Goal: Task Accomplishment & Management: Complete application form

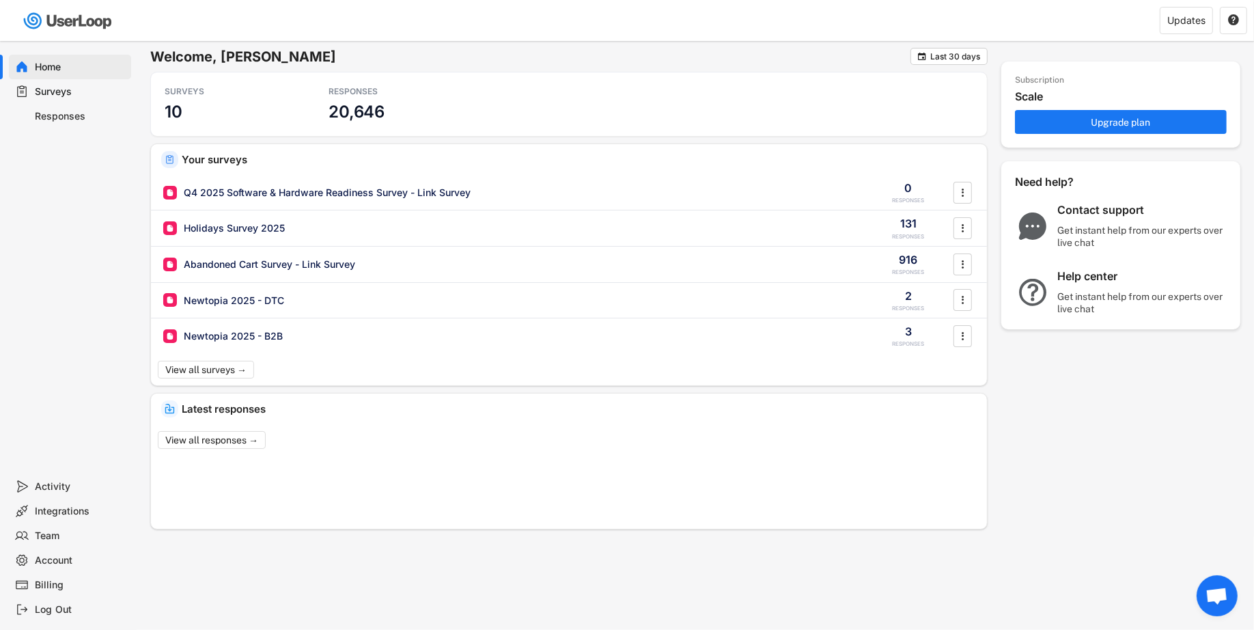
click at [84, 111] on div "Responses" at bounding box center [81, 116] width 90 height 13
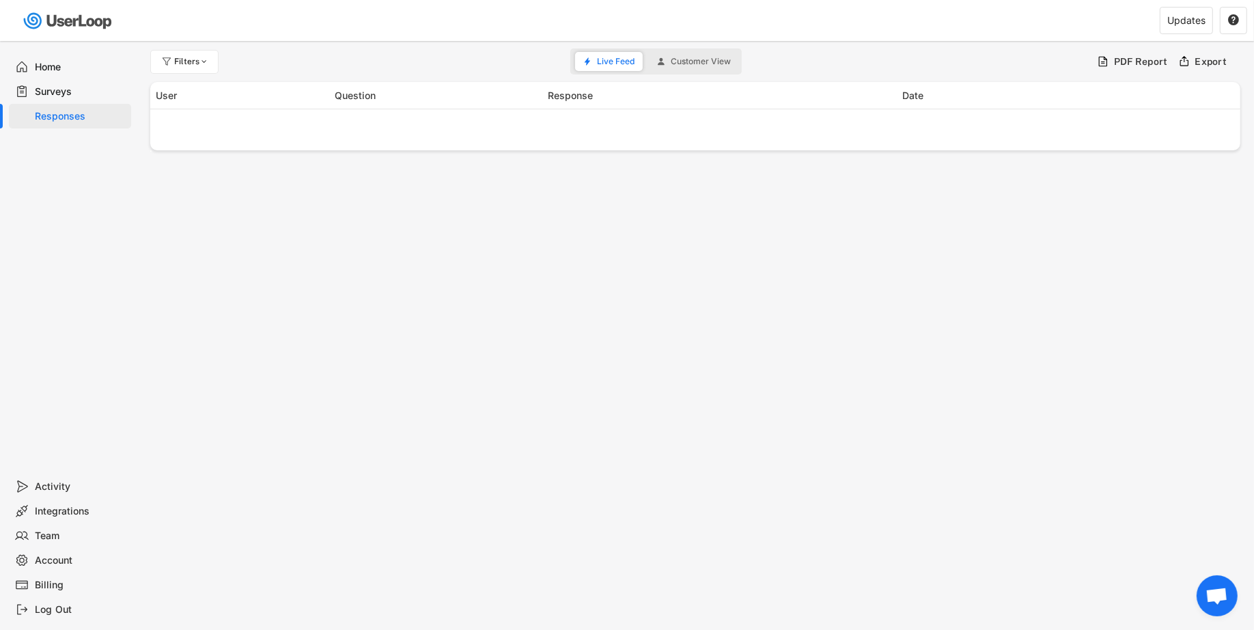
click at [81, 90] on div "Surveys" at bounding box center [81, 91] width 90 height 13
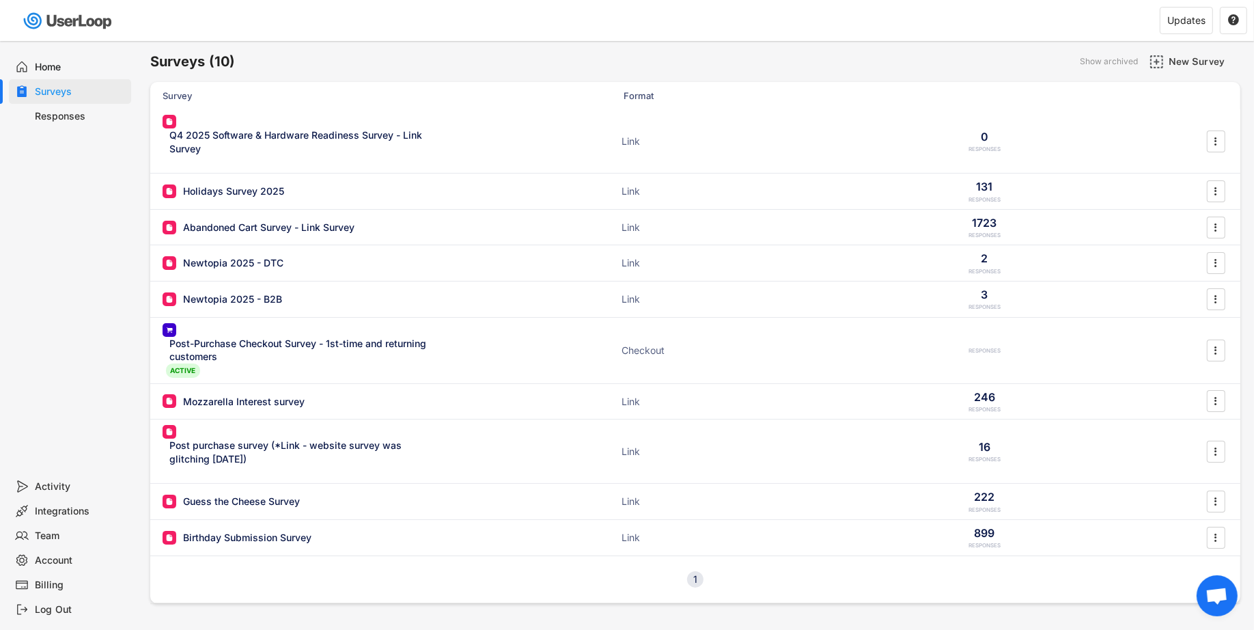
click at [83, 76] on div "Home" at bounding box center [70, 67] width 122 height 25
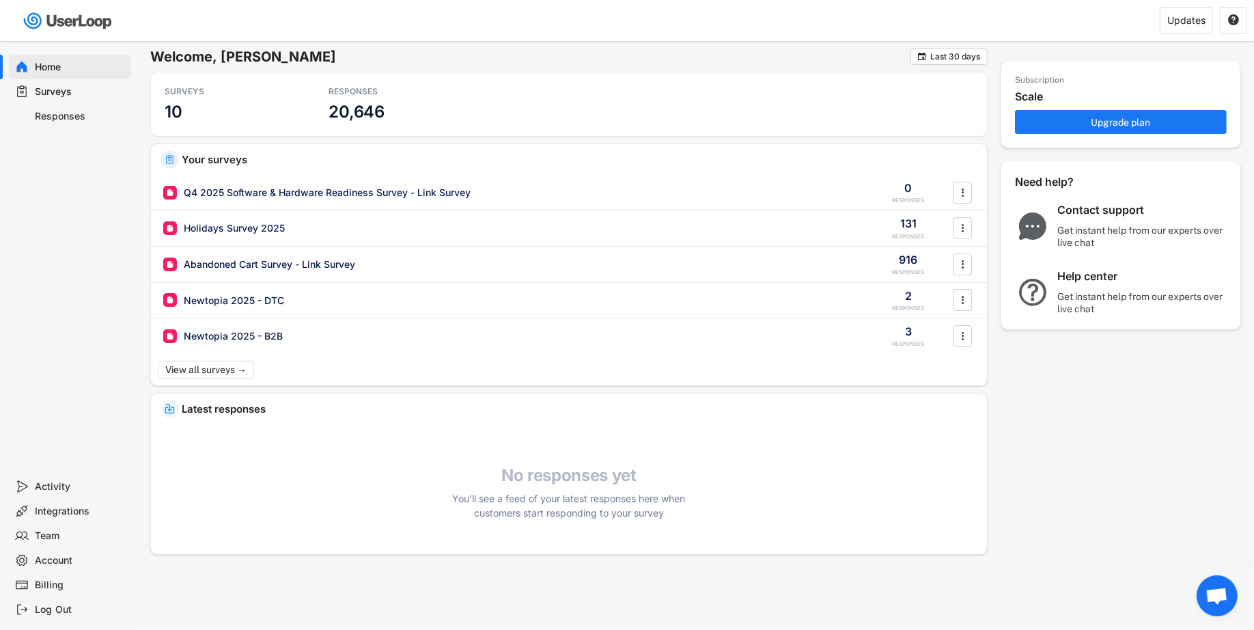
click at [96, 115] on div "Responses" at bounding box center [81, 116] width 90 height 13
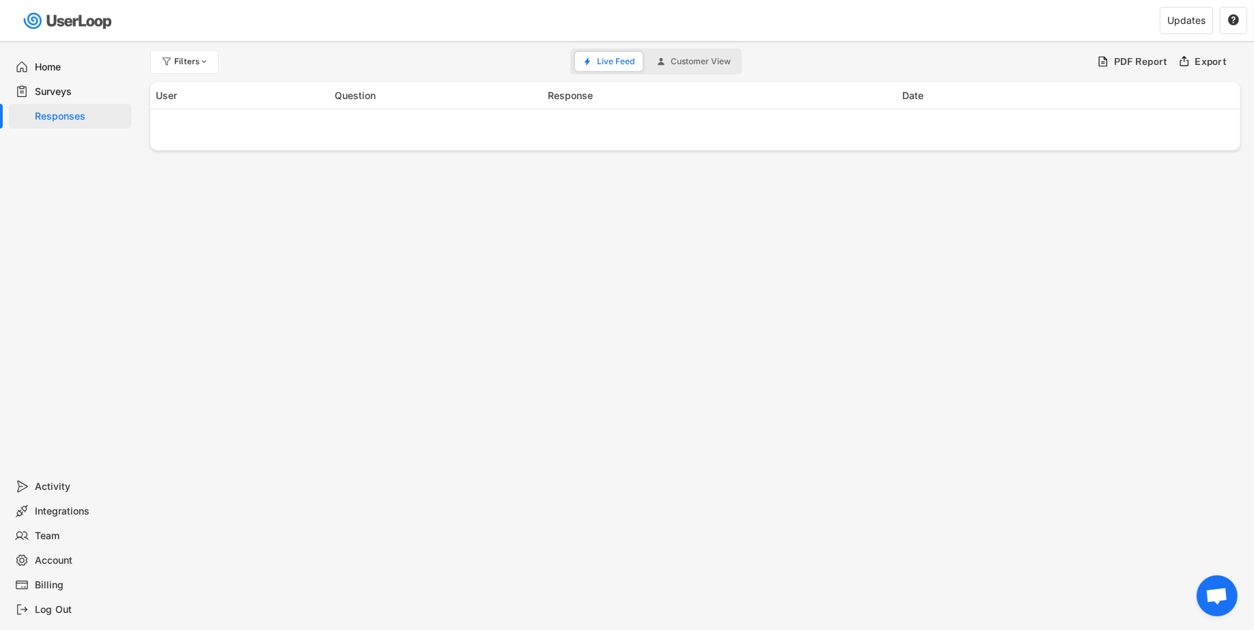
click at [94, 89] on div "Surveys" at bounding box center [81, 91] width 90 height 13
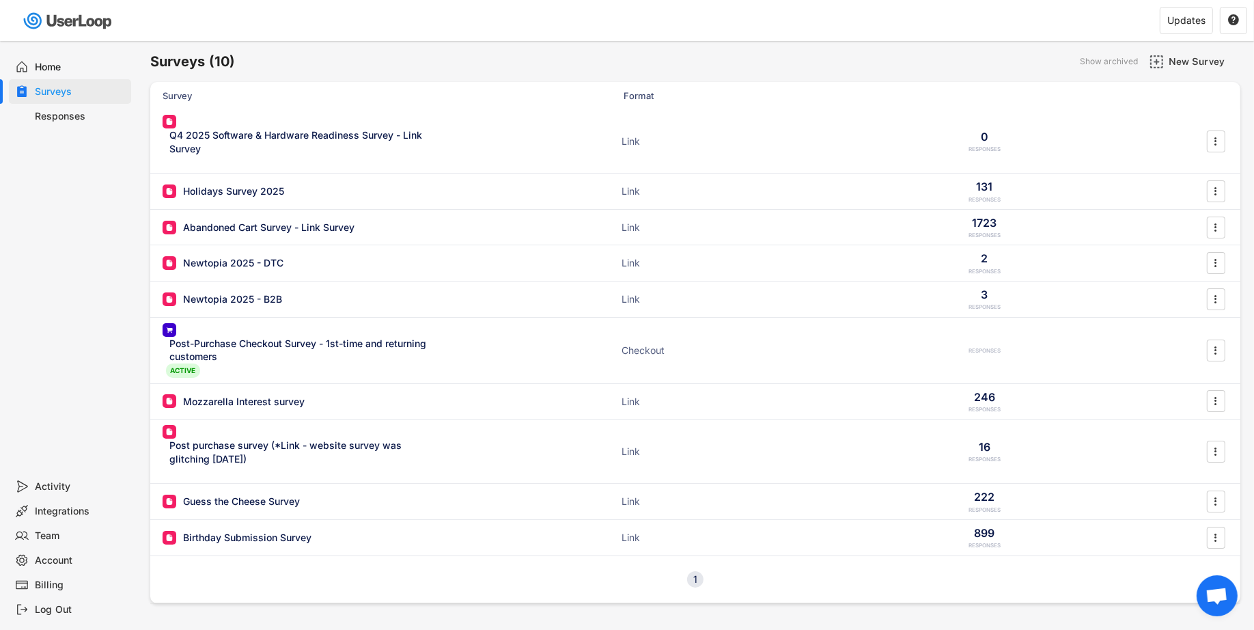
click at [93, 57] on div "Home" at bounding box center [70, 67] width 122 height 25
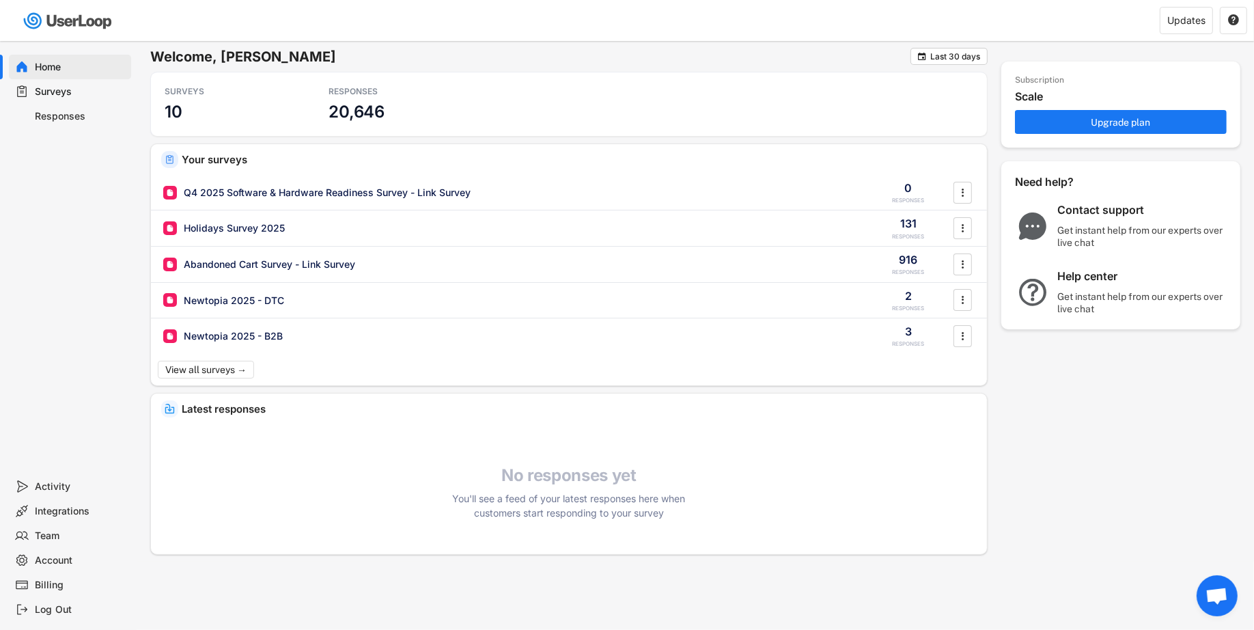
click at [72, 88] on div "Surveys" at bounding box center [81, 91] width 90 height 13
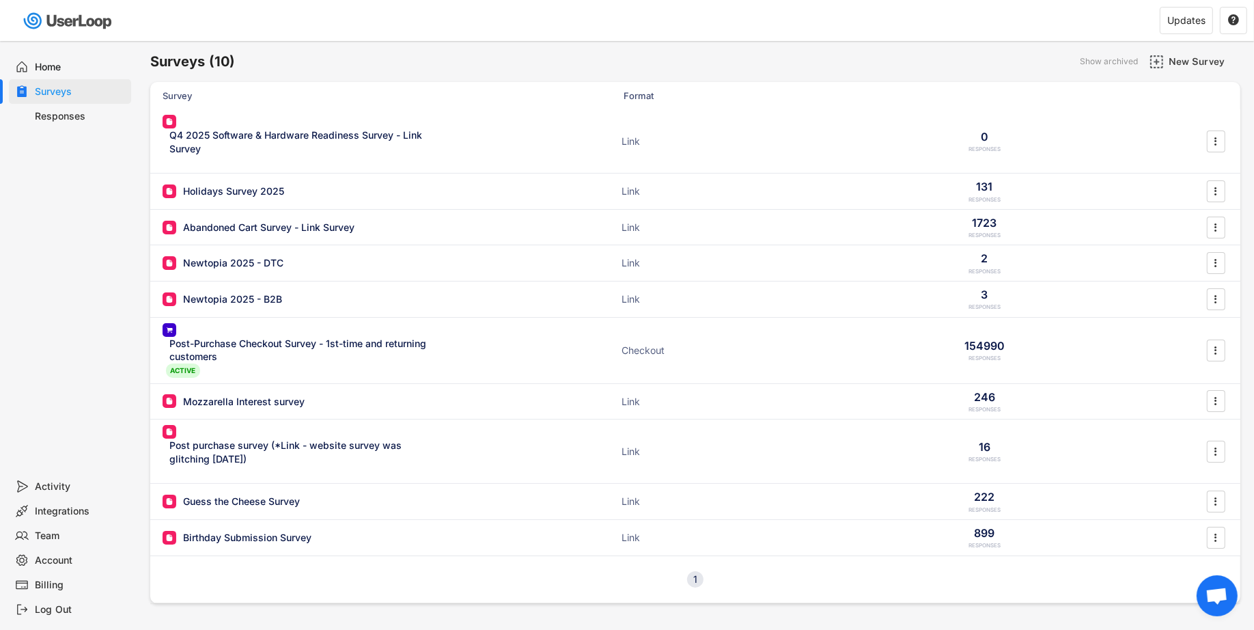
click at [79, 111] on div "Responses" at bounding box center [81, 116] width 90 height 13
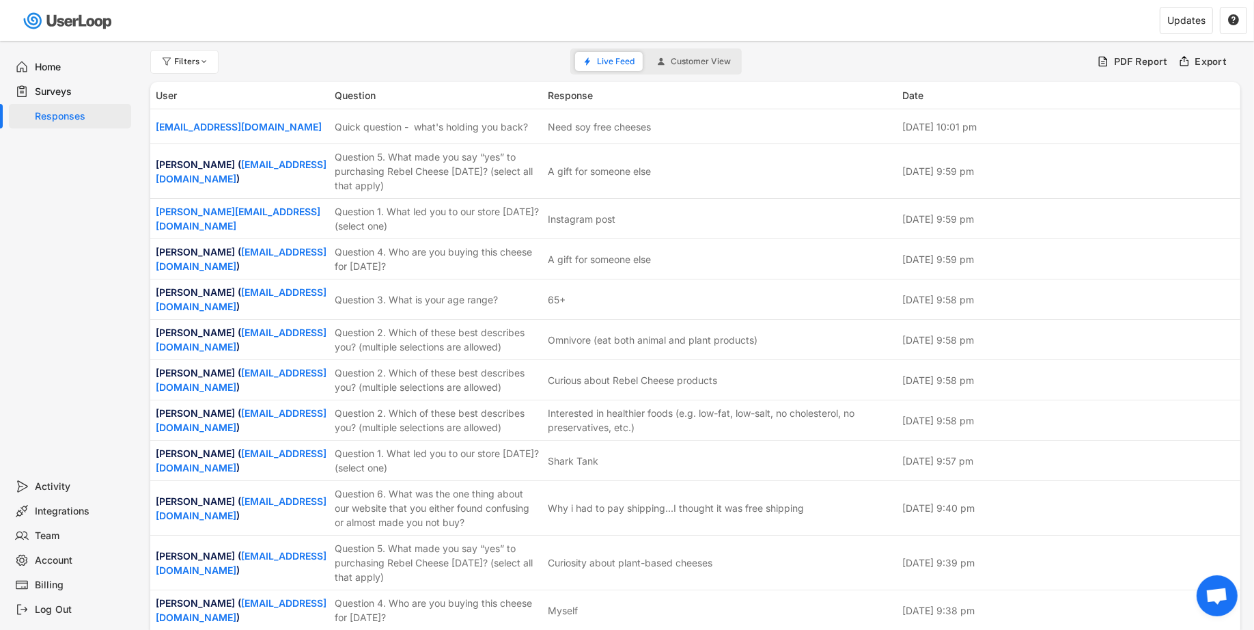
click at [76, 86] on div "Surveys" at bounding box center [81, 91] width 90 height 13
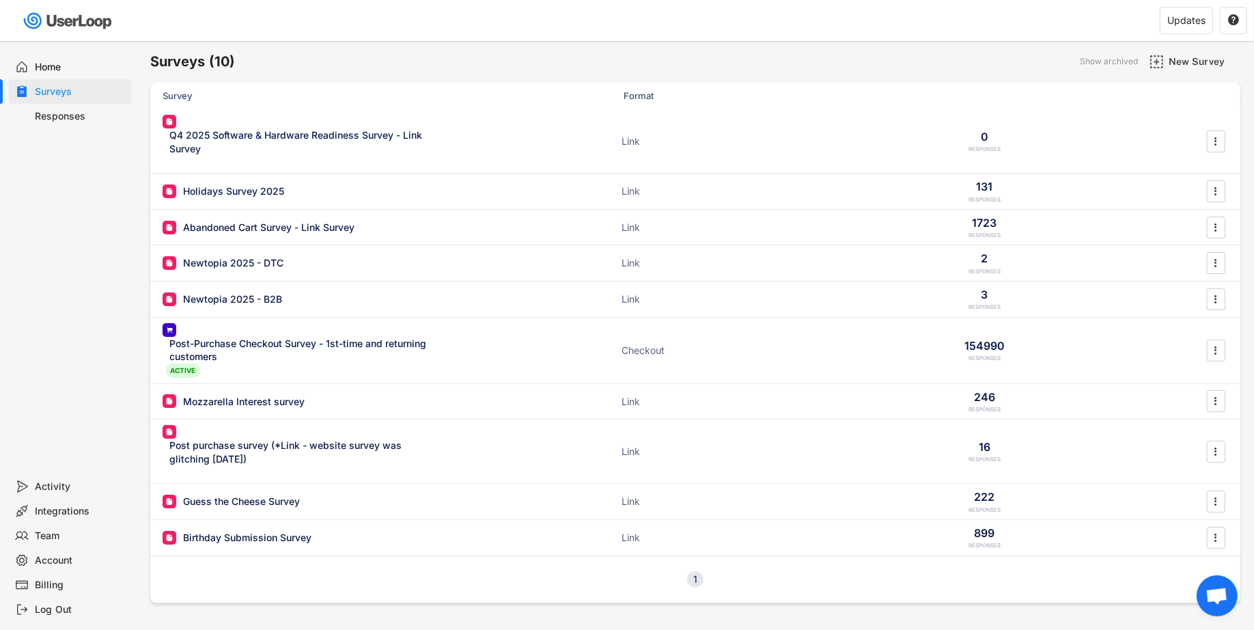
click at [1162, 51] on div "New Survey" at bounding box center [1193, 61] width 96 height 27
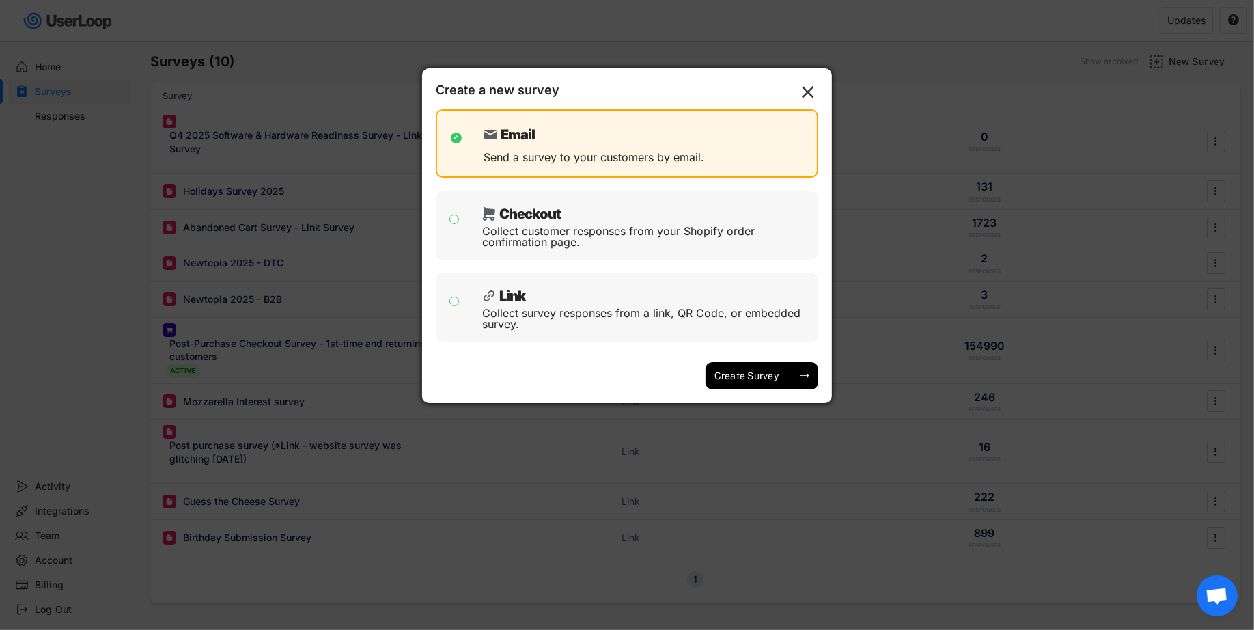
click at [641, 299] on div "Link" at bounding box center [646, 292] width 329 height 20
checkbox input "false"
checkbox input "true"
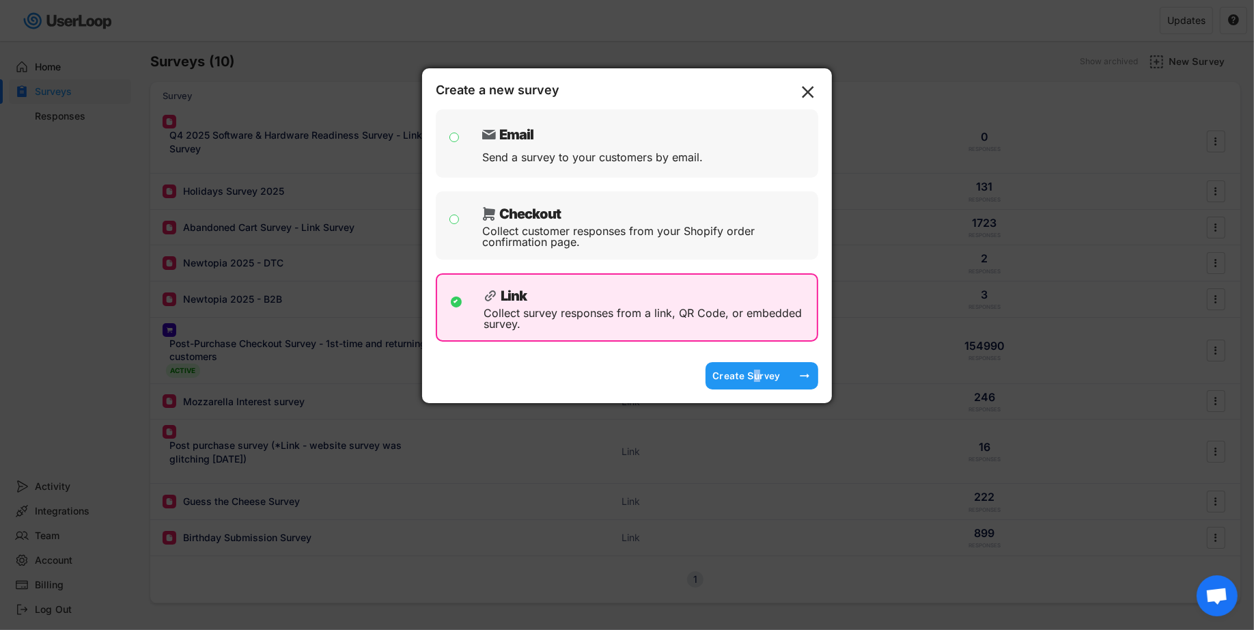
click at [756, 380] on div "Create Survey" at bounding box center [746, 376] width 68 height 12
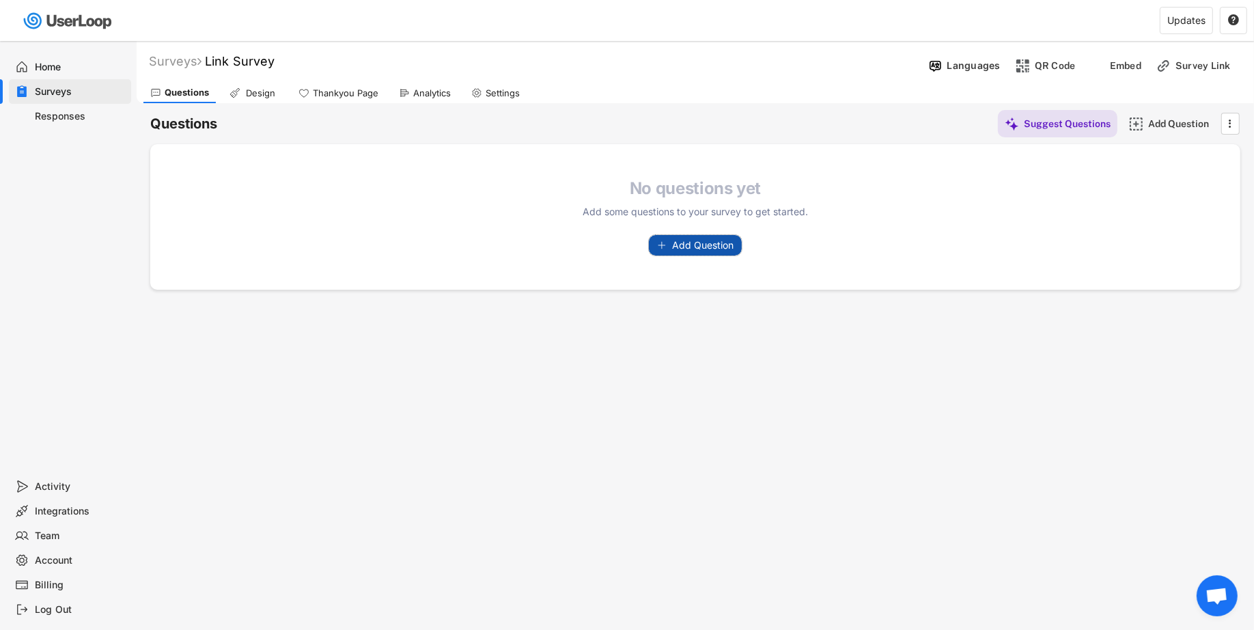
click at [669, 237] on button "Add Question" at bounding box center [695, 245] width 93 height 20
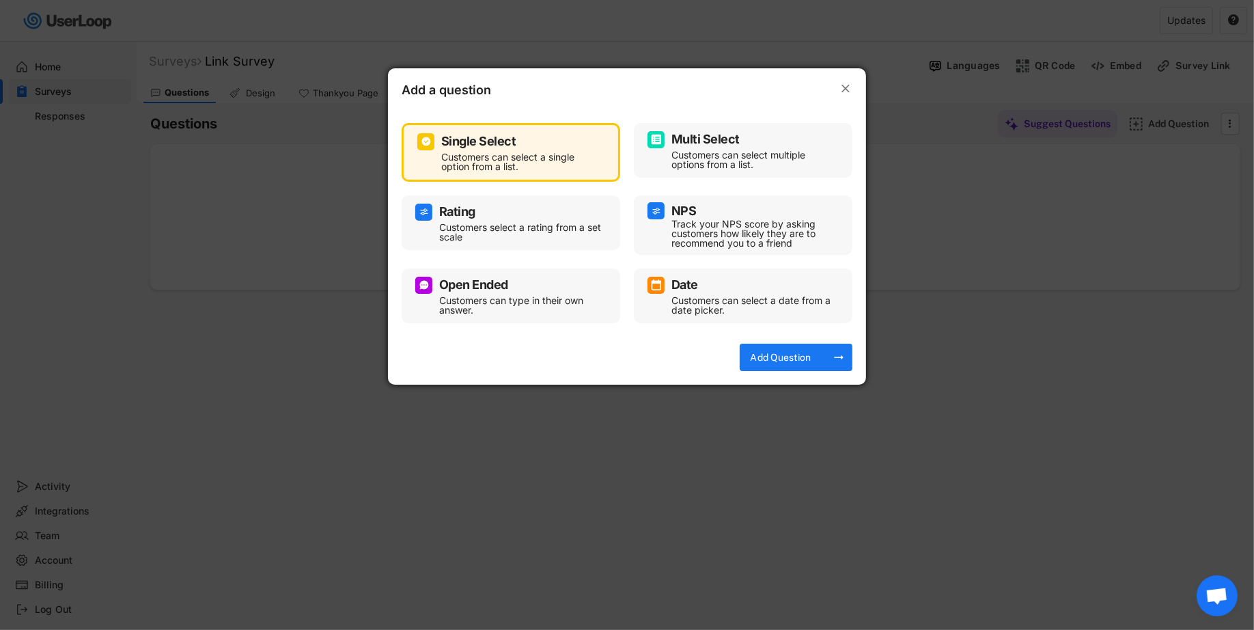
click at [703, 143] on div "Multi Select" at bounding box center [705, 139] width 68 height 12
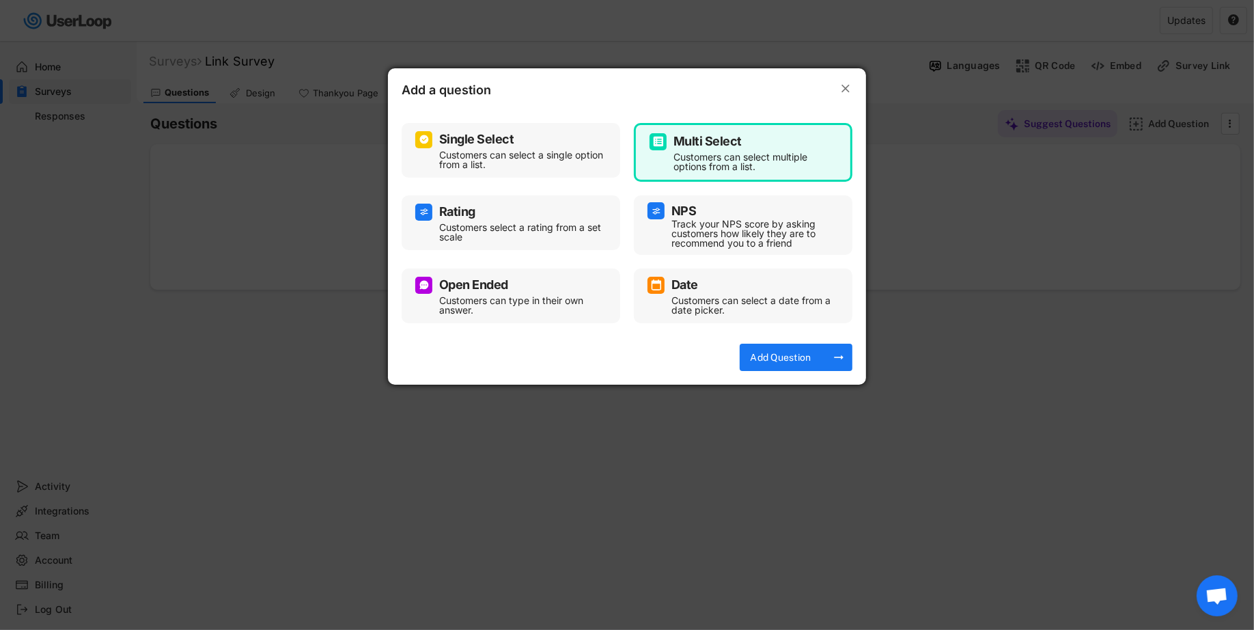
click at [543, 140] on div "Single Select" at bounding box center [510, 139] width 191 height 17
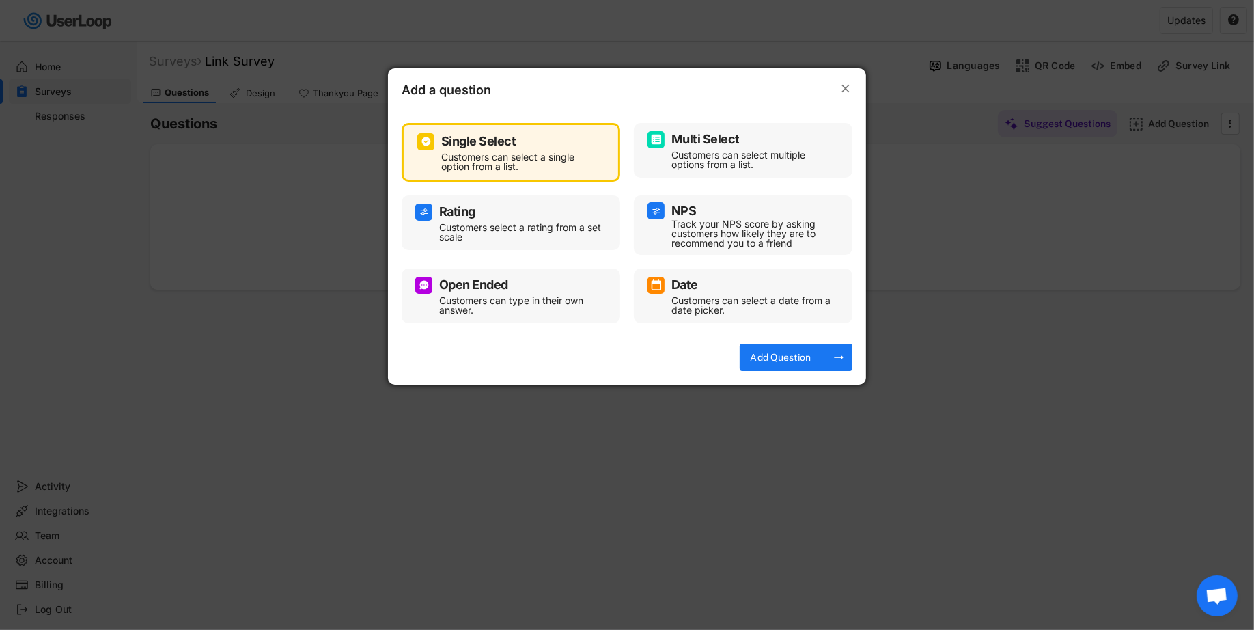
click at [671, 126] on div "Multi Select Customers can select multiple options from a list." at bounding box center [743, 150] width 219 height 55
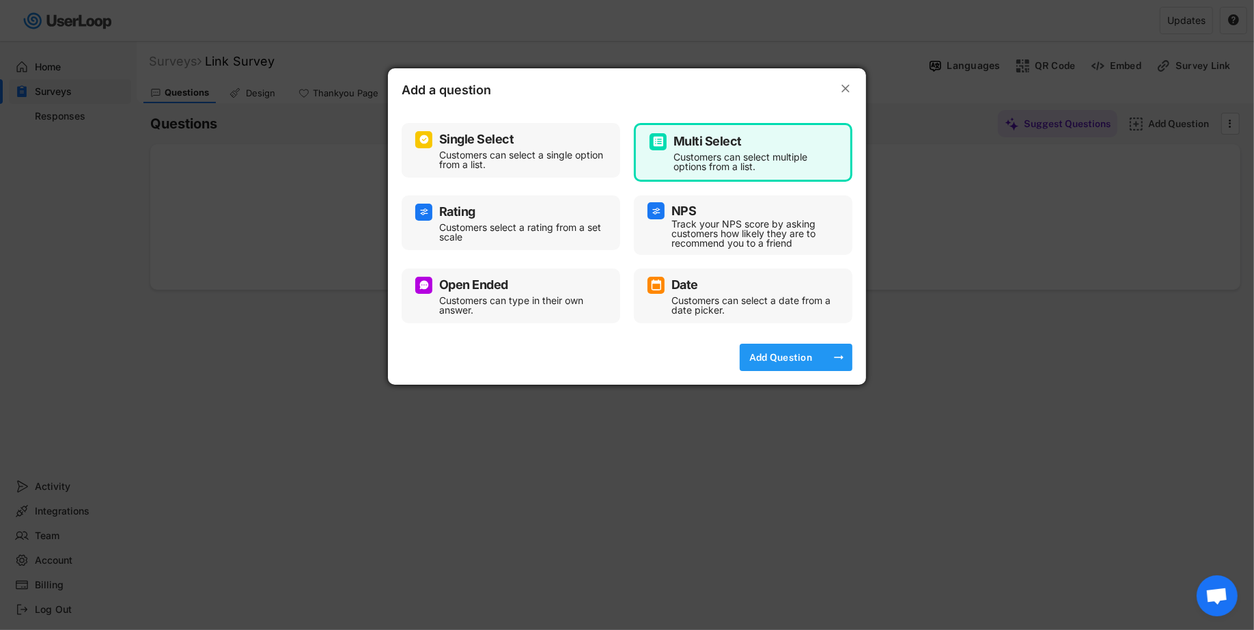
click at [784, 351] on div "Add Question" at bounding box center [781, 357] width 68 height 12
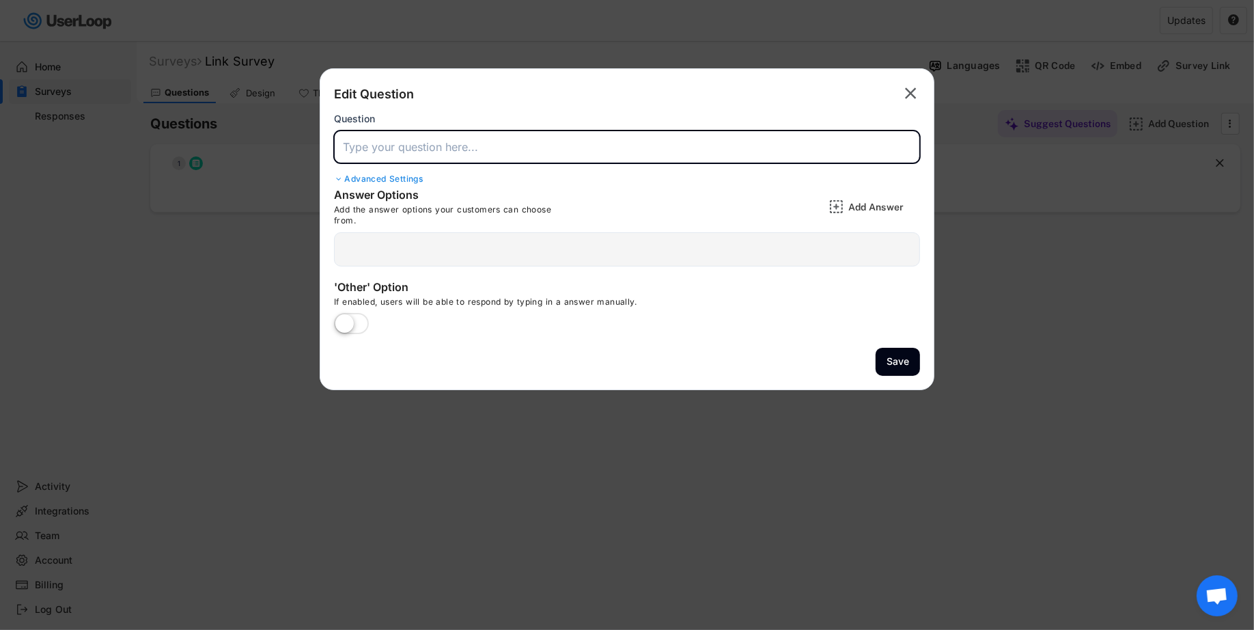
click at [594, 138] on input "input" at bounding box center [627, 146] width 586 height 33
paste input "Which parts of the event did you enjoy most? (Select all that apply)"
type input "Which parts of the event did you enjoy most? (Select all that apply)"
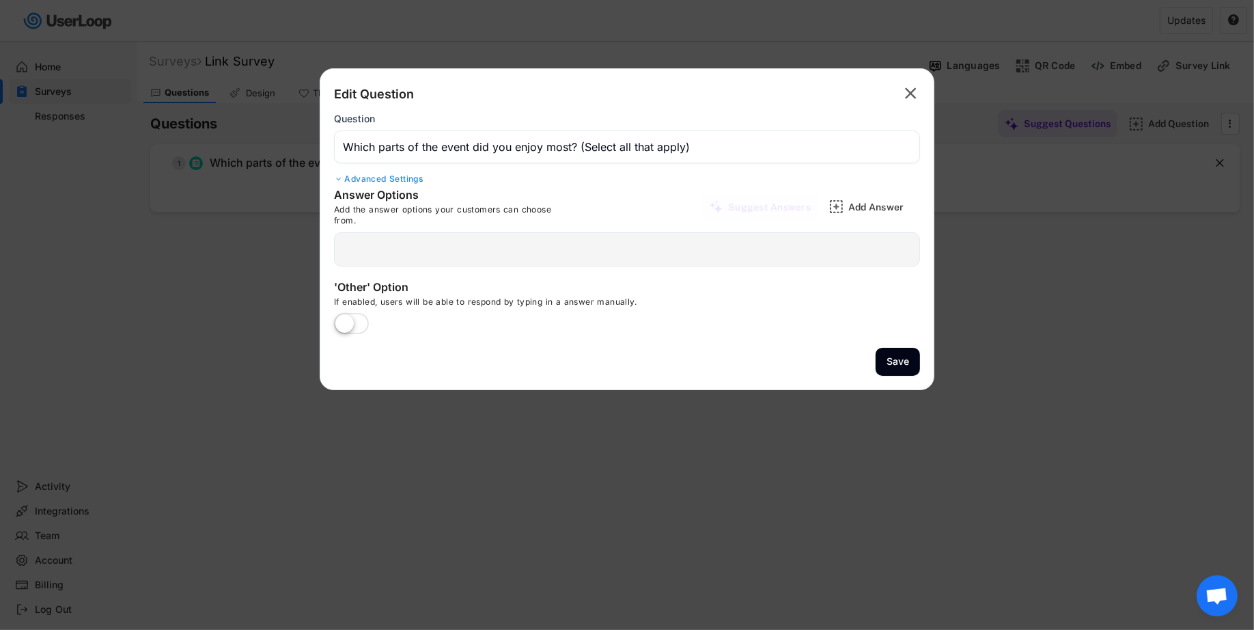
click at [632, 251] on div at bounding box center [627, 249] width 586 height 34
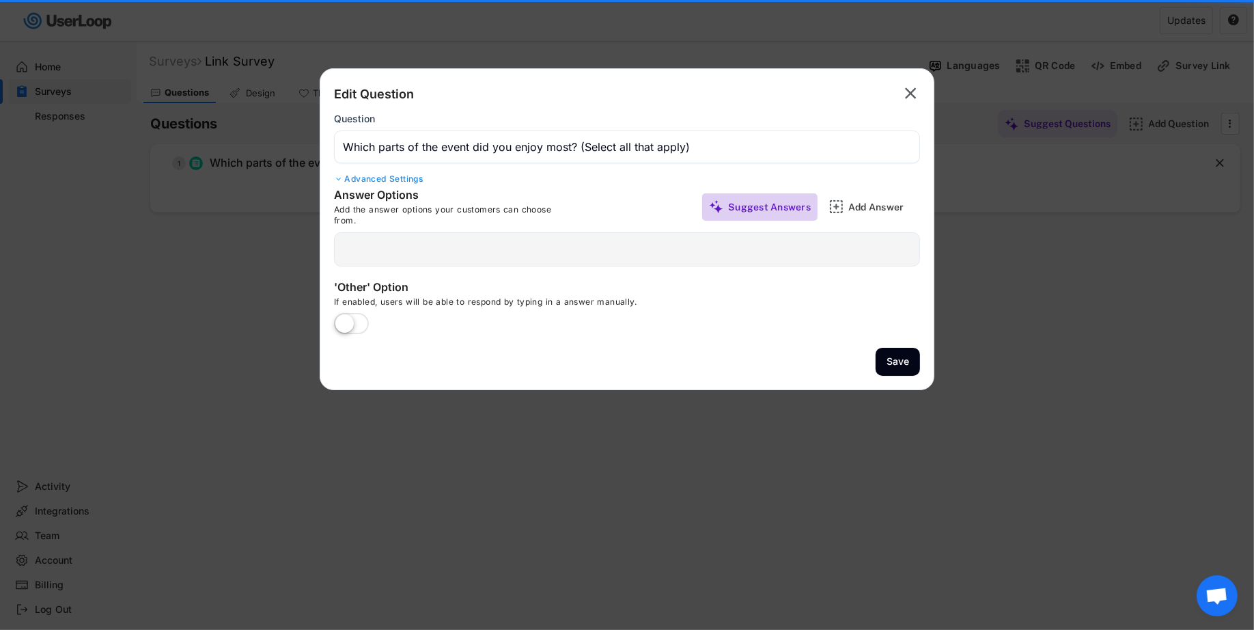
click at [748, 204] on div "Suggest Answers" at bounding box center [769, 207] width 83 height 12
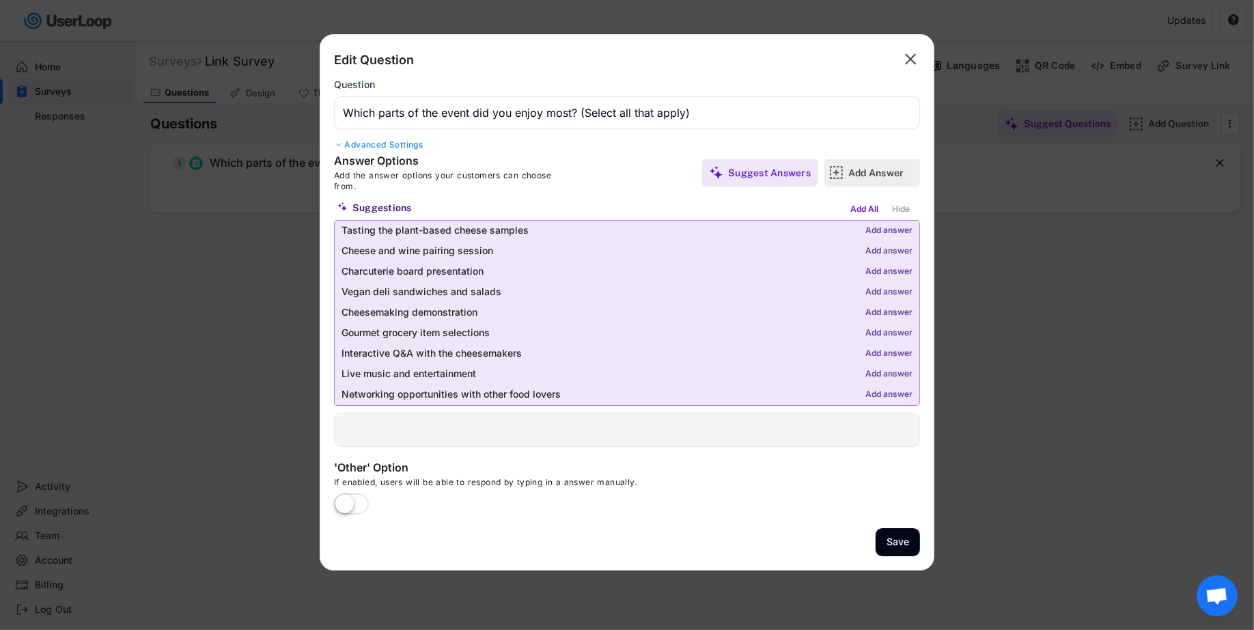
click at [843, 180] on div "Add Answer" at bounding box center [872, 172] width 96 height 27
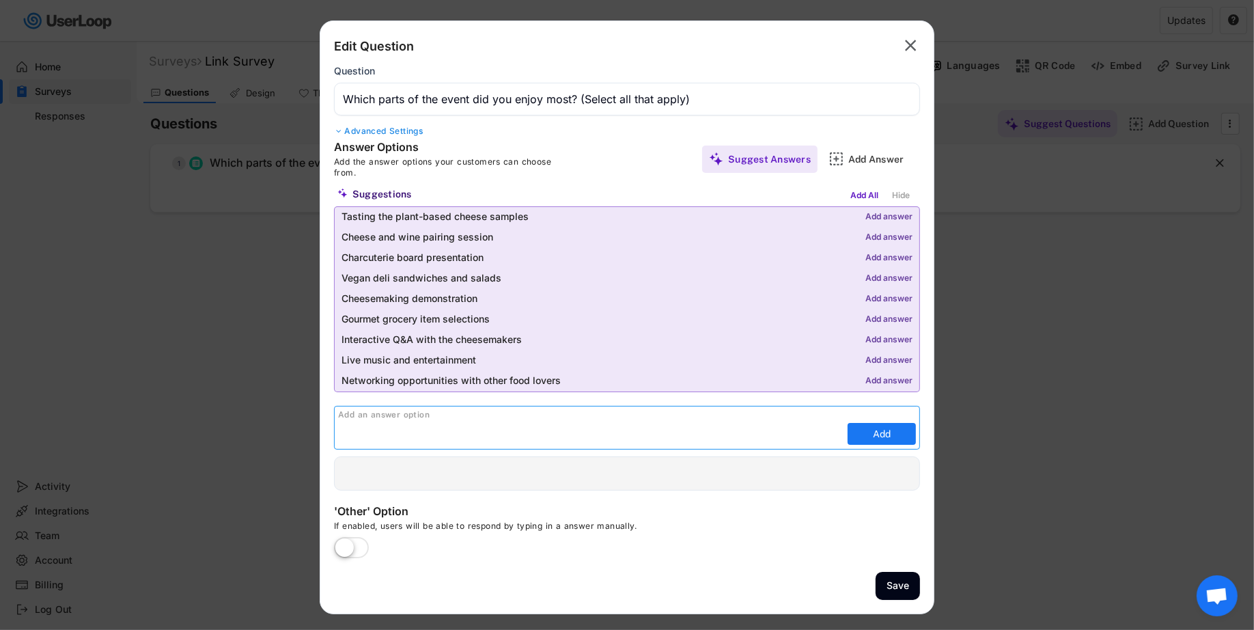
click at [568, 438] on input "input" at bounding box center [591, 433] width 506 height 20
click at [508, 438] on input "input" at bounding box center [591, 433] width 506 height 20
type input "Cheese-by-cheese guided tasting"
click at [647, 460] on div at bounding box center [627, 473] width 586 height 34
click at [432, 426] on input "input" at bounding box center [591, 433] width 506 height 20
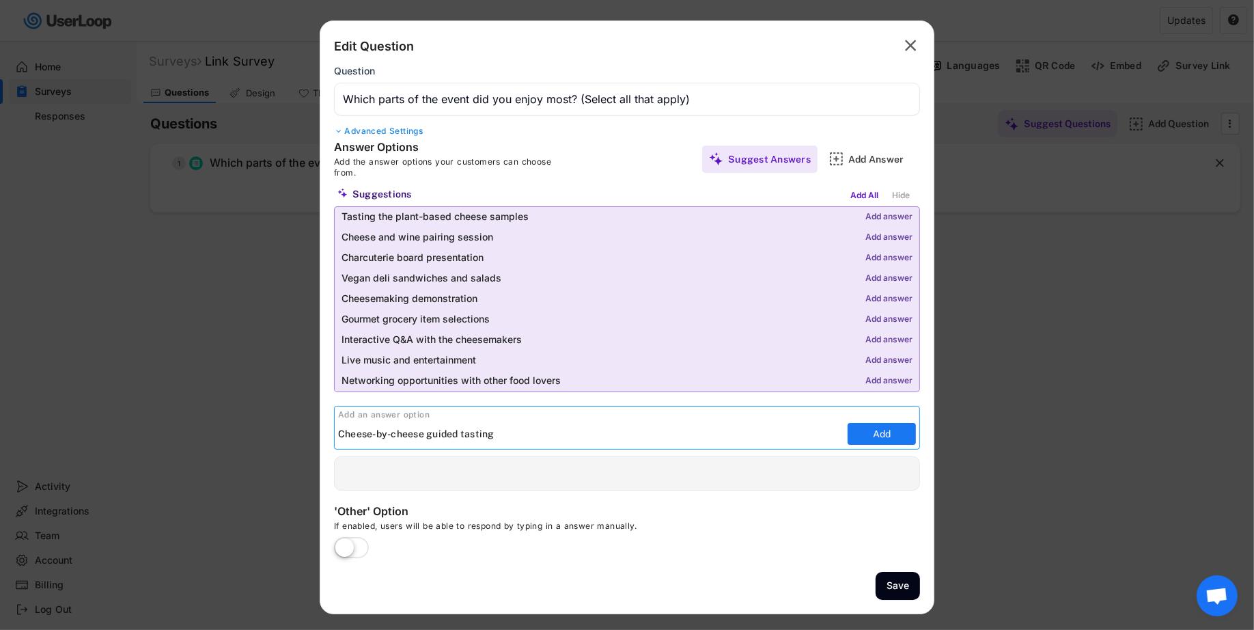
click at [444, 432] on input "input" at bounding box center [591, 433] width 506 height 20
click at [514, 437] on input "input" at bounding box center [591, 433] width 506 height 20
click at [473, 435] on input "input" at bounding box center [591, 433] width 506 height 20
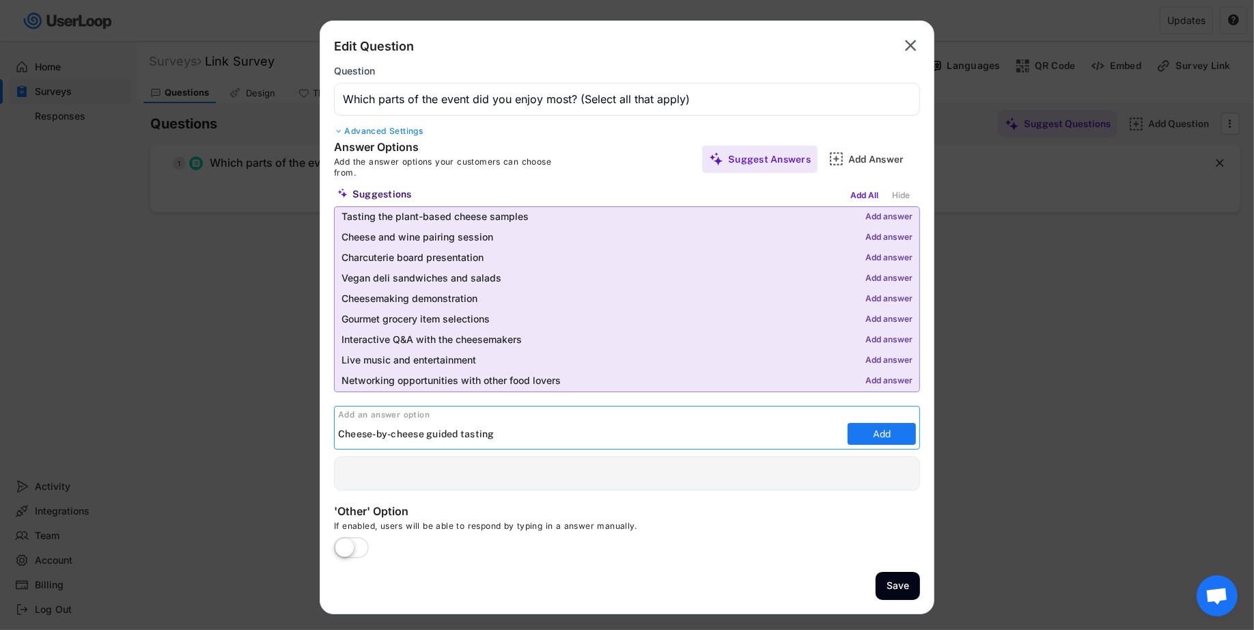
click at [498, 437] on input "input" at bounding box center [591, 433] width 506 height 20
click at [501, 435] on input "input" at bounding box center [591, 433] width 506 height 20
click at [441, 430] on input "input" at bounding box center [591, 433] width 506 height 20
click at [892, 434] on button "Add" at bounding box center [882, 434] width 68 height 22
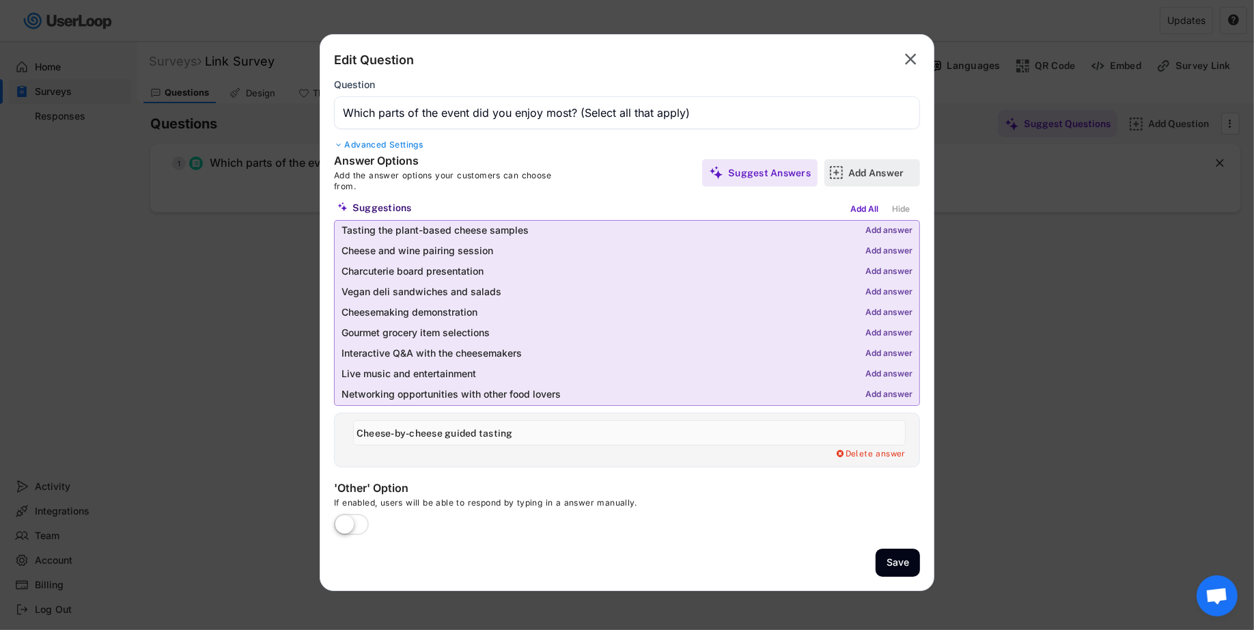
click at [886, 175] on div "Add Answer" at bounding box center [882, 173] width 68 height 12
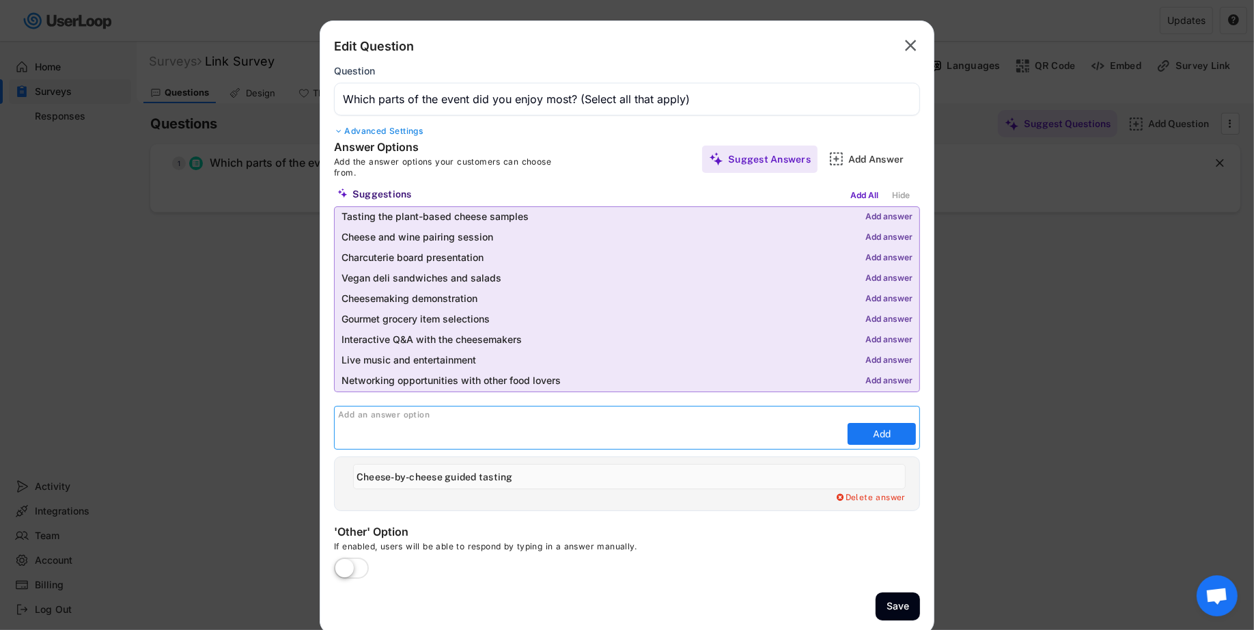
paste input "Q&A session"
type input "Q&A session"
click at [866, 434] on button "Add" at bounding box center [882, 434] width 68 height 22
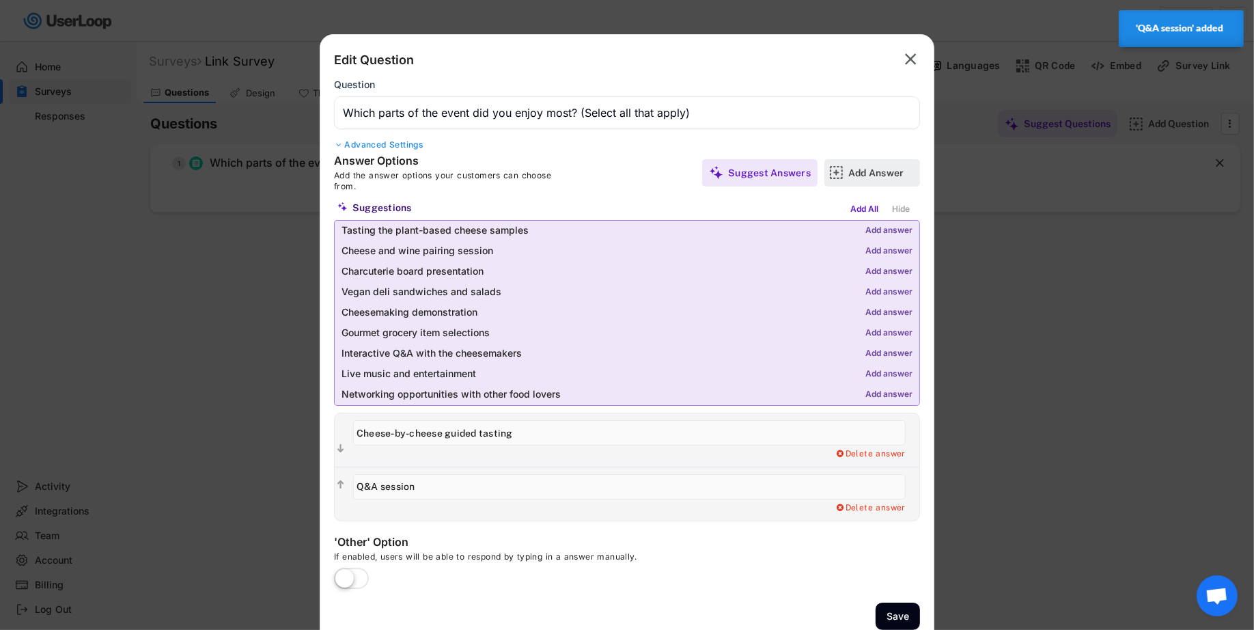
click at [867, 173] on div "Add Answer" at bounding box center [882, 173] width 68 height 12
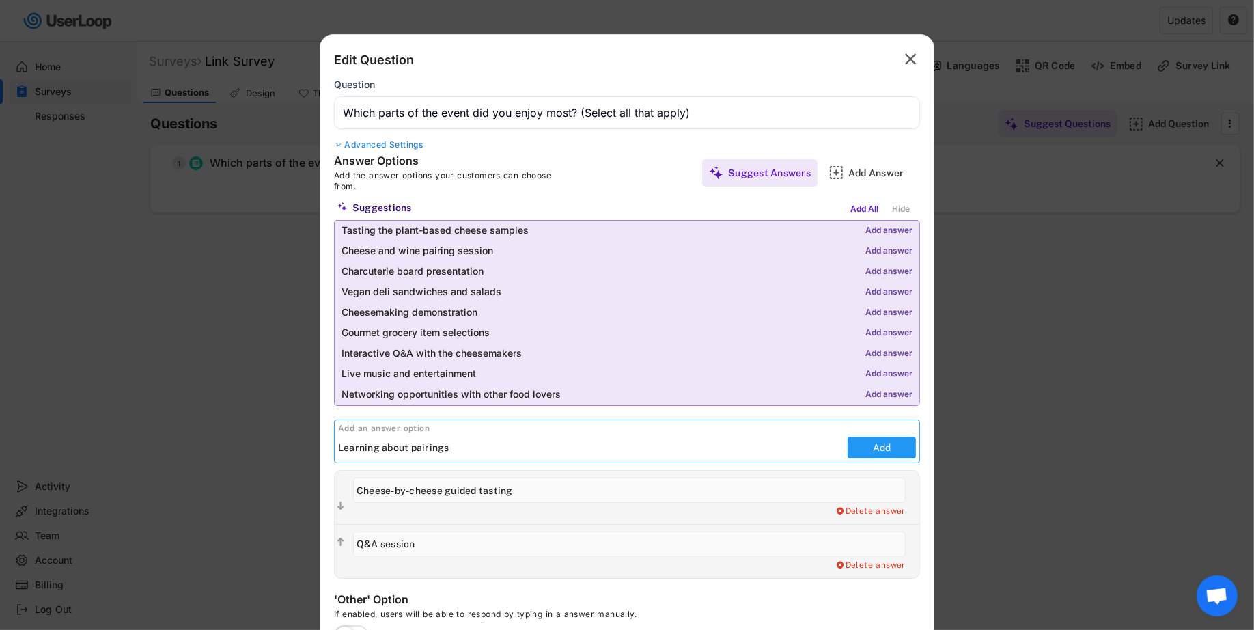
type input "Learning about pairings"
click at [893, 451] on button "Add" at bounding box center [882, 447] width 68 height 22
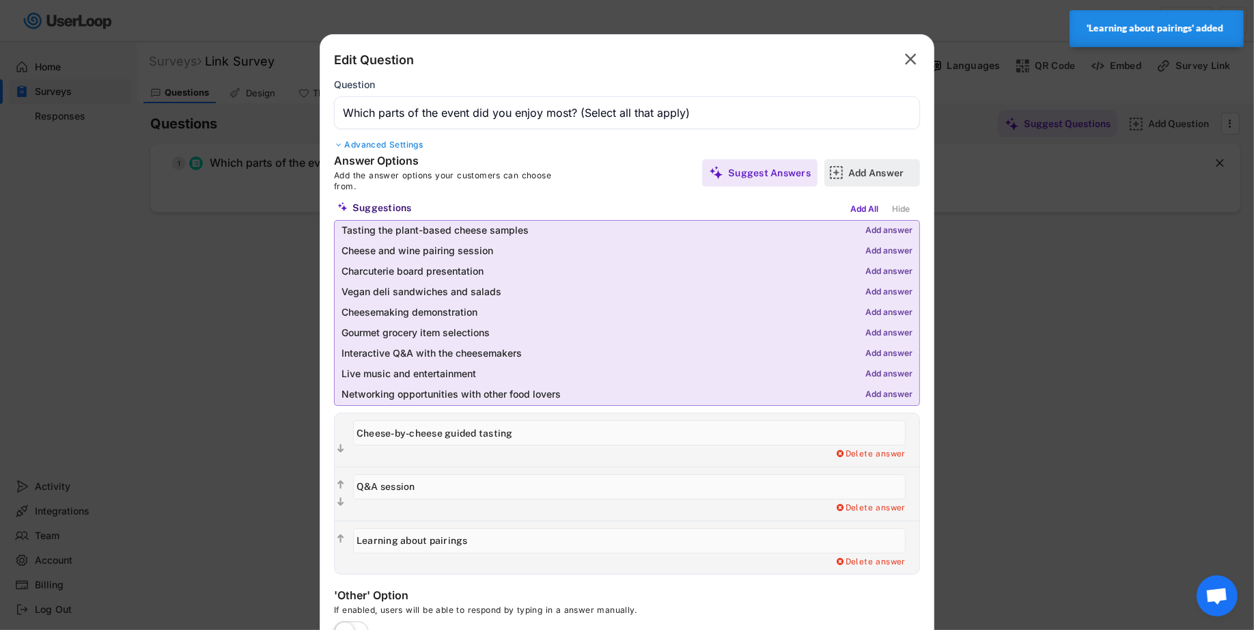
click at [883, 169] on div "Add Answer" at bounding box center [882, 173] width 68 height 12
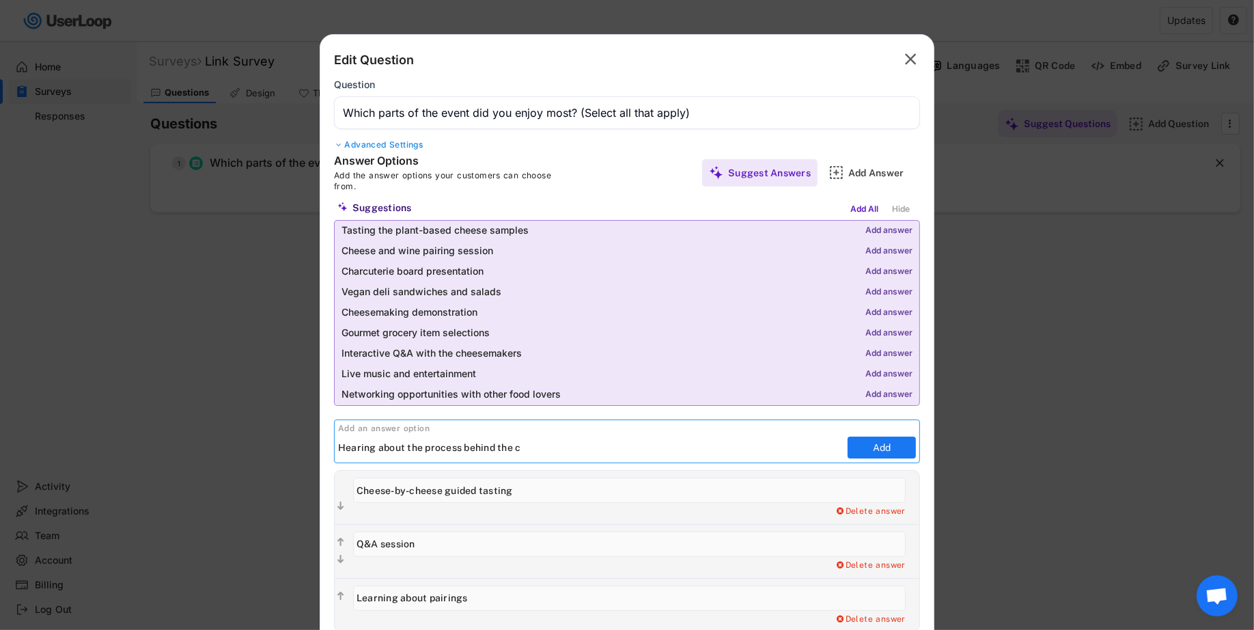
click at [426, 442] on input "input" at bounding box center [591, 447] width 506 height 20
type input "Hearing about the cheesemaking process"
click at [886, 447] on button "Add" at bounding box center [882, 447] width 68 height 22
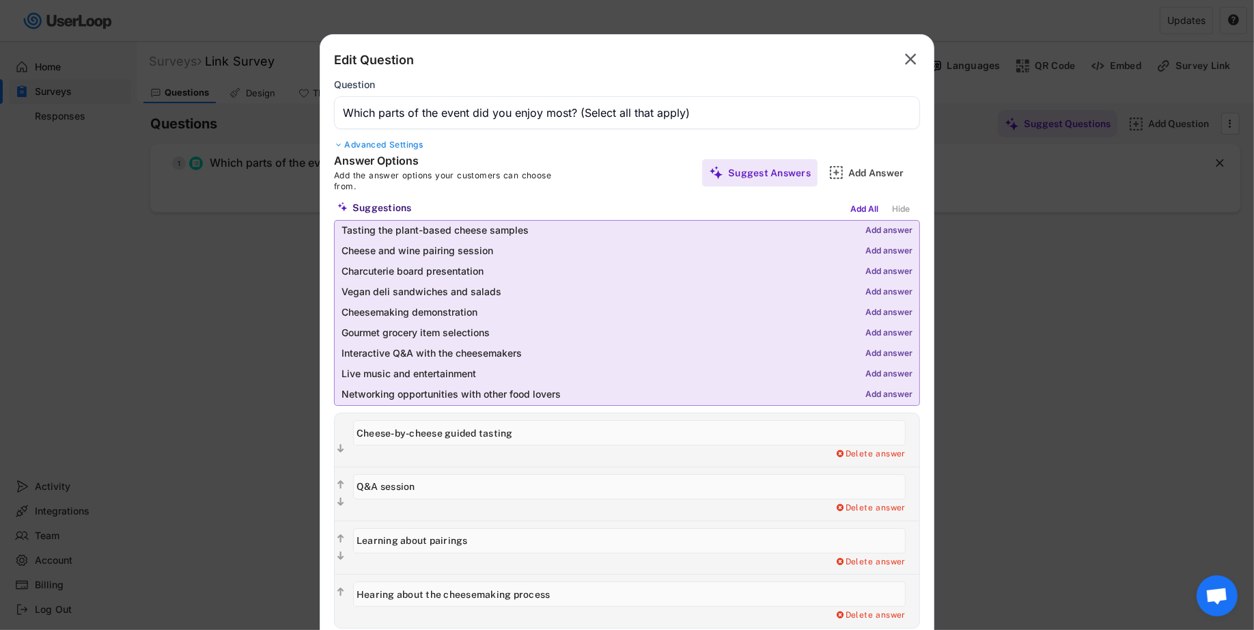
scroll to position [119, 0]
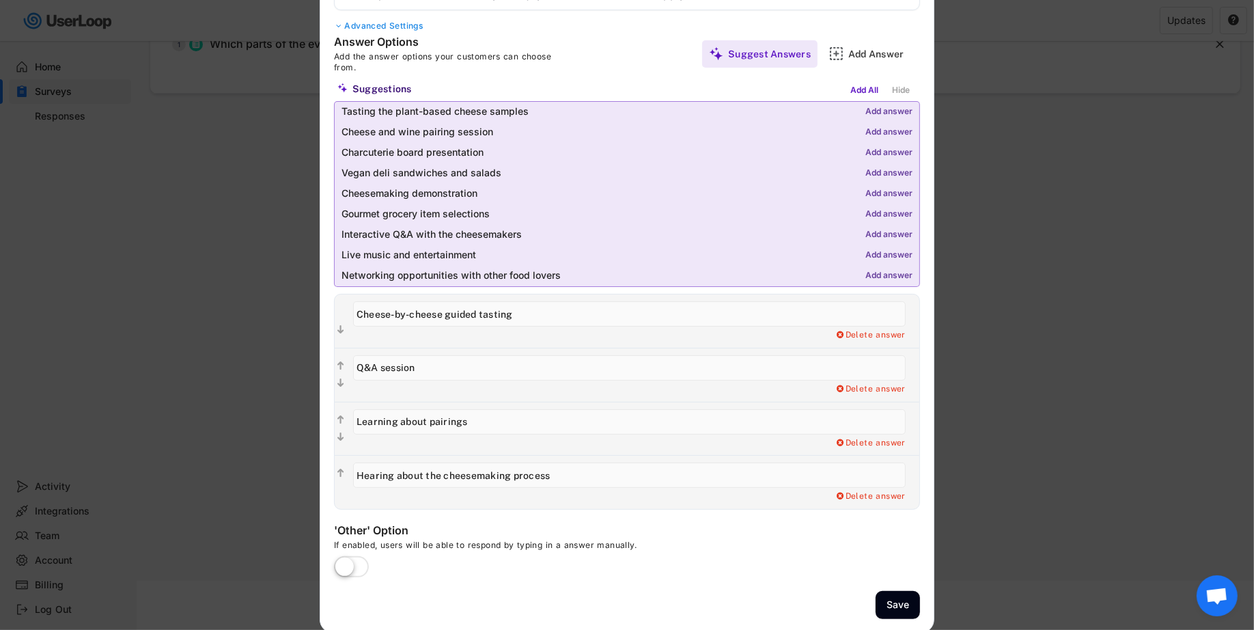
click at [338, 566] on label at bounding box center [352, 568] width 42 height 30
click at [0, 0] on input "checkbox" at bounding box center [0, 0] width 0 height 0
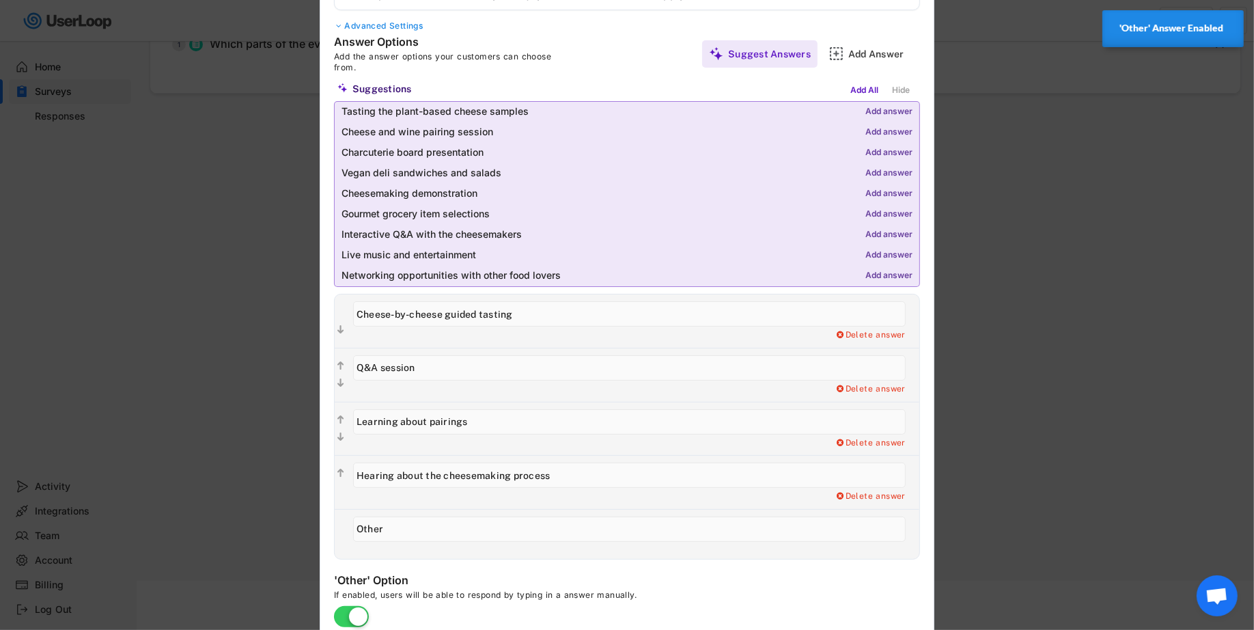
click at [399, 525] on input "input" at bounding box center [629, 528] width 553 height 25
paste input "Other (please specify)"
type input "Other (please specify)"
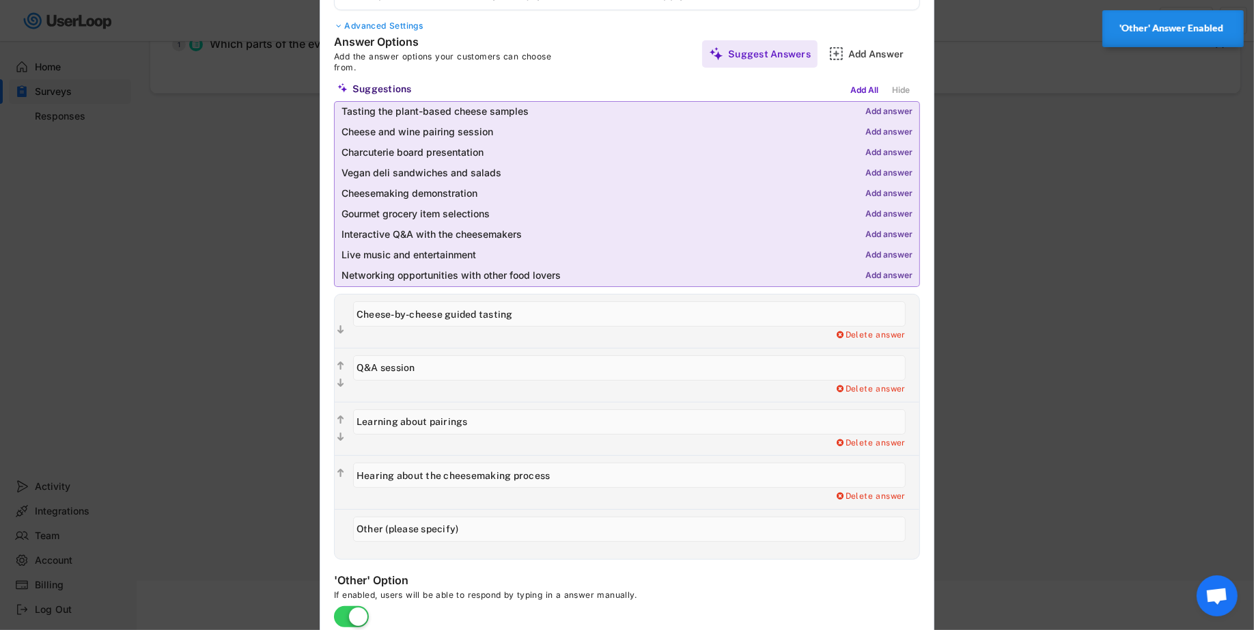
click at [454, 564] on div "Edit Question  Question Advanced Settings Answer Options Add the answer option…" at bounding box center [627, 299] width 615 height 768
click at [492, 537] on input "input" at bounding box center [629, 528] width 553 height 25
click at [501, 549] on div "Delete answer" at bounding box center [632, 534] width 573 height 49
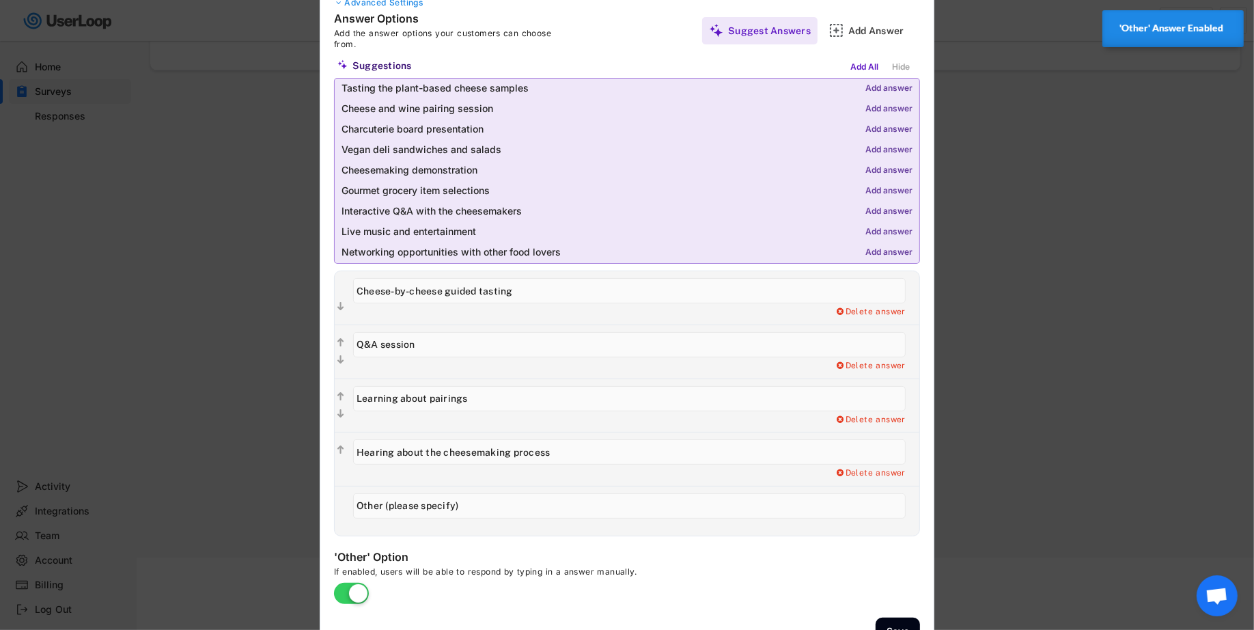
scroll to position [169, 0]
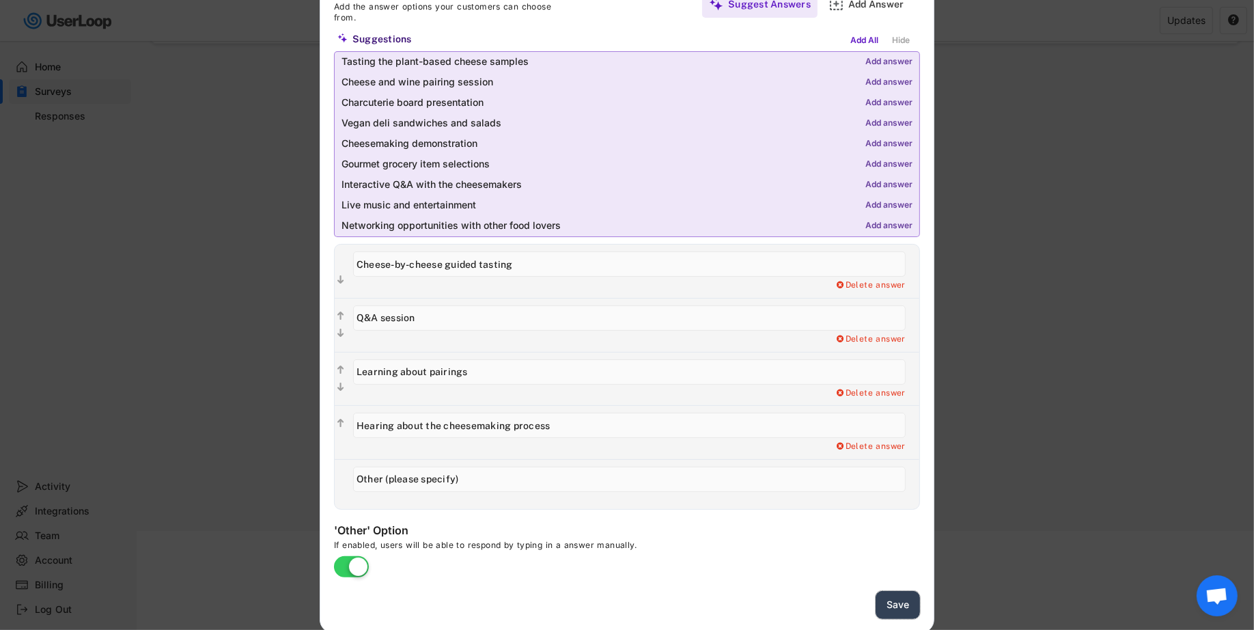
click at [902, 600] on button "Save" at bounding box center [898, 605] width 44 height 28
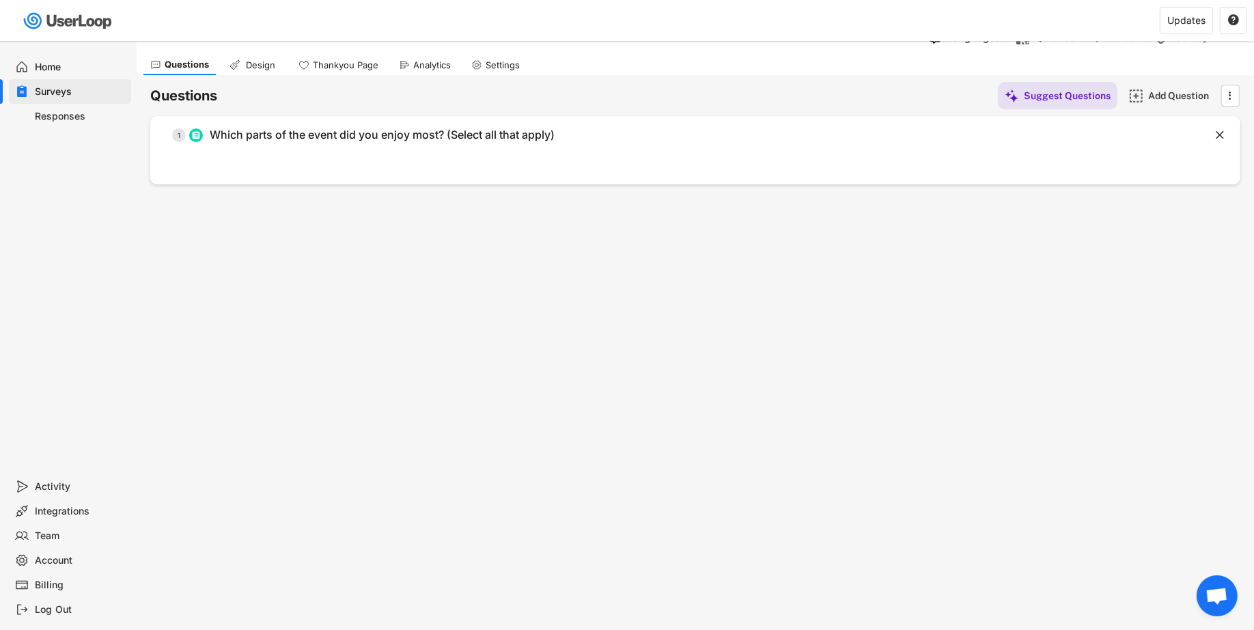
scroll to position [0, 0]
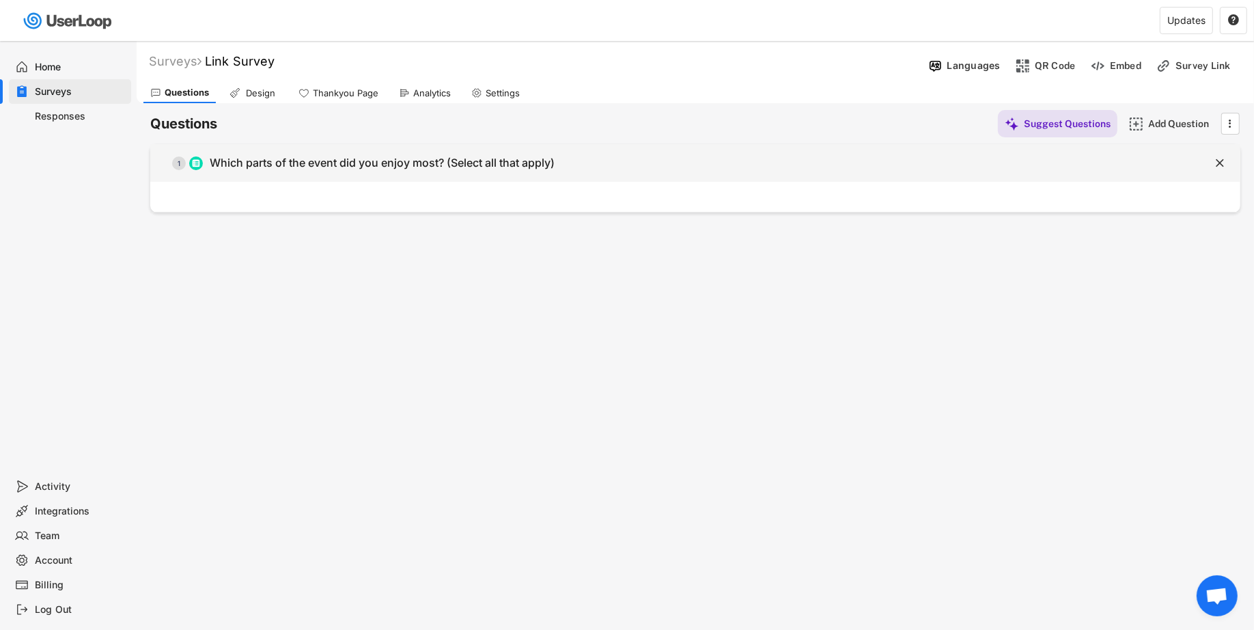
click at [897, 161] on div "  1 Which parts of the event did you enjoy most? (Select all that apply)" at bounding box center [661, 163] width 1022 height 31
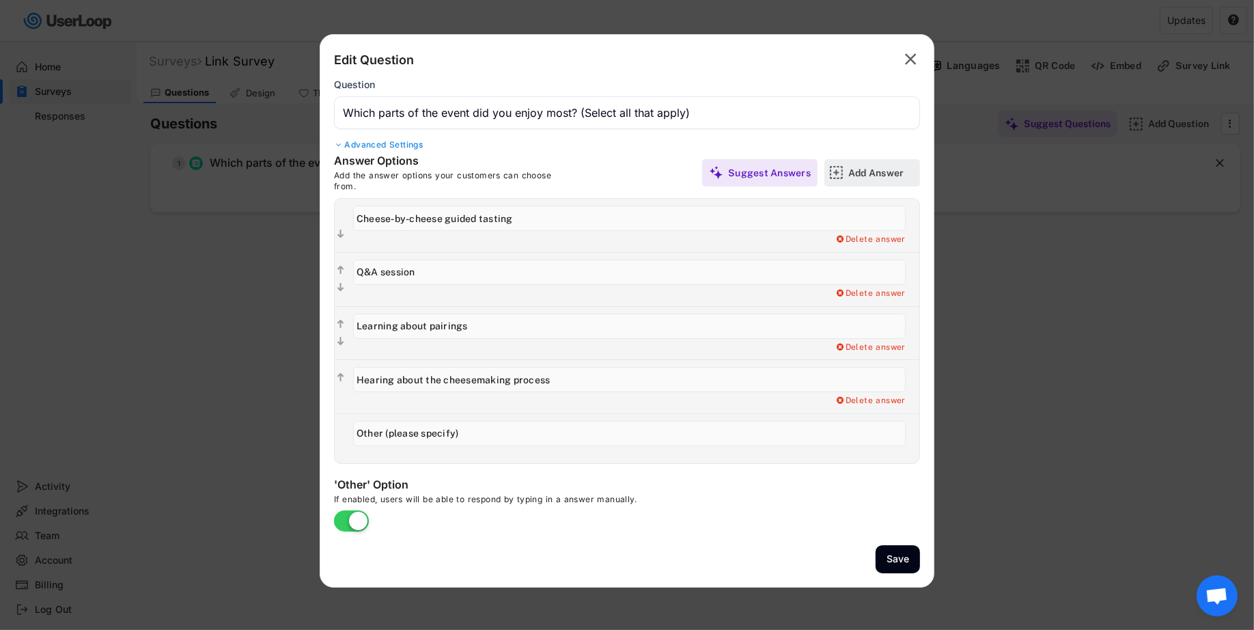
click at [867, 163] on div "Add Answer" at bounding box center [882, 172] width 68 height 27
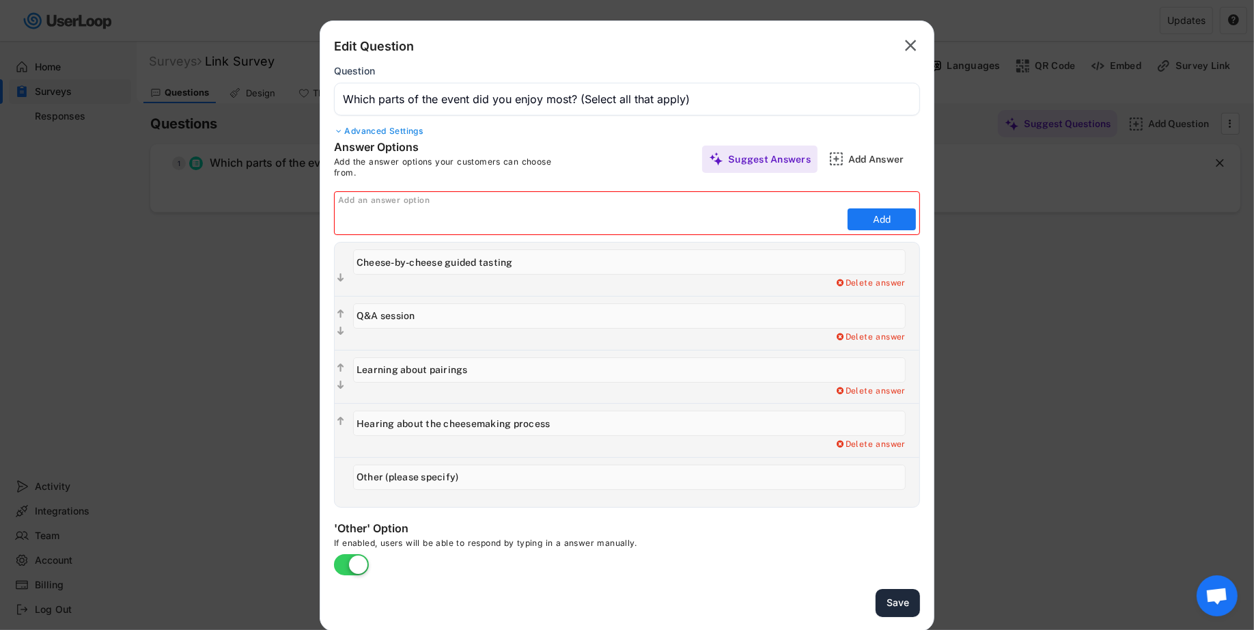
click at [902, 607] on button "Save" at bounding box center [898, 603] width 44 height 28
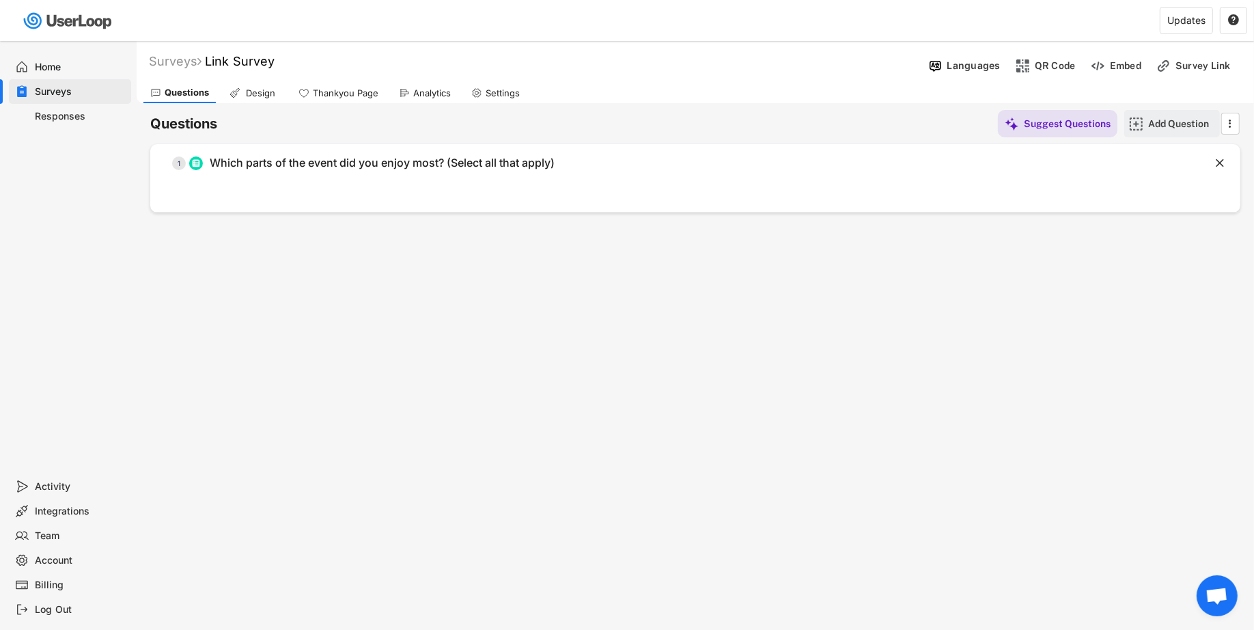
click at [1148, 125] on div "Add Question" at bounding box center [1182, 123] width 68 height 12
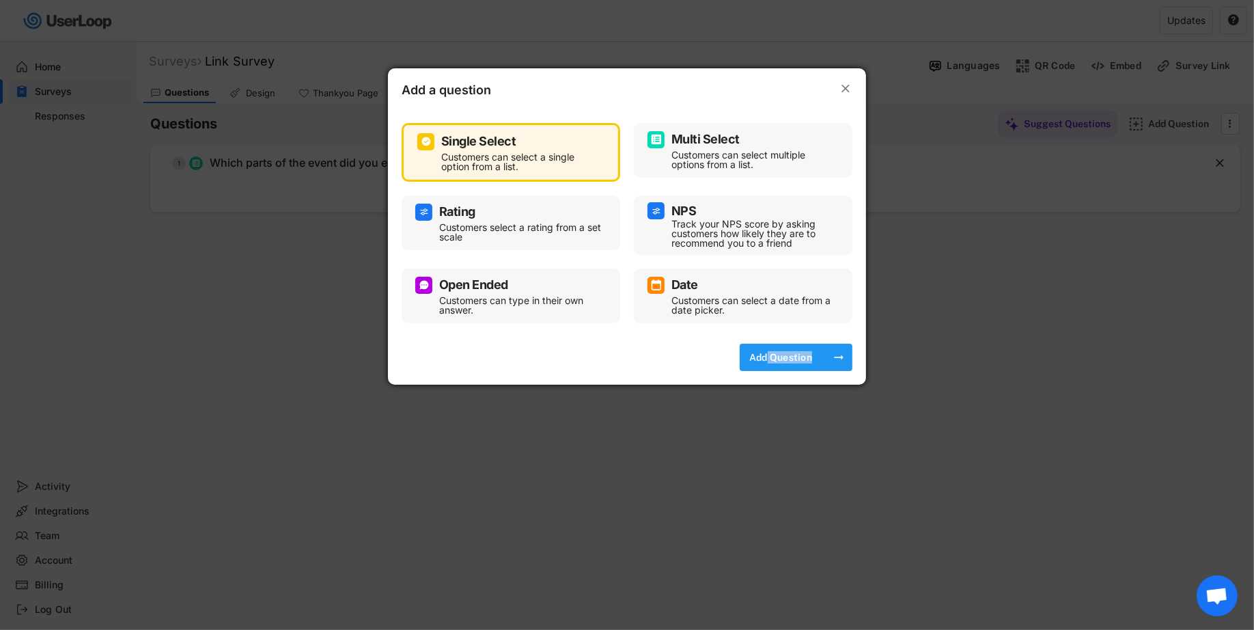
click at [767, 362] on div "Add Question" at bounding box center [781, 357] width 68 height 27
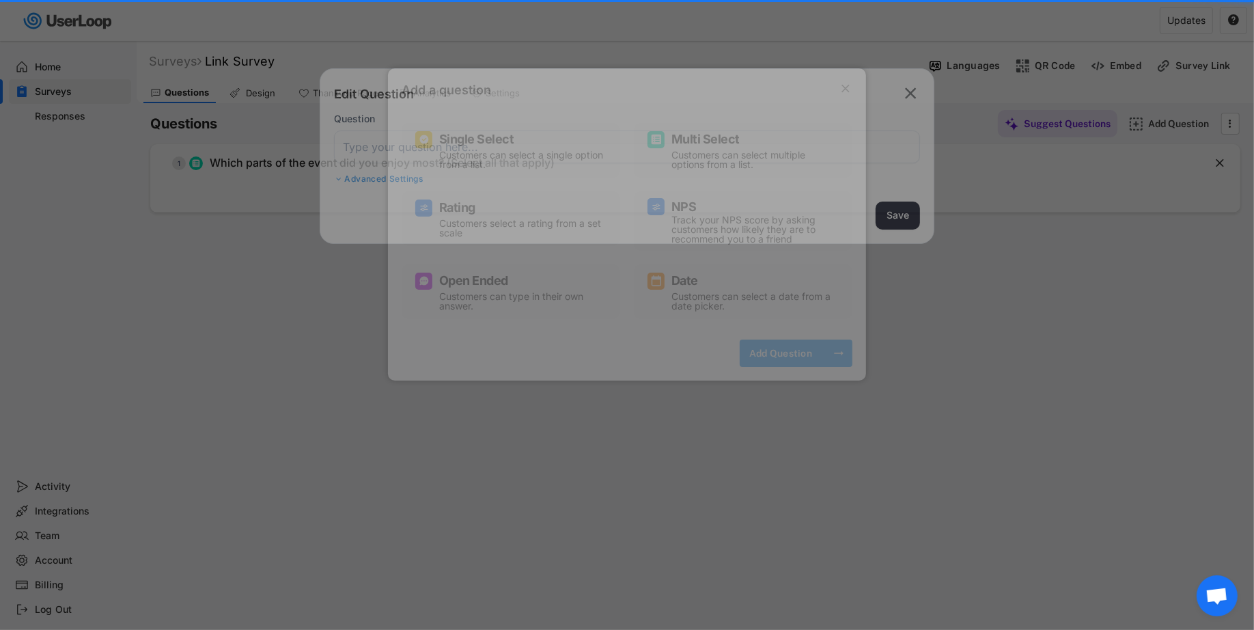
click at [786, 361] on div "Add Question" at bounding box center [781, 352] width 68 height 27
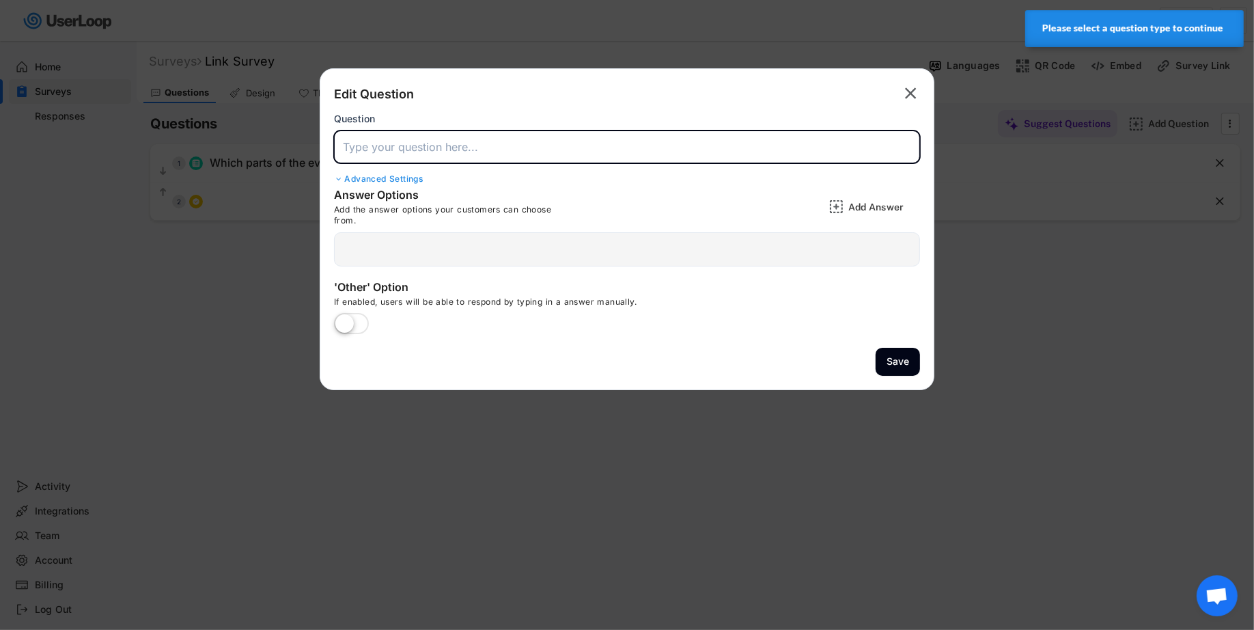
click at [542, 155] on input "input" at bounding box center [627, 146] width 586 height 33
paste input "Was the event length (about 1 hour) right for you?"
drag, startPoint x: 451, startPoint y: 144, endPoint x: 528, endPoint y: 150, distance: 77.4
click at [528, 150] on input "input" at bounding box center [627, 146] width 586 height 33
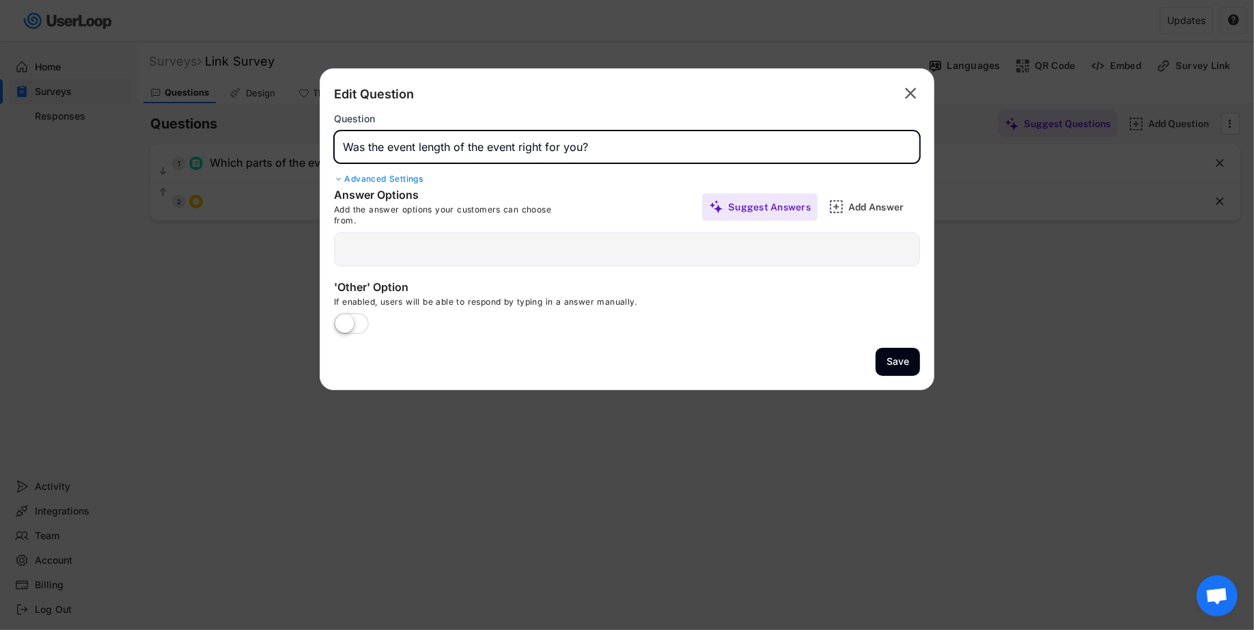
type input "Was the event length of the event right for you?"
click at [555, 253] on div " Delete answer   Delete answer   Delete answer   Delete answer  Delete …" at bounding box center [627, 249] width 586 height 34
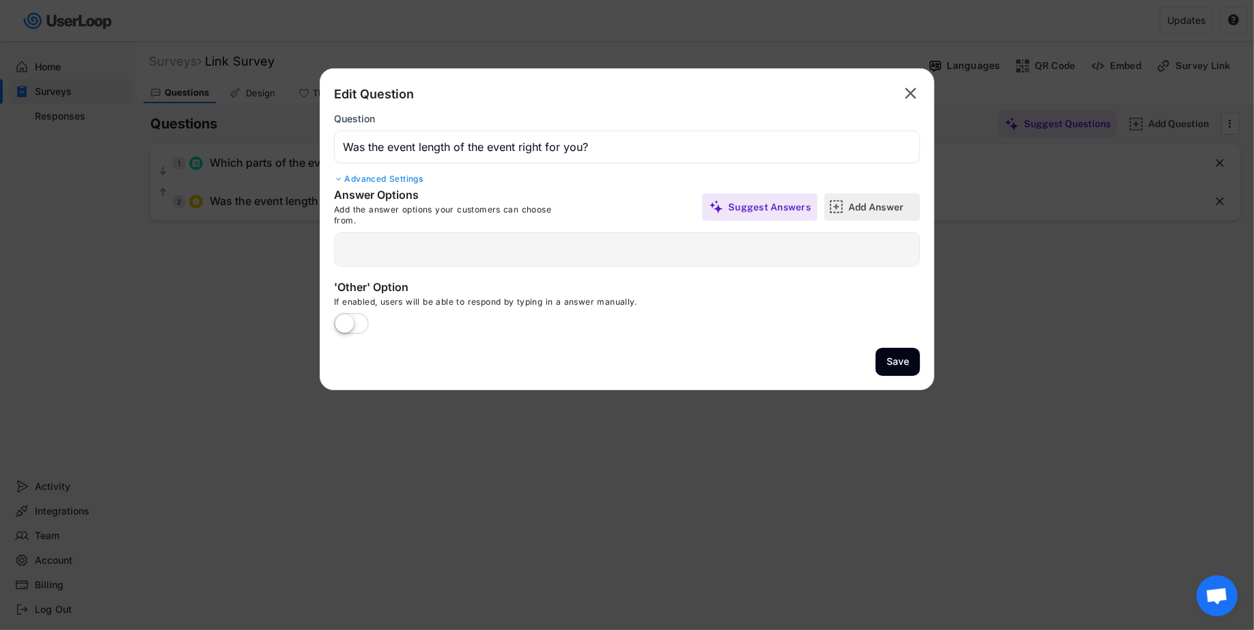
click at [835, 206] on img at bounding box center [836, 206] width 14 height 14
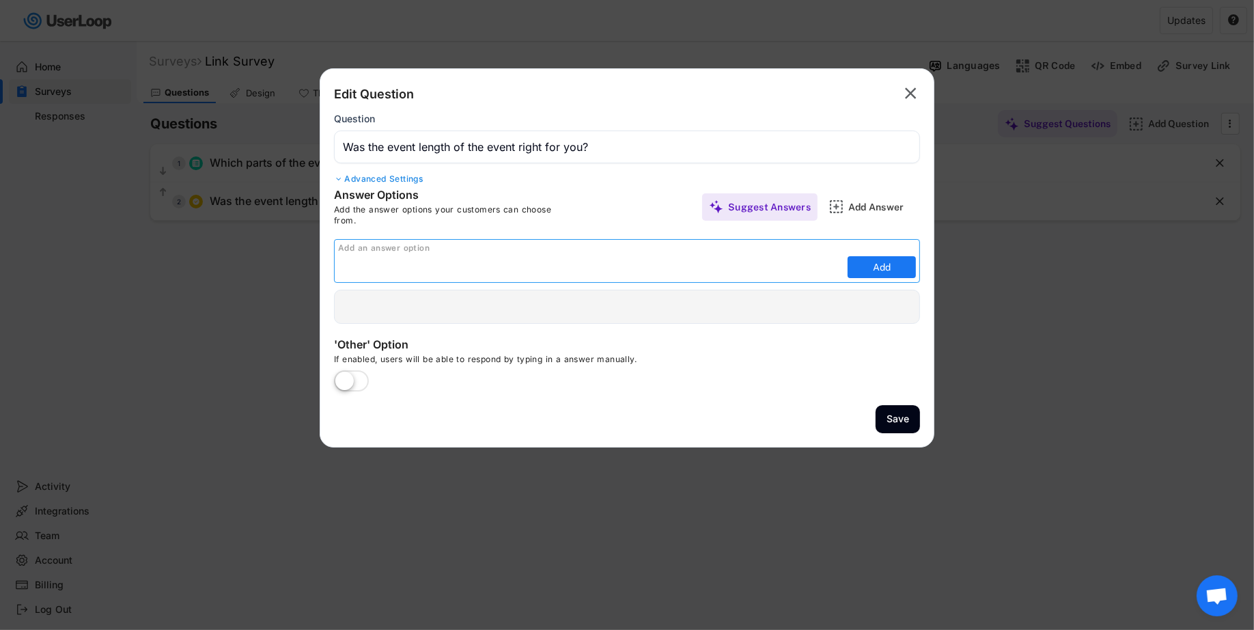
click at [691, 264] on input "input" at bounding box center [591, 267] width 506 height 20
type input "Yes, just right"
click at [887, 268] on button "Add" at bounding box center [882, 267] width 68 height 22
type input "Yes, just right"
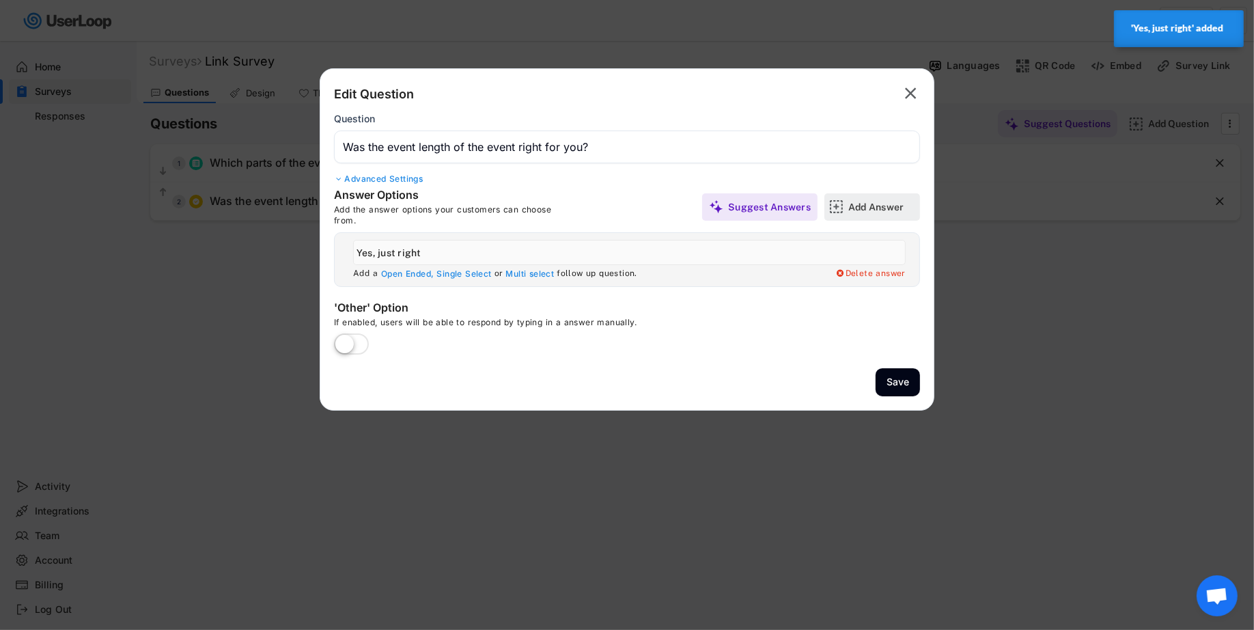
click at [839, 211] on img at bounding box center [836, 206] width 14 height 14
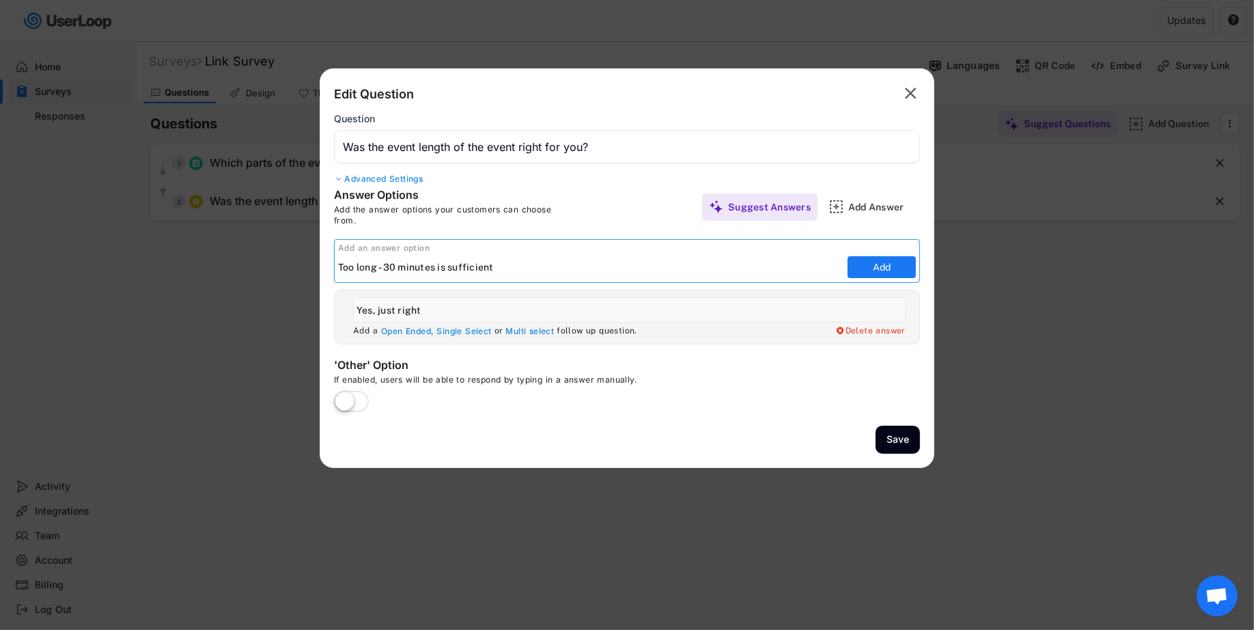
click at [382, 270] on input "input" at bounding box center [591, 267] width 506 height 20
click at [714, 211] on img at bounding box center [716, 206] width 14 height 14
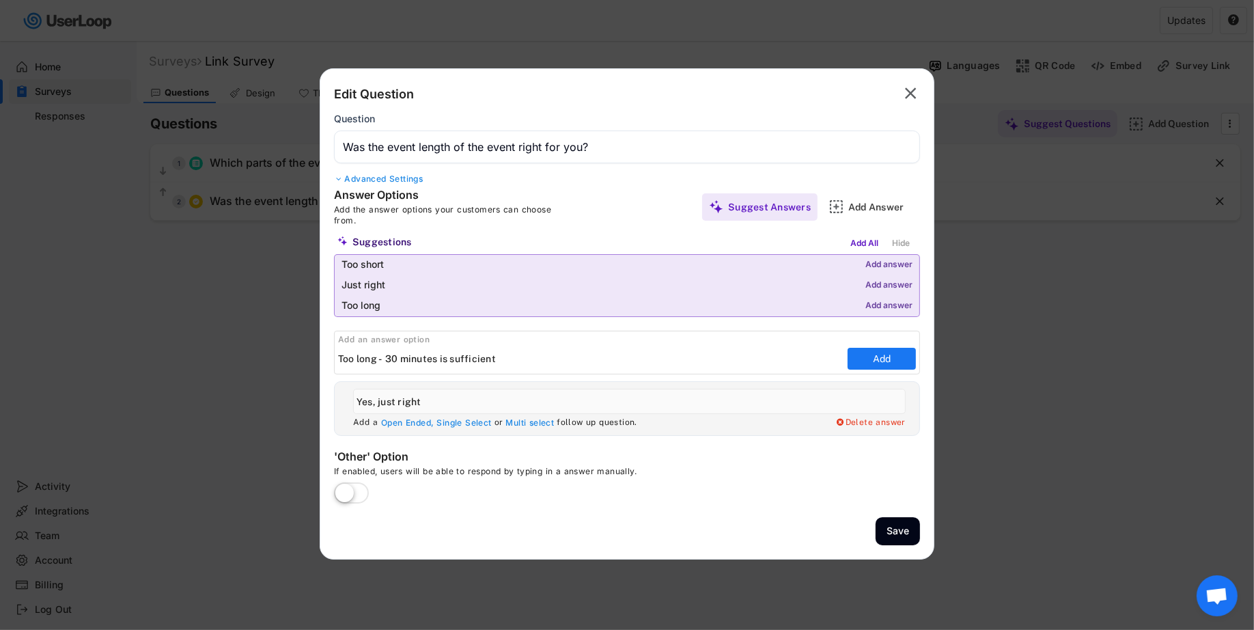
click at [389, 362] on input "input" at bounding box center [591, 358] width 506 height 20
drag, startPoint x: 385, startPoint y: 362, endPoint x: 521, endPoint y: 354, distance: 136.1
click at [522, 364] on input "input" at bounding box center [591, 358] width 506 height 20
type input "Too long"
click at [863, 423] on div "Delete answer" at bounding box center [870, 422] width 71 height 11
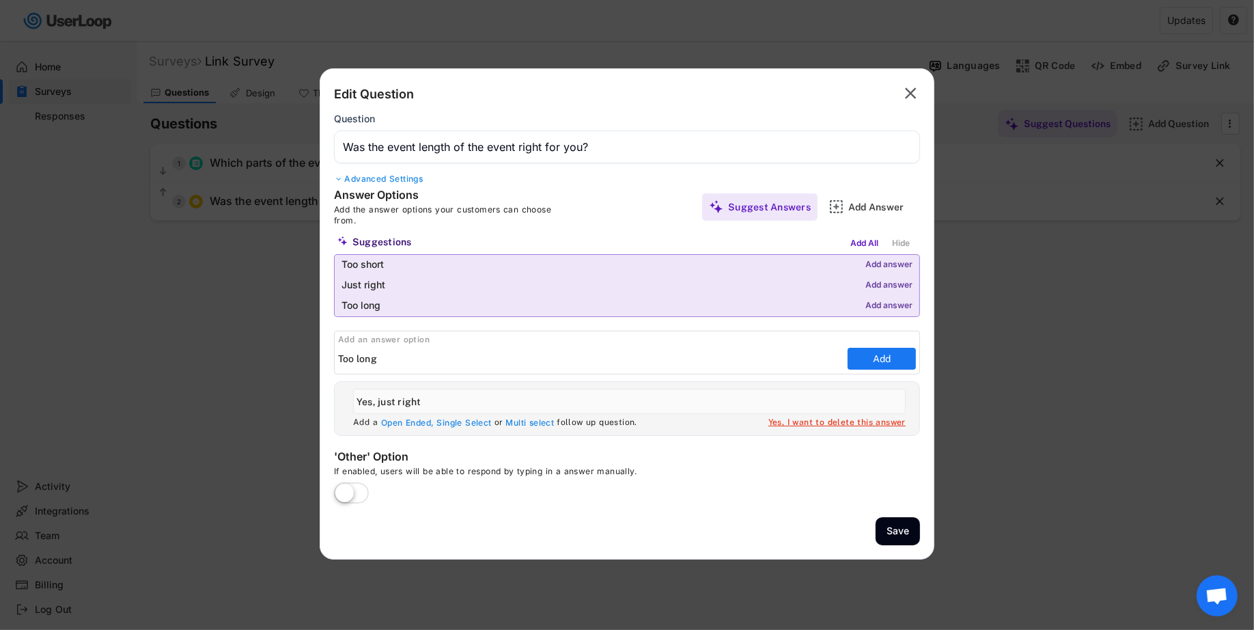
click at [880, 301] on div "Add answer" at bounding box center [888, 306] width 47 height 10
type input "Too long"
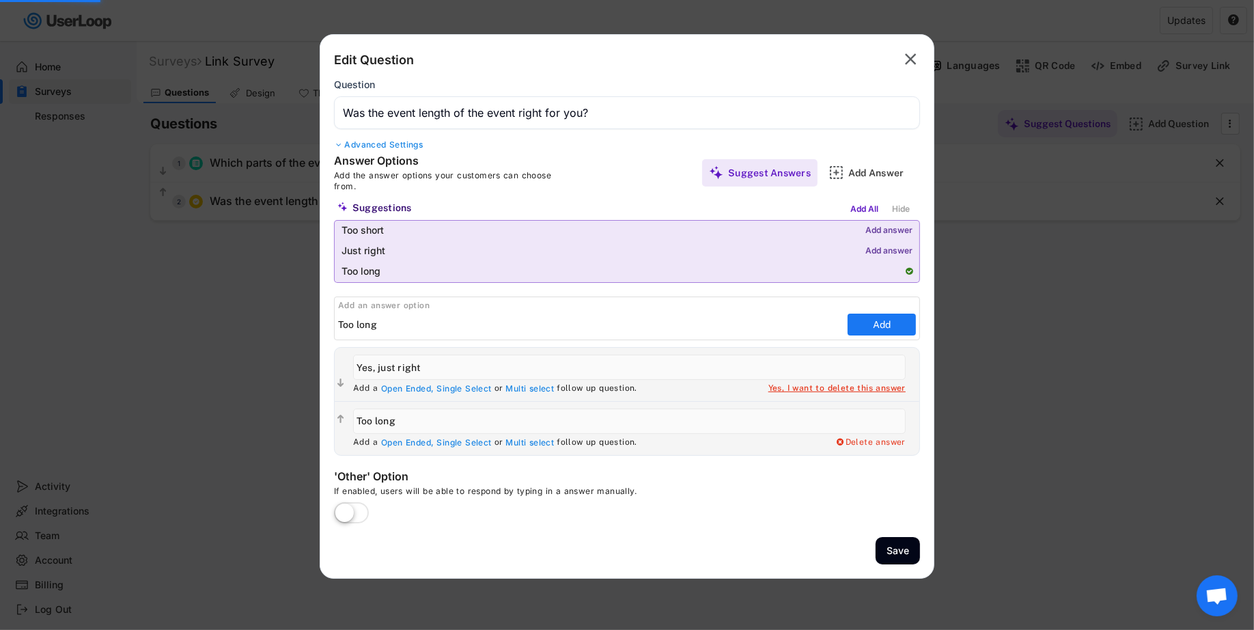
click at [878, 249] on div "Add answer" at bounding box center [888, 252] width 47 height 10
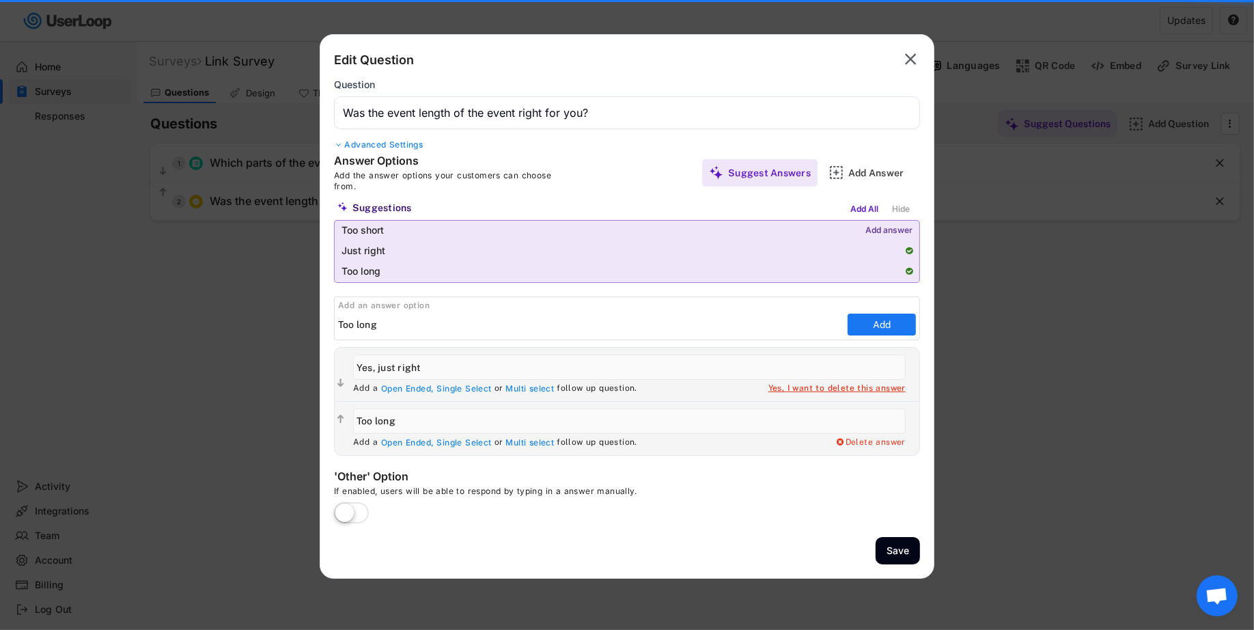
click at [877, 226] on div "Add answer" at bounding box center [888, 231] width 47 height 10
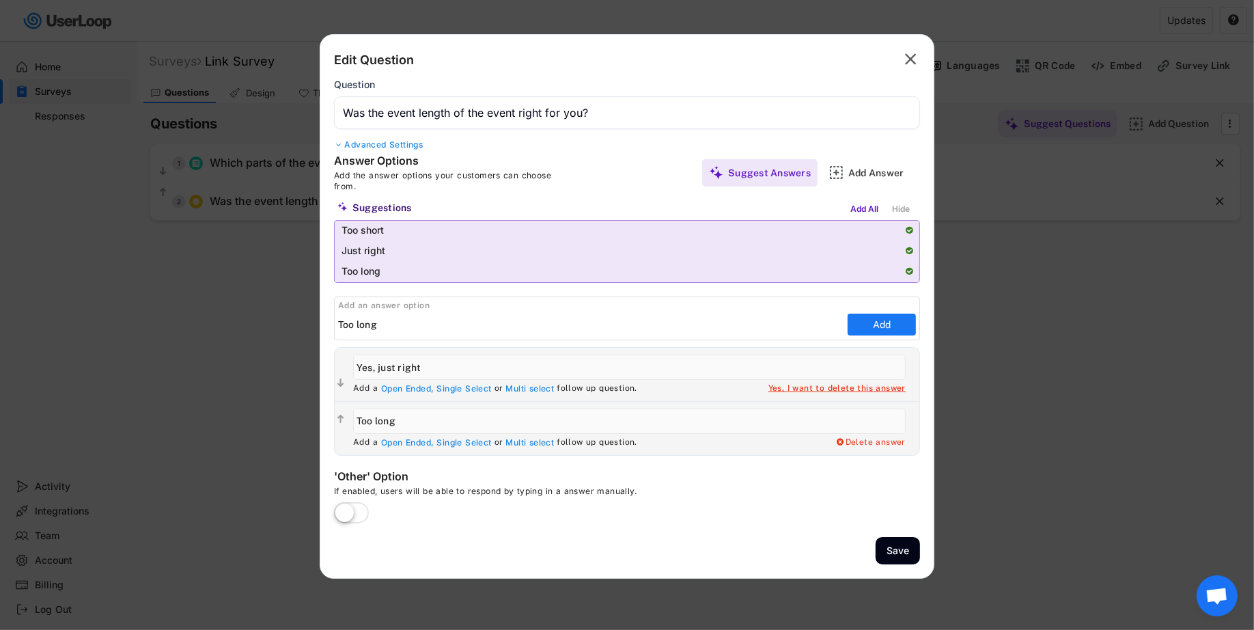
type input "Just right"
type input "Too short"
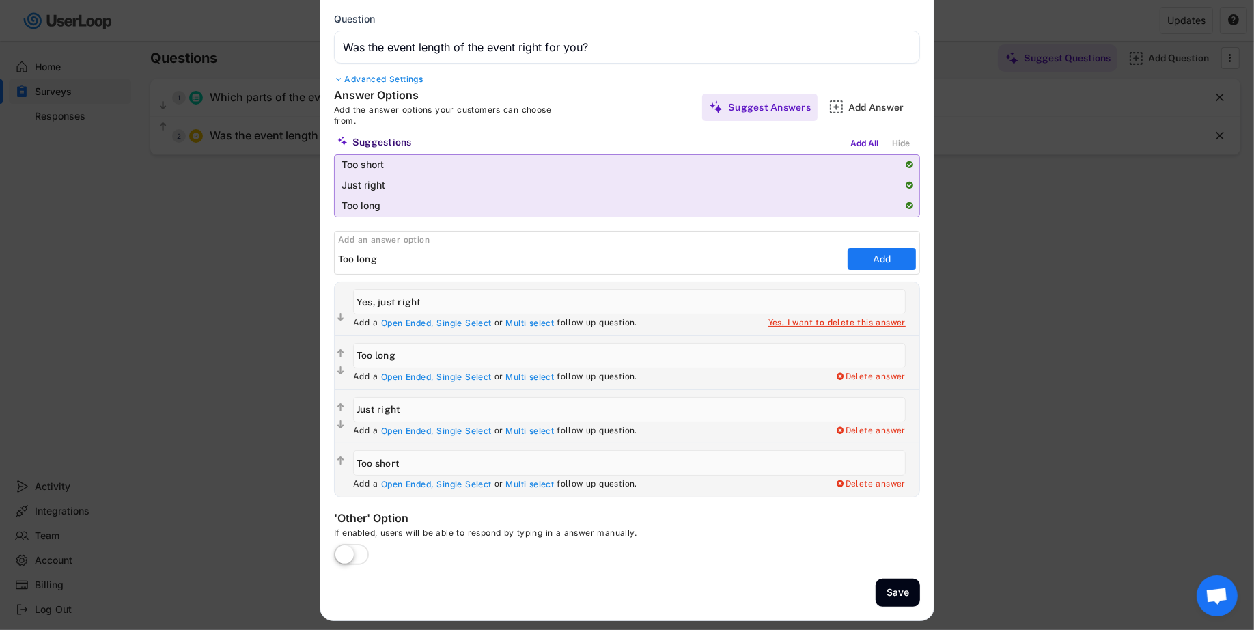
scroll to position [65, 0]
click at [344, 550] on label at bounding box center [352, 556] width 42 height 30
click at [0, 0] on input "checkbox" at bounding box center [0, 0] width 0 height 0
type input "Other"
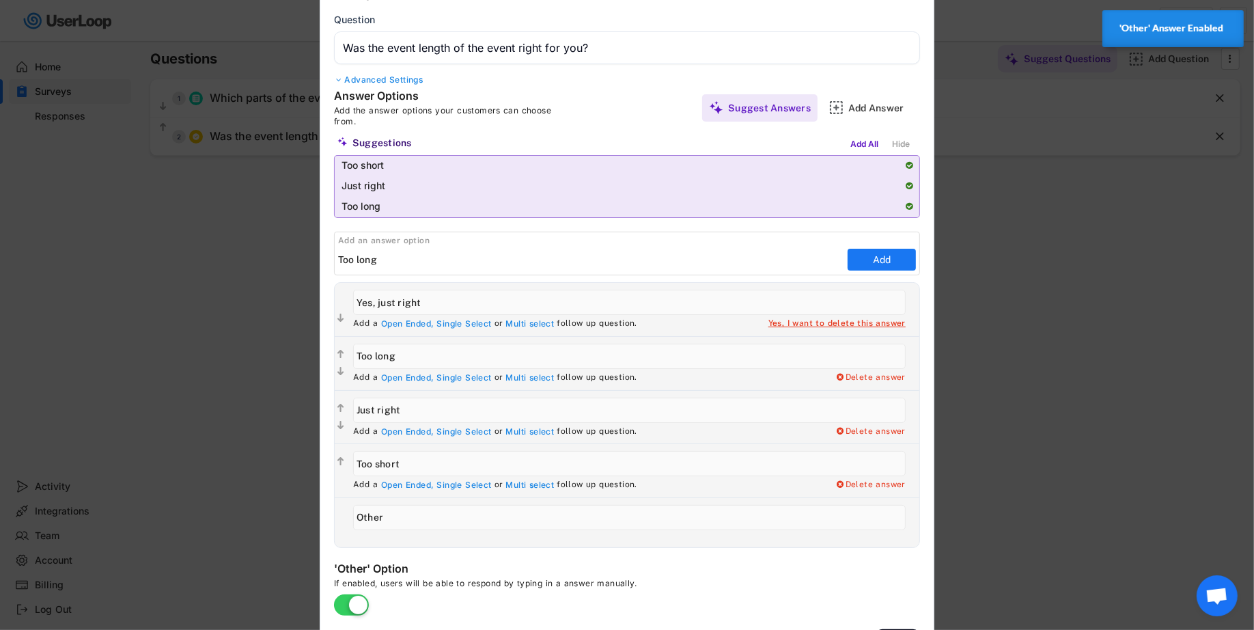
click at [828, 320] on div "Yes, I want to delete this answer" at bounding box center [836, 323] width 137 height 11
type input "Too long"
type input "Just right"
type input "Too short"
type input "Other"
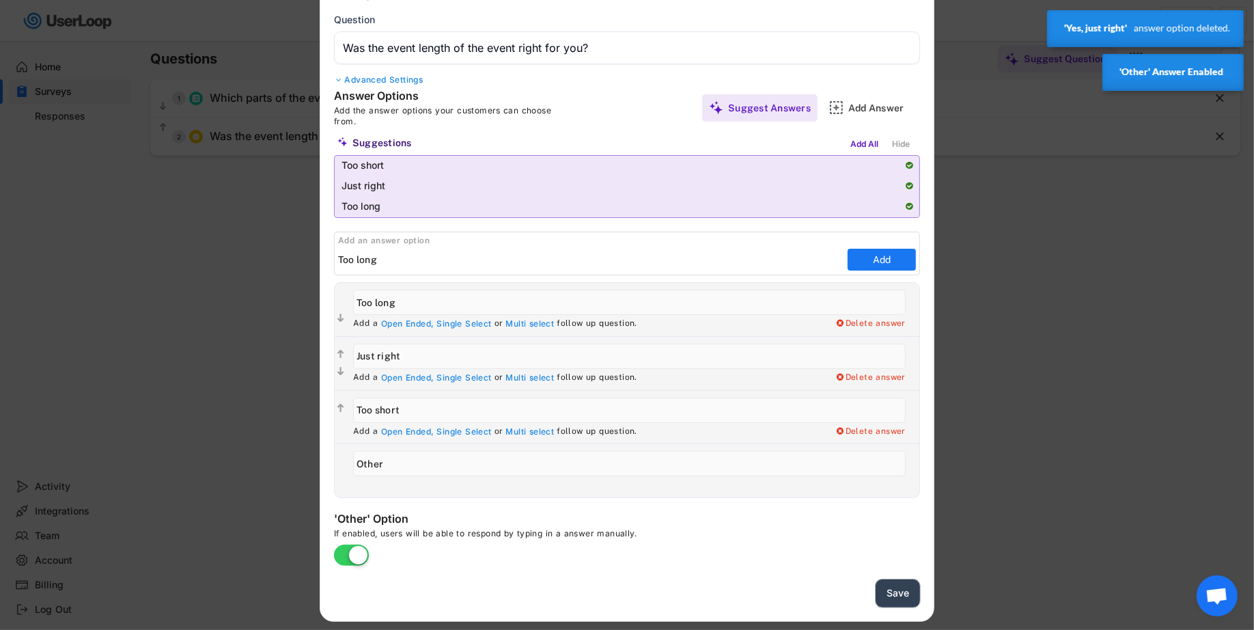
click at [894, 594] on button "Save" at bounding box center [898, 593] width 44 height 28
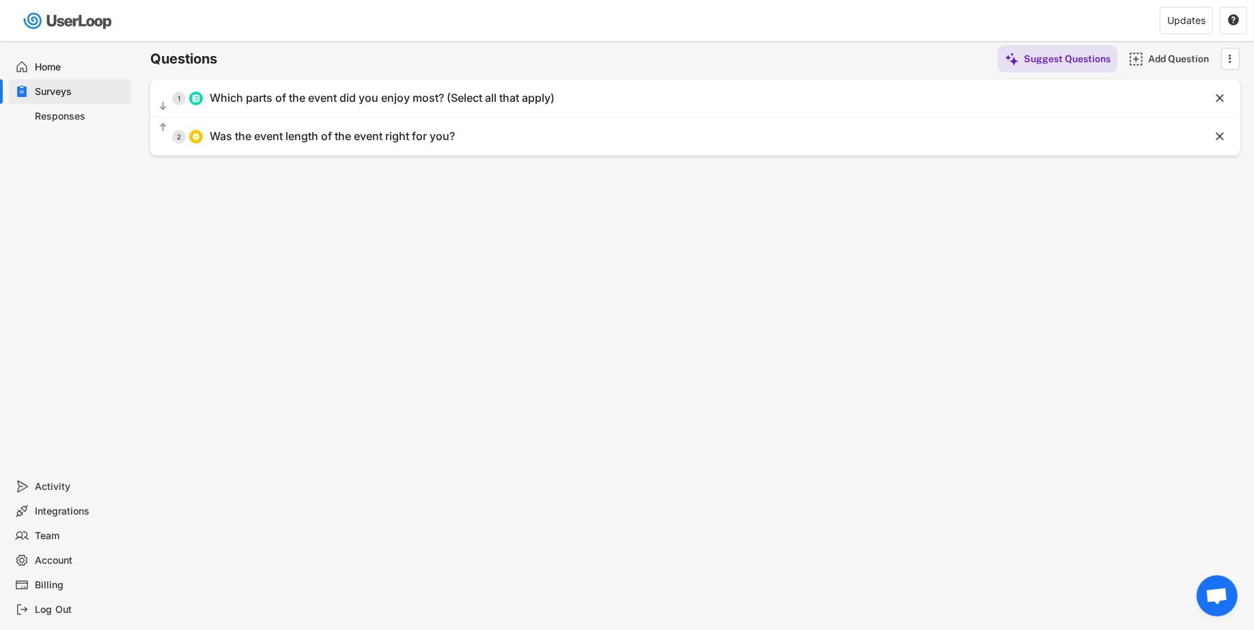
click at [602, 306] on div "Surveys Link Survey Languages QR Code Embed Survey Link Questions Design Thanky…" at bounding box center [695, 305] width 1117 height 658
click at [1156, 62] on div "Add Question" at bounding box center [1182, 59] width 68 height 12
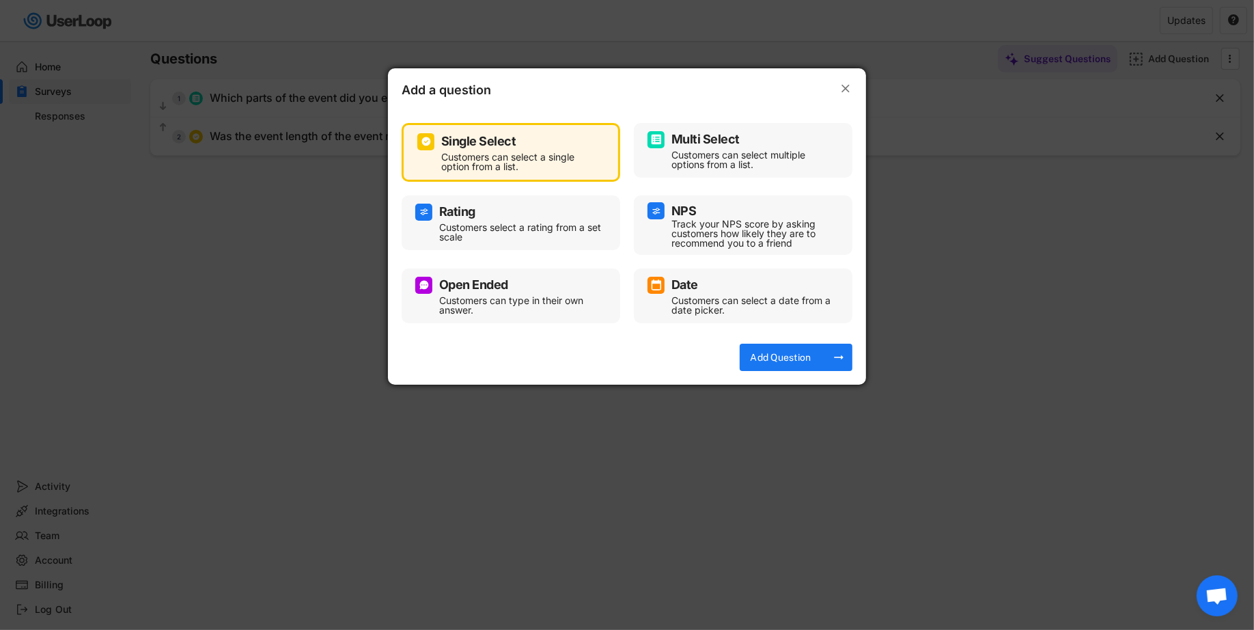
click at [718, 143] on div "Multi Select" at bounding box center [705, 139] width 68 height 12
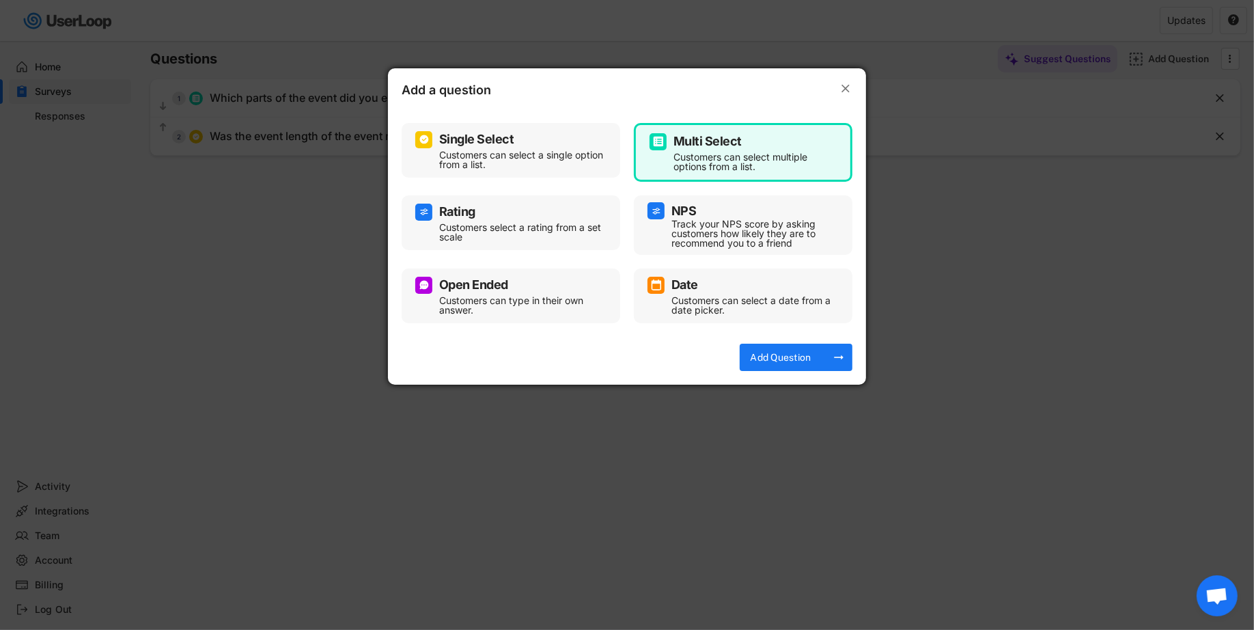
click at [568, 159] on div "Customers can select a single option from a list." at bounding box center [521, 159] width 164 height 19
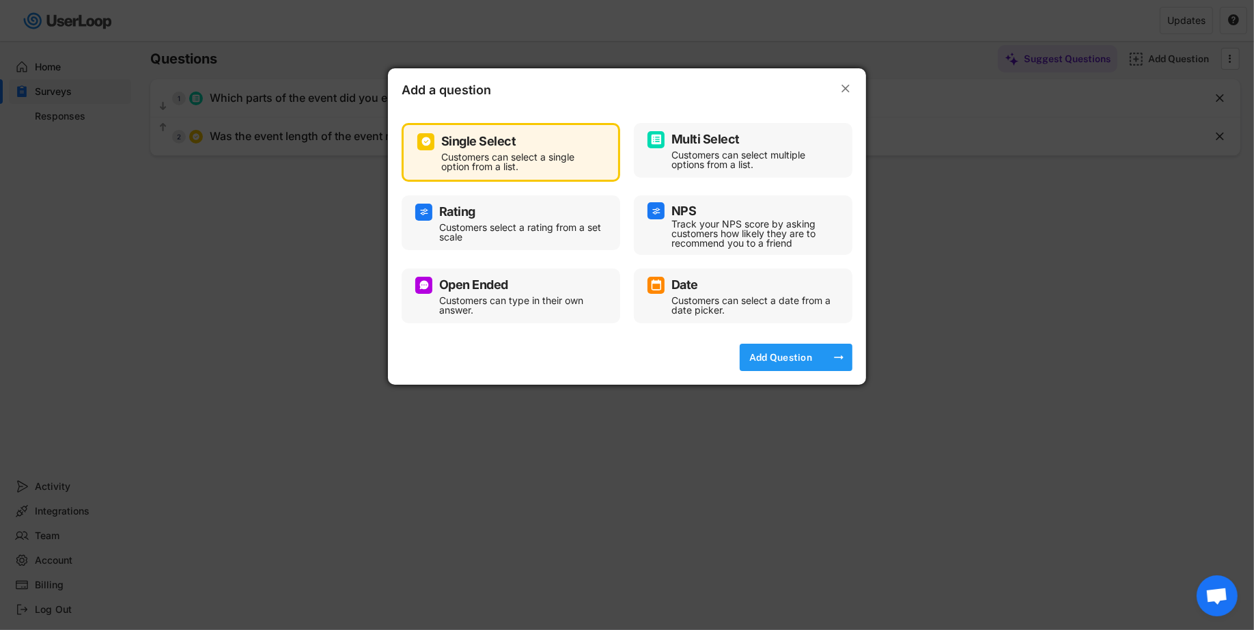
click at [783, 359] on div "Add Question" at bounding box center [781, 357] width 68 height 12
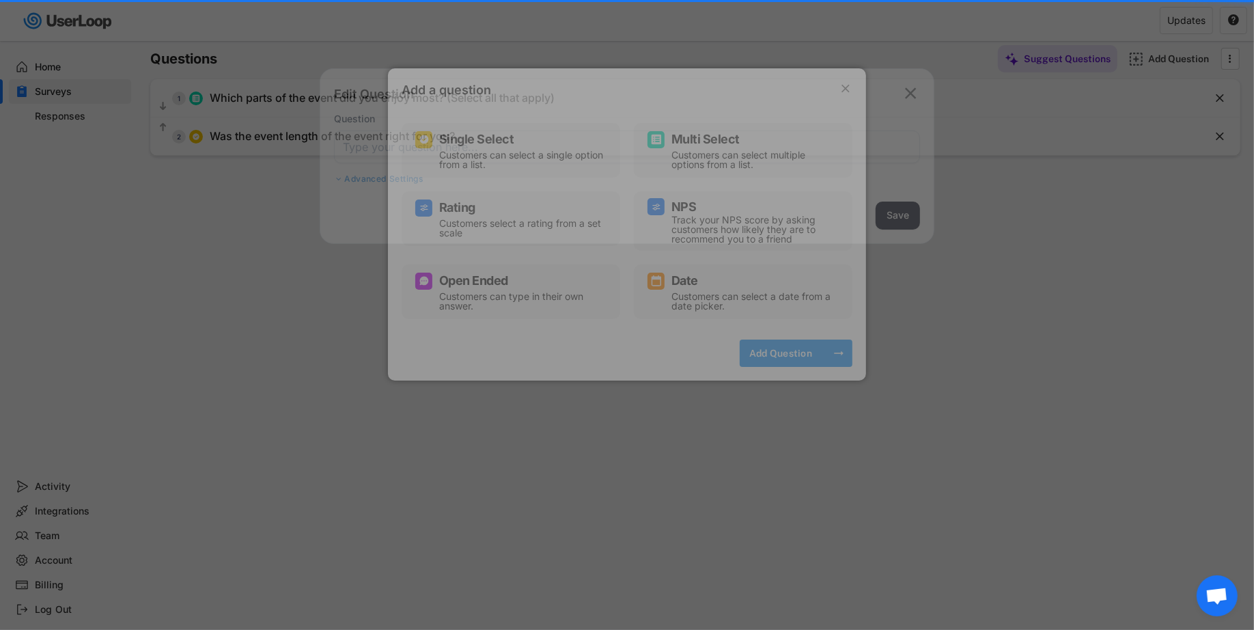
click at [779, 347] on div "Add Question" at bounding box center [781, 353] width 68 height 12
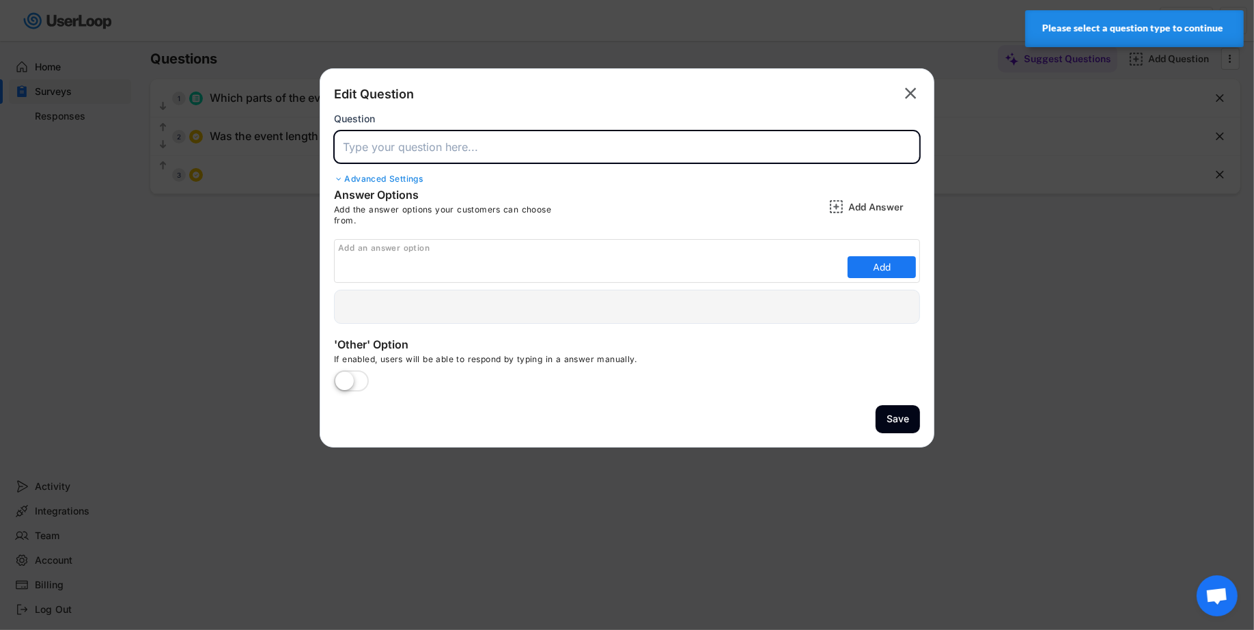
click at [639, 150] on input "input" at bounding box center [627, 146] width 586 height 33
paste input "Timing: Was [DATE] at 6PM CT a good time for you?"
type input "Timing: Was [DATE] at 6PM CT a good time for you?"
click at [767, 212] on div "Suggest Answers" at bounding box center [769, 207] width 83 height 12
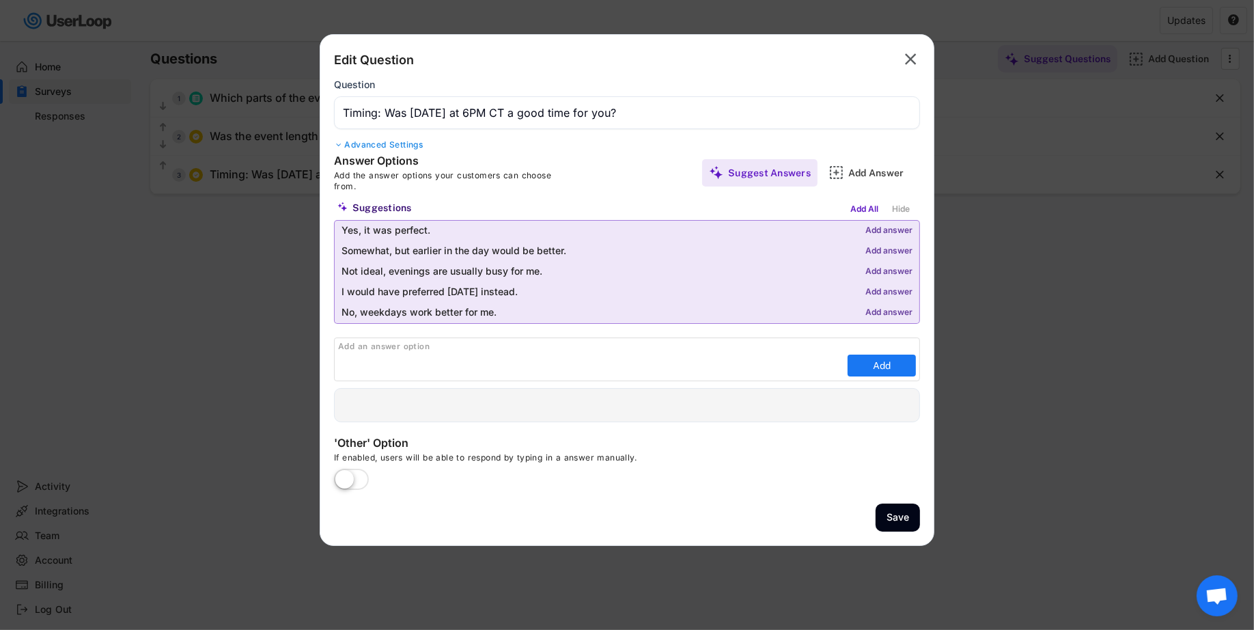
click at [895, 228] on div "Add answer" at bounding box center [888, 231] width 47 height 10
type input "Yes, it was perfect."
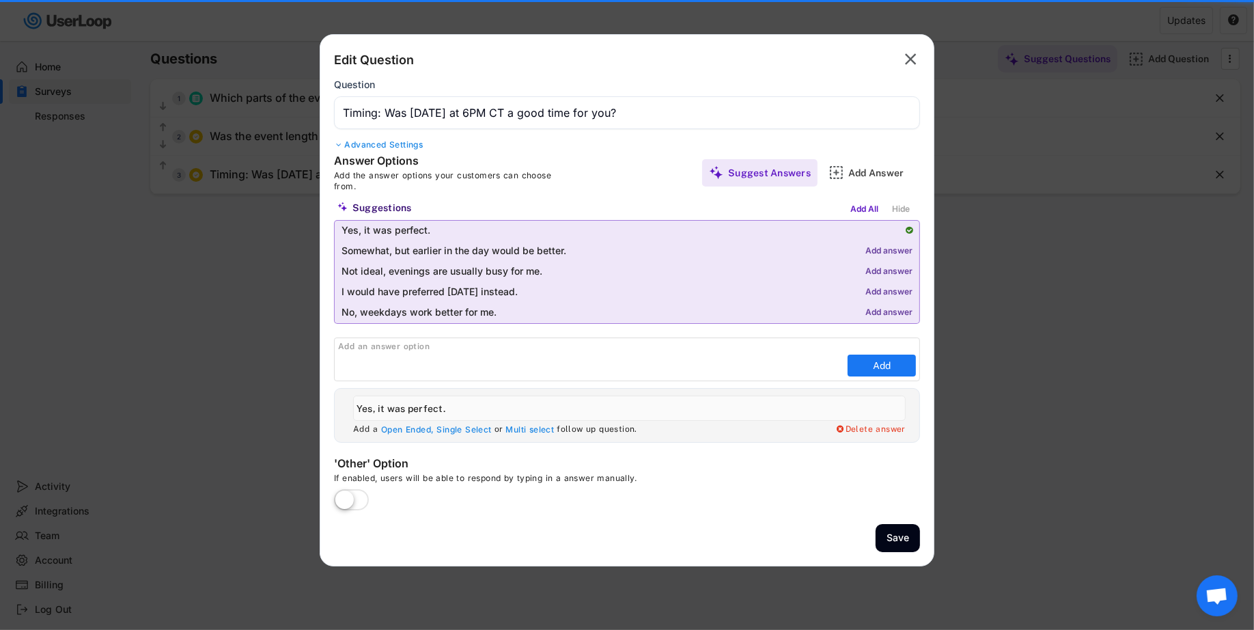
click at [897, 249] on div "Add answer" at bounding box center [888, 252] width 47 height 10
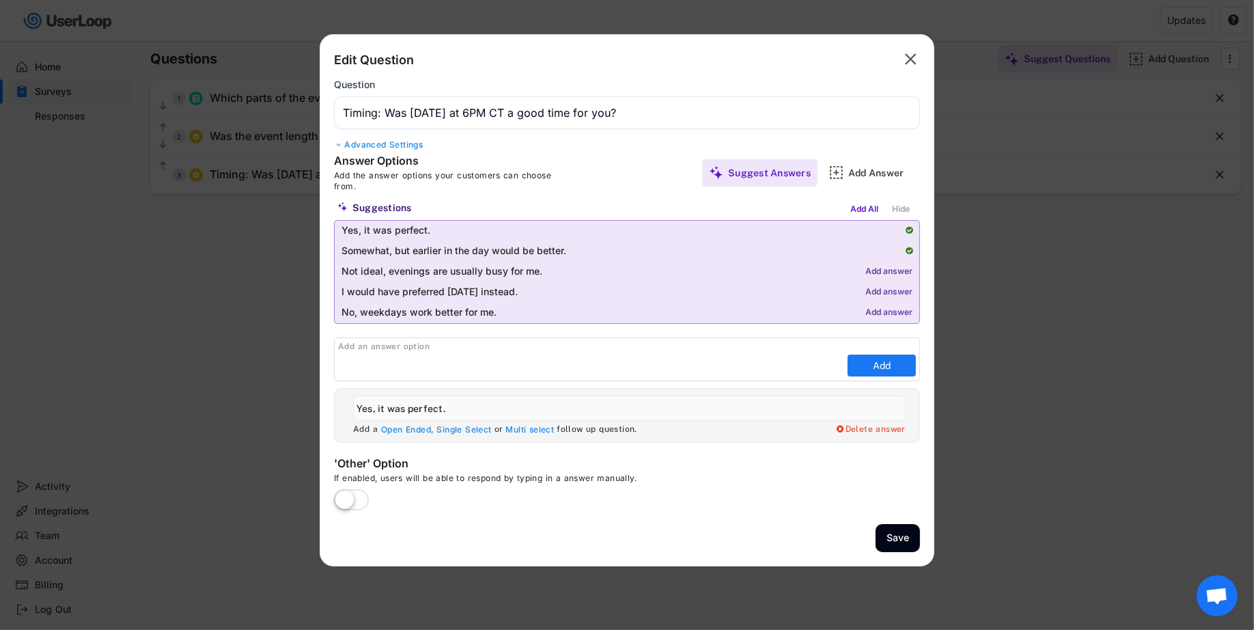
type input "Somewhat, but earlier in the day would be better."
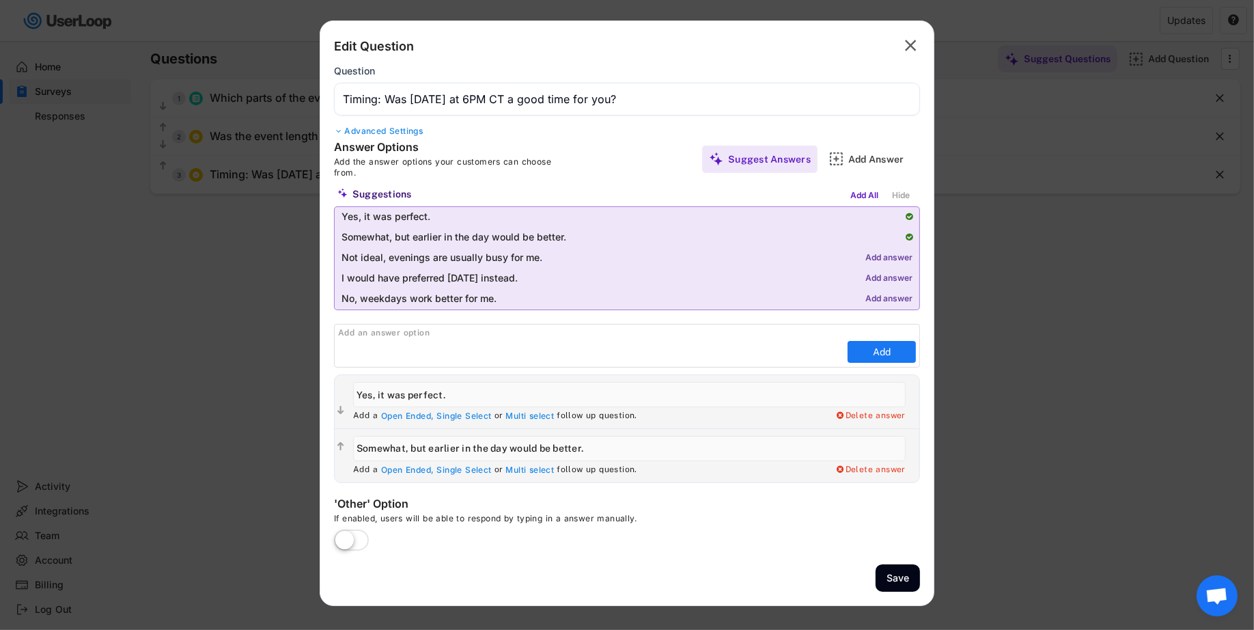
click at [885, 253] on div "Add answer" at bounding box center [888, 258] width 47 height 10
type input "Not ideal, evenings are usually busy for me."
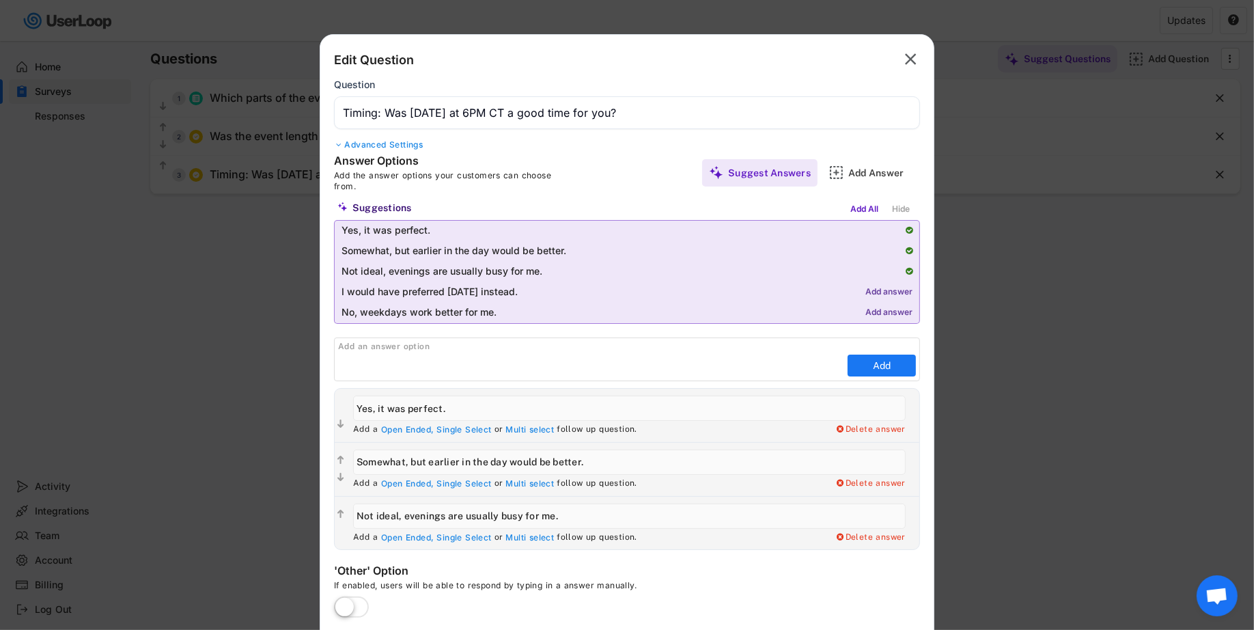
click at [893, 291] on div "Add answer" at bounding box center [888, 293] width 47 height 10
type input "I would have preferred [DATE] instead."
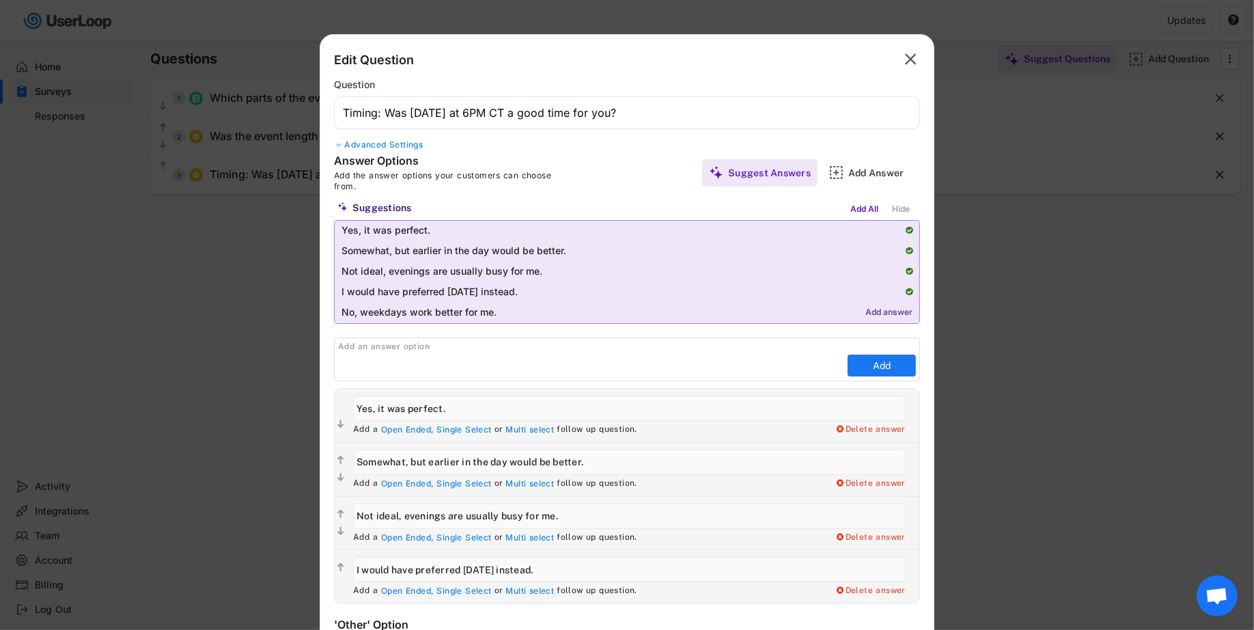
click at [894, 310] on div "Add answer" at bounding box center [888, 313] width 47 height 10
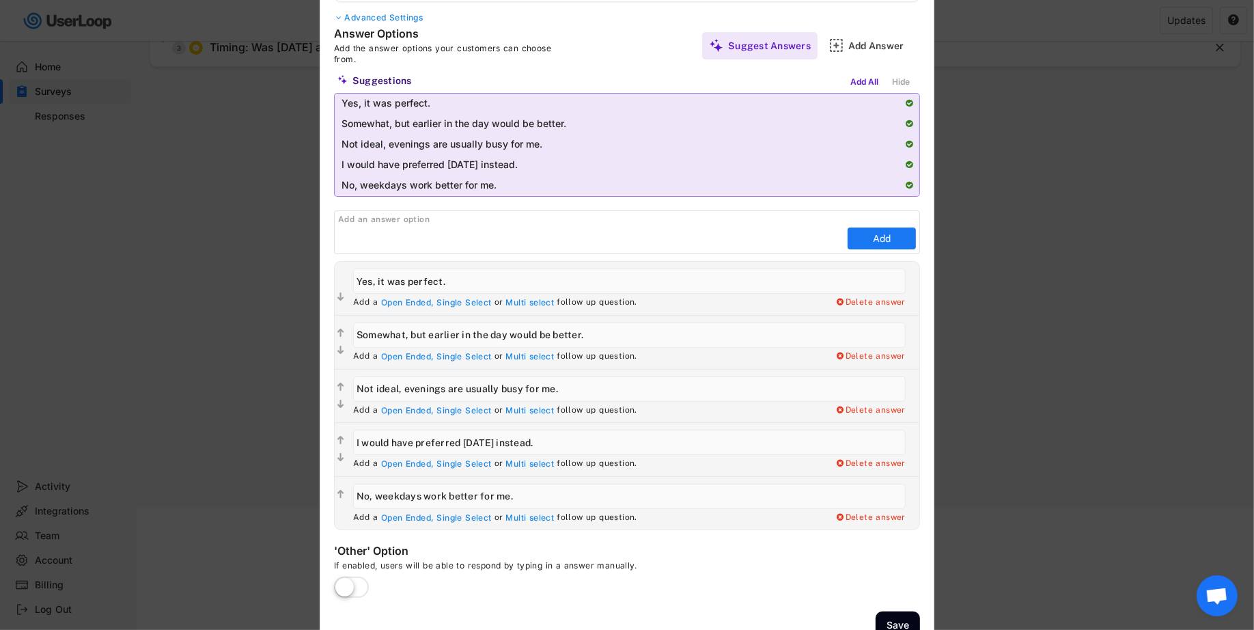
scroll to position [203, 0]
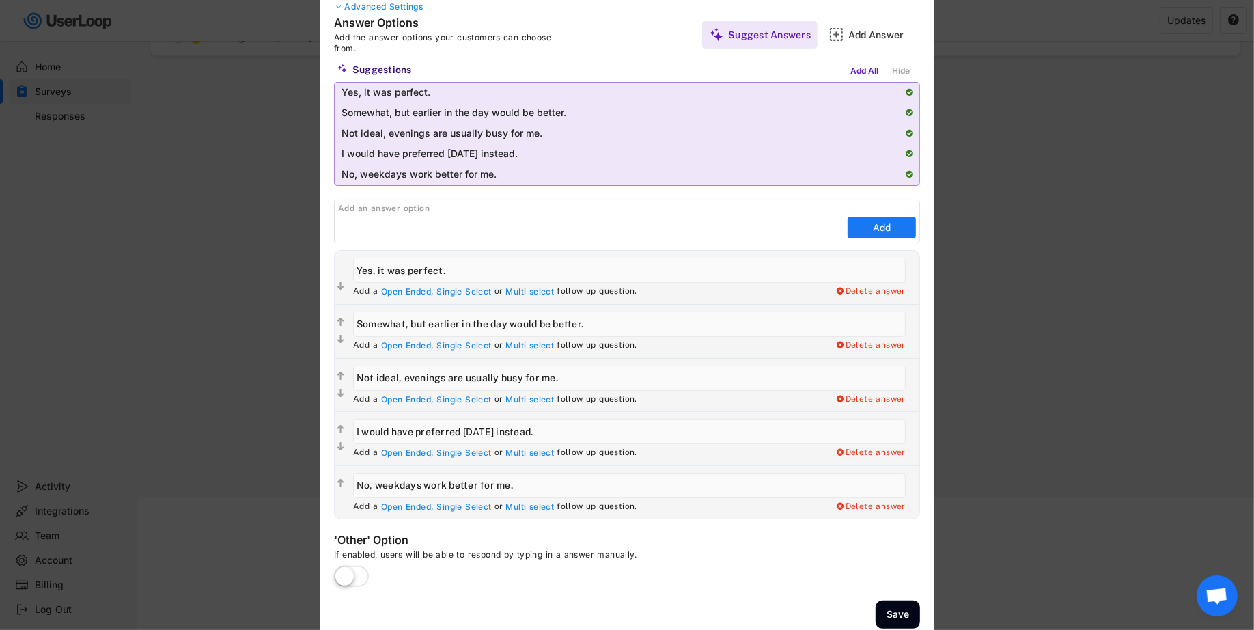
click at [423, 484] on input "input" at bounding box center [629, 485] width 553 height 25
click at [422, 484] on input "input" at bounding box center [629, 485] width 553 height 25
click at [628, 481] on input "input" at bounding box center [629, 485] width 553 height 25
type input "No, weekday evenings work better for me."
click at [473, 275] on input "input" at bounding box center [629, 269] width 553 height 25
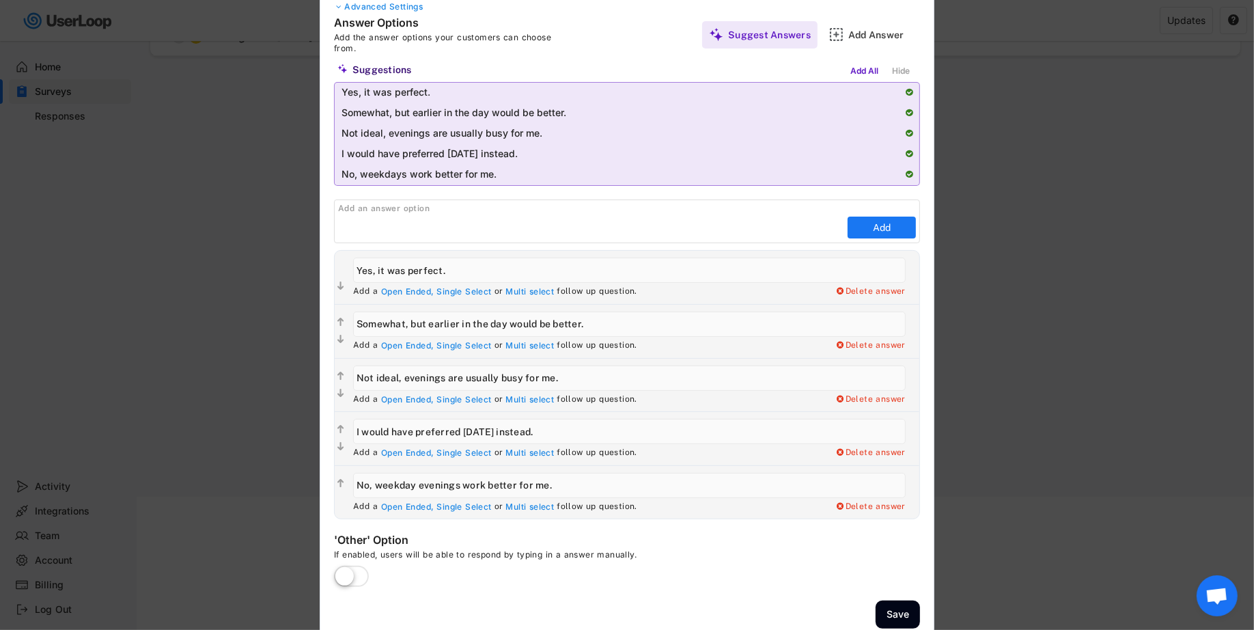
click at [434, 324] on input "input" at bounding box center [629, 323] width 553 height 25
drag, startPoint x: 432, startPoint y: 322, endPoint x: 333, endPoint y: 320, distance: 99.7
click at [333, 321] on div "Answer Options Add the answer options your customers can choose from. Suggest A…" at bounding box center [626, 267] width 613 height 503
click at [552, 322] on input "input" at bounding box center [629, 323] width 553 height 25
type input "Earlier in the day would be better."
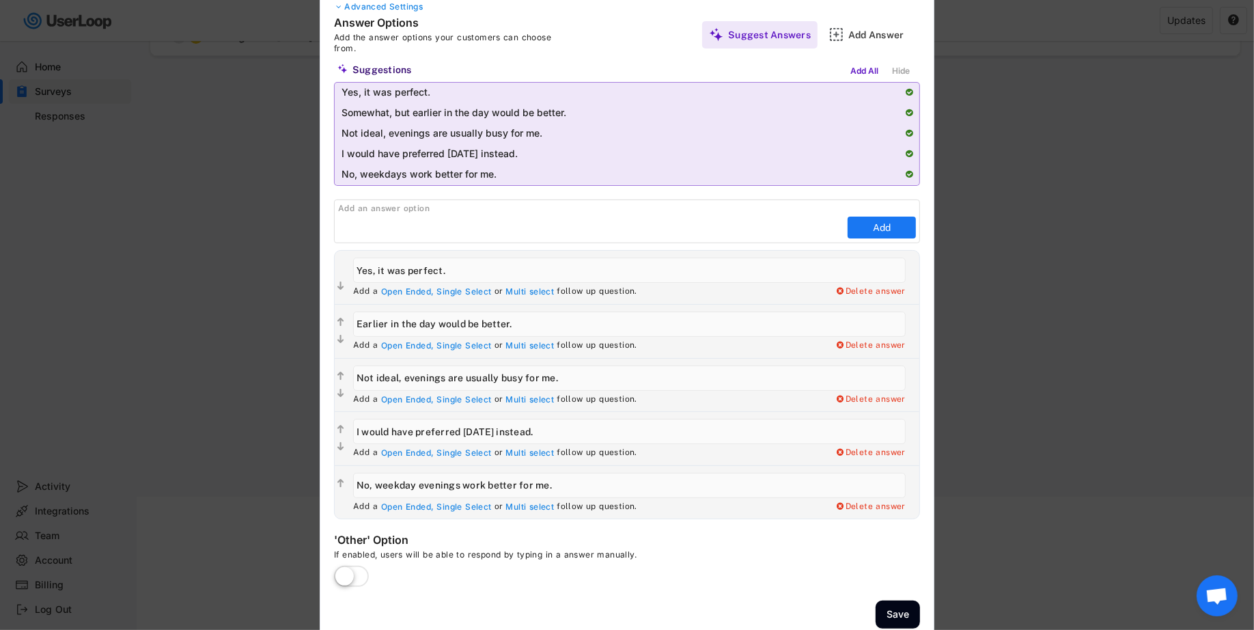
click at [343, 568] on label at bounding box center [352, 577] width 42 height 30
click at [0, 0] on input "checkbox" at bounding box center [0, 0] width 0 height 0
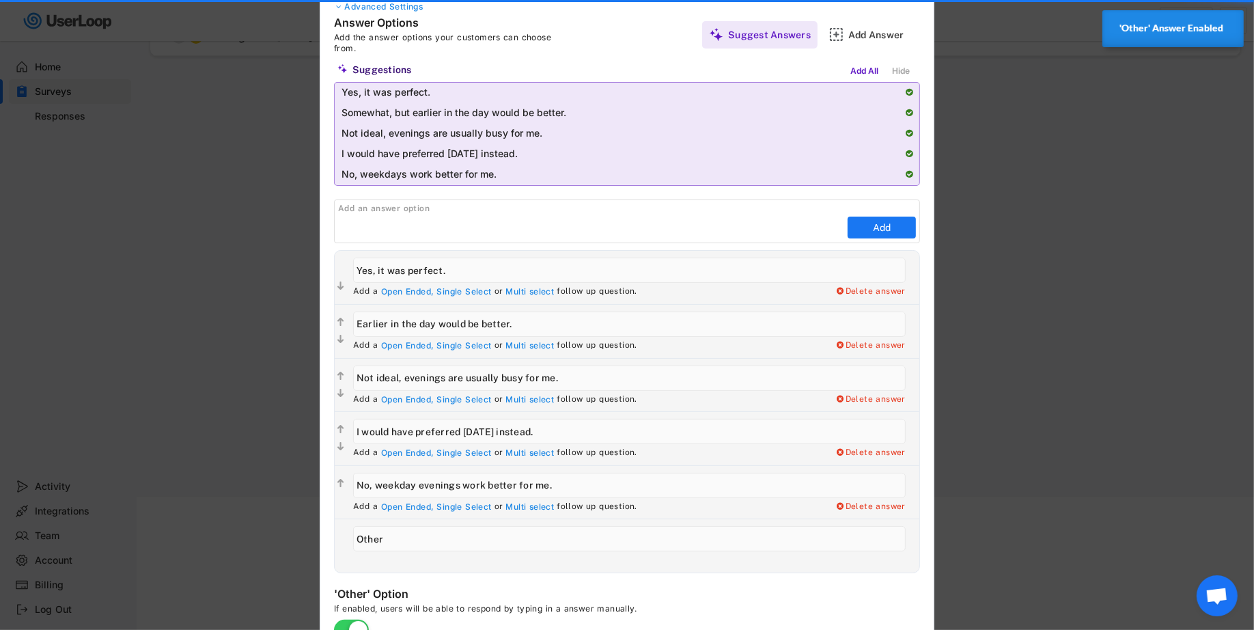
click at [433, 531] on input "input" at bounding box center [629, 538] width 553 height 25
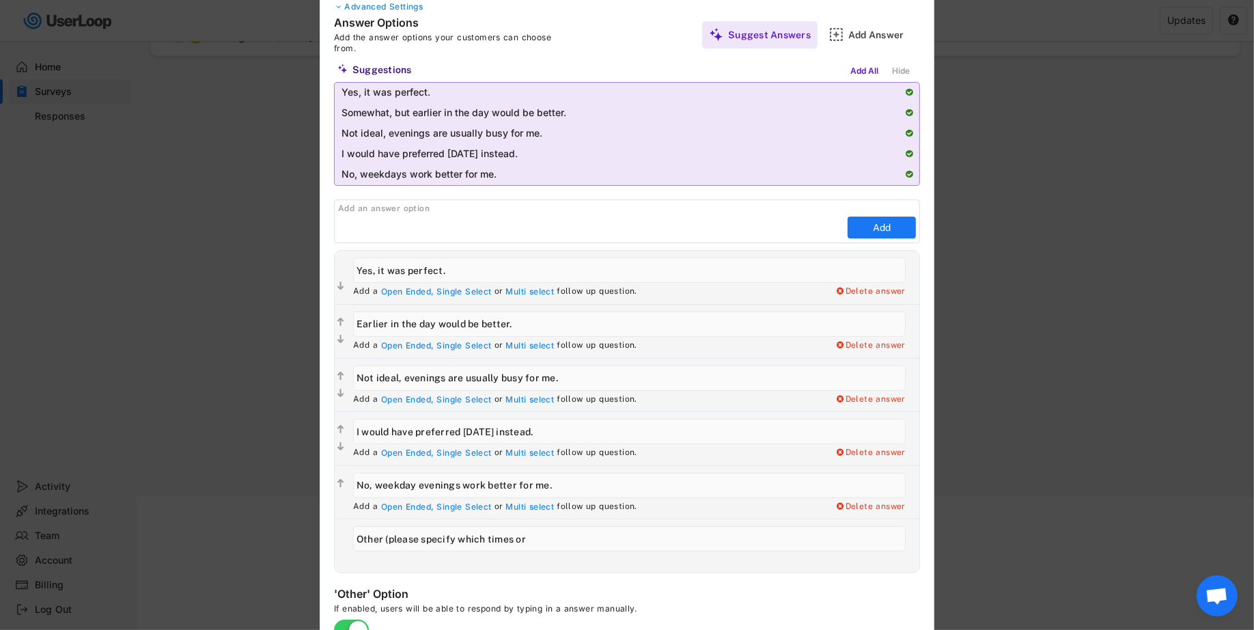
click at [484, 540] on input "input" at bounding box center [629, 538] width 553 height 25
click at [458, 539] on input "input" at bounding box center [629, 538] width 553 height 25
click at [539, 540] on input "input" at bounding box center [629, 538] width 553 height 25
click at [545, 539] on input "input" at bounding box center [629, 538] width 553 height 25
click at [600, 544] on input "input" at bounding box center [629, 538] width 553 height 25
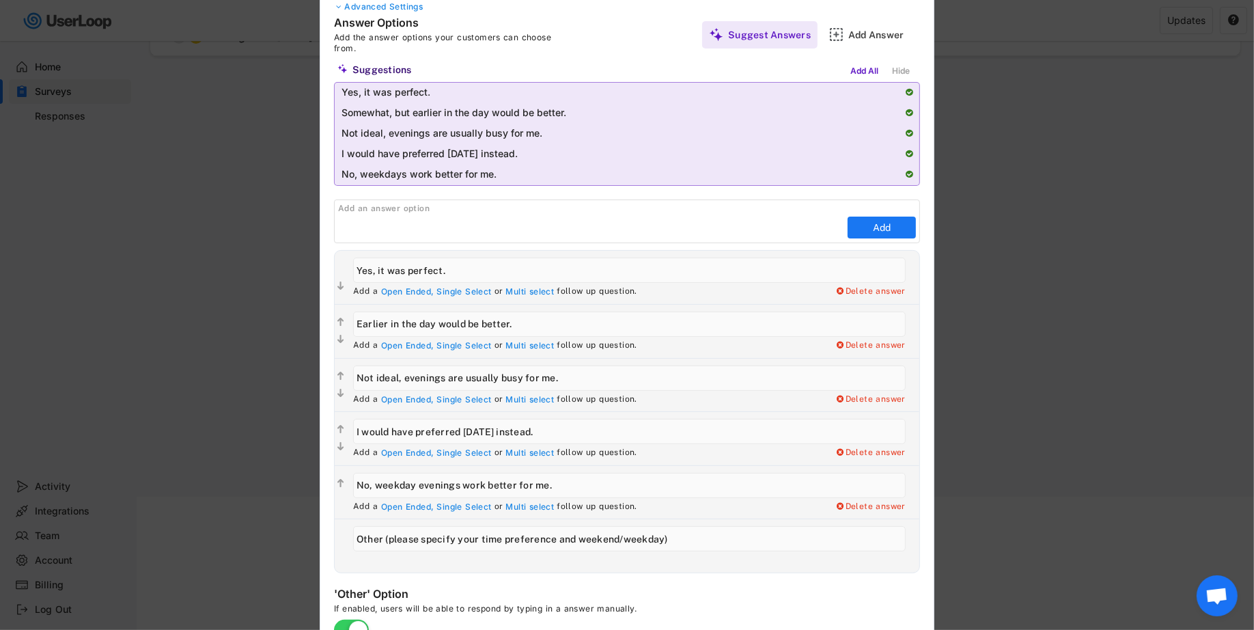
click at [600, 544] on input "input" at bounding box center [629, 538] width 553 height 25
click at [559, 555] on div "Add a Open Ended, Single Select or Multi select follow up question. Delete answ…" at bounding box center [636, 560] width 566 height 11
click at [565, 555] on div "Add a Open Ended, Single Select or Multi select follow up question. Delete answ…" at bounding box center [636, 560] width 566 height 11
click at [563, 540] on input "input" at bounding box center [629, 538] width 553 height 25
click at [621, 539] on input "input" at bounding box center [629, 538] width 553 height 25
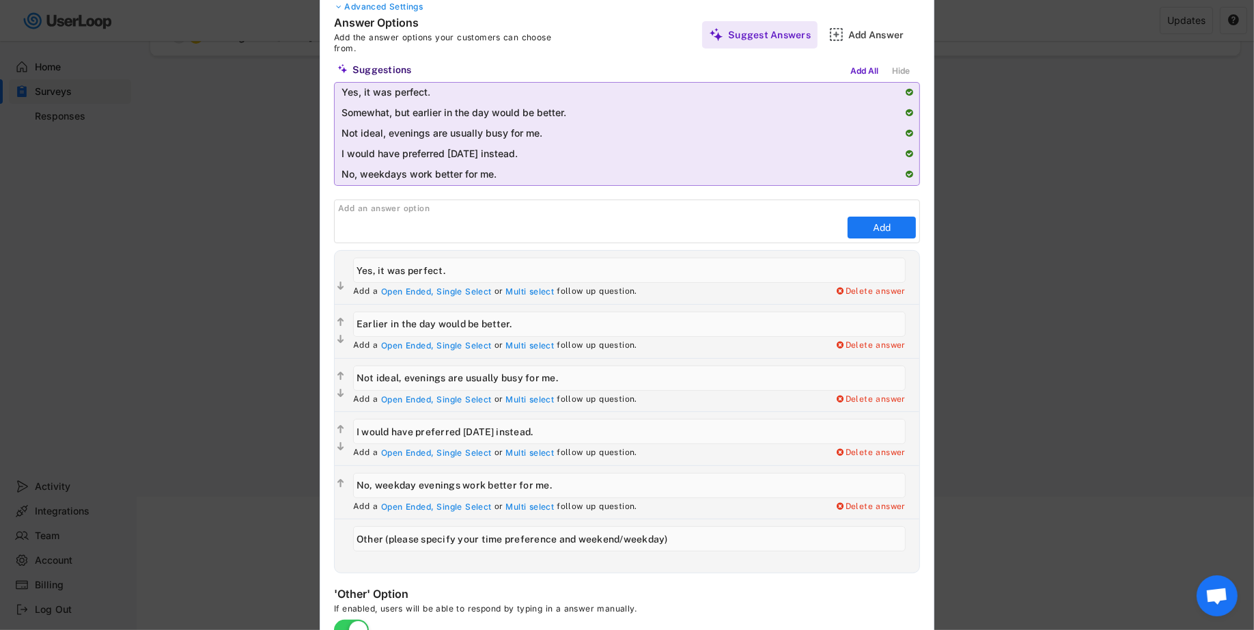
click at [563, 539] on input "input" at bounding box center [629, 538] width 553 height 25
click at [538, 541] on input "input" at bounding box center [629, 538] width 553 height 25
click at [609, 535] on input "input" at bounding box center [629, 538] width 553 height 25
paste input "preference"
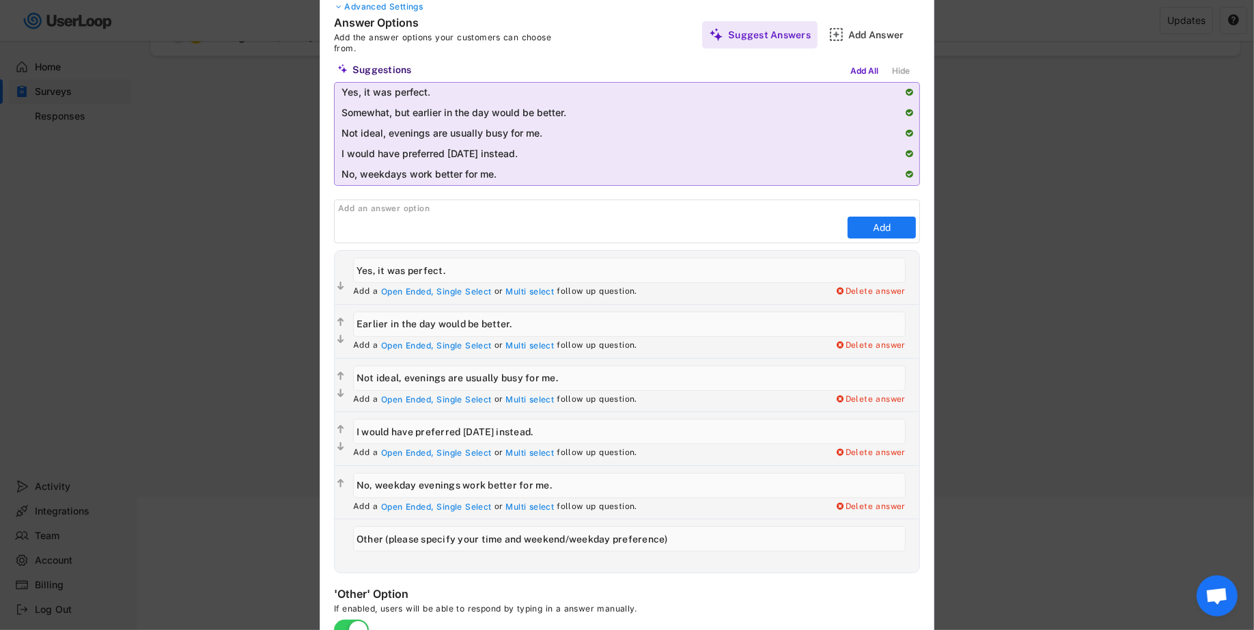
click at [666, 548] on input "input" at bounding box center [629, 538] width 553 height 25
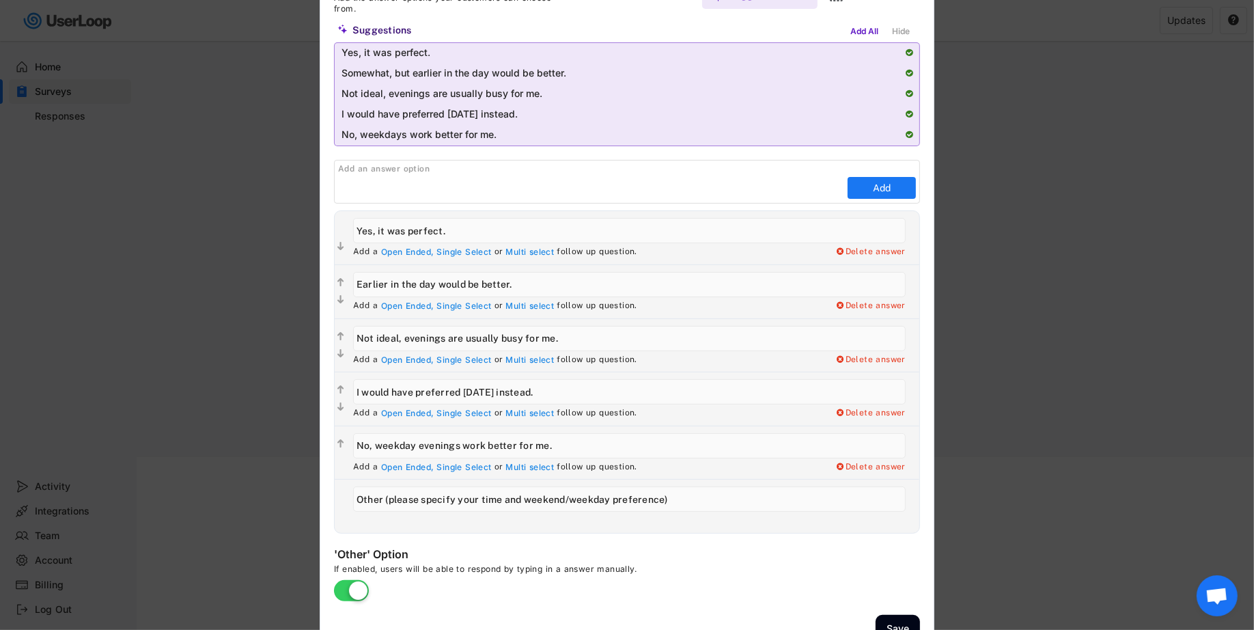
scroll to position [253, 0]
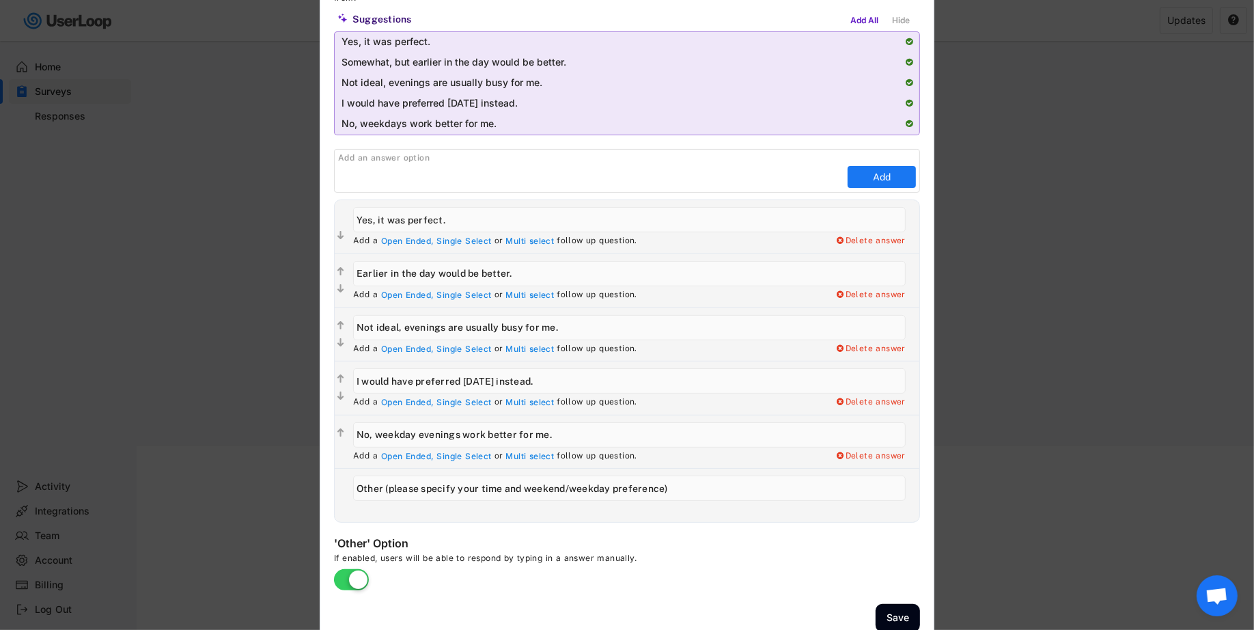
type input "Other (please specify your time and weekend/weekday preference)"
click at [701, 536] on div "'Other' Option If enabled, users will be able to respond by typing in a answer …" at bounding box center [539, 563] width 410 height 54
click at [593, 331] on input "input" at bounding box center [629, 327] width 553 height 25
click at [589, 376] on input "input" at bounding box center [629, 380] width 553 height 25
click at [404, 326] on input "input" at bounding box center [629, 327] width 553 height 25
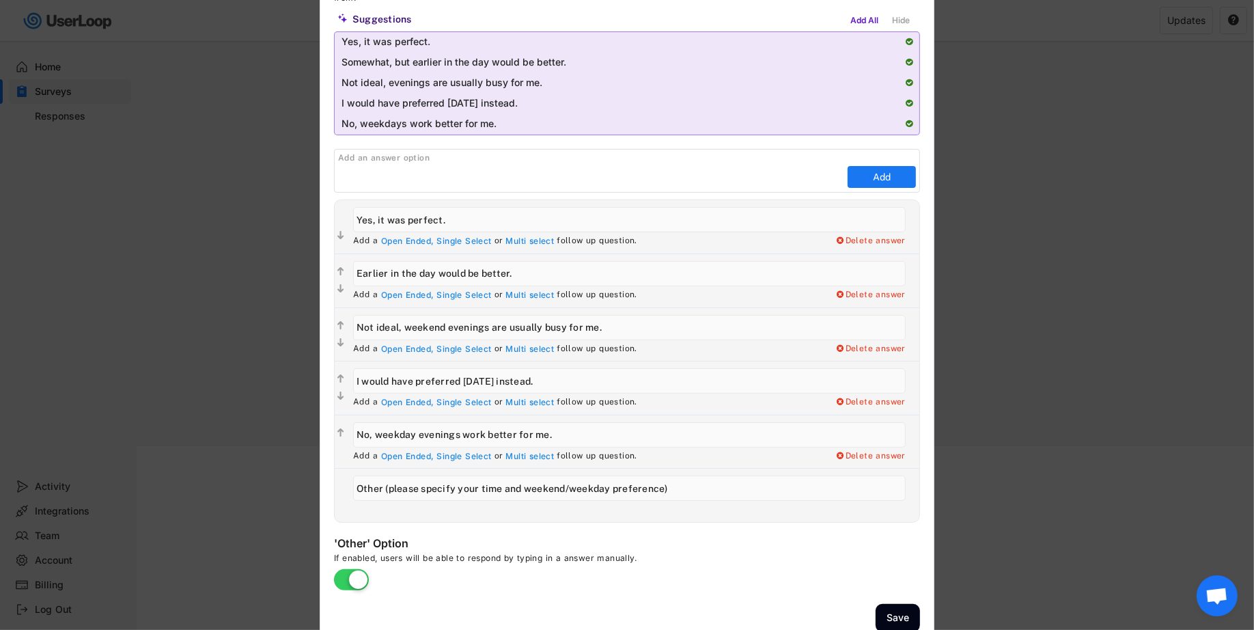
type input "Not ideal, weekend evenings are usually busy for me."
click at [624, 382] on input "input" at bounding box center [629, 380] width 553 height 25
click at [499, 380] on input "input" at bounding box center [629, 380] width 553 height 25
type input "I would have preferred [DATE] night instead."
click at [816, 520] on div "Edit Question  Question Advanced Settings Answer Options Add the answer option…" at bounding box center [627, 246] width 615 height 800
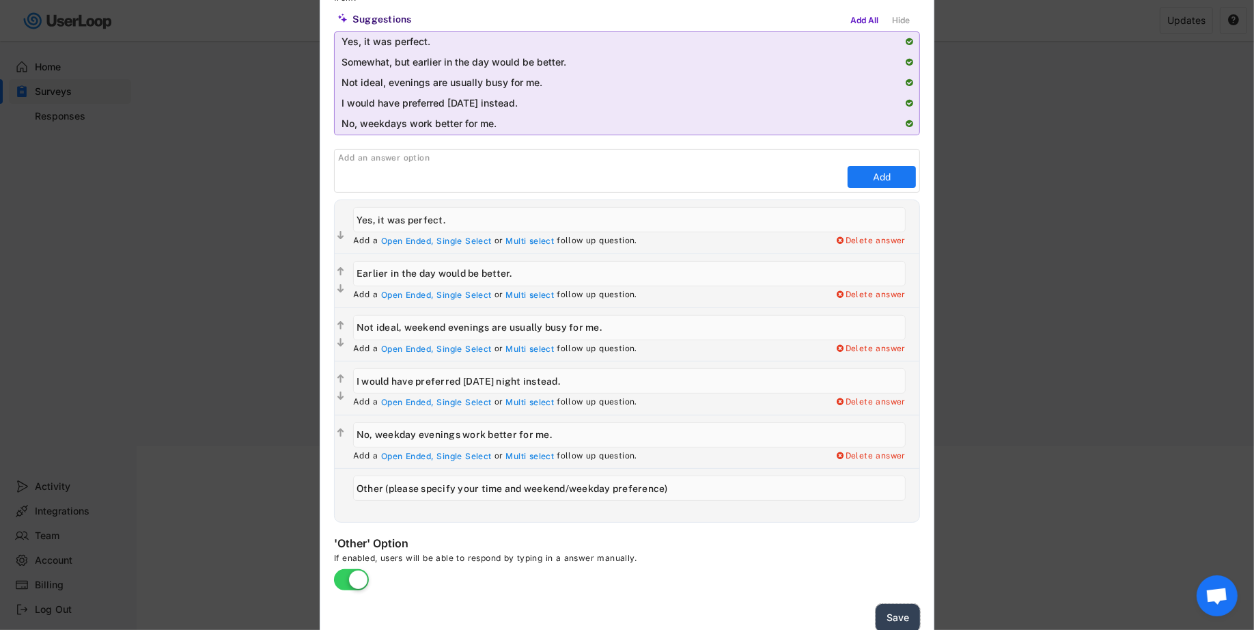
click at [902, 608] on button "Save" at bounding box center [898, 618] width 44 height 28
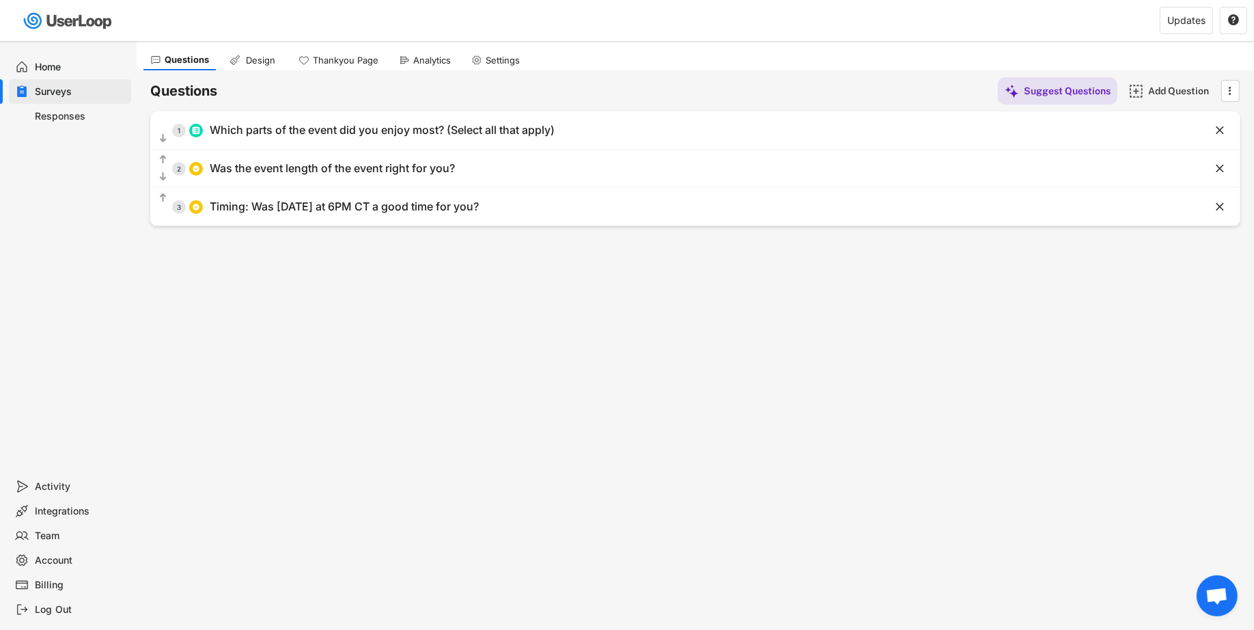
scroll to position [0, 0]
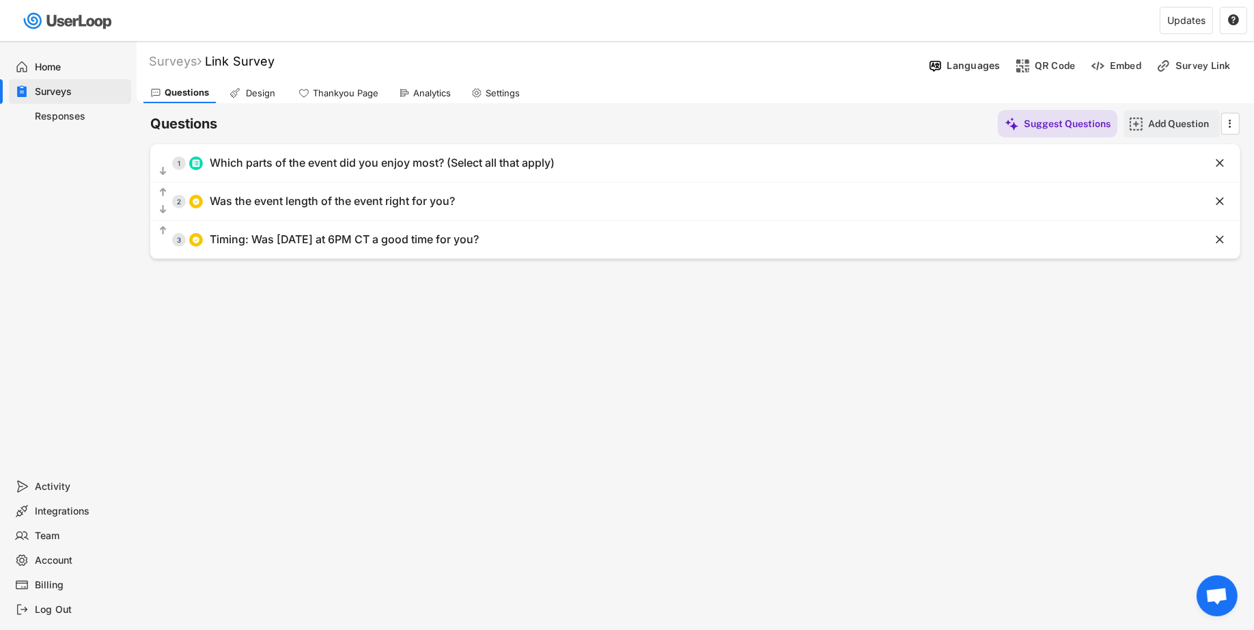
click at [1188, 119] on div "Add Question" at bounding box center [1182, 123] width 68 height 12
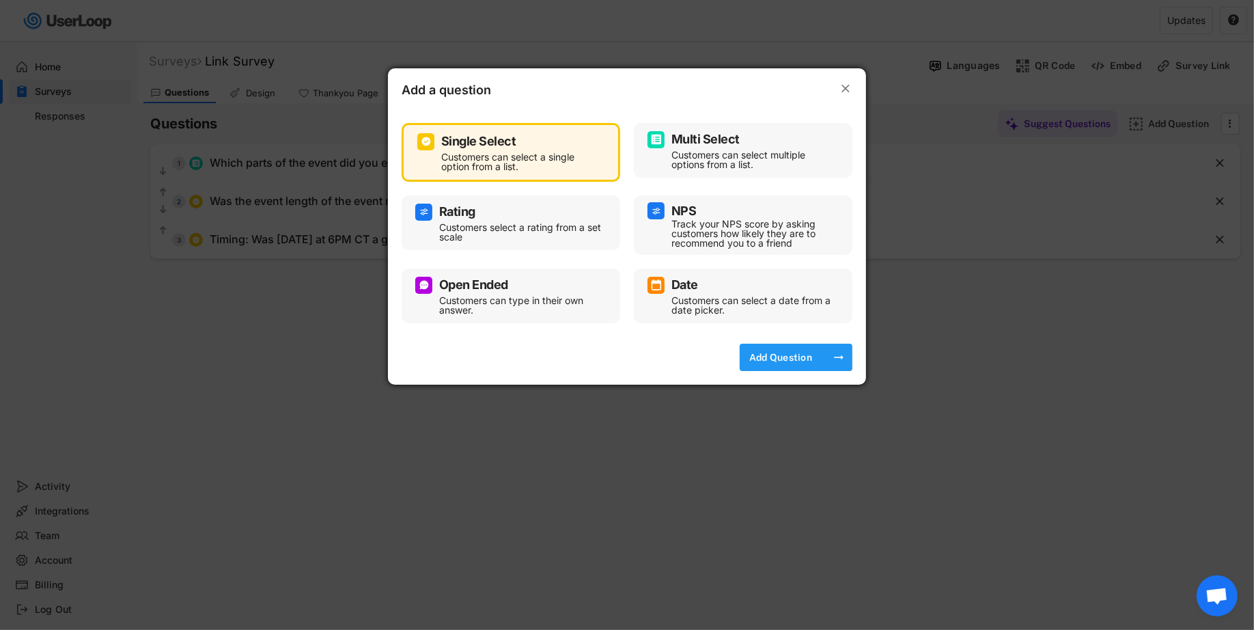
click at [766, 366] on div "Add Question" at bounding box center [781, 357] width 68 height 27
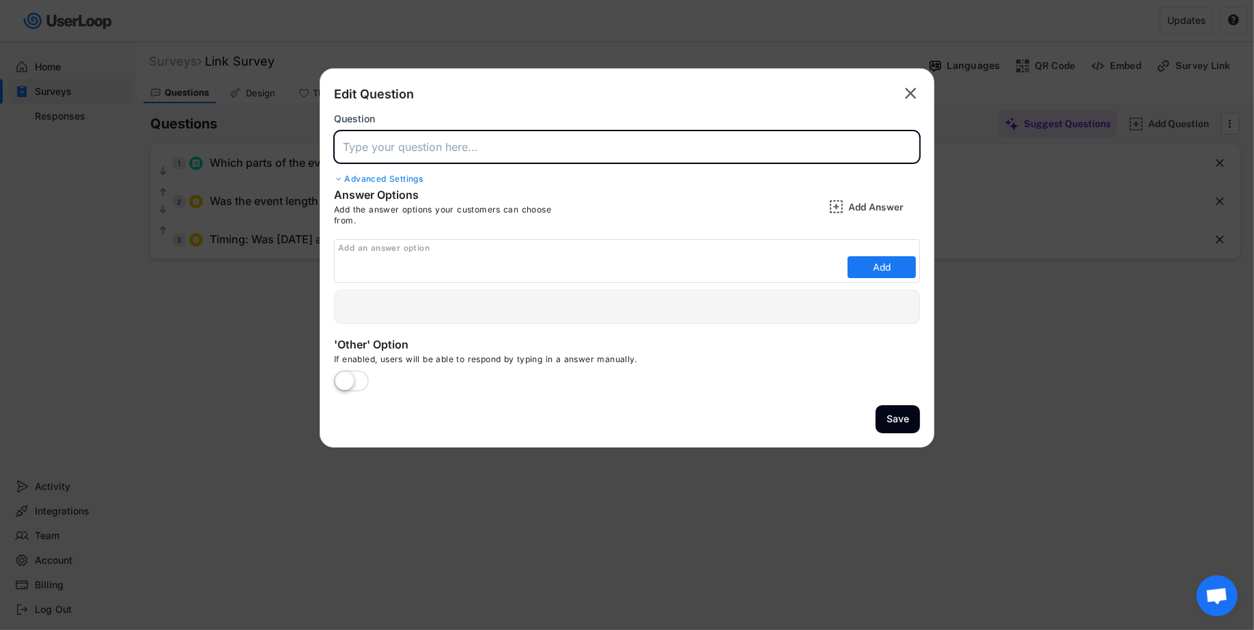
click at [742, 141] on input "input" at bounding box center [627, 146] width 586 height 33
paste input "How likely are you to attend another Rebel Cheese virtual event?"
type input "How likely are you to attend another Rebel Cheese virtual event?"
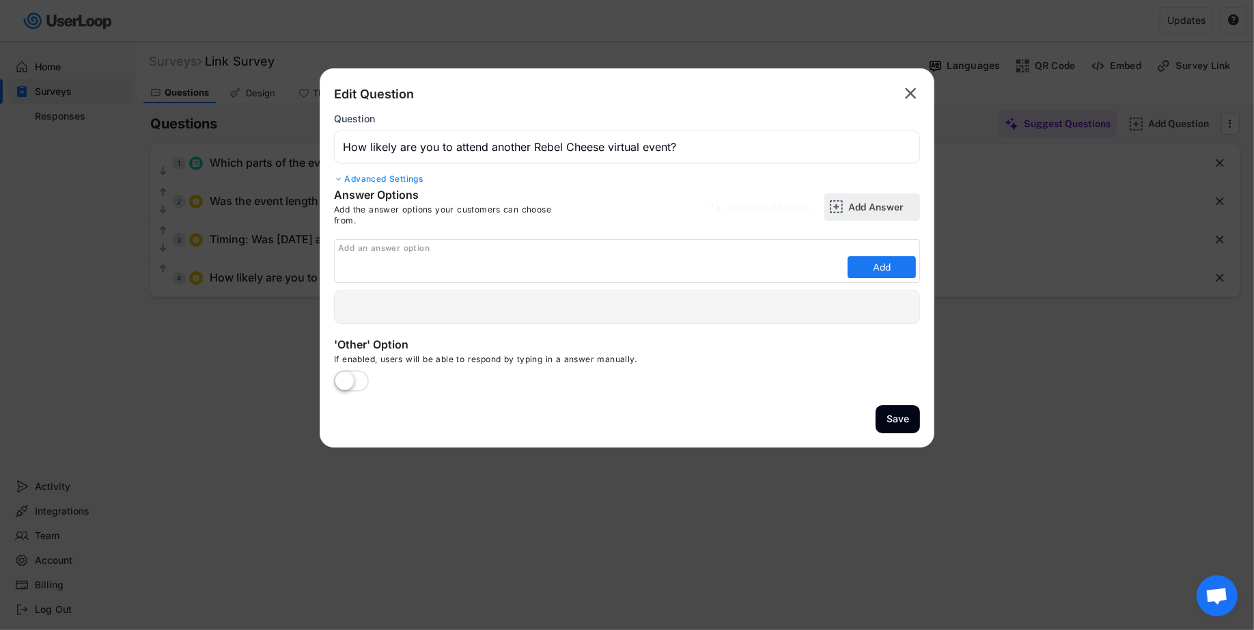
click at [848, 214] on div "Add Answer" at bounding box center [882, 206] width 68 height 27
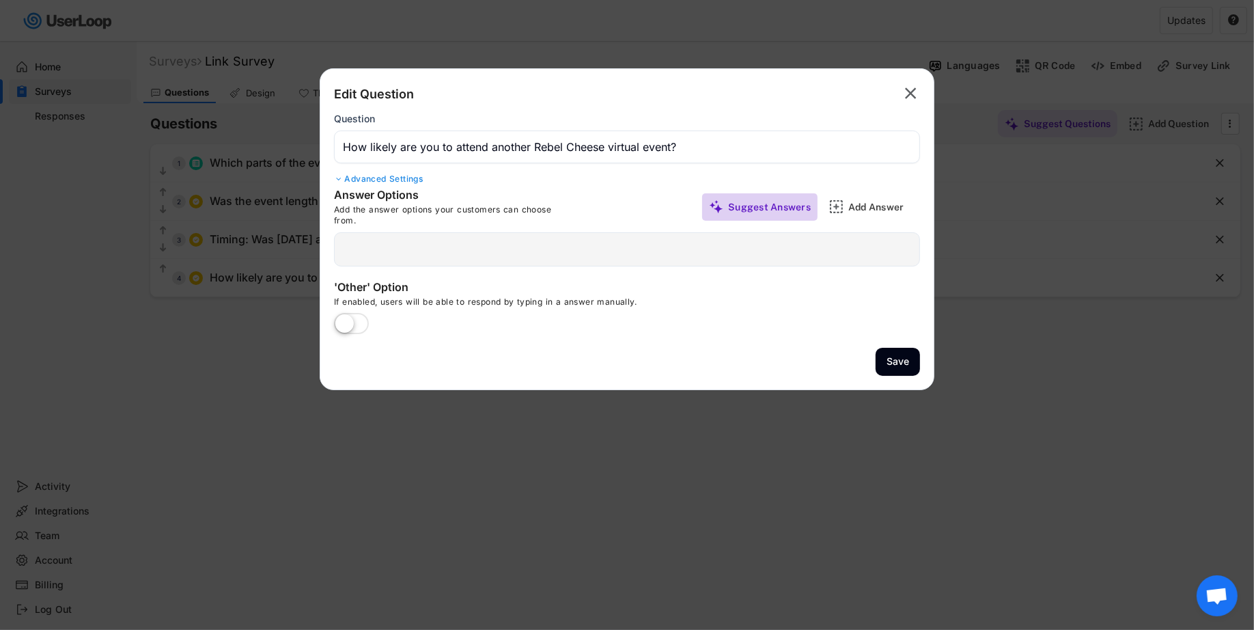
click at [786, 206] on div "Suggest Answers" at bounding box center [769, 207] width 83 height 12
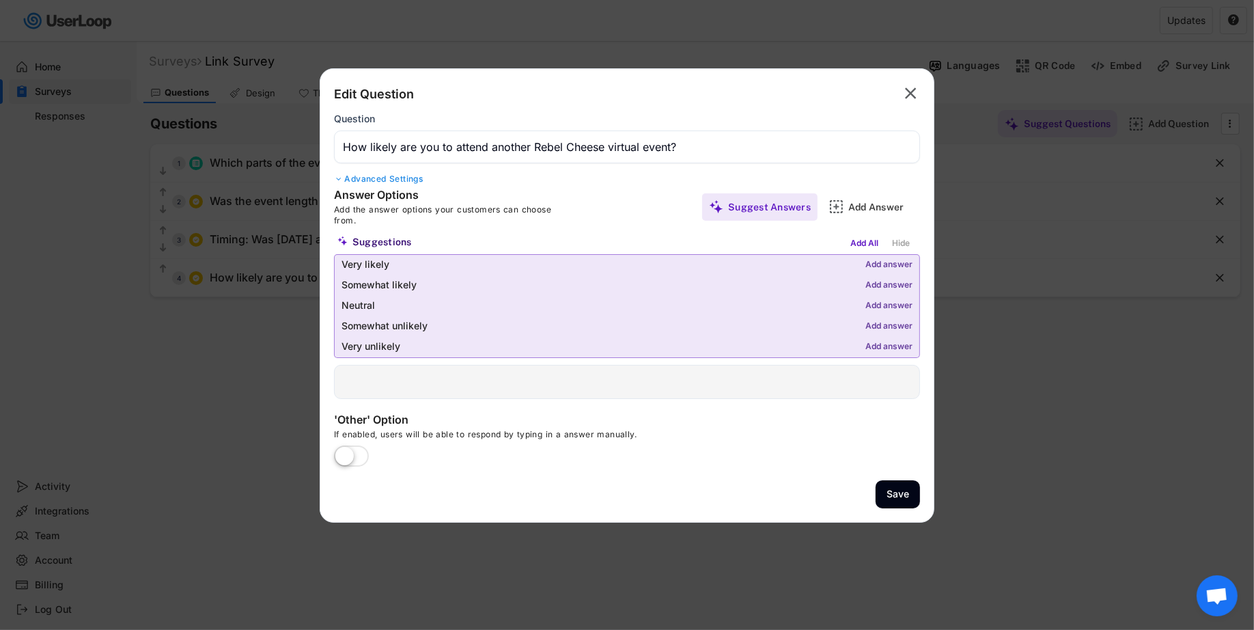
click at [882, 257] on div "Very likely Add answer" at bounding box center [627, 265] width 585 height 20
click at [879, 260] on div "Add answer" at bounding box center [888, 265] width 47 height 10
type input "Very likely"
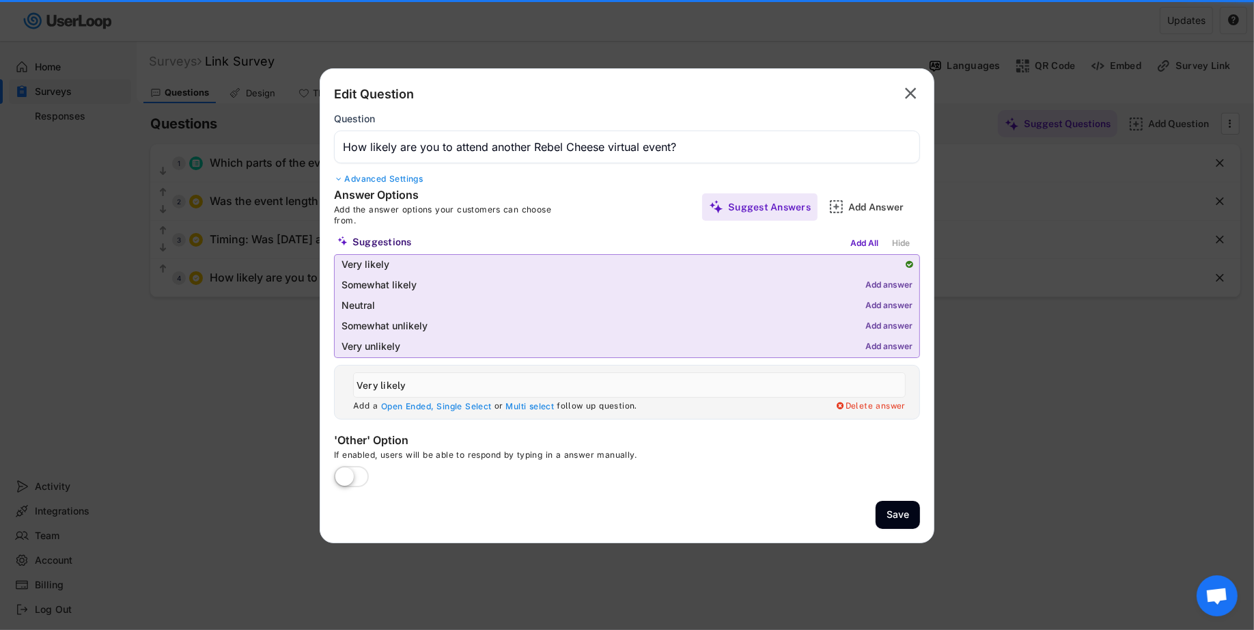
click at [885, 285] on div "Add answer" at bounding box center [888, 286] width 47 height 10
click at [887, 310] on div "Add answer" at bounding box center [888, 306] width 47 height 10
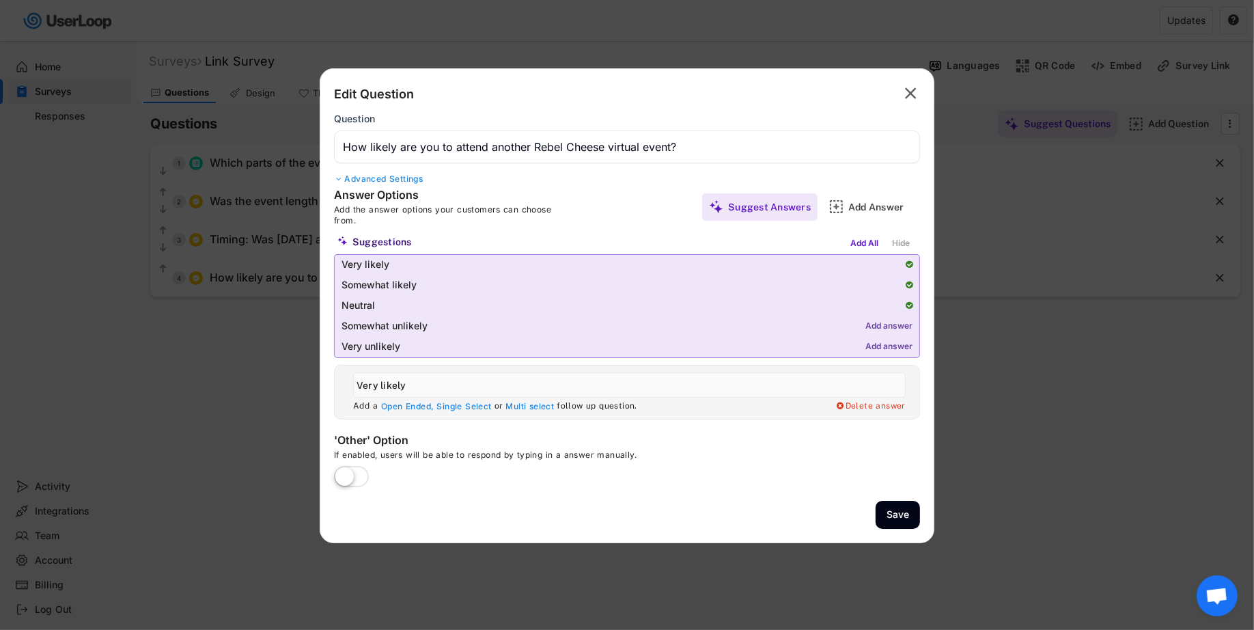
click at [887, 326] on div "Add answer" at bounding box center [888, 327] width 47 height 10
type input "Somewhat likely"
type input "Neutral"
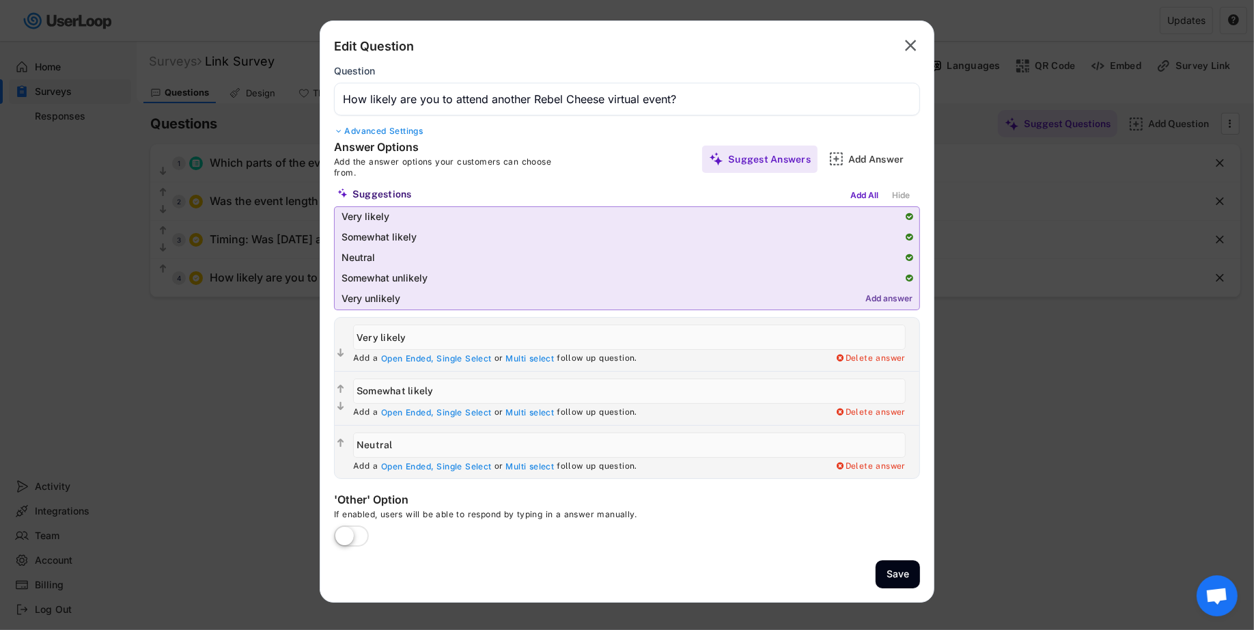
click at [889, 298] on div "Add answer" at bounding box center [888, 299] width 47 height 10
type input "Somewhat unlikely"
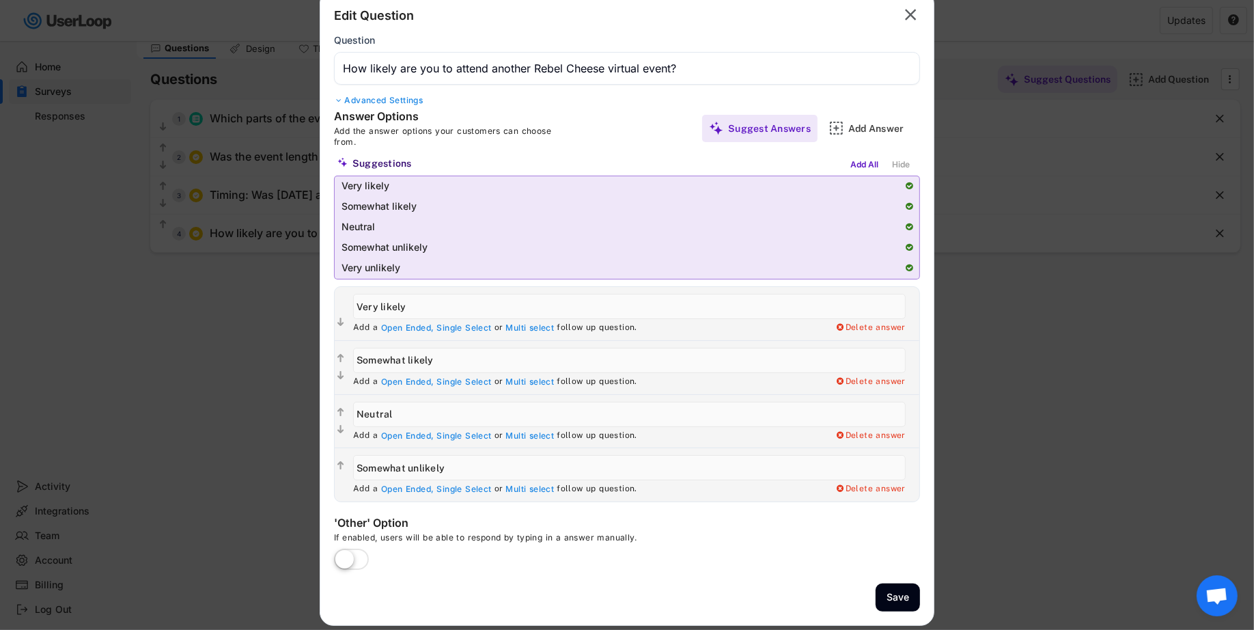
scroll to position [110, 0]
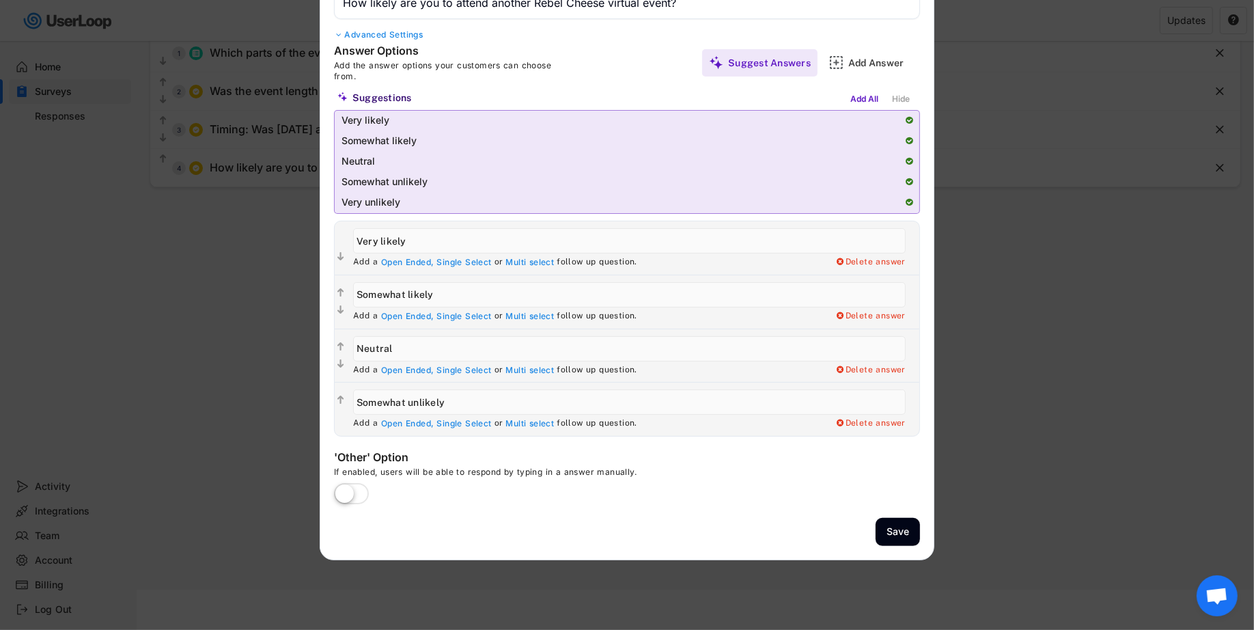
type input "Very unlikely"
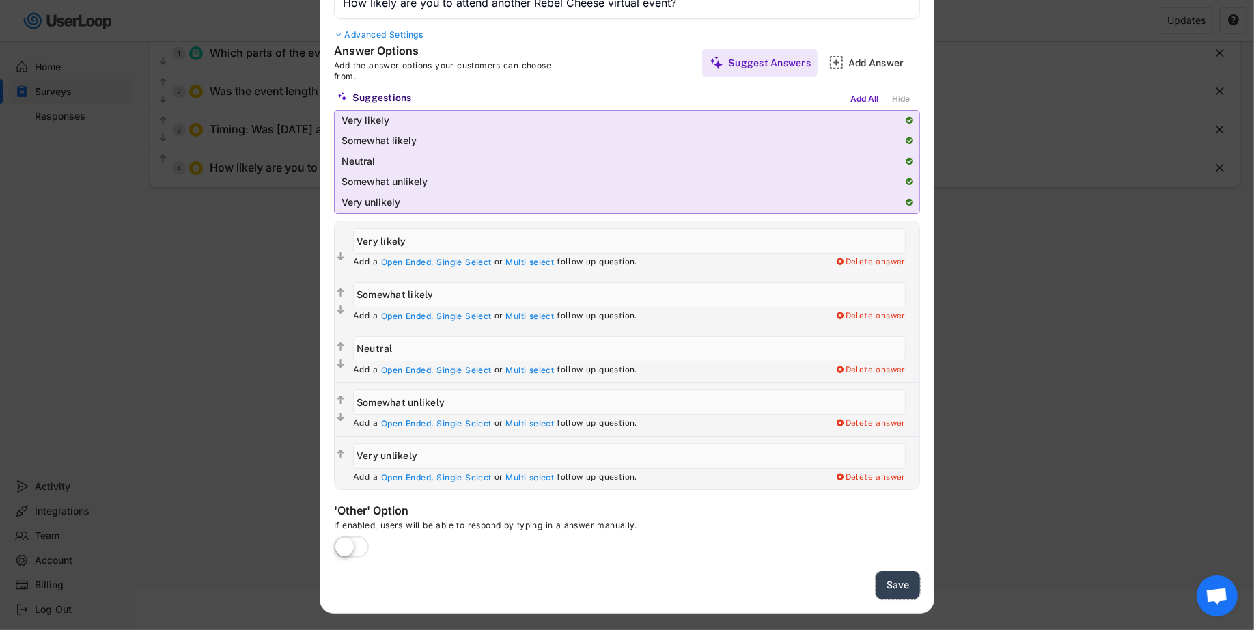
click at [889, 577] on button "Save" at bounding box center [898, 585] width 44 height 28
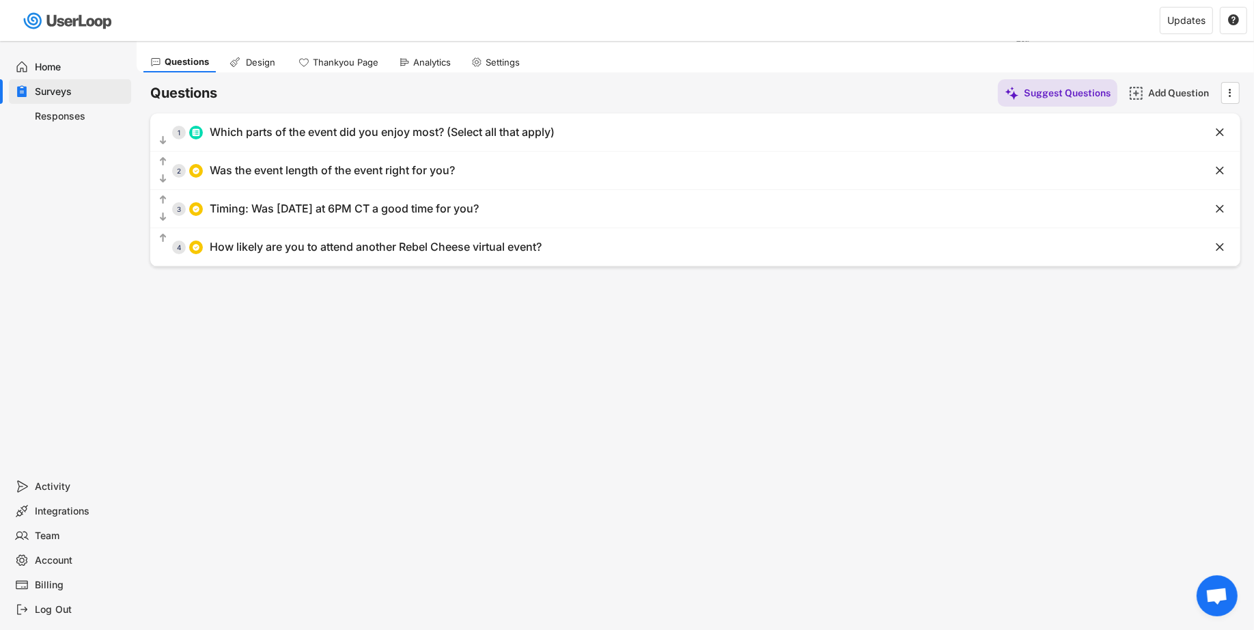
scroll to position [0, 0]
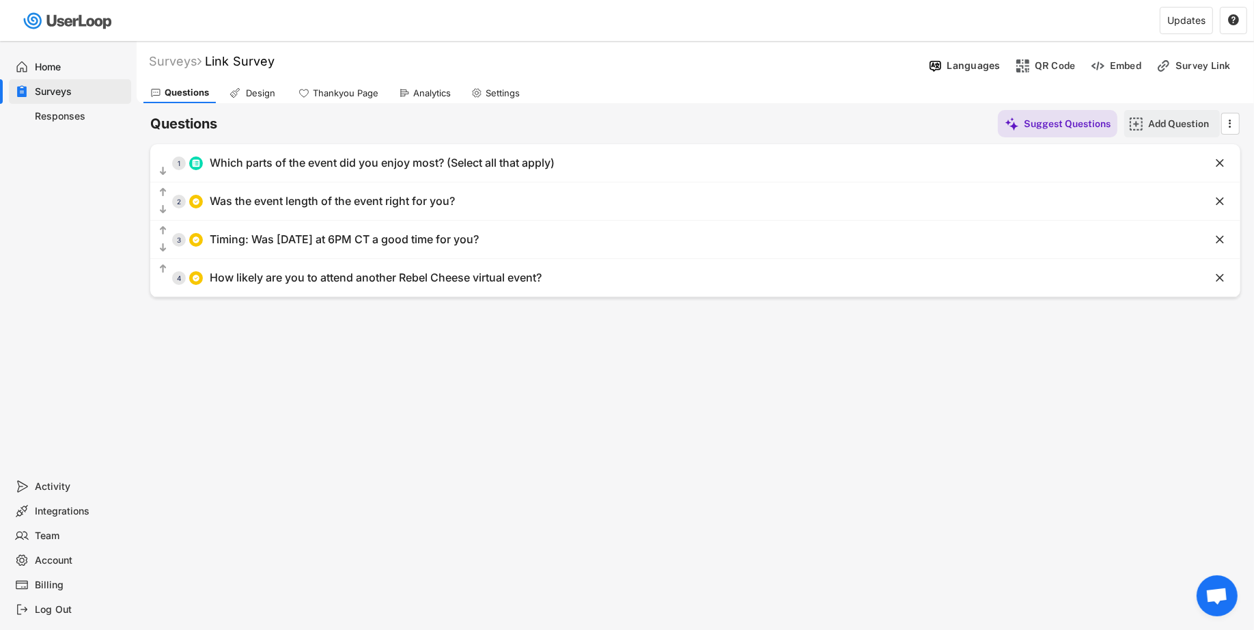
click at [1180, 125] on div "Add Question" at bounding box center [1182, 123] width 68 height 12
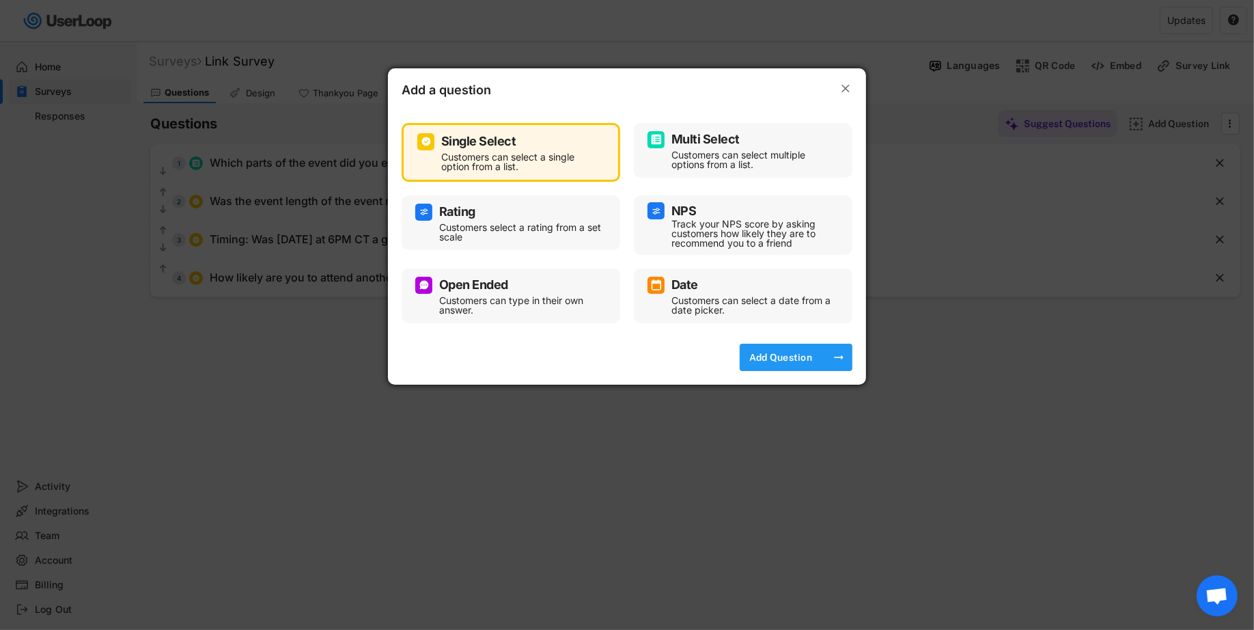
click at [758, 356] on div "Add Question" at bounding box center [781, 357] width 68 height 12
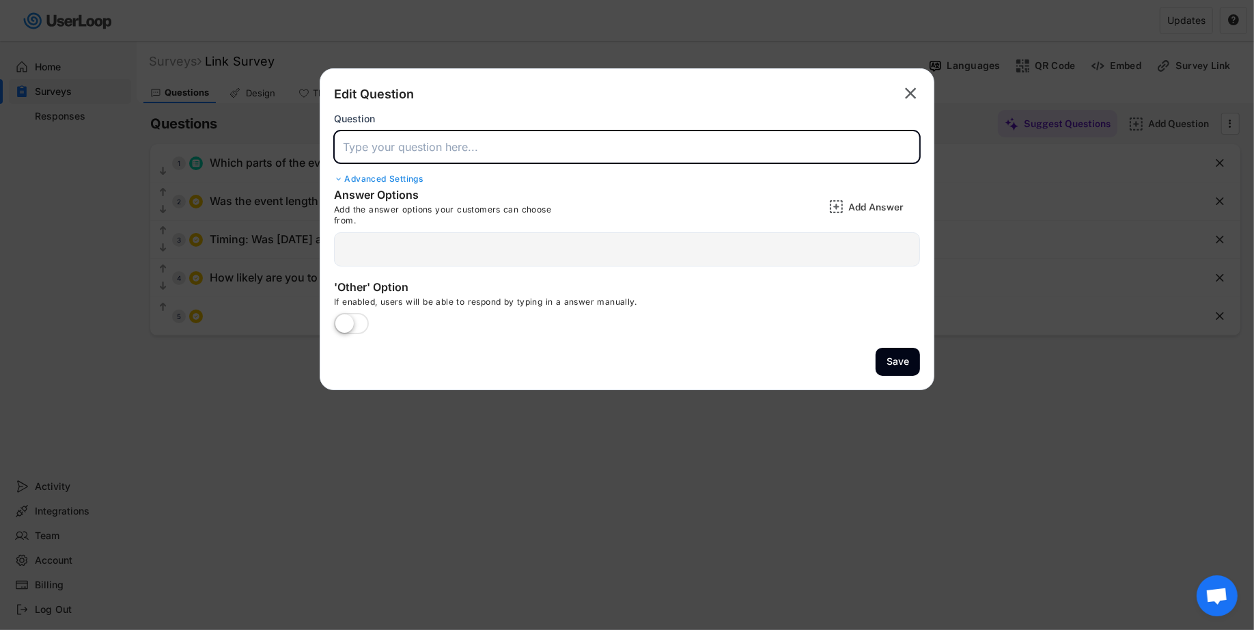
click at [612, 156] on input "input" at bounding box center [627, 146] width 586 height 33
type input "Did you find this event educational"
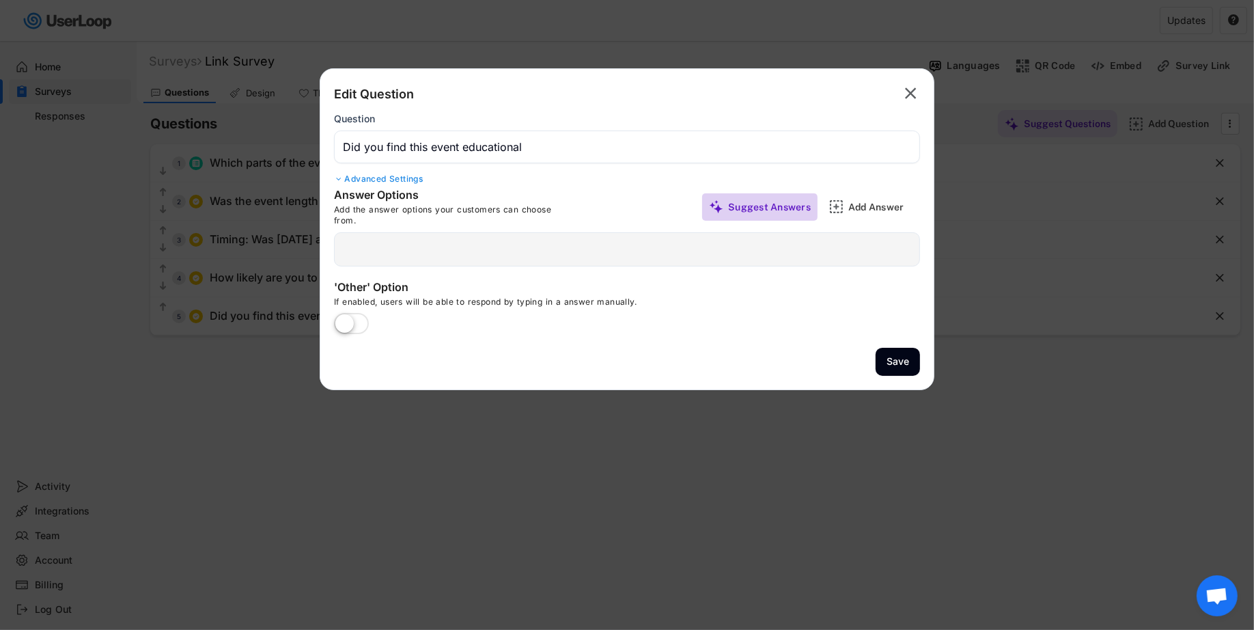
click at [794, 203] on div "Suggest Answers" at bounding box center [769, 207] width 83 height 12
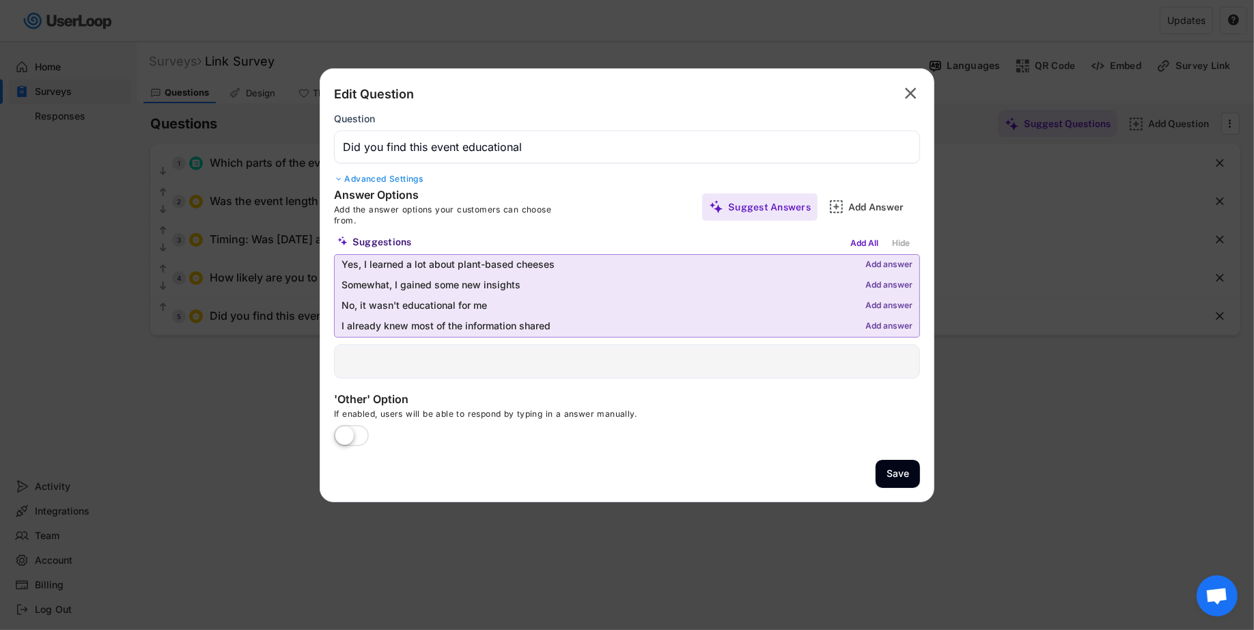
click at [877, 264] on div "Add answer" at bounding box center [888, 265] width 47 height 10
type input "Yes, I learned a lot about plant-based cheeses"
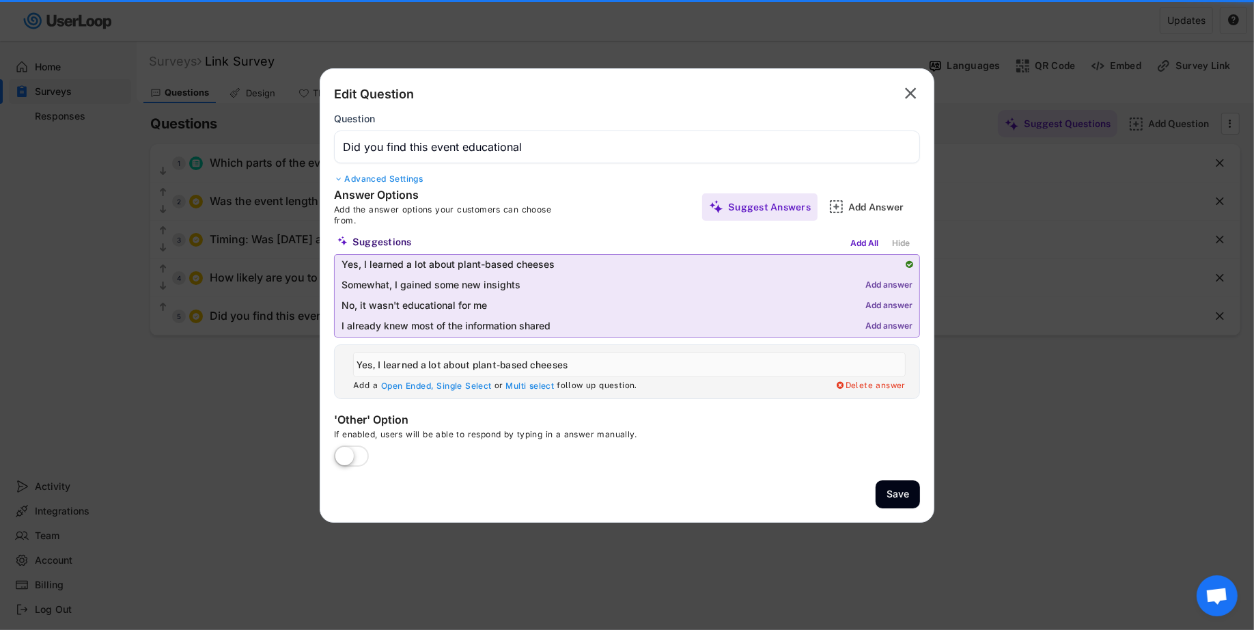
click at [880, 285] on div "Add answer" at bounding box center [888, 286] width 47 height 10
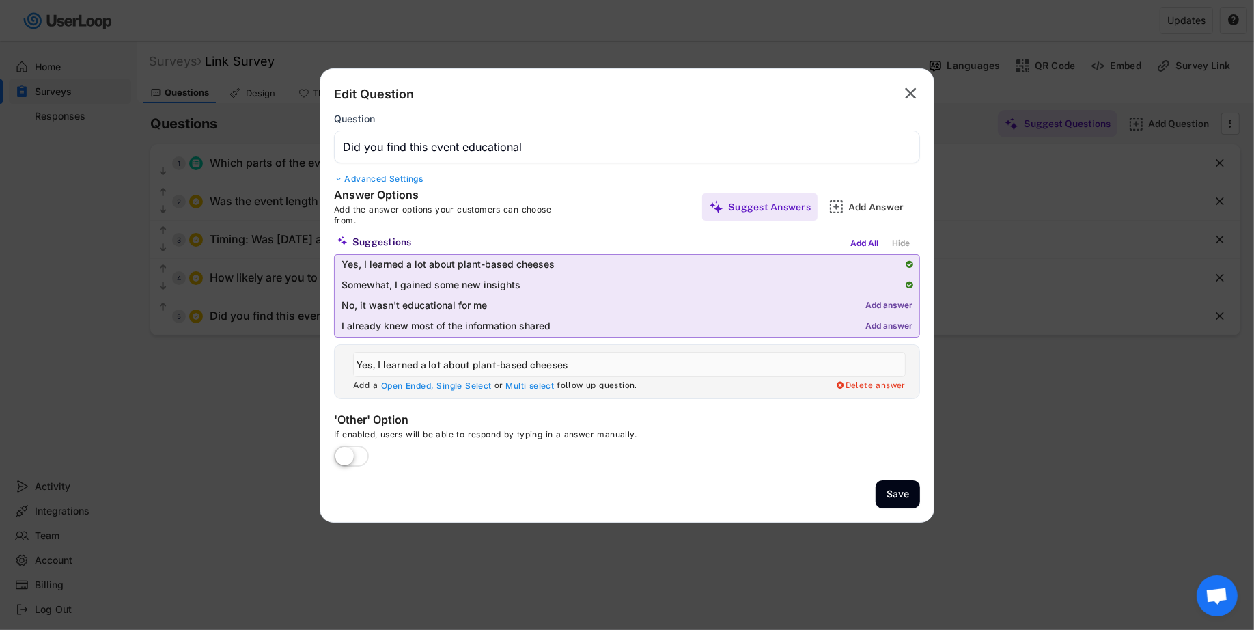
click at [887, 301] on div "Add answer" at bounding box center [888, 306] width 47 height 10
type input "Somewhat, I gained some new insights"
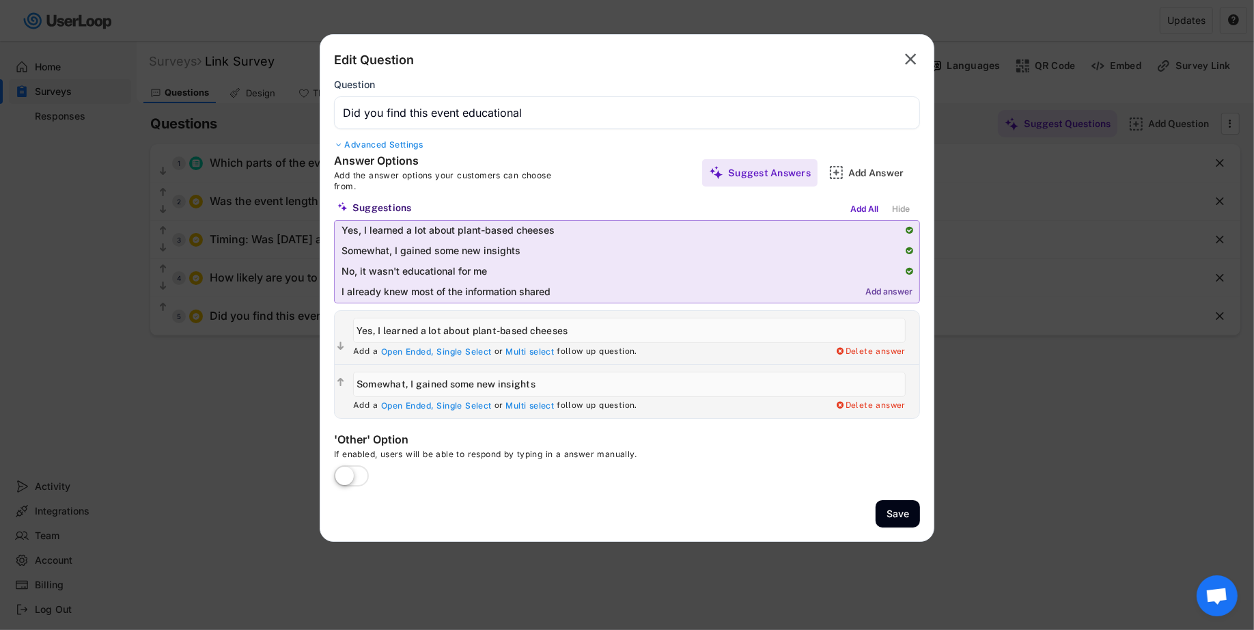
click at [882, 291] on div "Add answer" at bounding box center [888, 293] width 47 height 10
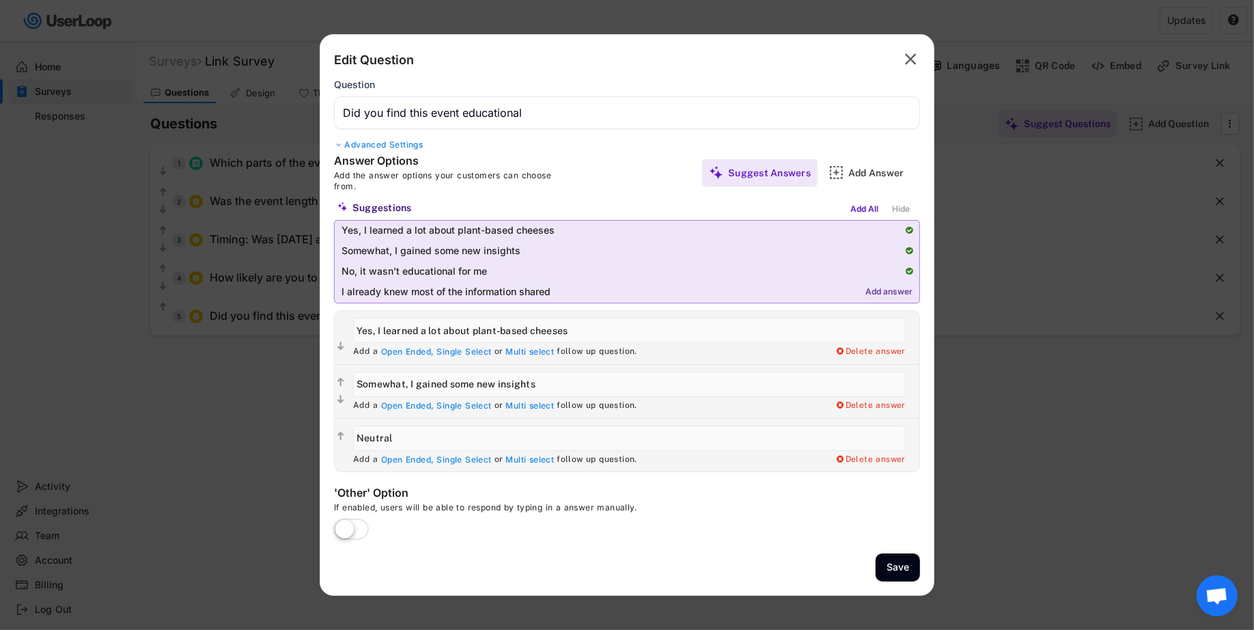
type input "No, it wasn't educational for me"
type input "I already knew most of the information shared"
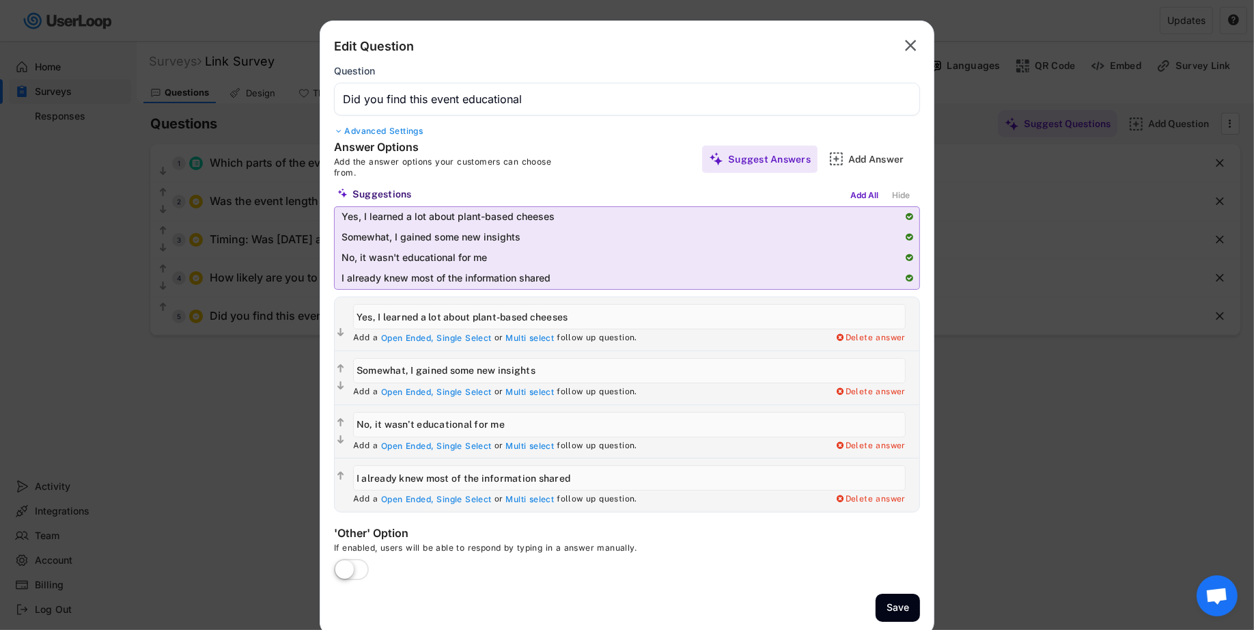
click at [362, 561] on label at bounding box center [352, 570] width 42 height 30
click at [0, 0] on input "checkbox" at bounding box center [0, 0] width 0 height 0
type input "Other"
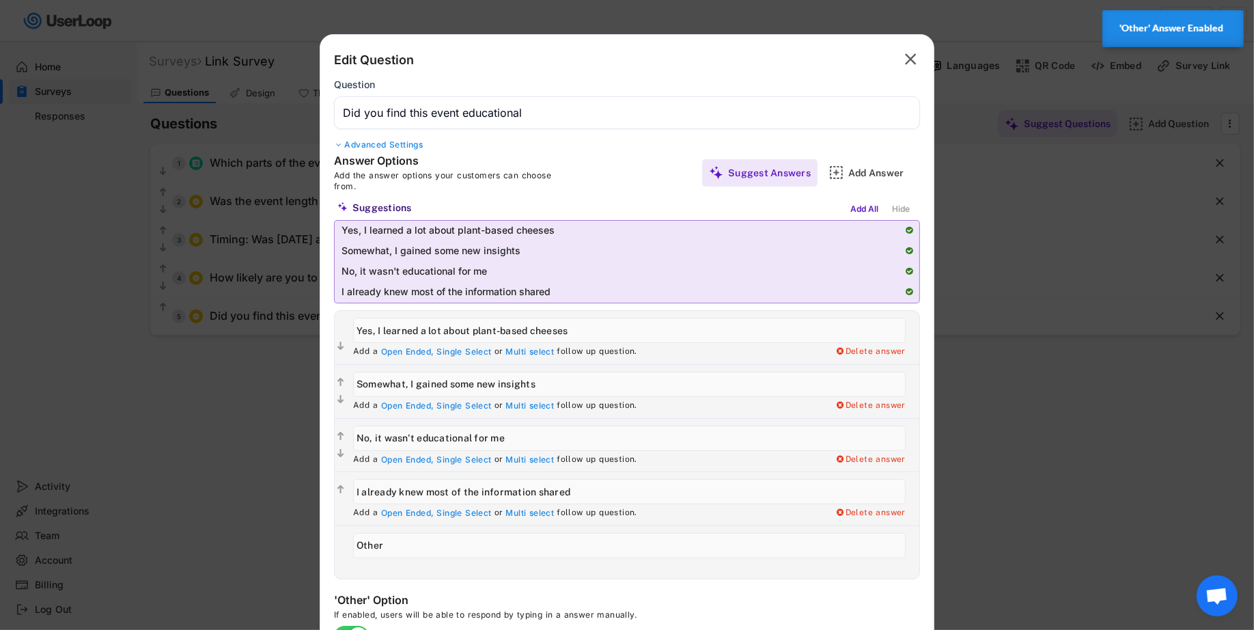
click at [636, 326] on input "input" at bounding box center [629, 330] width 553 height 25
click at [593, 326] on input "input" at bounding box center [629, 330] width 553 height 25
drag, startPoint x: 589, startPoint y: 333, endPoint x: 479, endPoint y: 324, distance: 109.6
click at [479, 324] on input "input" at bounding box center [629, 330] width 553 height 25
click at [600, 325] on input "input" at bounding box center [629, 330] width 553 height 25
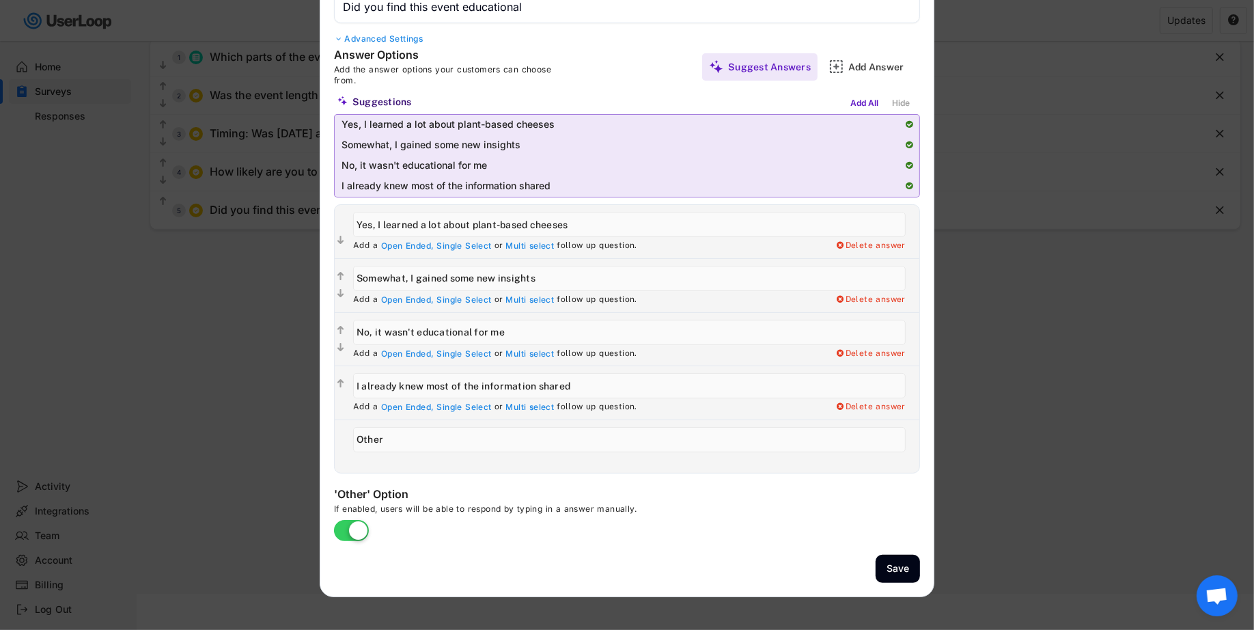
scroll to position [108, 0]
click at [896, 563] on button "Save" at bounding box center [898, 567] width 44 height 28
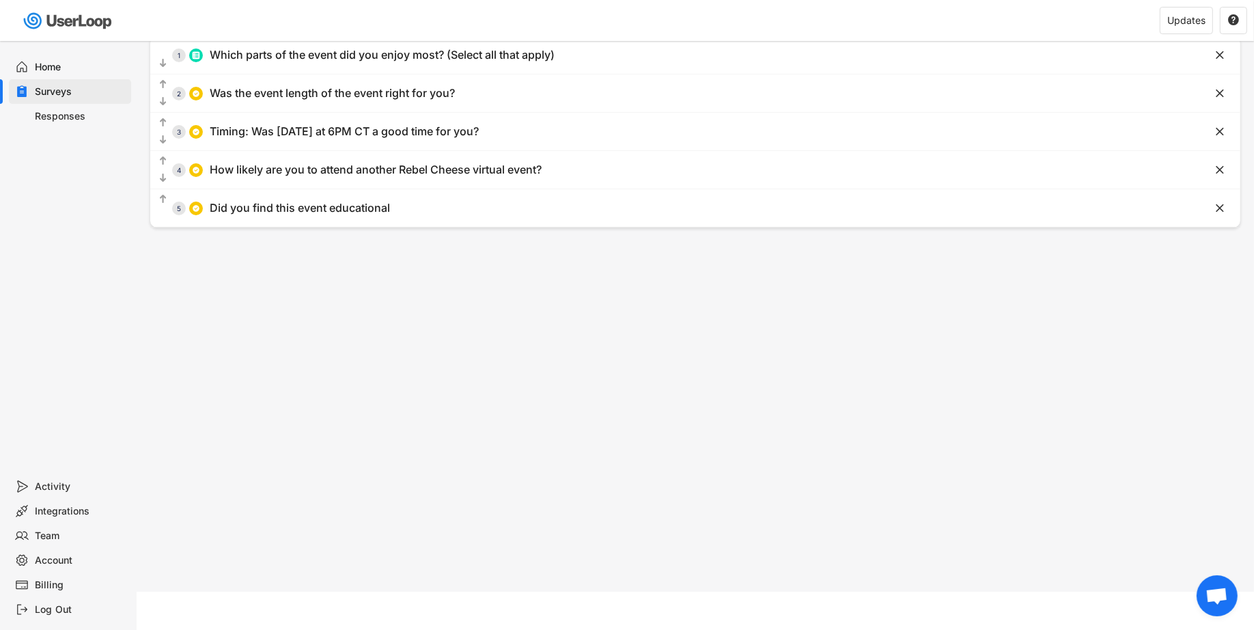
scroll to position [0, 0]
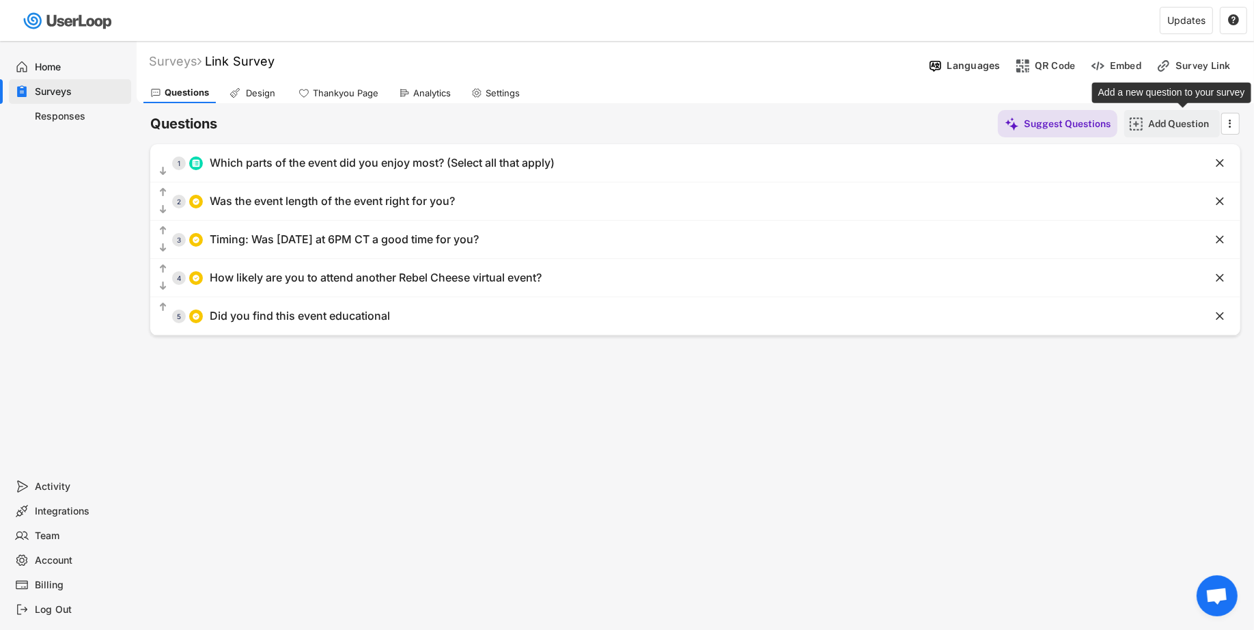
click at [1160, 123] on div "Add Question" at bounding box center [1182, 123] width 68 height 12
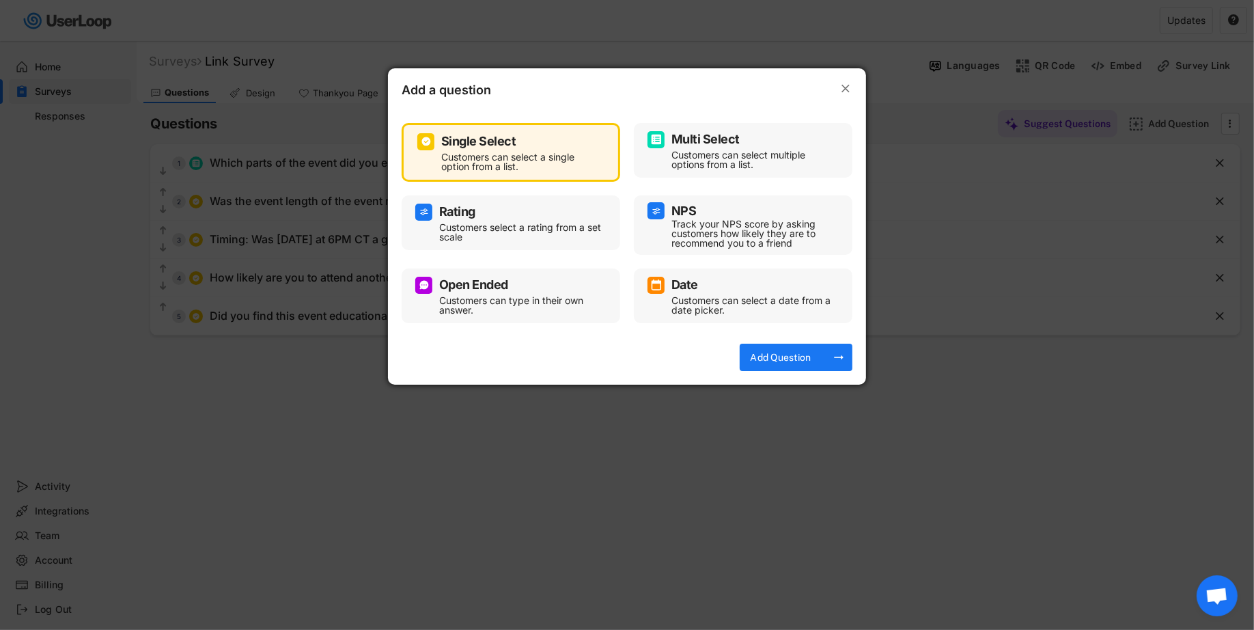
click at [697, 167] on div "Customers can select multiple options from a list." at bounding box center [753, 159] width 164 height 19
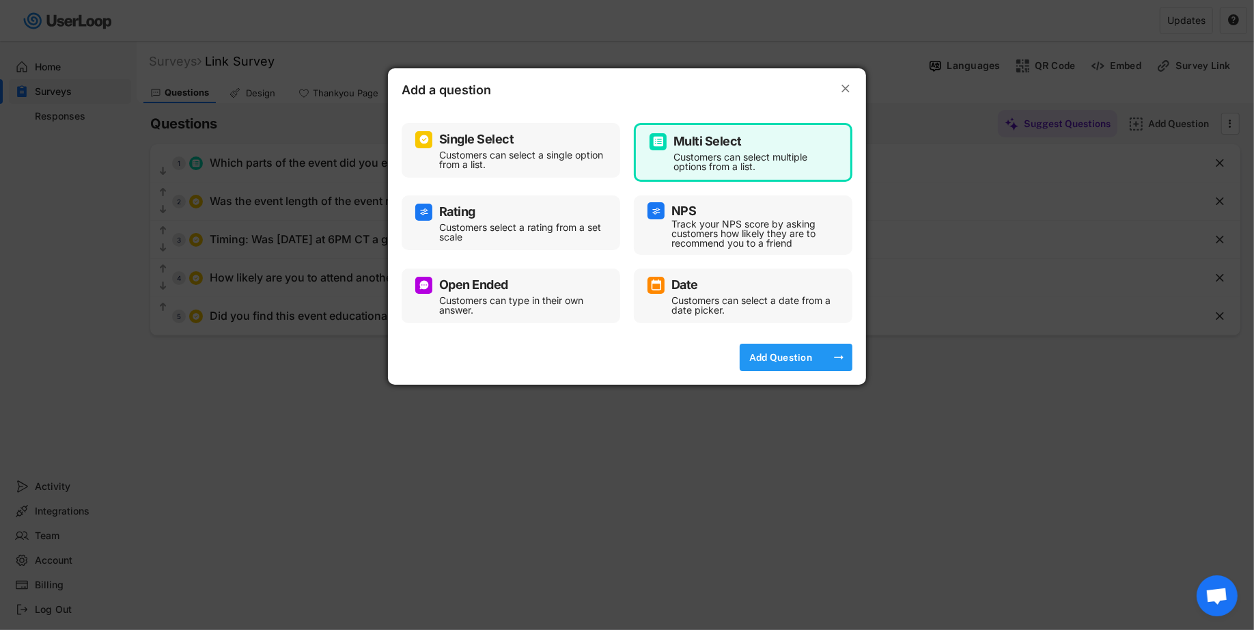
click at [800, 359] on div "Add Question" at bounding box center [781, 357] width 68 height 12
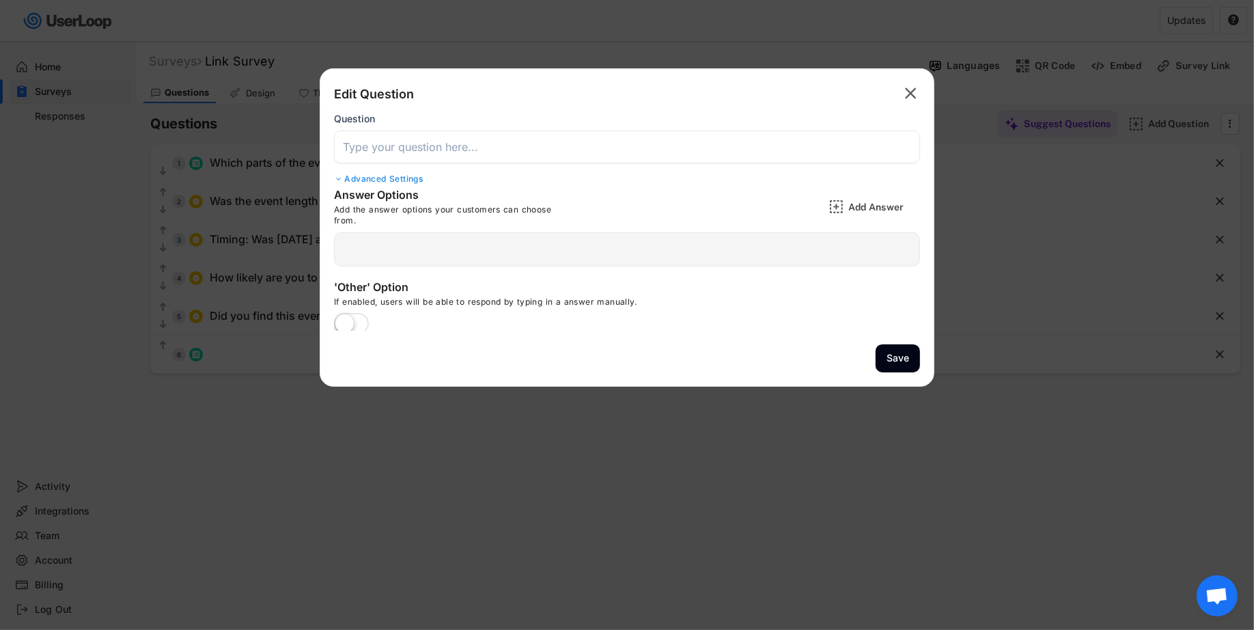
click at [517, 144] on input "input" at bounding box center [627, 146] width 586 height 33
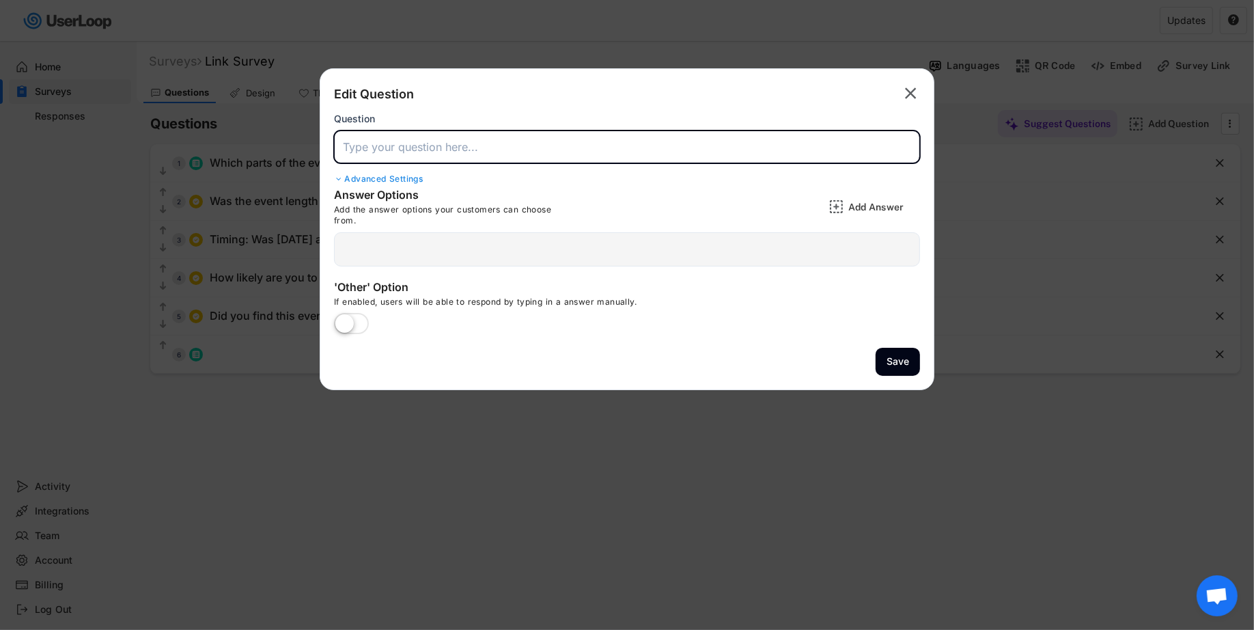
paste input "What types of content would you love to see in future Rebel Cheese events?"
click at [441, 143] on input "input" at bounding box center [627, 146] width 586 height 33
drag, startPoint x: 616, startPoint y: 146, endPoint x: 727, endPoint y: 149, distance: 110.7
click at [727, 149] on input "input" at bounding box center [627, 146] width 586 height 33
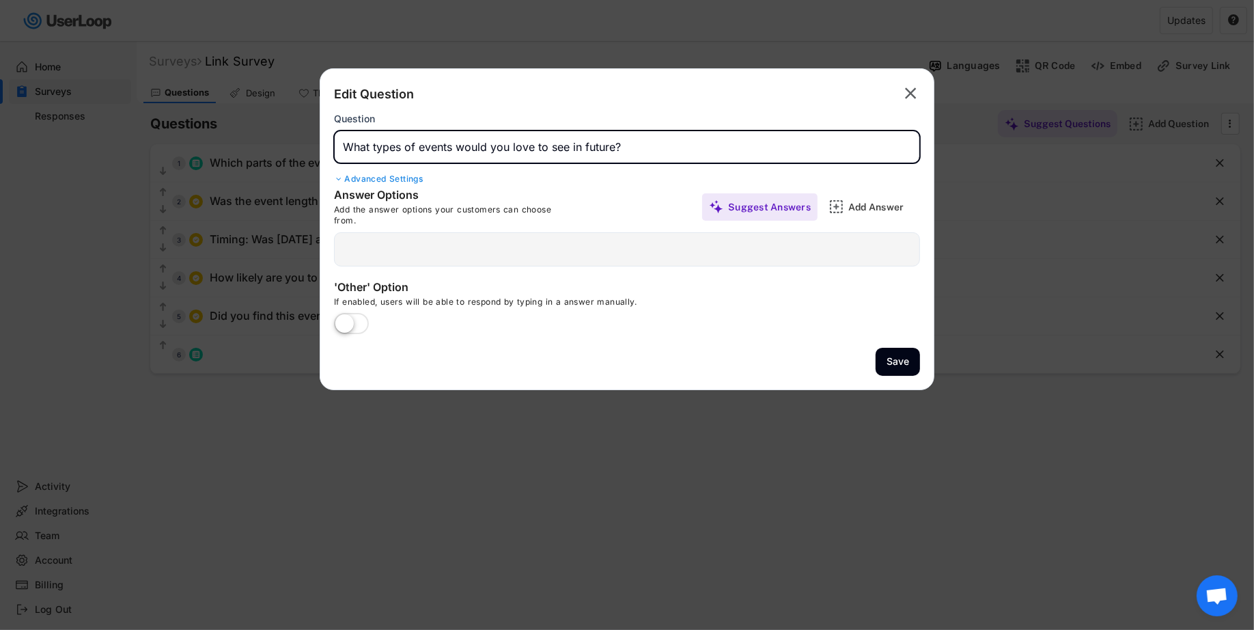
click at [522, 149] on input "input" at bounding box center [627, 146] width 586 height 33
click at [617, 150] on input "input" at bounding box center [627, 146] width 586 height 33
click at [762, 209] on div "Suggest Answers" at bounding box center [769, 207] width 83 height 12
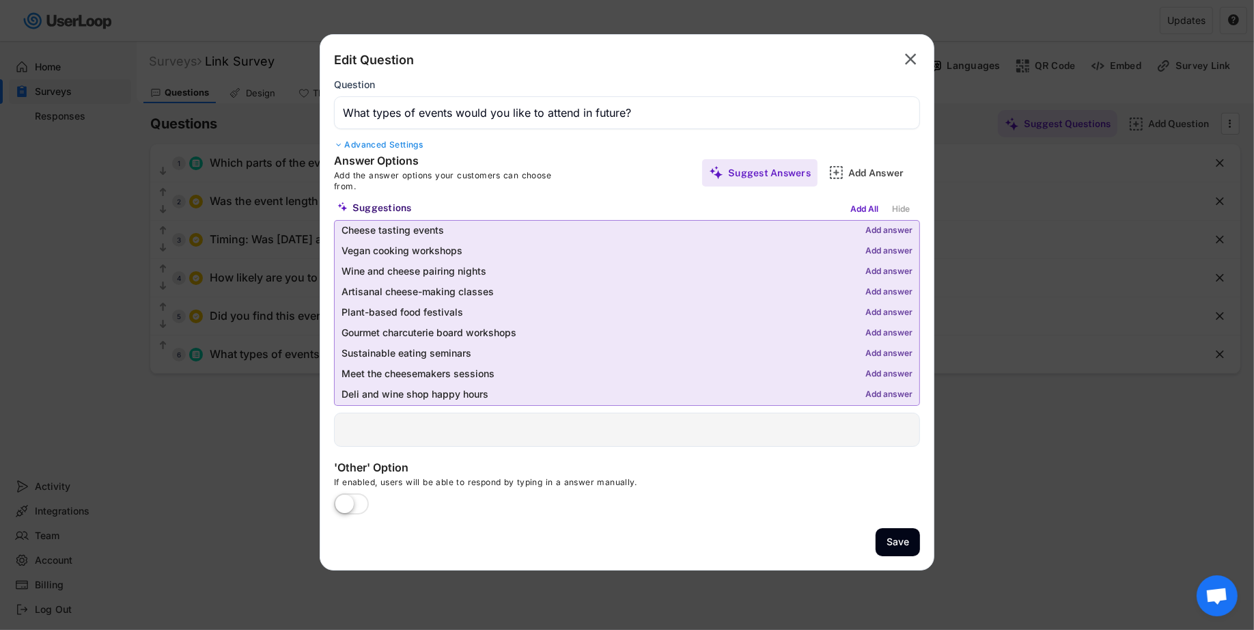
click at [419, 113] on input "input" at bounding box center [627, 112] width 586 height 33
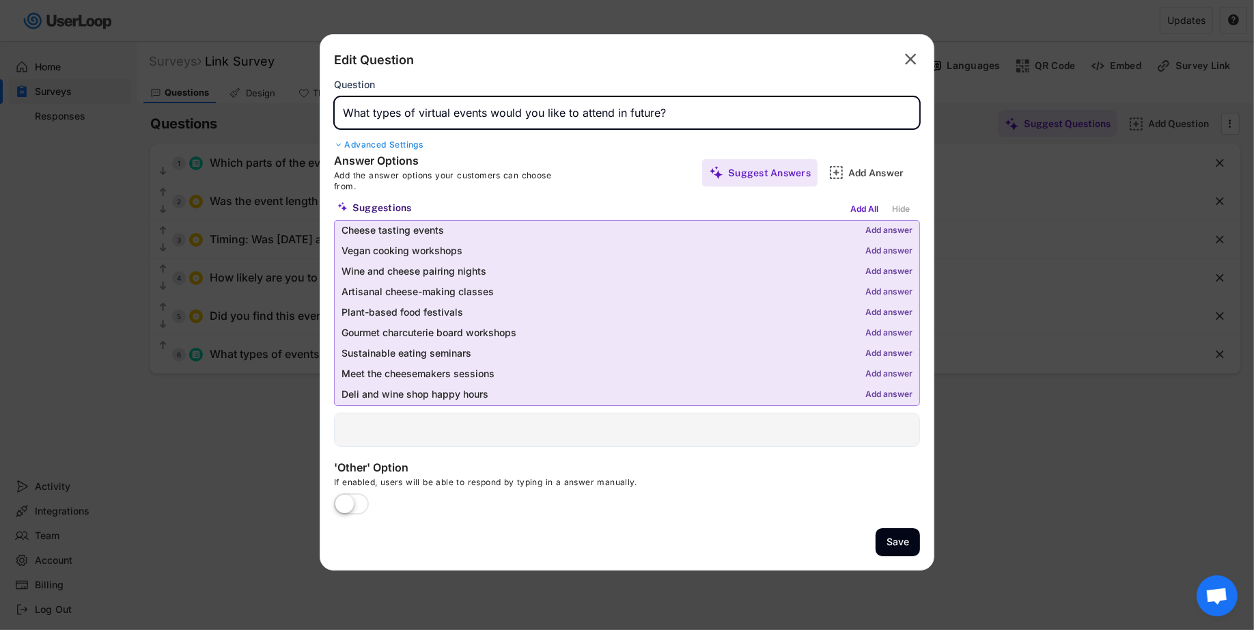
type input "What types of virtual events would you like to attend in future?"
click at [588, 156] on div "Answer Options Add the answer options your customers can choose from." at bounding box center [480, 173] width 293 height 38
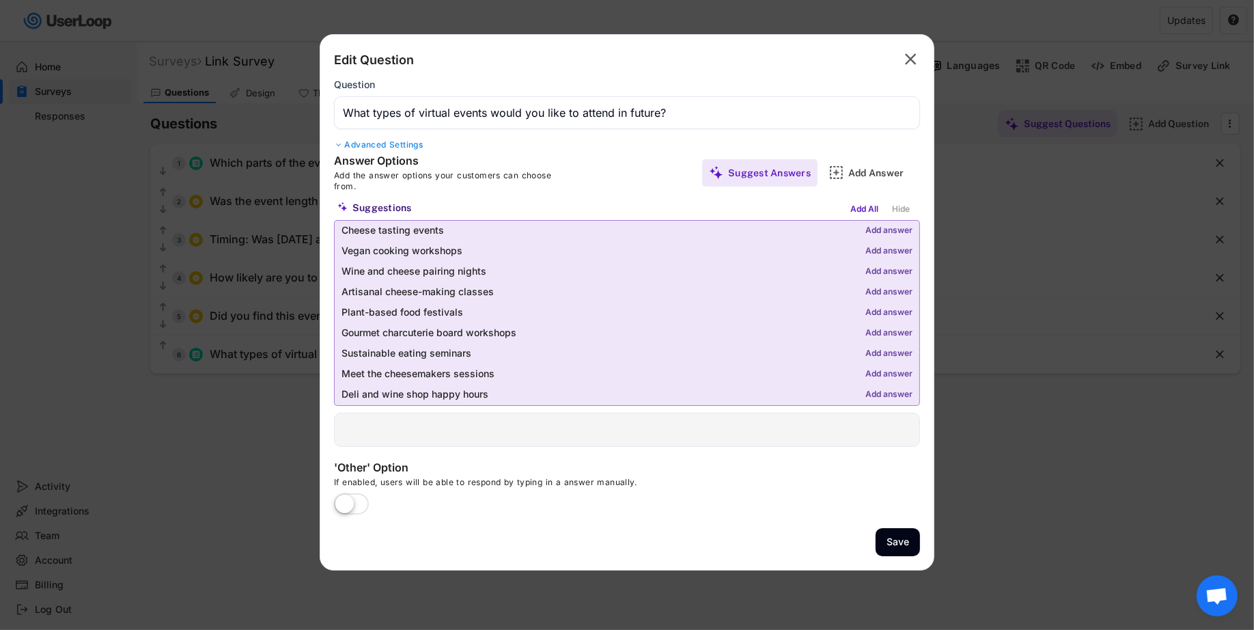
click at [873, 227] on div "Add answer" at bounding box center [888, 231] width 47 height 10
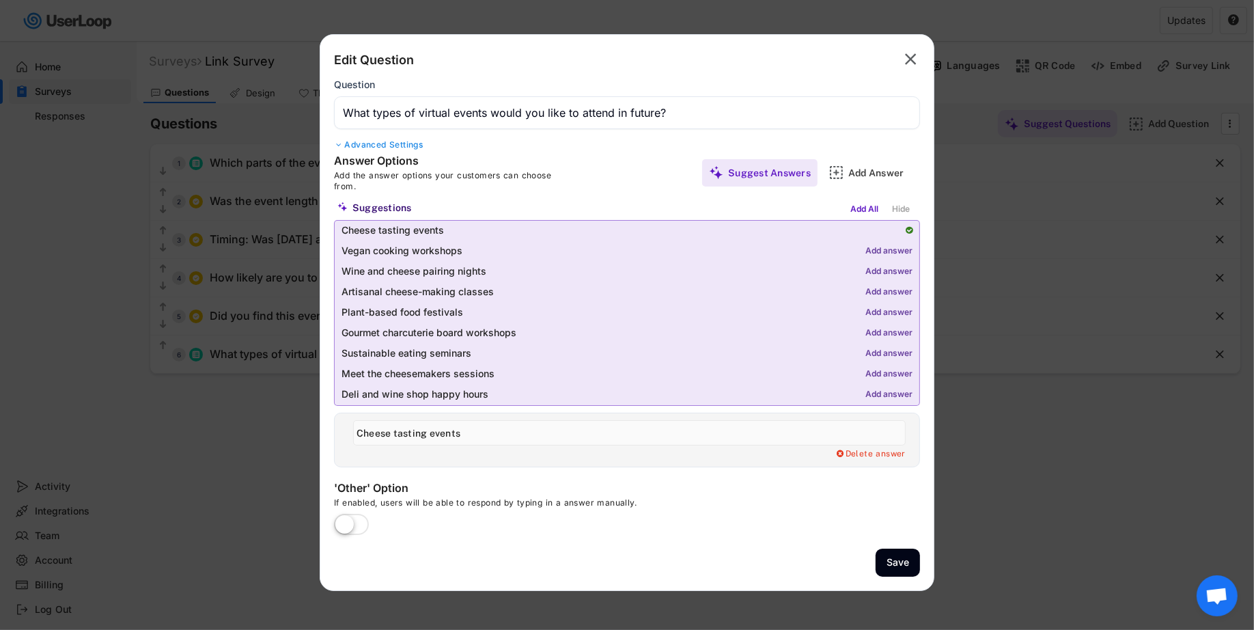
click at [510, 428] on input "input" at bounding box center [629, 432] width 553 height 25
click at [460, 434] on input "input" at bounding box center [629, 432] width 553 height 25
click at [519, 436] on input "input" at bounding box center [629, 432] width 553 height 25
click at [507, 432] on input "input" at bounding box center [629, 432] width 553 height 25
click at [546, 432] on input "input" at bounding box center [629, 432] width 553 height 25
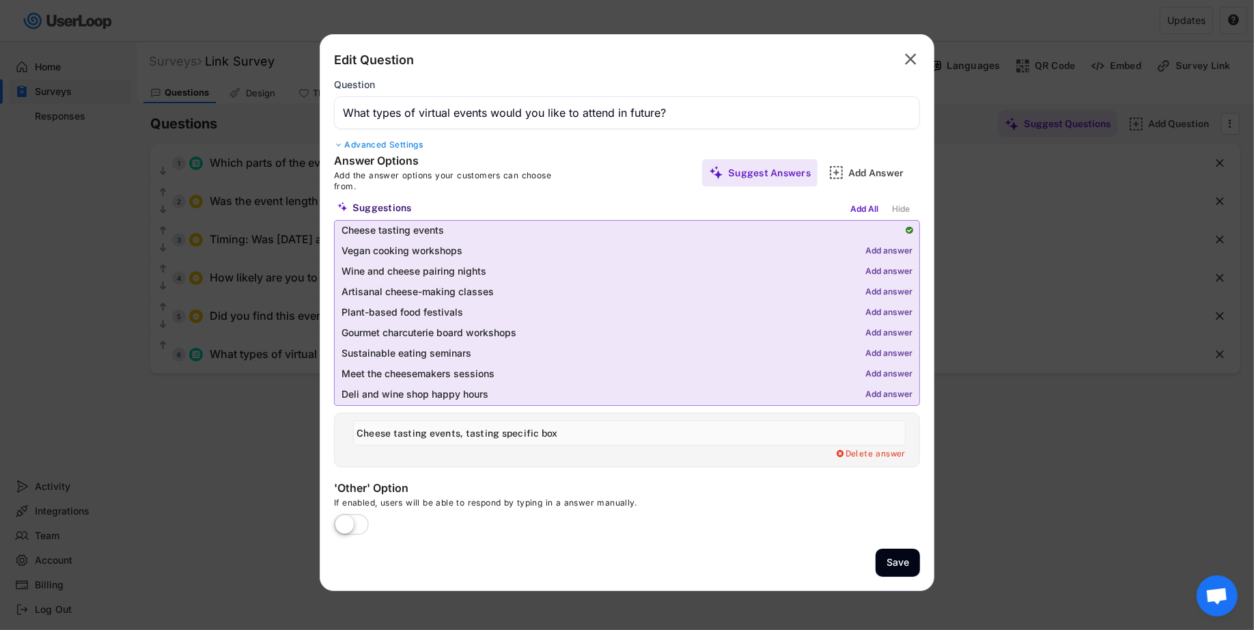
click at [546, 432] on input "input" at bounding box center [629, 432] width 553 height 25
type input "Cheese tasting events, tasting specific cheeses"
click at [584, 452] on div "Add a Open Ended Single Select or Multi select follow up question. Delete answe…" at bounding box center [636, 454] width 566 height 11
click at [884, 251] on div "Add answer" at bounding box center [888, 252] width 47 height 10
type input "Vegan cooking workshops"
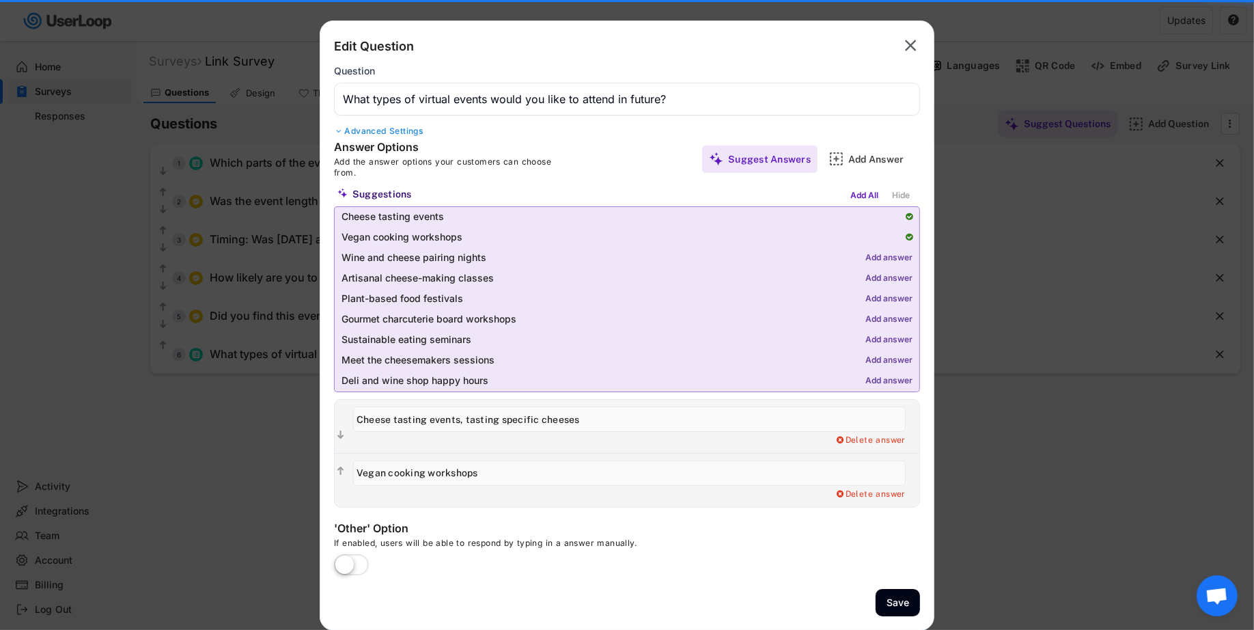
click at [884, 253] on div "Add answer" at bounding box center [888, 258] width 47 height 10
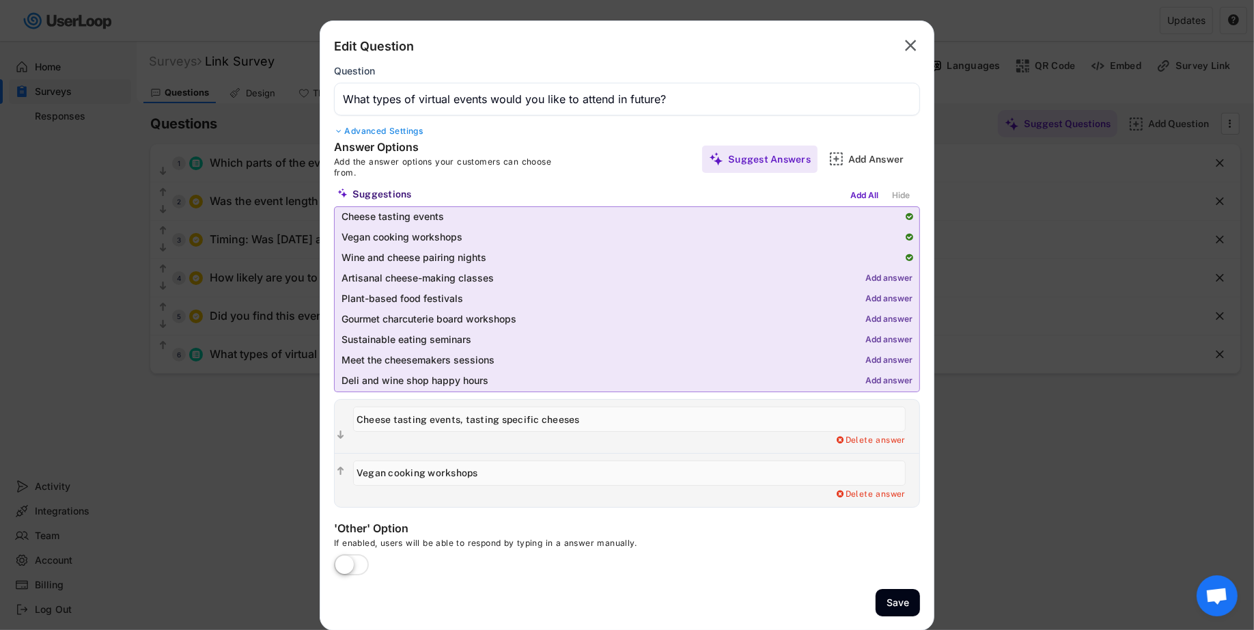
type input "Wine and cheese pairing nights"
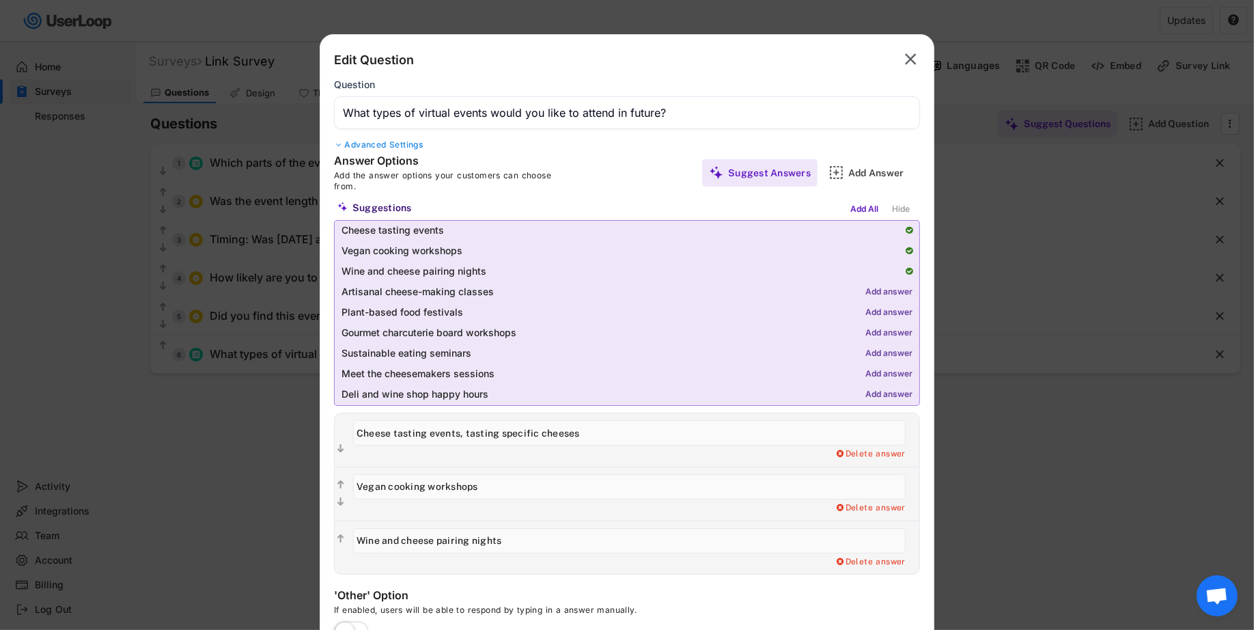
click at [887, 329] on div "Add answer" at bounding box center [888, 334] width 47 height 10
type input "Gourmet charcuterie board workshops"
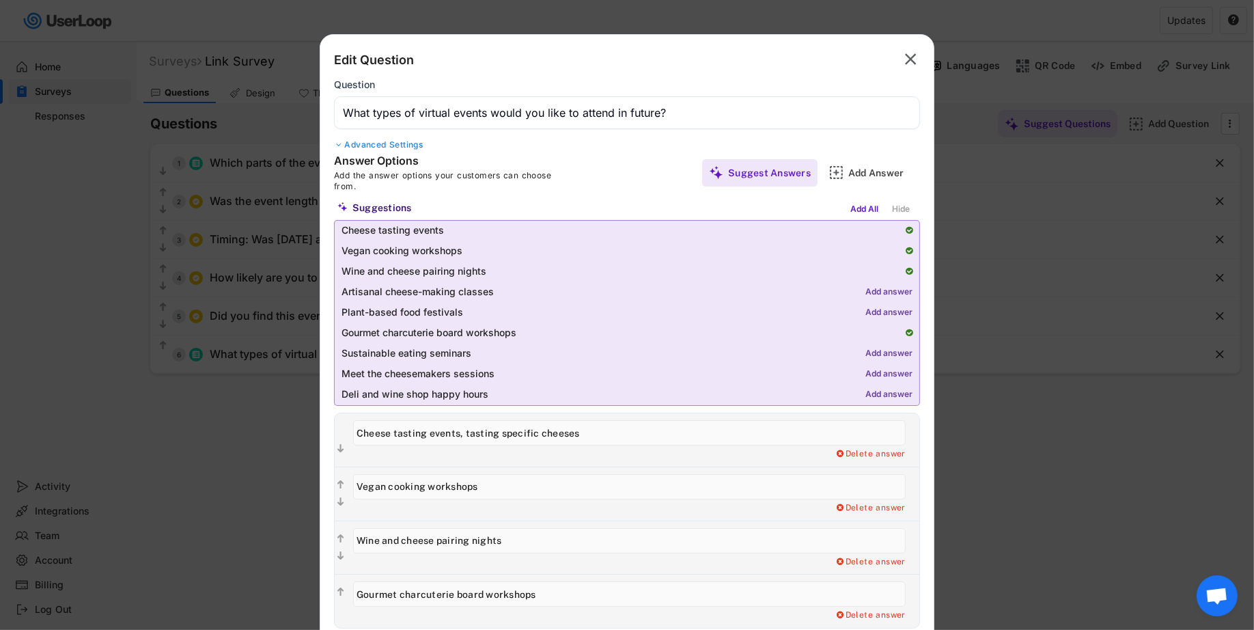
click at [875, 372] on div "Add answer" at bounding box center [888, 375] width 47 height 10
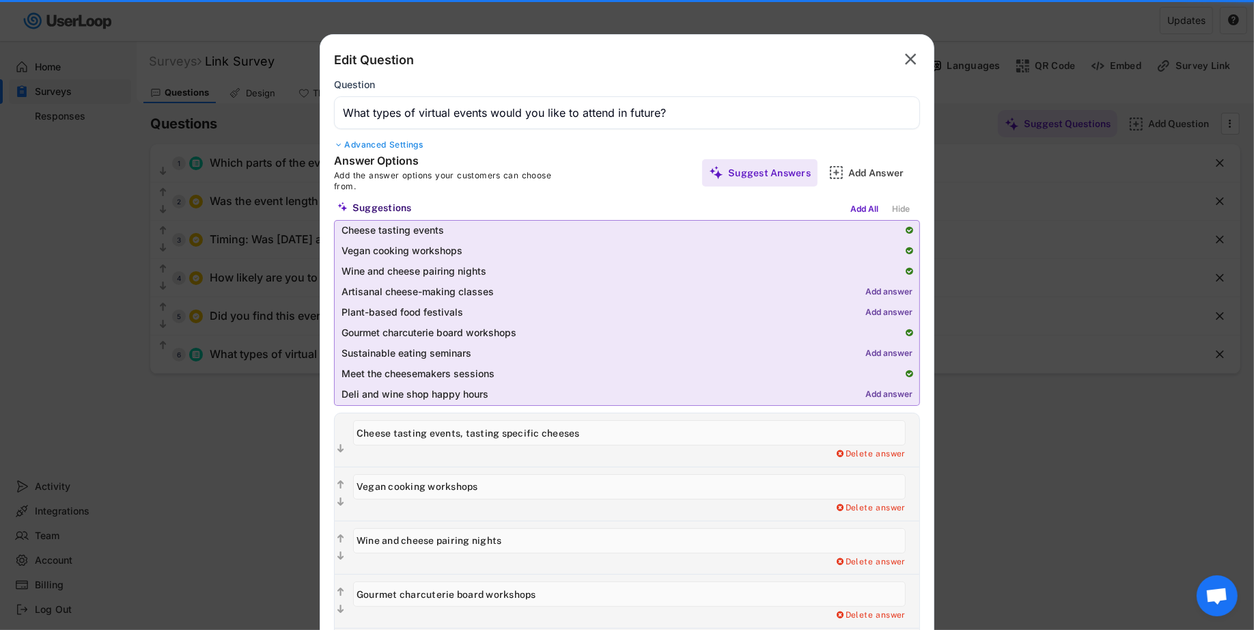
scroll to position [173, 0]
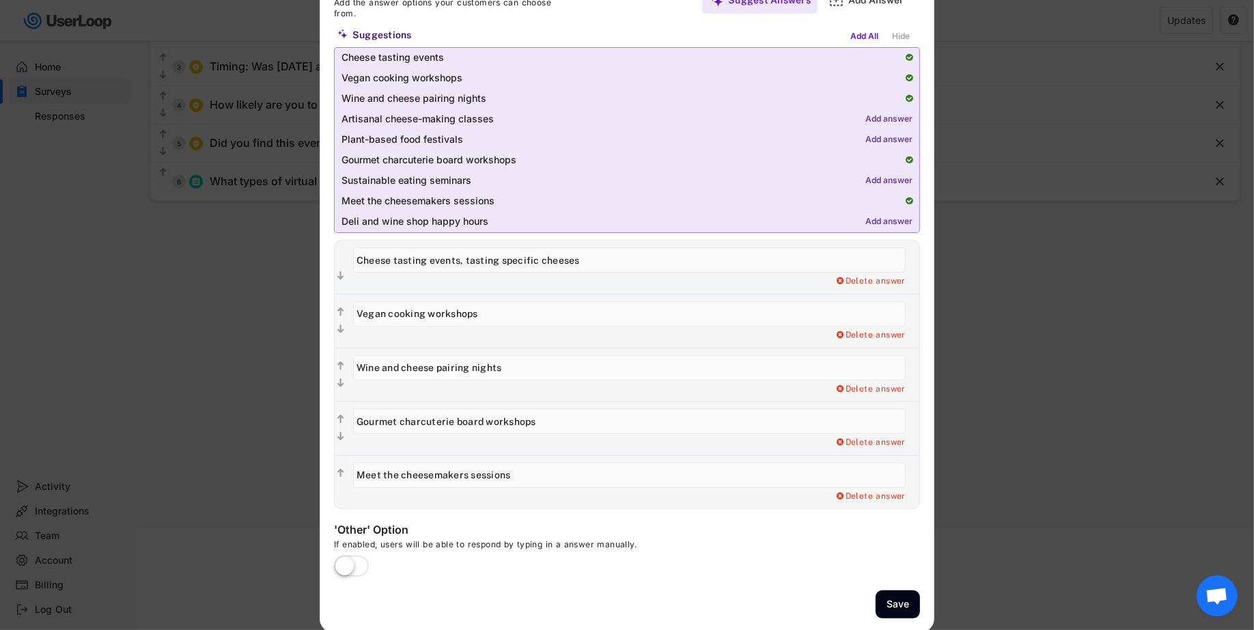
click at [430, 476] on input "input" at bounding box center [629, 474] width 553 height 25
click at [494, 472] on input "input" at bounding box center [629, 474] width 553 height 25
click at [407, 472] on input "input" at bounding box center [629, 474] width 553 height 25
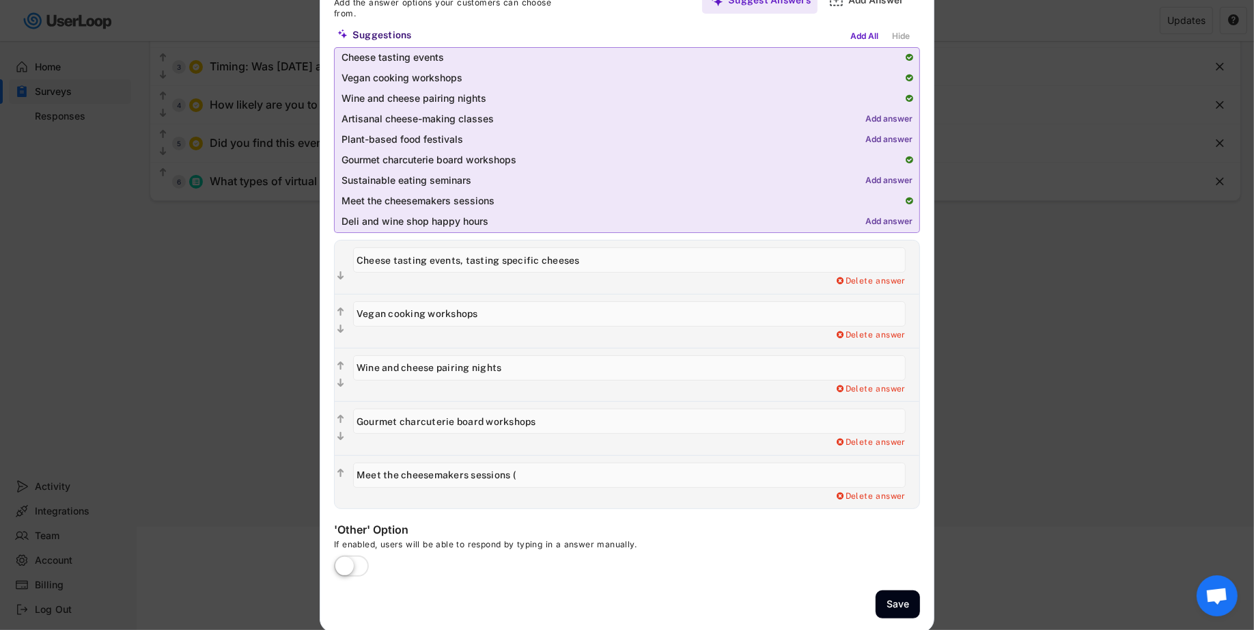
click at [527, 475] on input "input" at bounding box center [629, 474] width 553 height 25
click at [428, 475] on input "input" at bounding box center [629, 474] width 553 height 25
click at [428, 472] on input "input" at bounding box center [629, 474] width 553 height 25
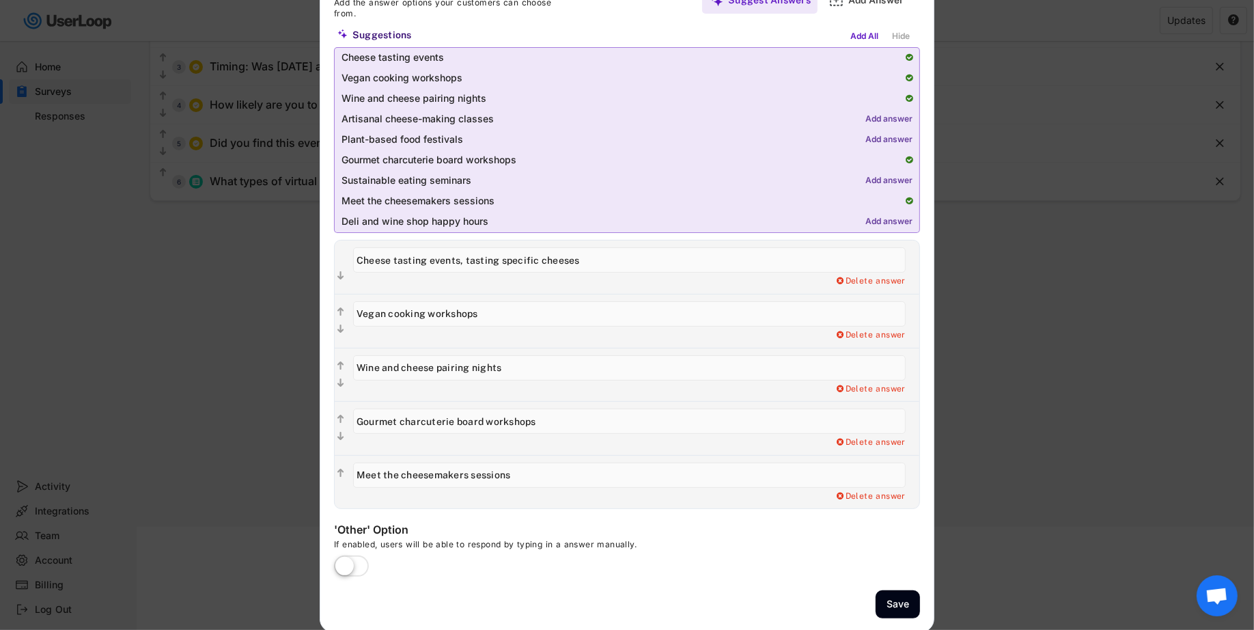
click at [428, 472] on input "input" at bounding box center [629, 474] width 553 height 25
click at [506, 479] on input "input" at bounding box center [629, 474] width 553 height 25
click at [479, 473] on input "input" at bounding box center [629, 474] width 553 height 25
type input "Meet the expert sessions (our cheesemakers, guest cheese mongers, sommeliers)"
click at [353, 560] on label at bounding box center [352, 567] width 42 height 30
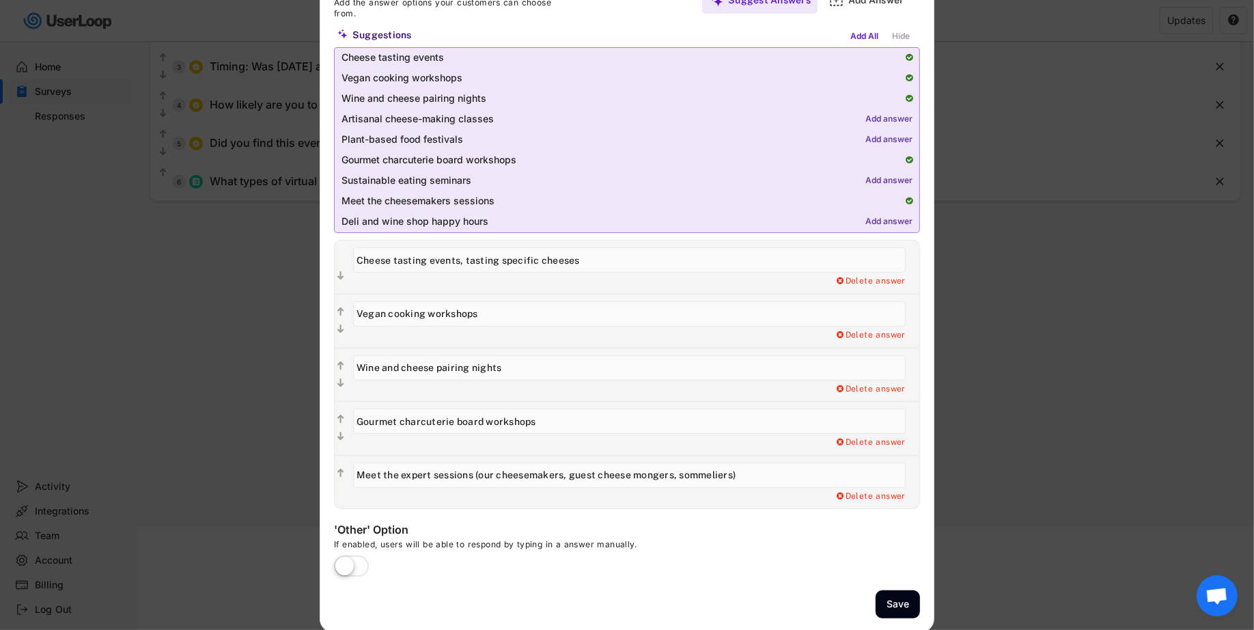
click at [0, 0] on input "checkbox" at bounding box center [0, 0] width 0 height 0
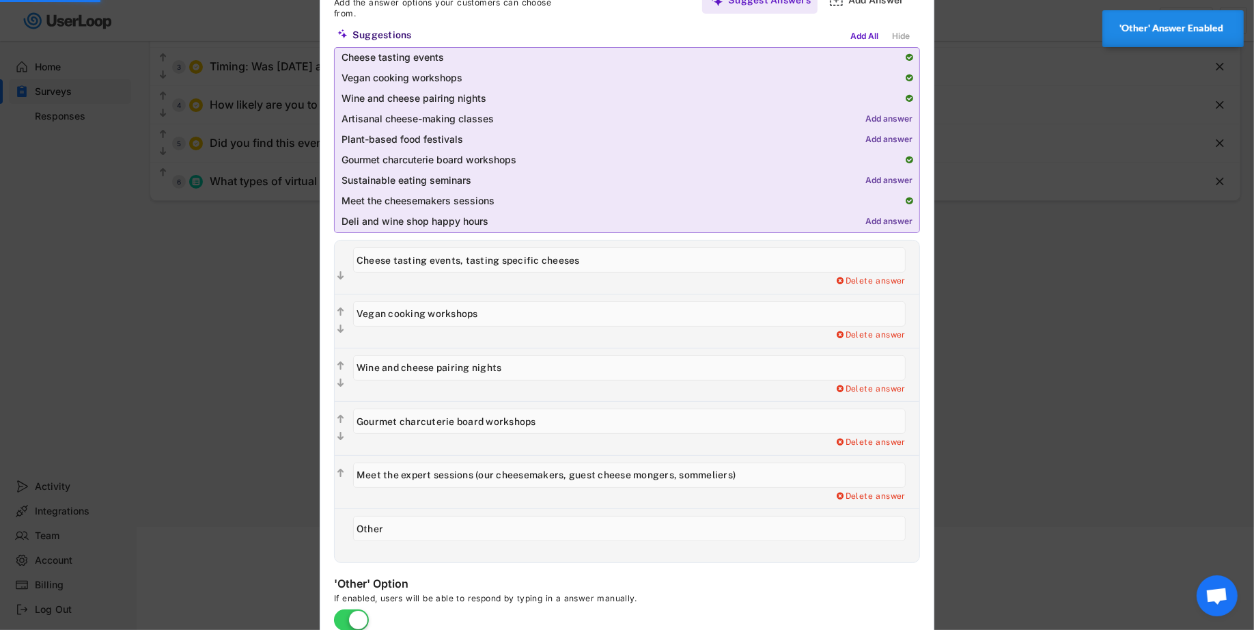
click at [435, 525] on input "input" at bounding box center [629, 528] width 553 height 25
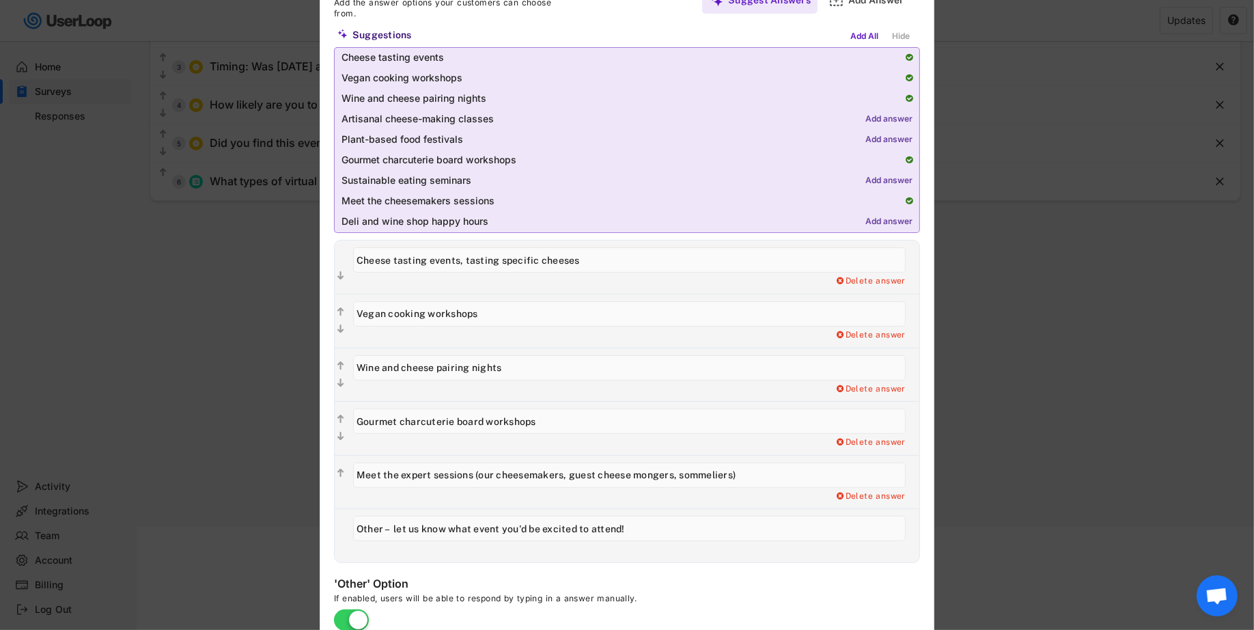
click at [466, 551] on div "Add a Open Ended Single Select or Multi select follow up question. Delete answer" at bounding box center [636, 549] width 566 height 11
click at [490, 535] on input "input" at bounding box center [629, 528] width 553 height 25
click at [475, 530] on input "input" at bounding box center [629, 528] width 553 height 25
click at [469, 529] on input "input" at bounding box center [629, 528] width 553 height 25
type input "Other – let us know what type of virtual event you'd be excited to attend!"
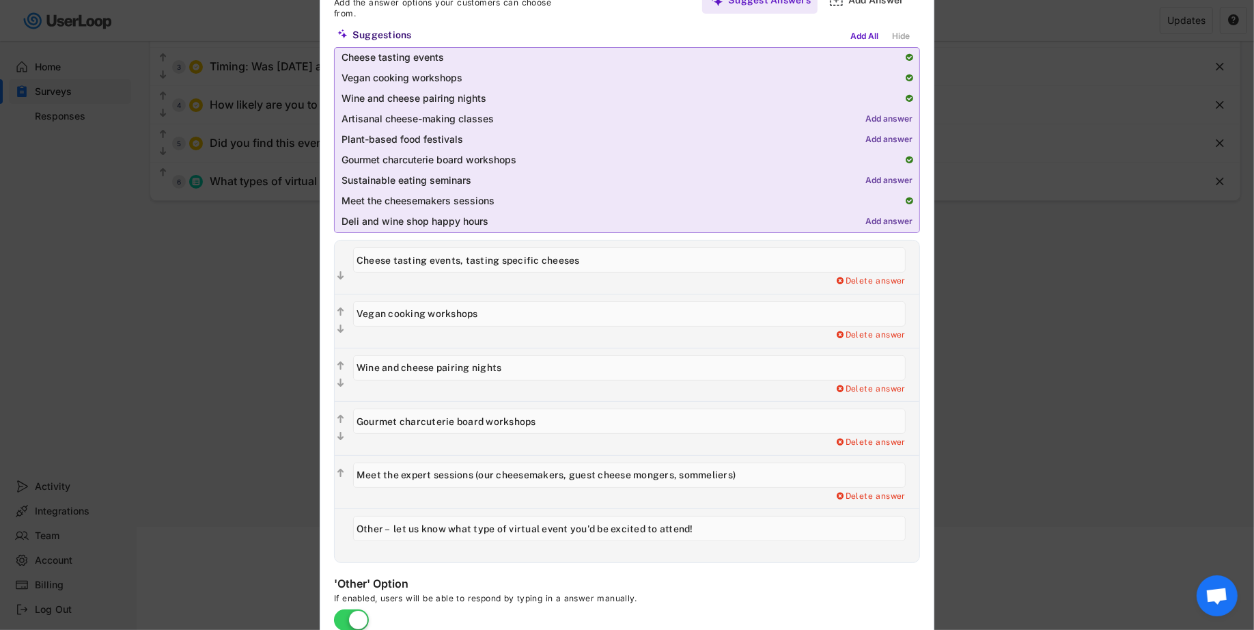
click at [619, 559] on div "Add a Open Ended Single Select or Multi select follow up question. Delete answer" at bounding box center [632, 535] width 573 height 53
click at [581, 263] on input "input" at bounding box center [629, 259] width 553 height 25
click at [337, 360] on text "" at bounding box center [340, 366] width 7 height 12
type input "Wine and cheese pairing nights"
type input "Vegan cooking workshops"
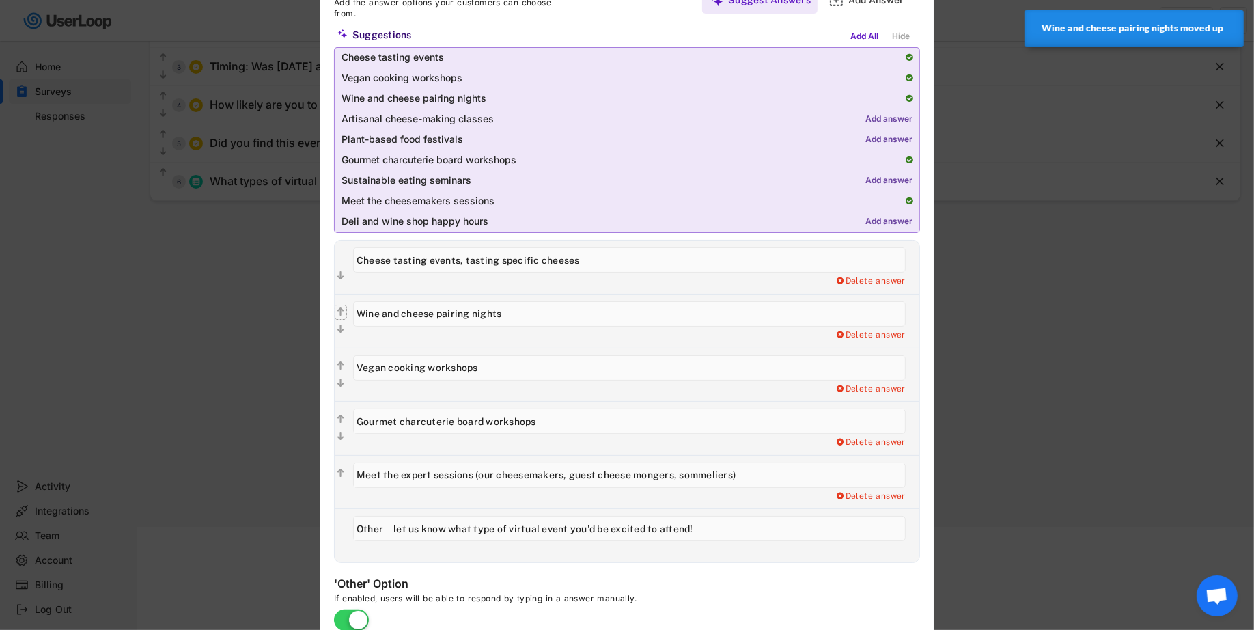
click at [342, 306] on text "" at bounding box center [340, 312] width 7 height 12
type input "Wine and cheese pairing nights"
type input "Cheese tasting events, tasting specific cheeses"
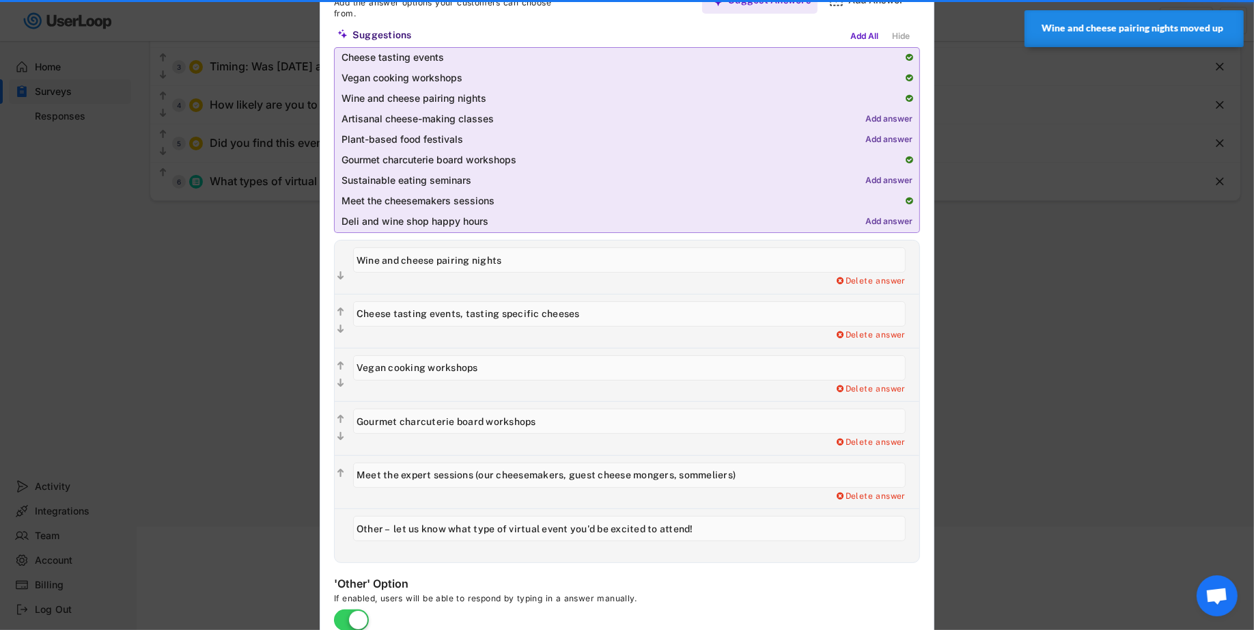
click at [341, 309] on text "" at bounding box center [340, 312] width 7 height 12
type input "Cheese tasting events, tasting specific cheeses"
type input "Wine and cheese pairing nights"
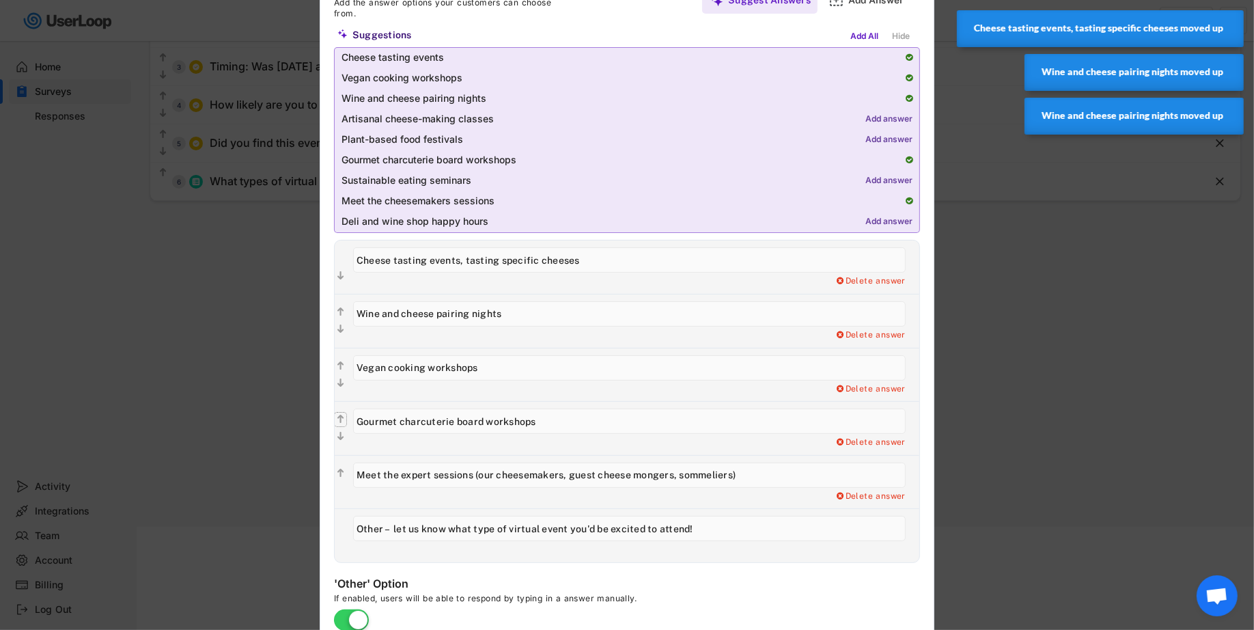
click at [342, 415] on text "" at bounding box center [340, 420] width 7 height 12
type input "Gourmet charcuterie board workshops"
type input "Vegan cooking workshops"
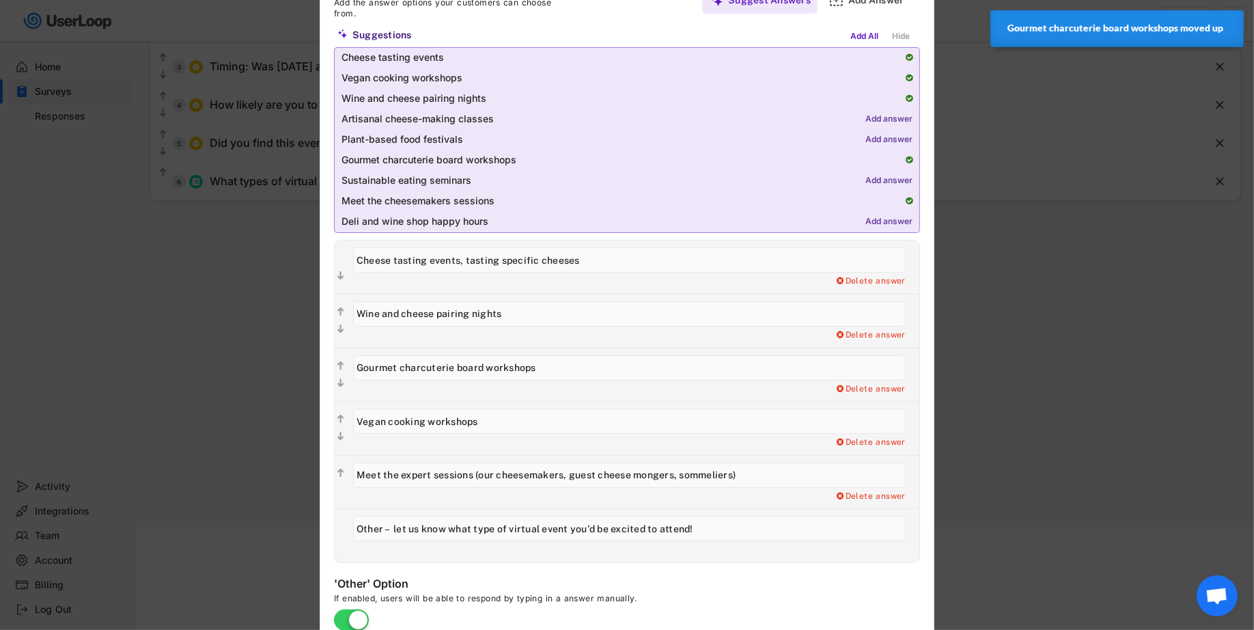
scroll to position [226, 0]
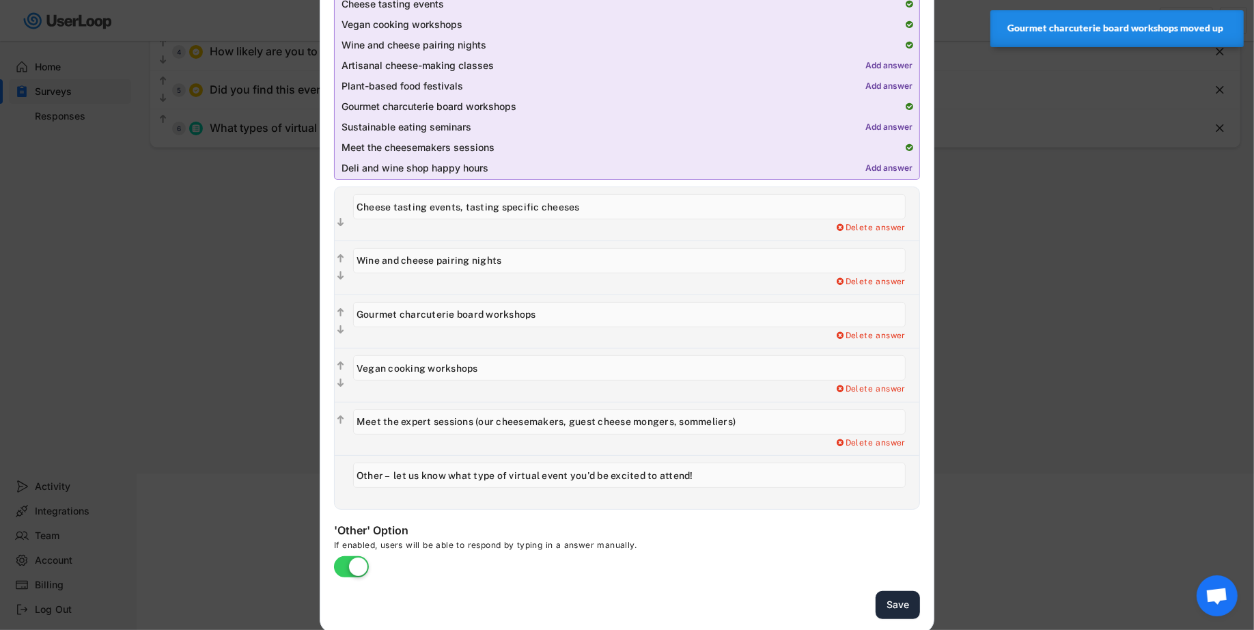
click at [892, 598] on button "Save" at bounding box center [898, 605] width 44 height 28
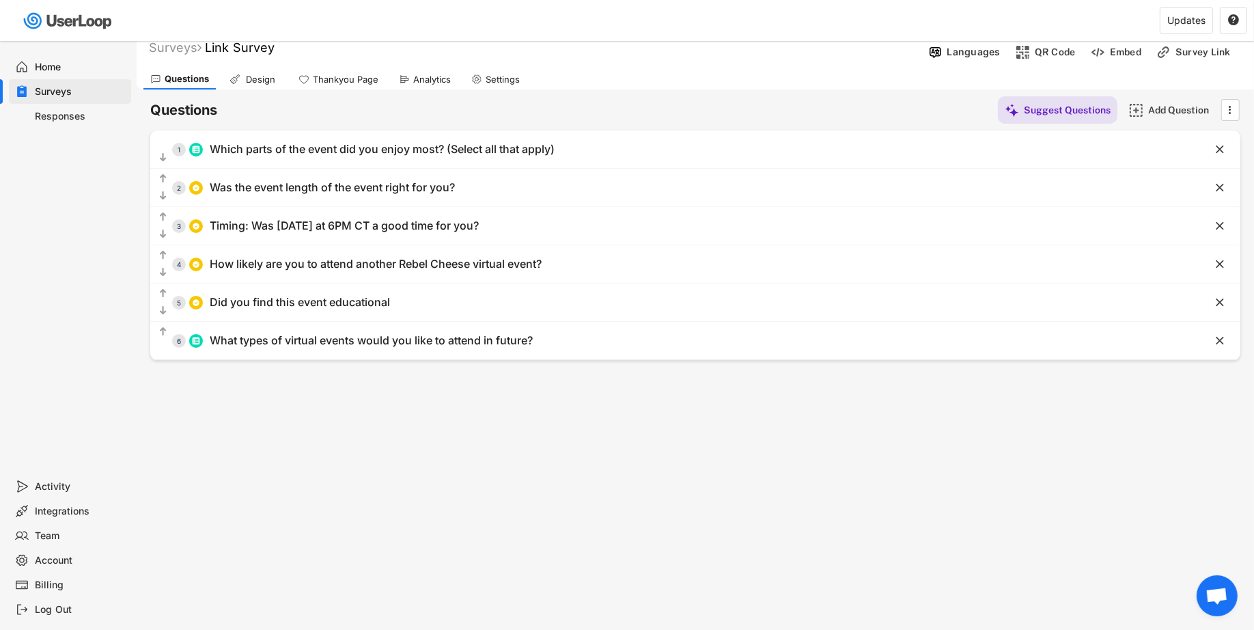
scroll to position [0, 0]
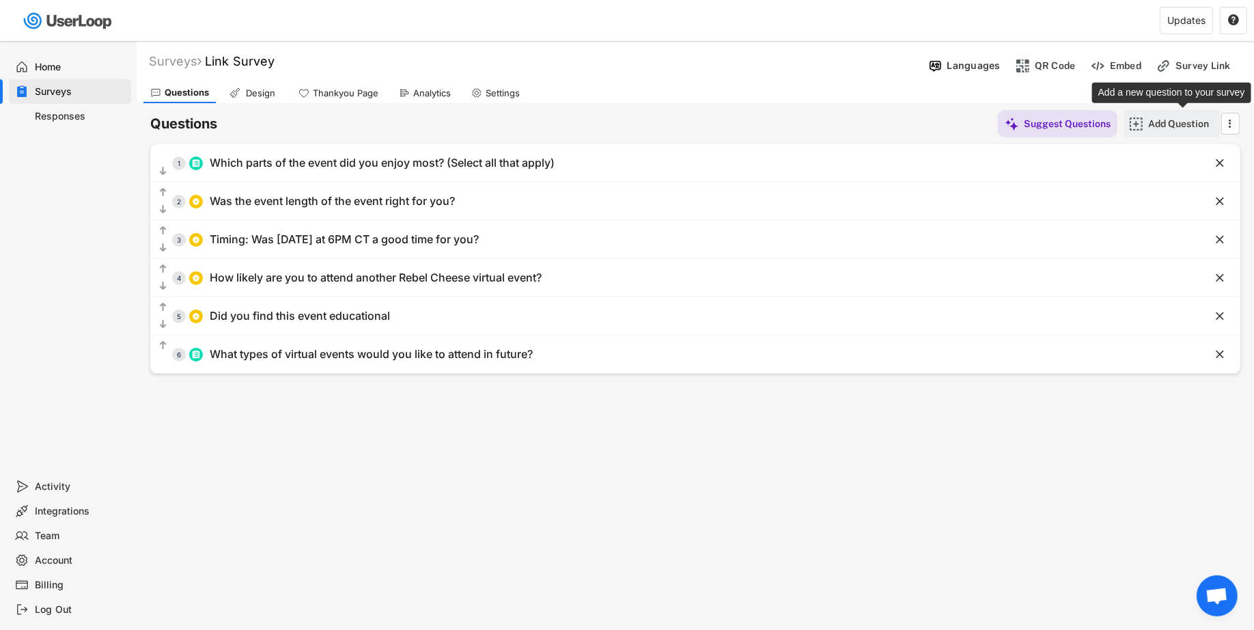
click at [1171, 127] on div "Add Question" at bounding box center [1182, 123] width 68 height 12
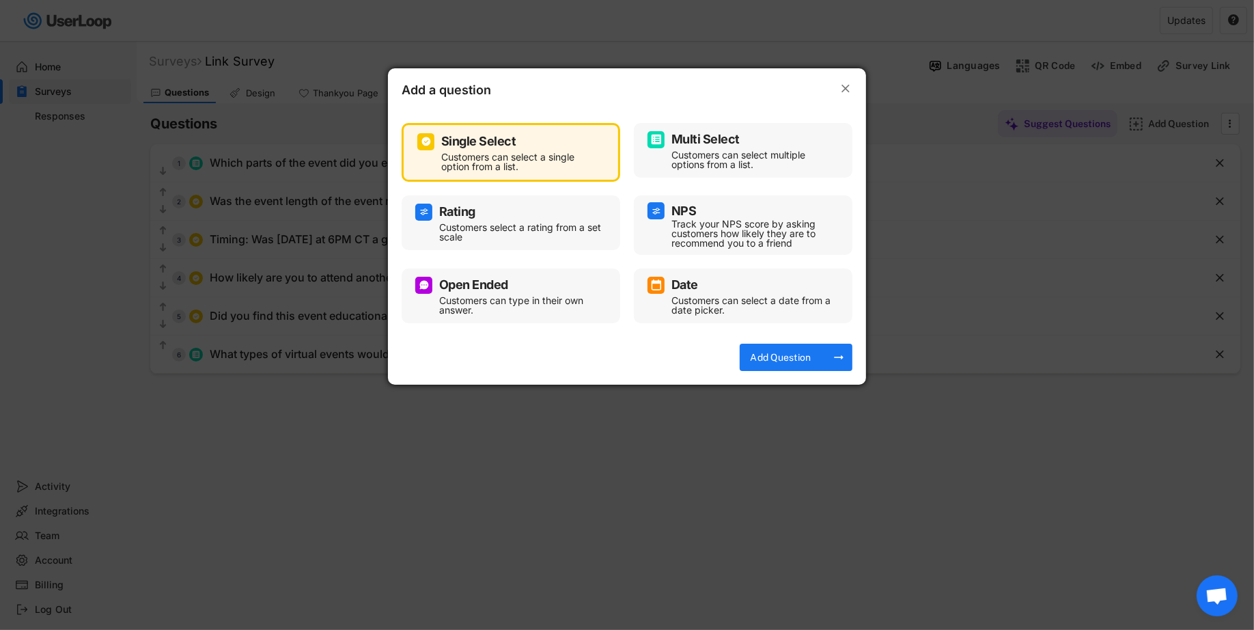
click at [538, 277] on div "Open Ended" at bounding box center [510, 285] width 191 height 17
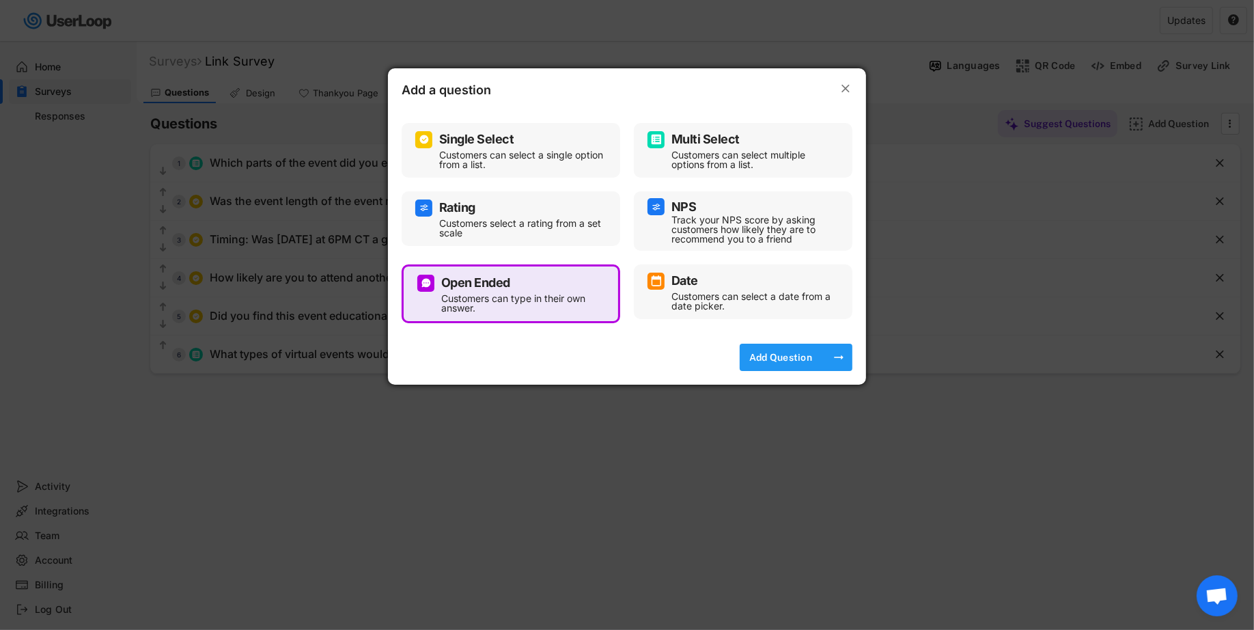
click at [764, 347] on div "Add Question" at bounding box center [781, 357] width 68 height 27
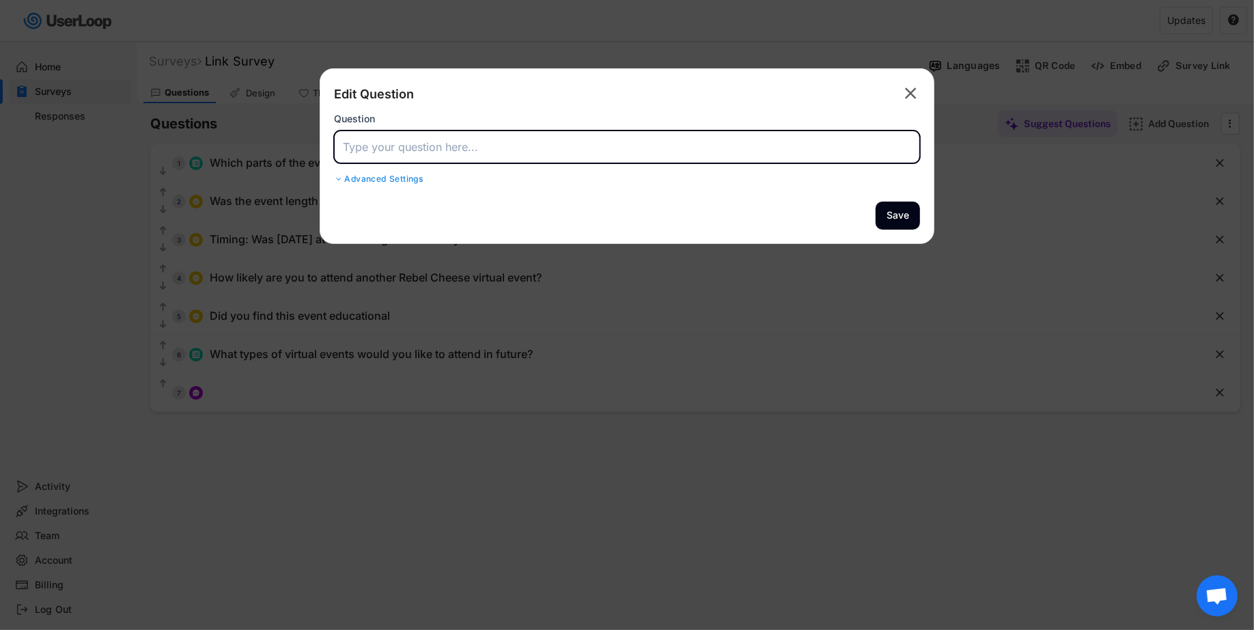
click at [572, 148] on input "input" at bounding box center [627, 146] width 586 height 33
paste input "Please share any feedback on what we could improve for next time."
click at [729, 163] on div "Edit Question  Question Advanced Settings" at bounding box center [627, 135] width 586 height 105
type input "Please share any feedback on what we could improve for next time."
click at [418, 178] on div "Advanced Settings" at bounding box center [627, 178] width 586 height 11
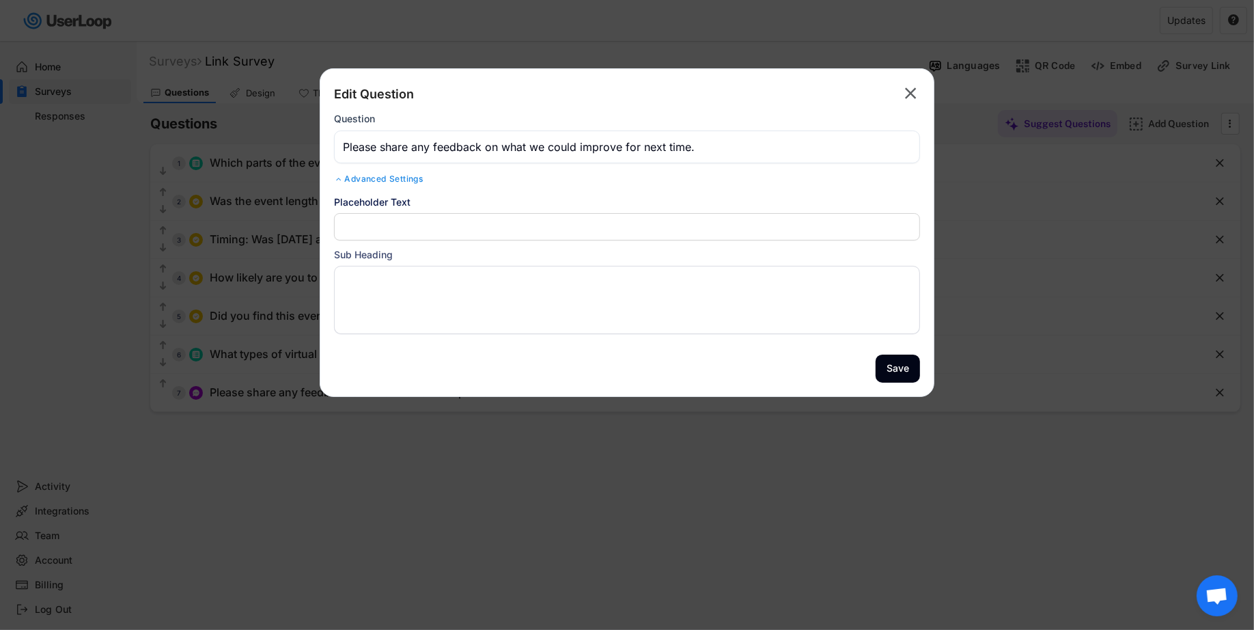
click at [543, 221] on input "input" at bounding box center [627, 226] width 586 height 27
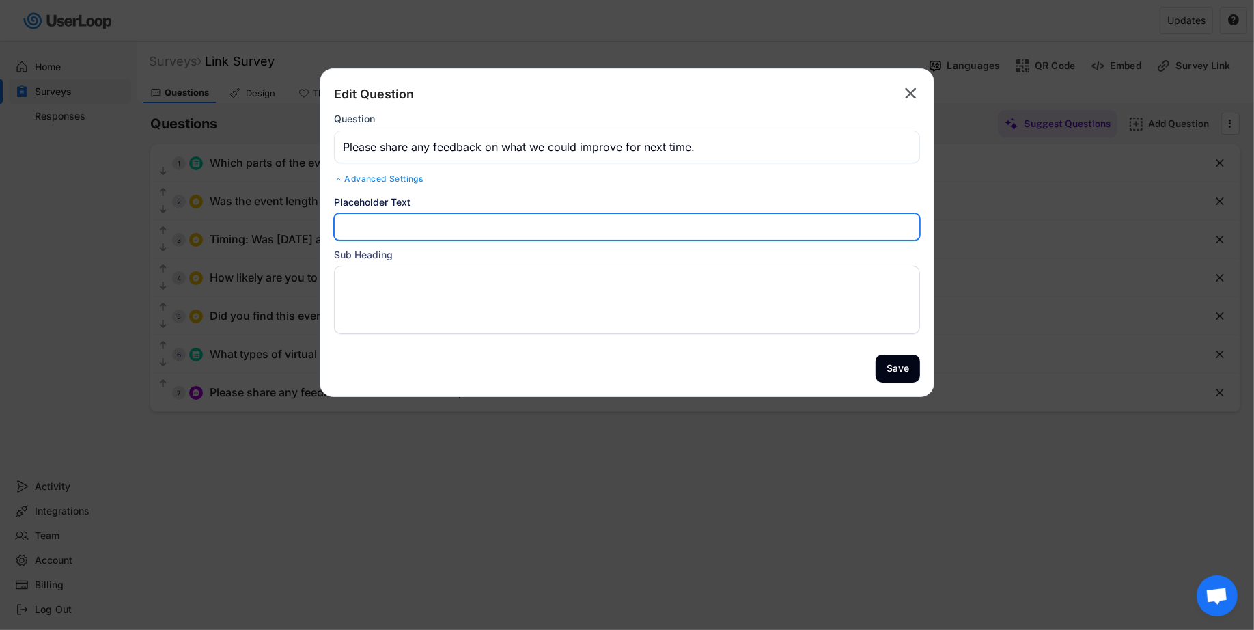
click at [510, 223] on input "input" at bounding box center [627, 226] width 586 height 27
paste input "Please share any feedback on what we could improve for next time."
type input "Please share any feedback on what we could improve for next time."
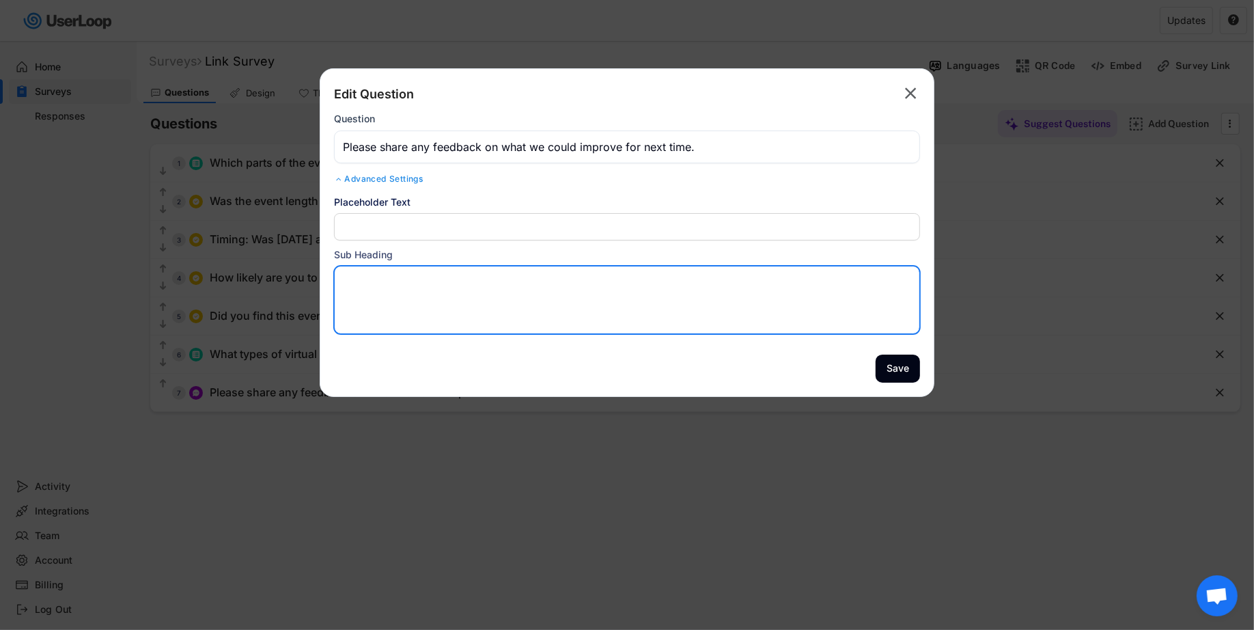
click at [501, 266] on textarea at bounding box center [627, 300] width 586 height 68
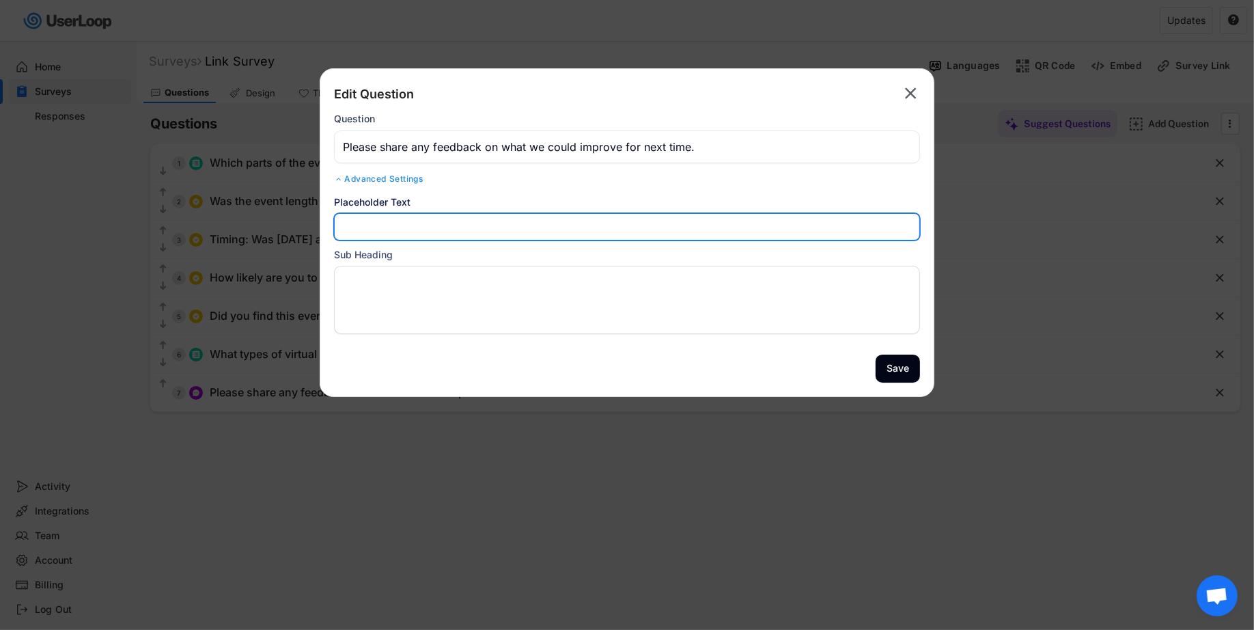
click at [501, 237] on input "input" at bounding box center [627, 226] width 586 height 27
type input "I wish ...."
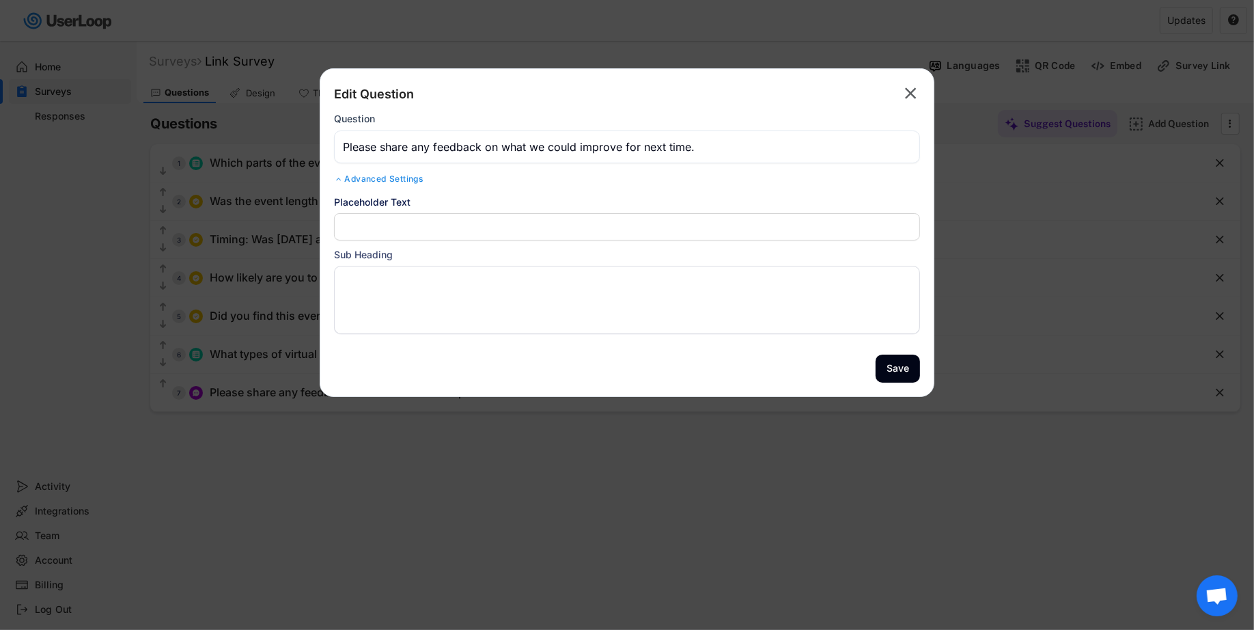
click at [447, 256] on div "Sub Heading" at bounding box center [627, 254] width 586 height 14
click at [912, 376] on button "Save" at bounding box center [898, 368] width 44 height 28
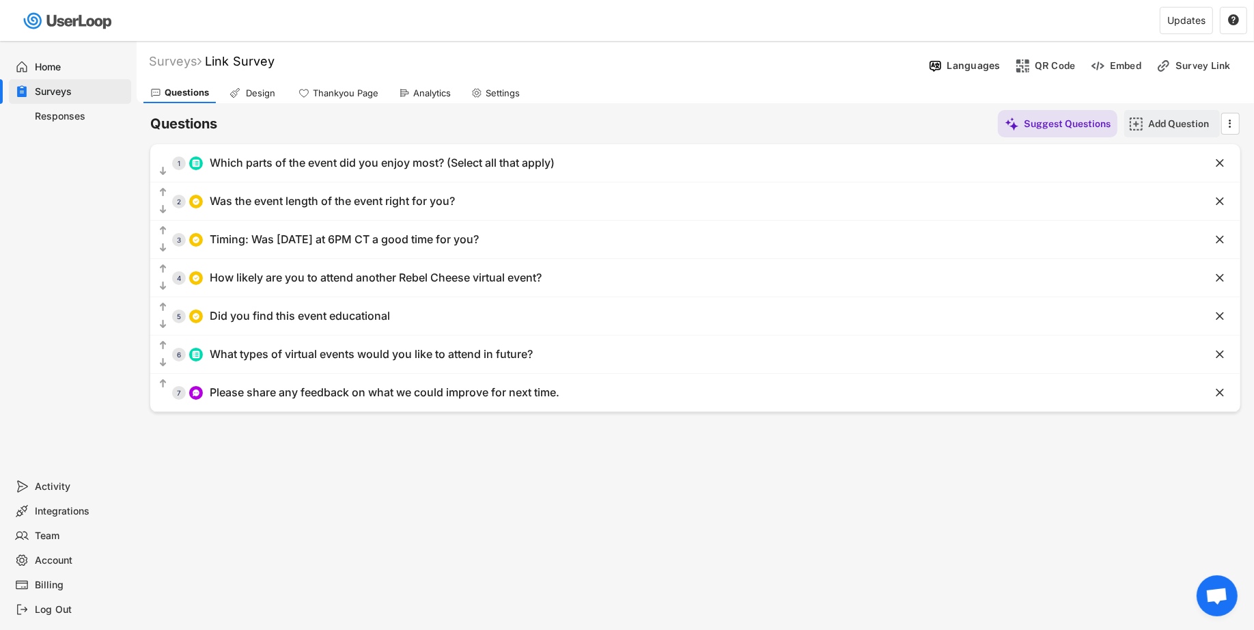
click at [1138, 122] on img at bounding box center [1136, 124] width 14 height 14
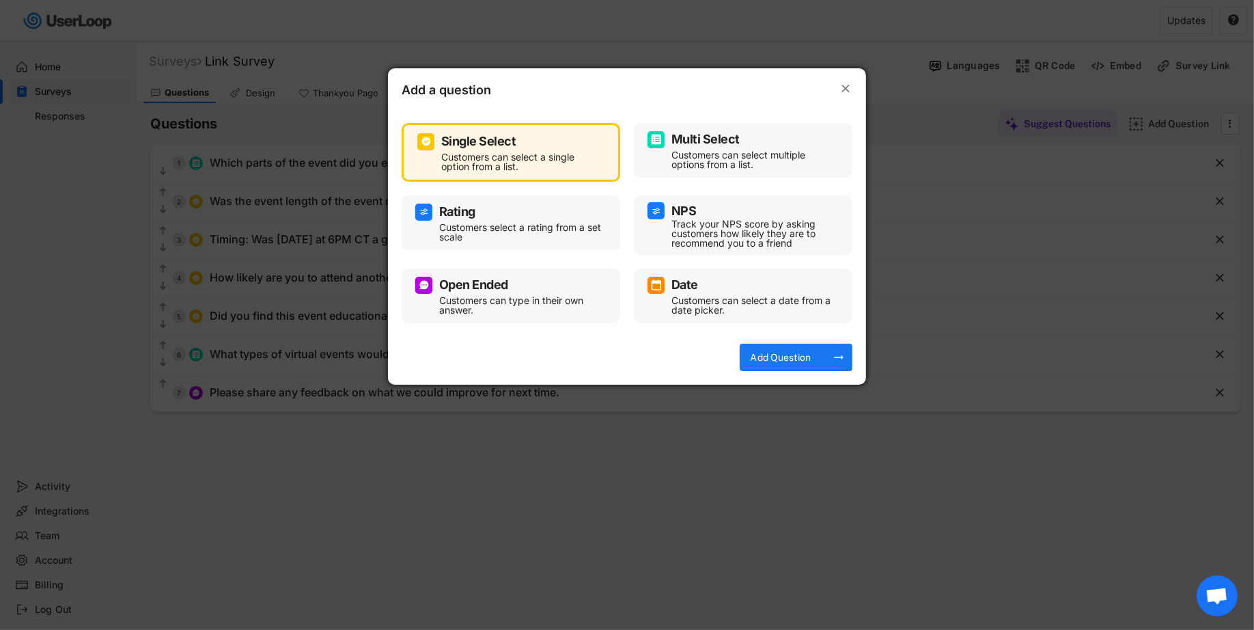
click at [660, 141] on img at bounding box center [656, 139] width 11 height 11
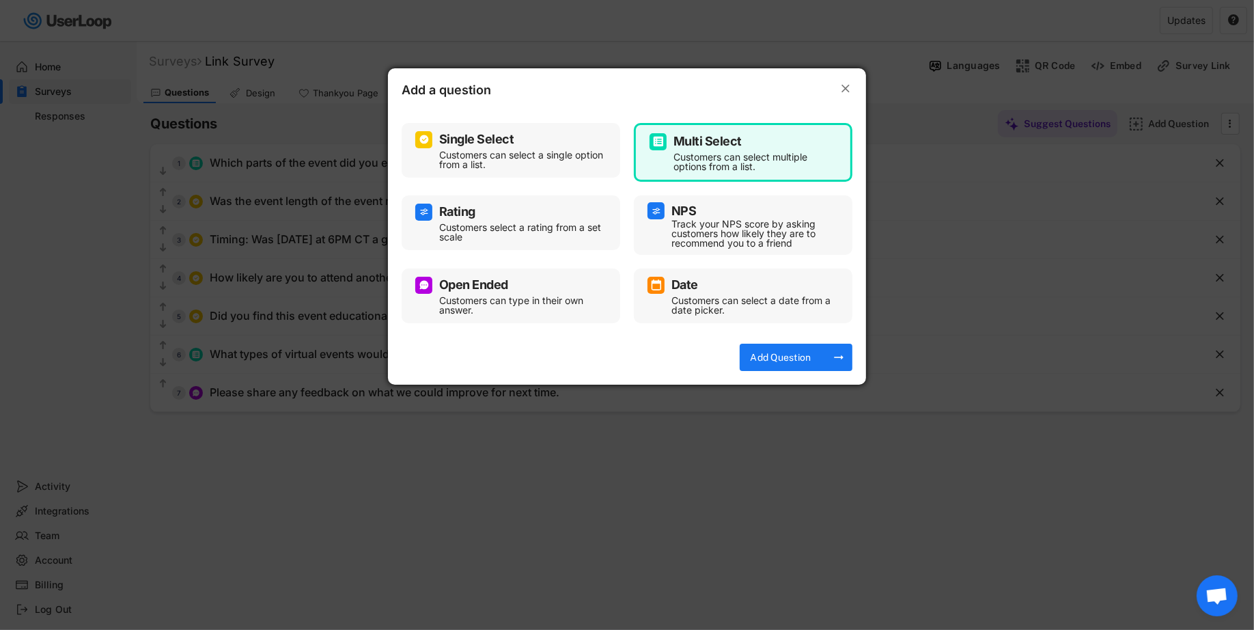
click at [548, 189] on div "Single Select Customers can select a single option from a list. Multi Select Cu…" at bounding box center [627, 223] width 451 height 214
click at [548, 165] on div "Customers can select a single option from a list." at bounding box center [521, 159] width 164 height 19
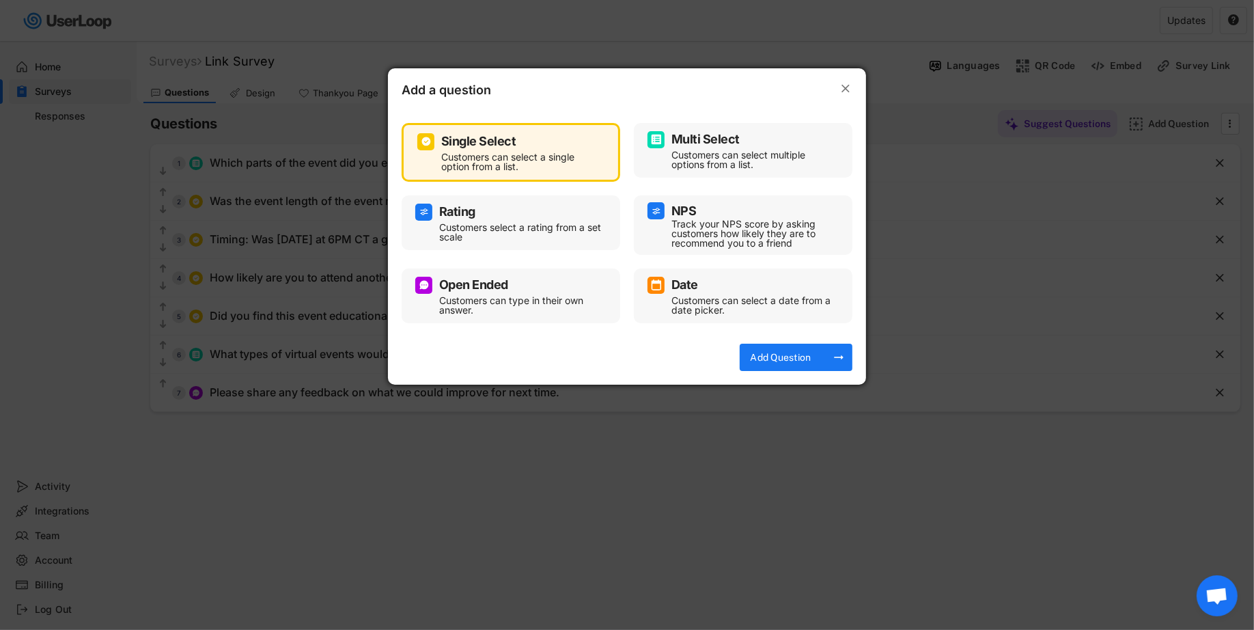
click at [542, 227] on div "Customers select a rating from a set scale" at bounding box center [521, 232] width 164 height 19
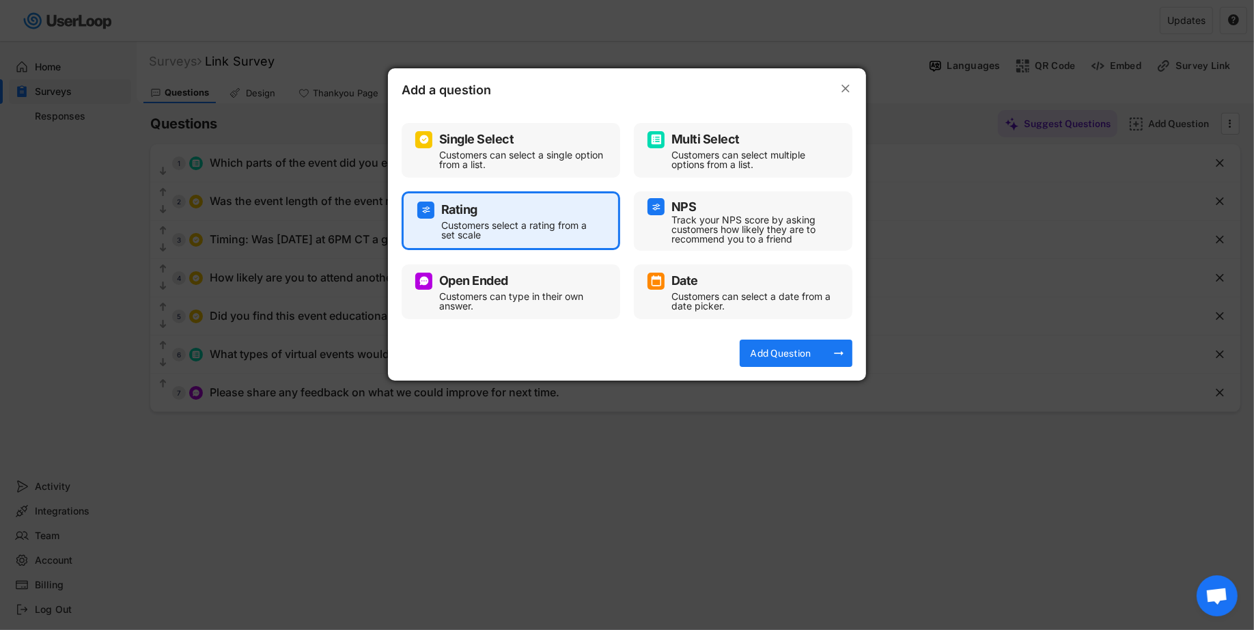
click at [658, 152] on div "Multi Select Customers can select multiple options from a list." at bounding box center [742, 150] width 191 height 41
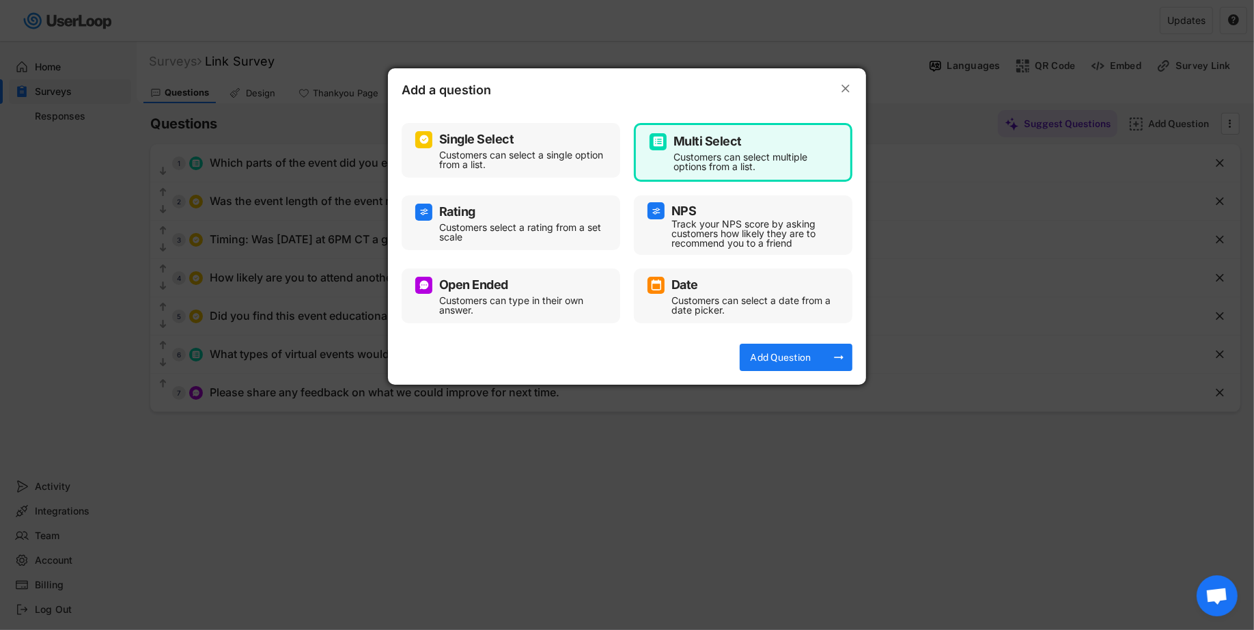
click at [539, 158] on div "Customers can select a single option from a list." at bounding box center [521, 159] width 164 height 19
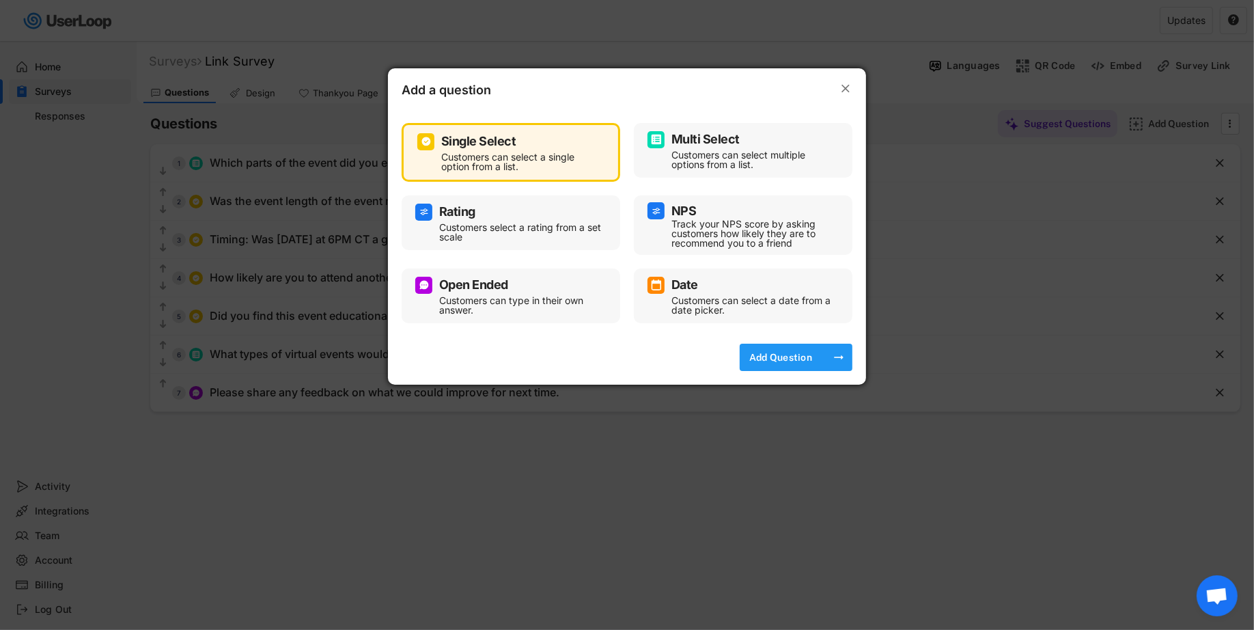
click at [775, 352] on div "Add Question" at bounding box center [781, 357] width 68 height 12
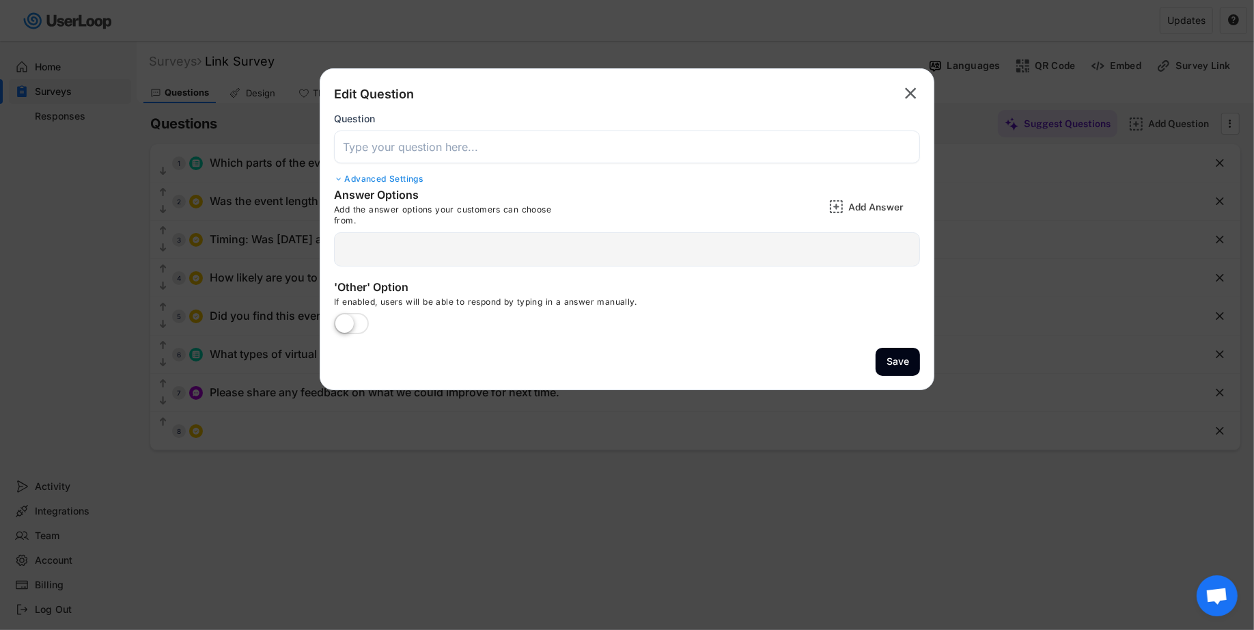
click at [650, 156] on input "input" at bounding box center [627, 146] width 586 height 33
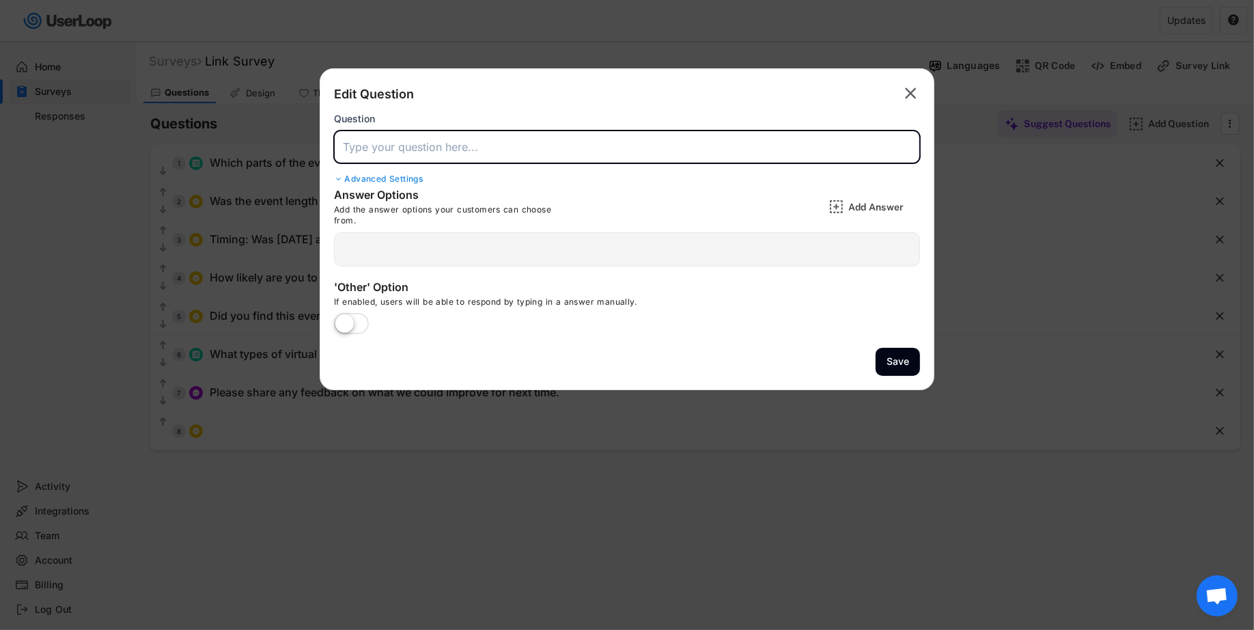
paste input "Overall, how satisfied were you with the virtual tasting experience?"
type input "Overall, how satisfied were you with the virtual tasting experience?"
click at [858, 204] on div "Add Answer" at bounding box center [882, 207] width 68 height 12
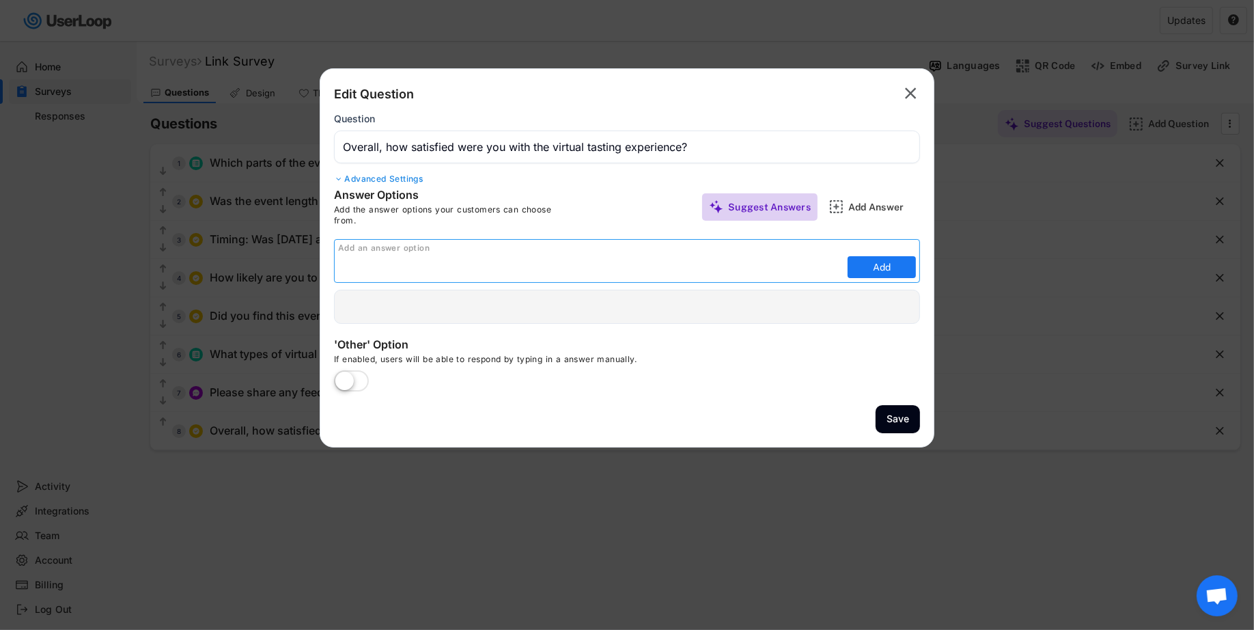
click at [776, 210] on div "Suggest Answers" at bounding box center [769, 207] width 83 height 12
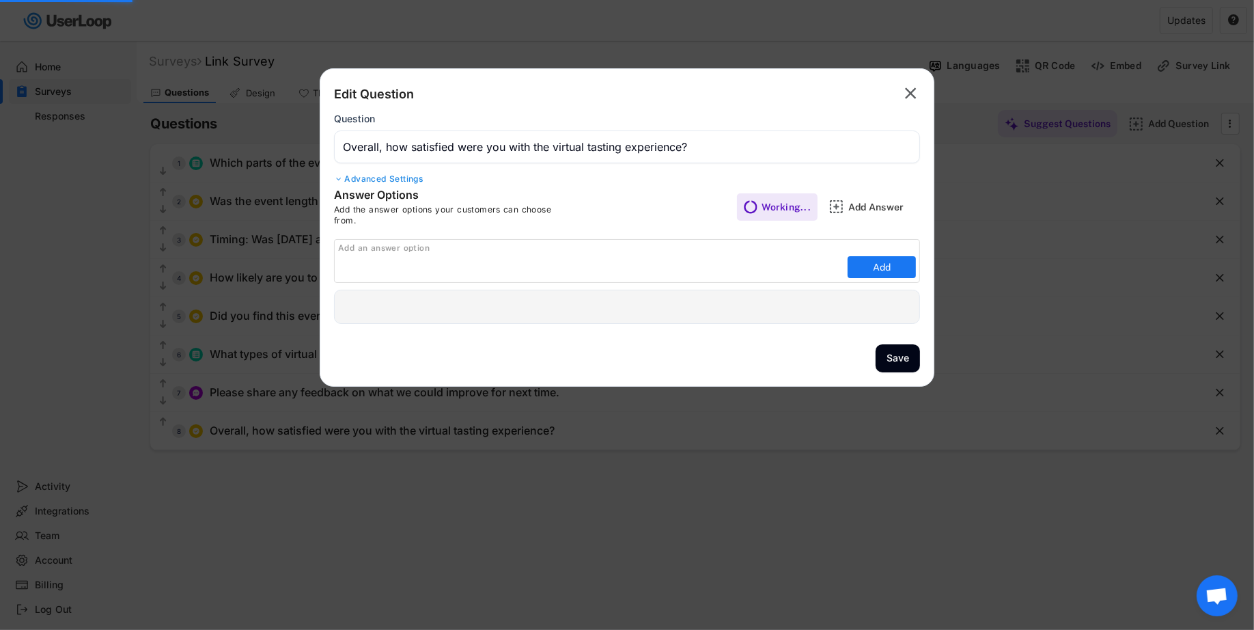
click at [755, 250] on div "Add an answer option" at bounding box center [628, 248] width 581 height 11
click at [721, 268] on input "input" at bounding box center [591, 267] width 506 height 20
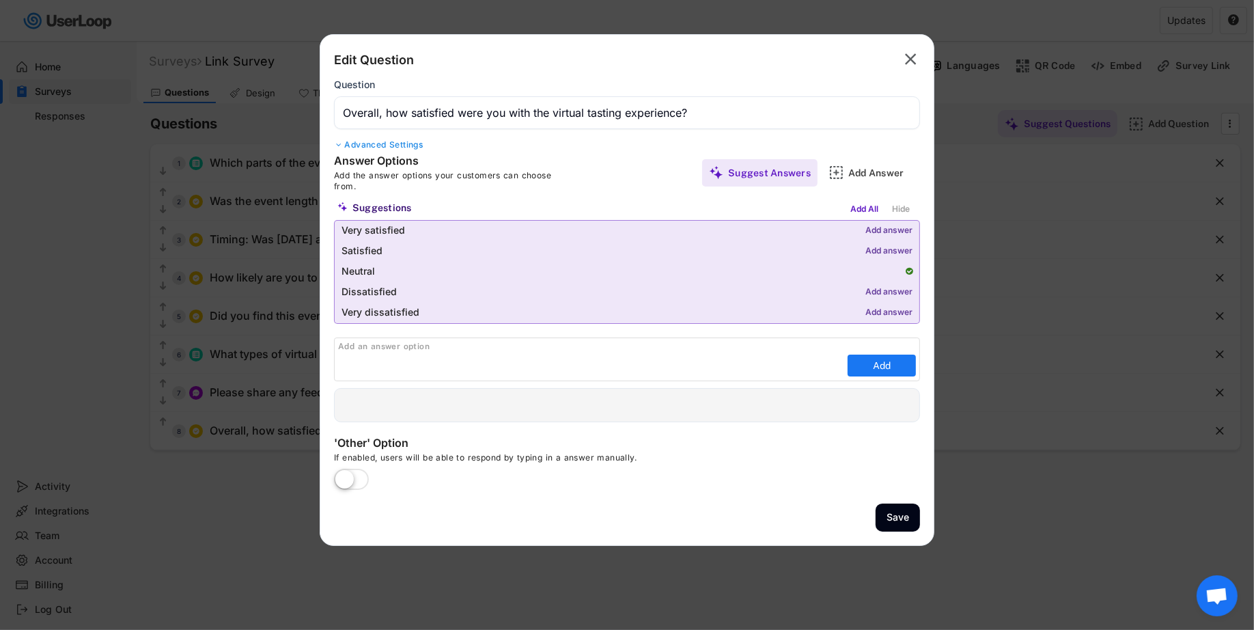
click at [896, 226] on div "Add answer" at bounding box center [888, 231] width 47 height 10
type input "Very satisfied"
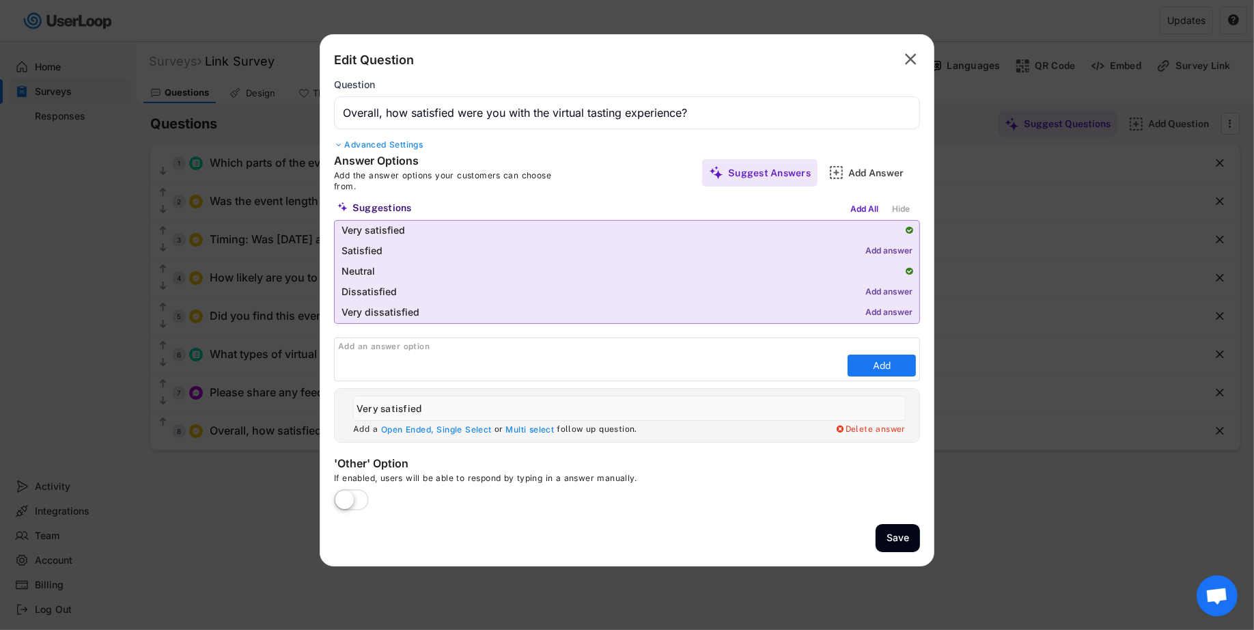
click at [892, 249] on div "Add answer" at bounding box center [888, 252] width 47 height 10
type input "Satisfied"
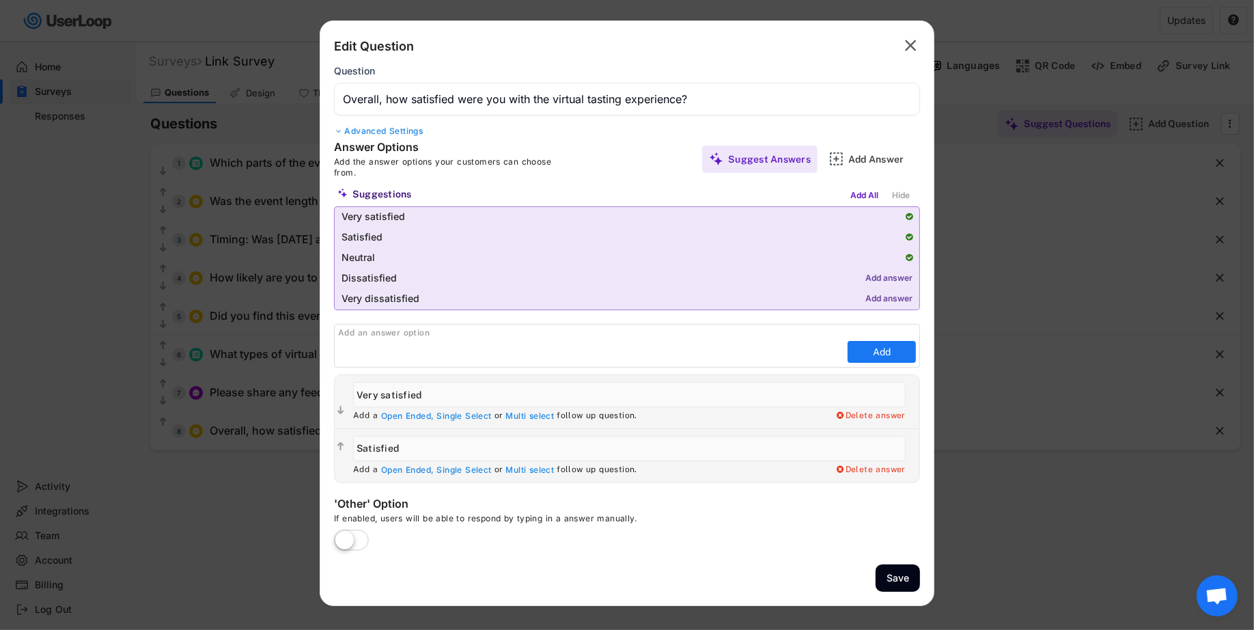
click at [909, 245] on div "Satisfied" at bounding box center [627, 237] width 585 height 20
click at [910, 255] on div at bounding box center [909, 257] width 7 height 8
click at [862, 194] on div "Add All" at bounding box center [864, 195] width 35 height 15
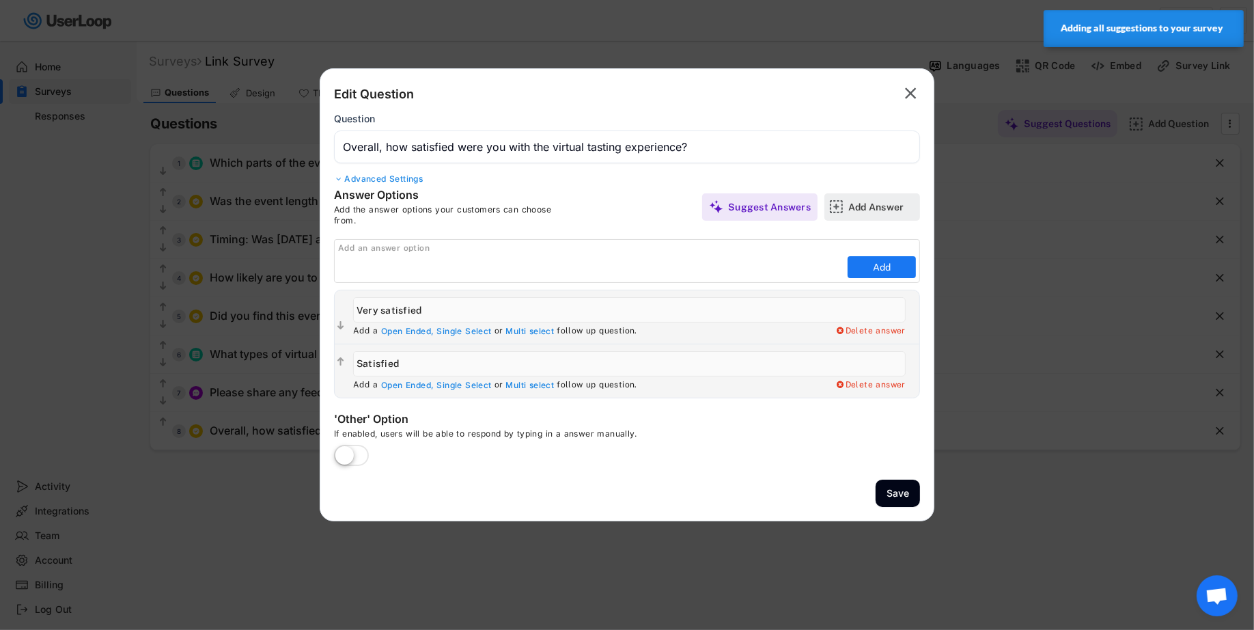
type input "Very dissatisfied"
type input "Very satisfied"
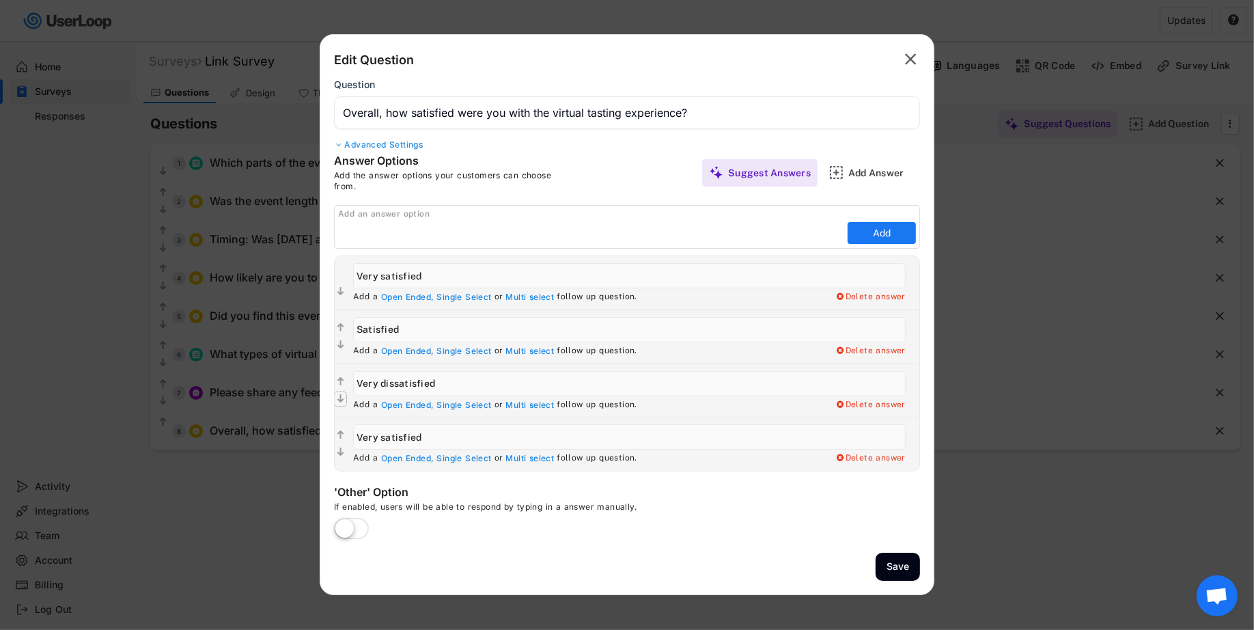
click at [339, 400] on text "" at bounding box center [340, 399] width 7 height 12
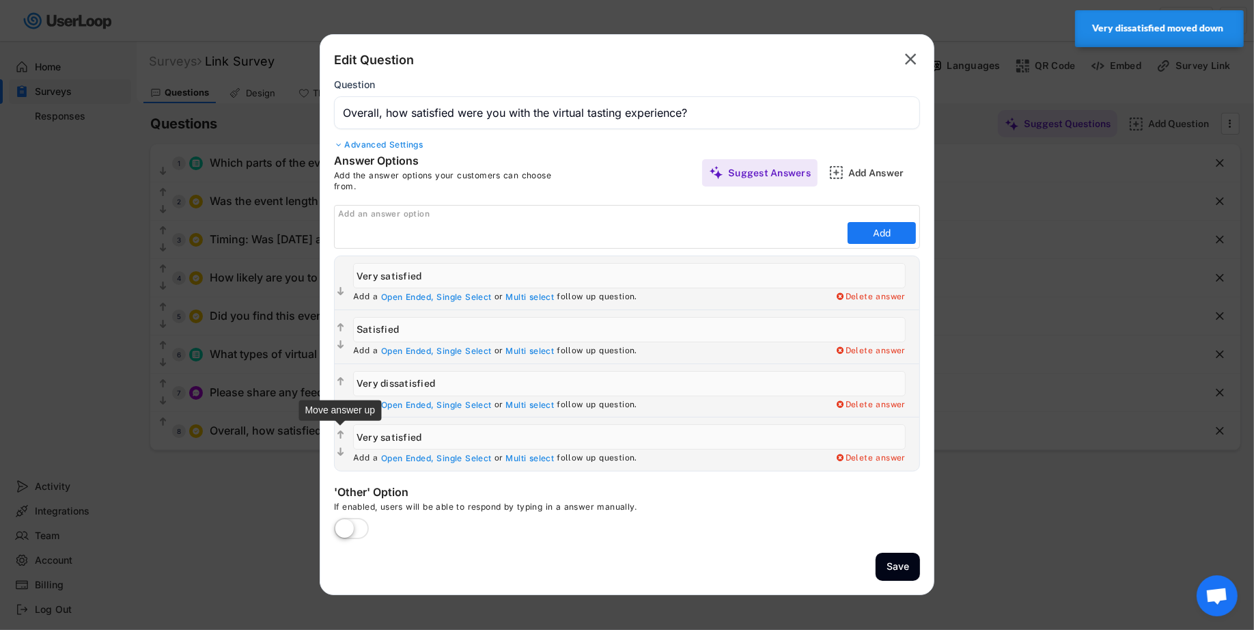
click at [338, 432] on text "" at bounding box center [340, 436] width 7 height 12
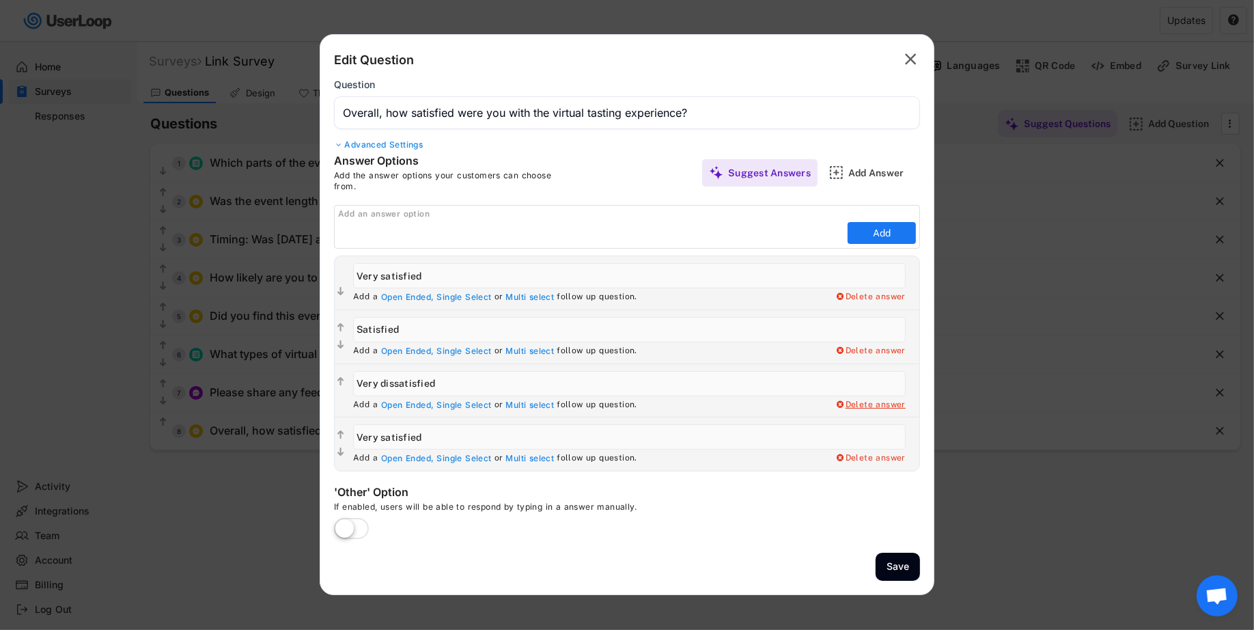
click at [867, 404] on div "Delete answer" at bounding box center [870, 405] width 71 height 11
click at [867, 404] on div "Yes, I want to delete this answer" at bounding box center [836, 405] width 137 height 11
type input "Very satisfied"
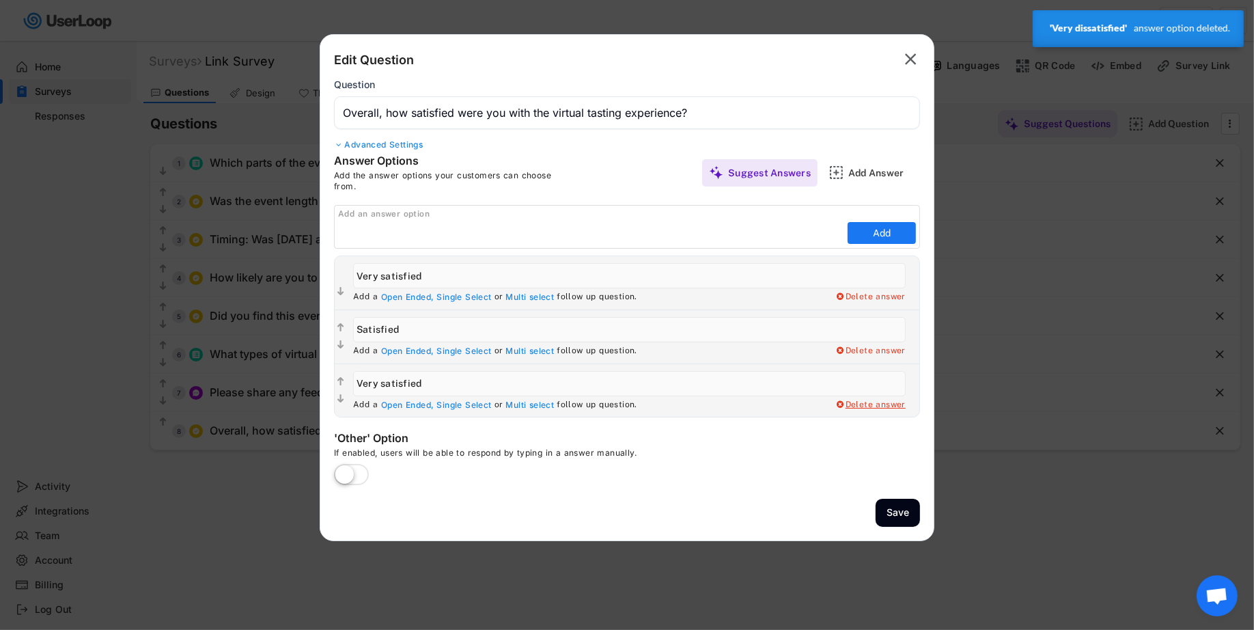
click at [883, 402] on div "Delete answer" at bounding box center [870, 405] width 71 height 11
click at [883, 402] on div "Yes, I want to delete this answer" at bounding box center [836, 405] width 137 height 11
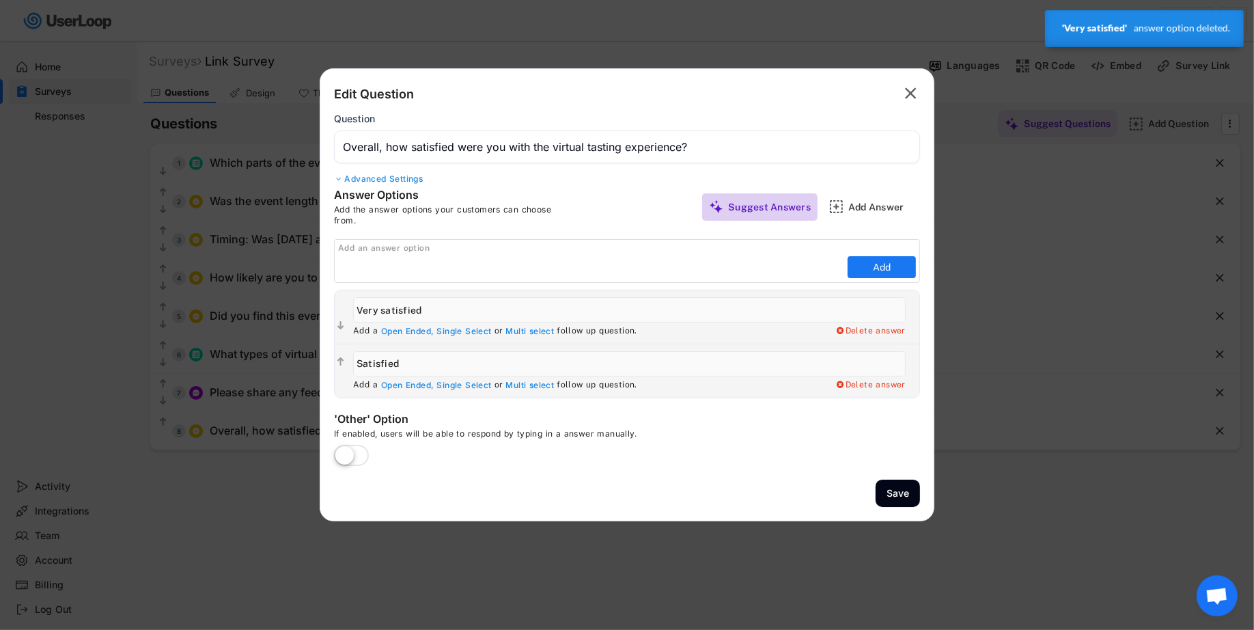
click at [755, 214] on div "Suggest Answers" at bounding box center [769, 206] width 83 height 27
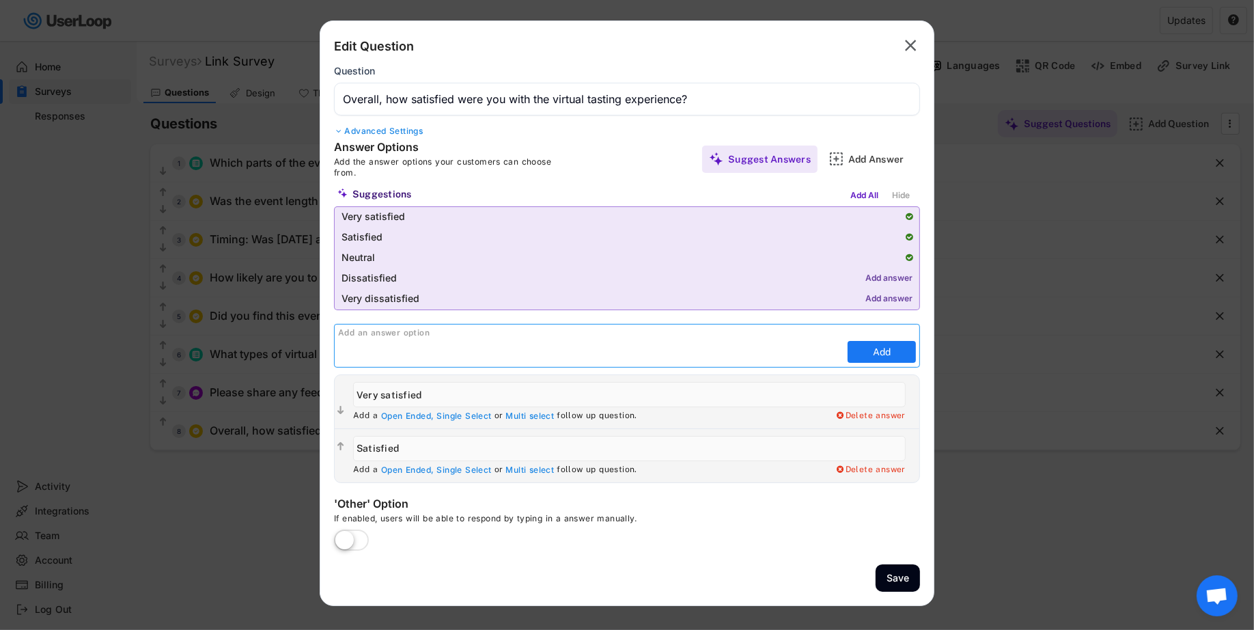
click at [729, 356] on input "input" at bounding box center [591, 352] width 506 height 20
type input "neutral"
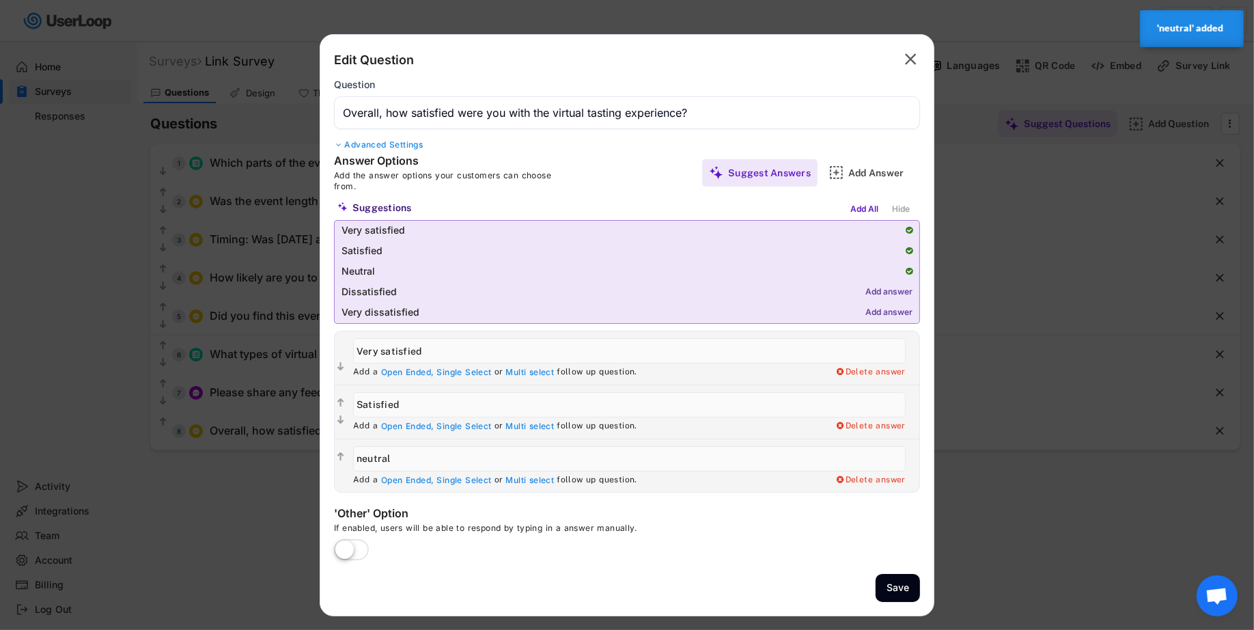
click at [368, 459] on input "input" at bounding box center [629, 458] width 553 height 25
click at [360, 459] on input "input" at bounding box center [629, 458] width 553 height 25
type input "Neutral"
click at [742, 559] on div "Edit Question  Question Advanced Settings Placeholder Text Sub Heading Answer …" at bounding box center [627, 325] width 615 height 582
click at [854, 178] on div "Add Answer" at bounding box center [882, 172] width 68 height 27
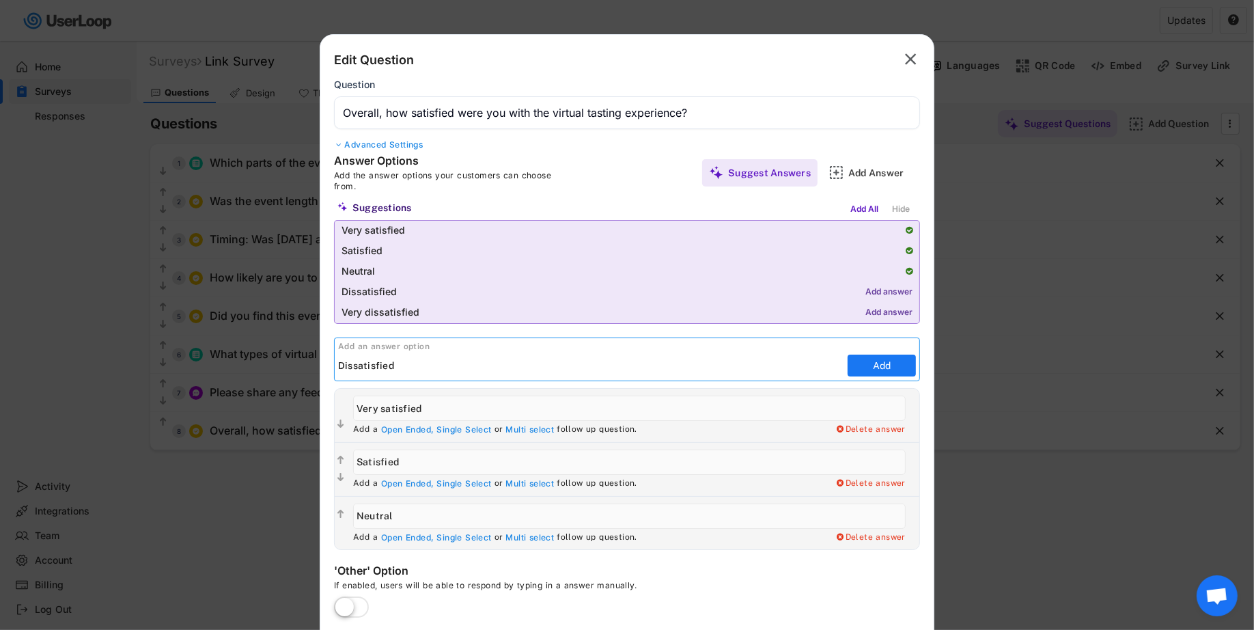
type input "Dissatisfied"
click at [875, 384] on div "Add an answer option Add" at bounding box center [626, 362] width 613 height 51
click at [875, 371] on button "Add" at bounding box center [882, 365] width 68 height 22
type input "Dissatisfied"
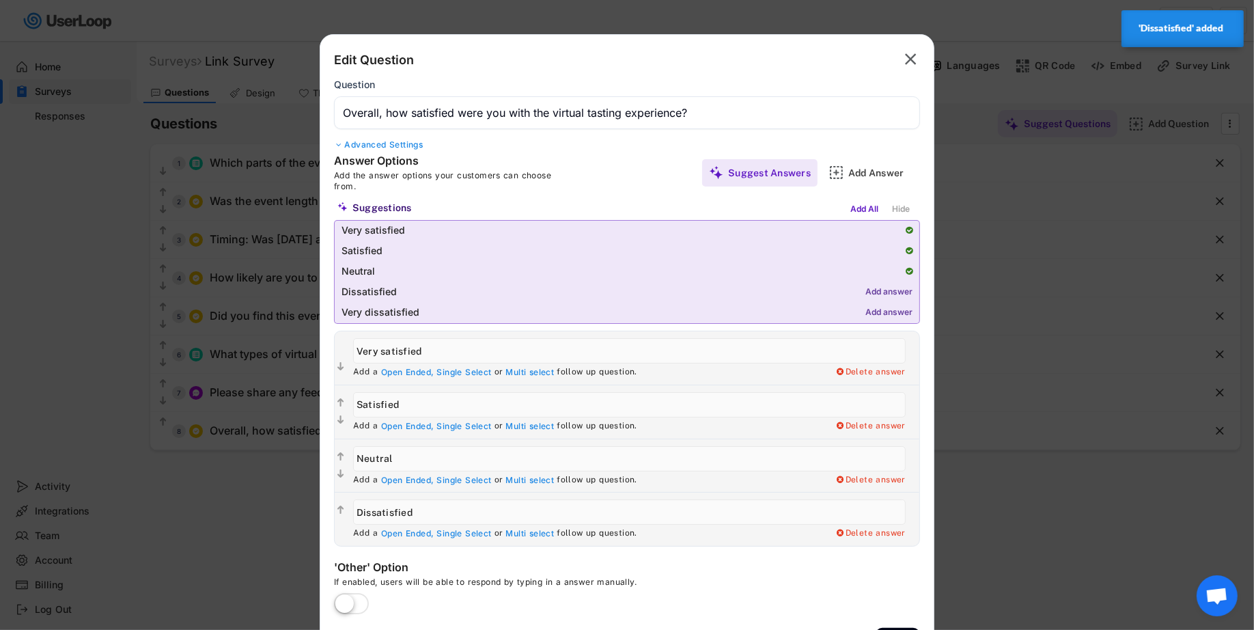
click at [611, 152] on div "Edit Question  Question Advanced Settings Placeholder Text Sub Heading" at bounding box center [627, 100] width 586 height 105
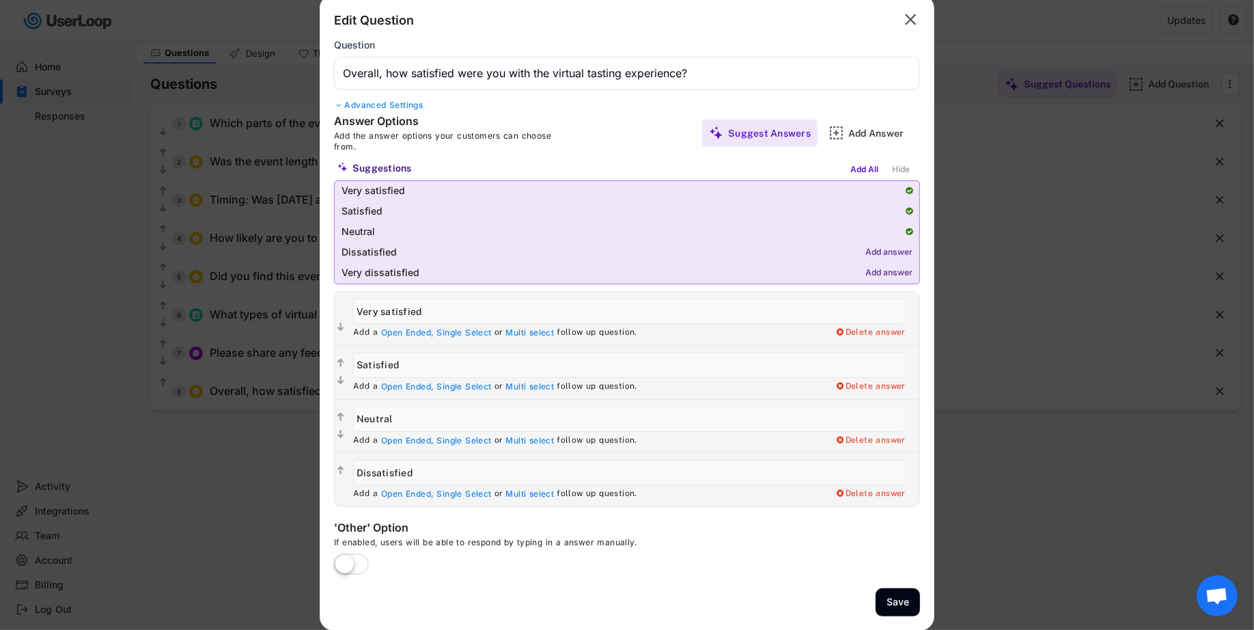
scroll to position [43, 0]
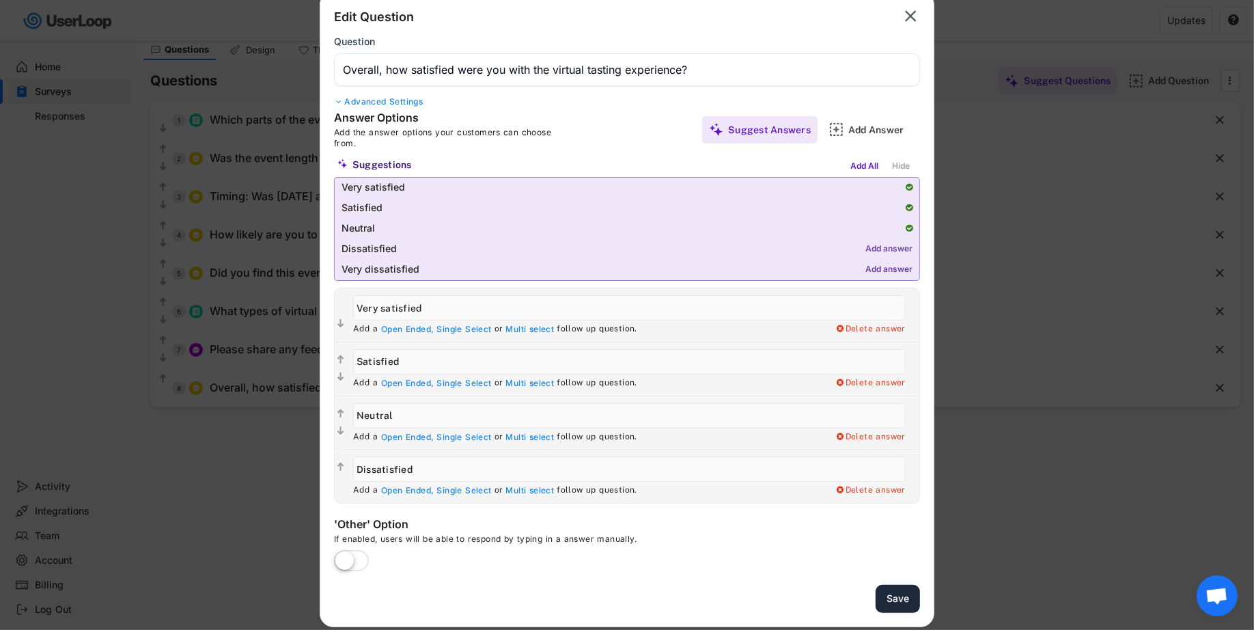
click at [906, 596] on button "Save" at bounding box center [898, 599] width 44 height 28
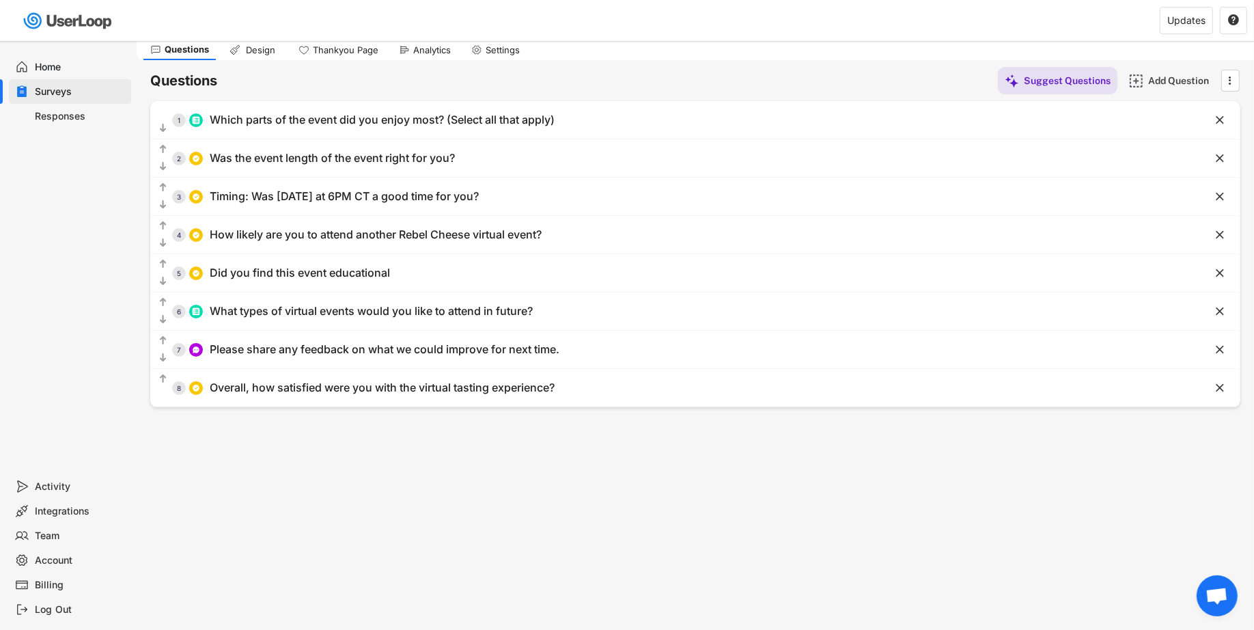
scroll to position [19, 0]
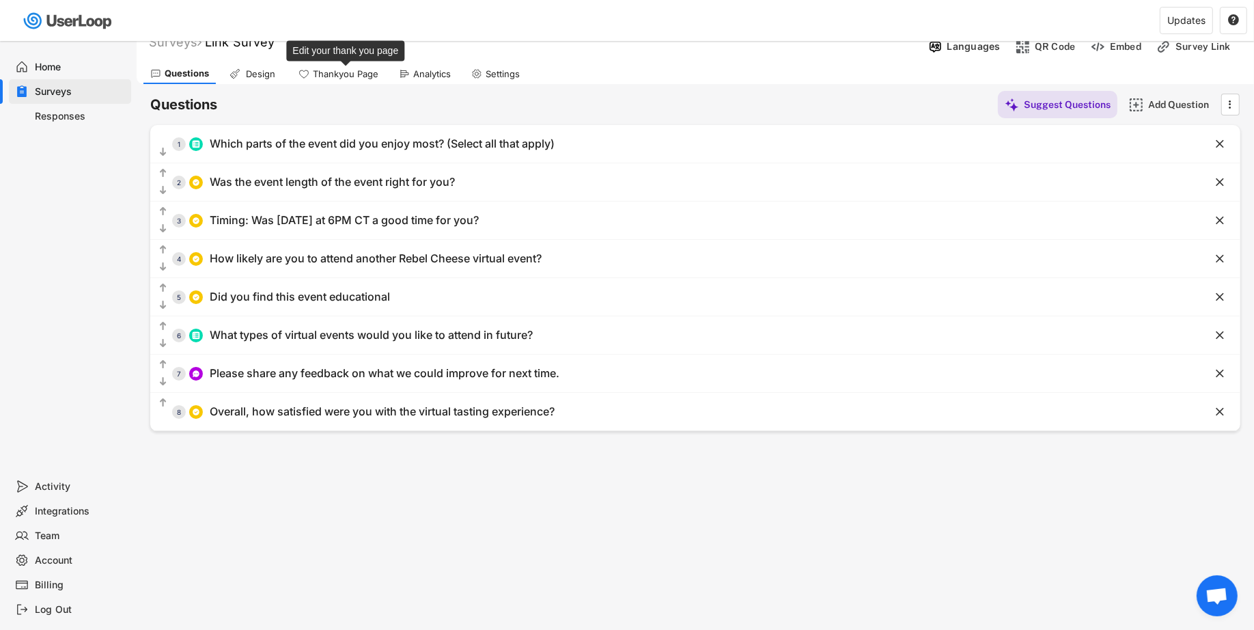
click at [350, 73] on div "Thankyou Page" at bounding box center [346, 74] width 66 height 12
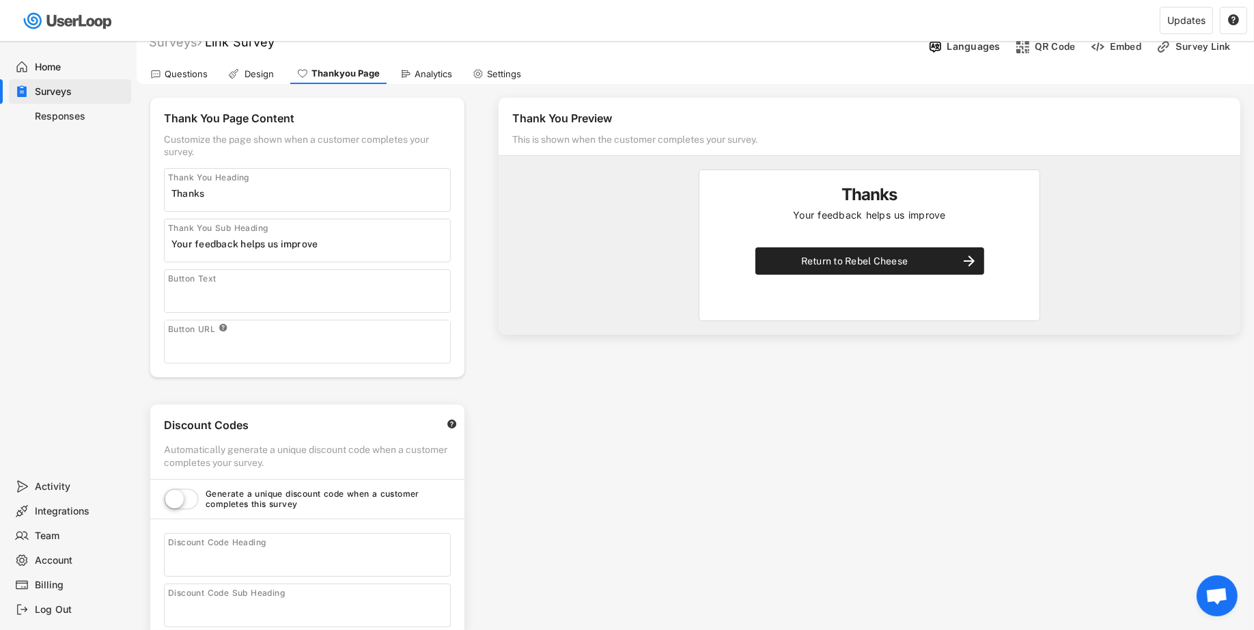
click at [344, 170] on div "Thank You Heading" at bounding box center [307, 190] width 287 height 44
click at [343, 191] on input "input" at bounding box center [310, 193] width 279 height 20
paste input "Thank you for your feedback!"
type input "Thank you for your feedback!"
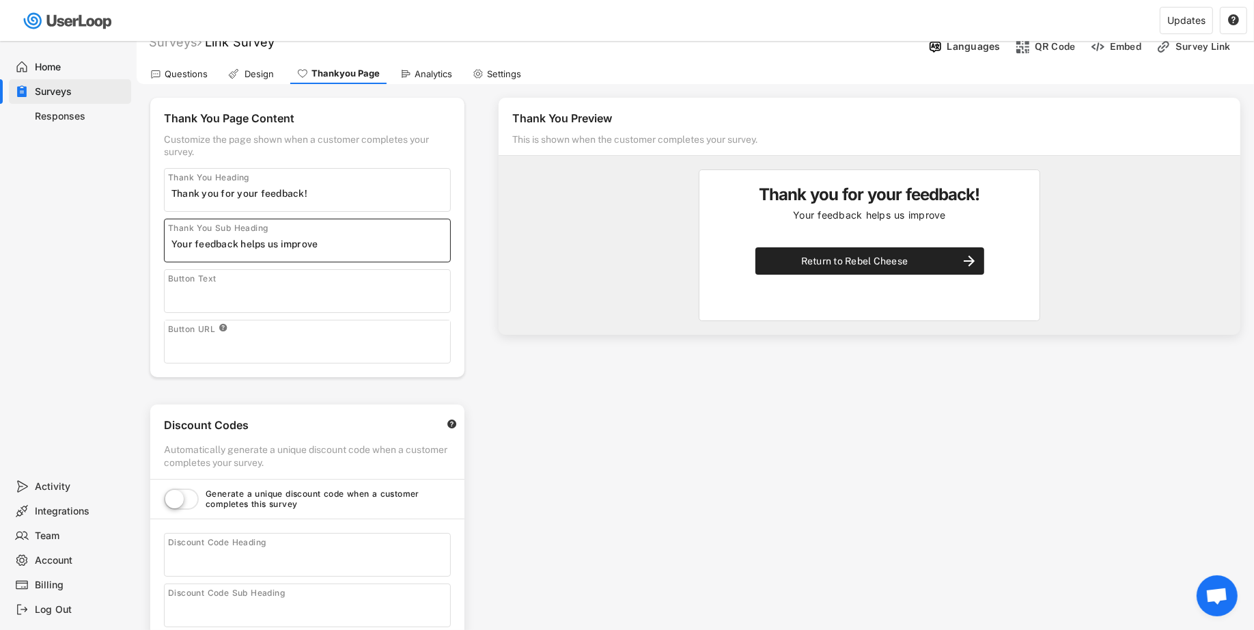
click at [337, 234] on input "input" at bounding box center [310, 244] width 279 height 20
click at [337, 240] on input "input" at bounding box center [310, 244] width 279 height 20
click at [309, 290] on input "input" at bounding box center [310, 294] width 279 height 20
click at [312, 244] on input "input" at bounding box center [310, 244] width 279 height 20
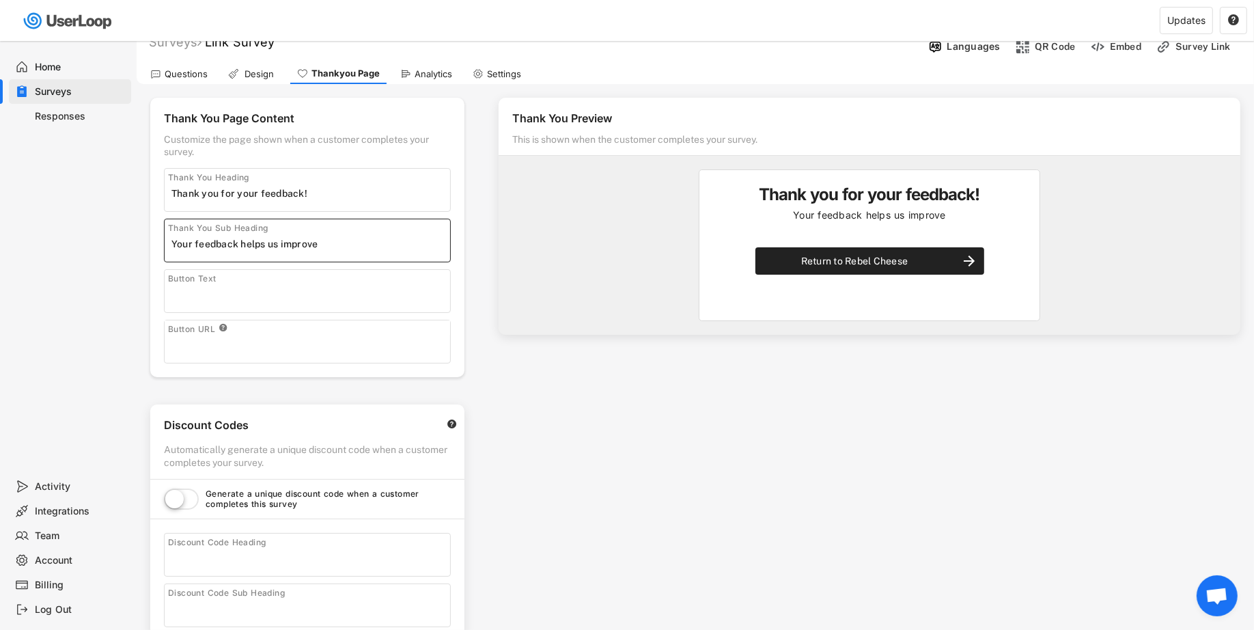
click at [312, 244] on input "input" at bounding box center [310, 244] width 279 height 20
paste input "ou’ll receive a FREE ticket to our next Rebel Cheese Virtual Event — a Cheesebo…"
click at [318, 245] on input "input" at bounding box center [310, 244] width 279 height 20
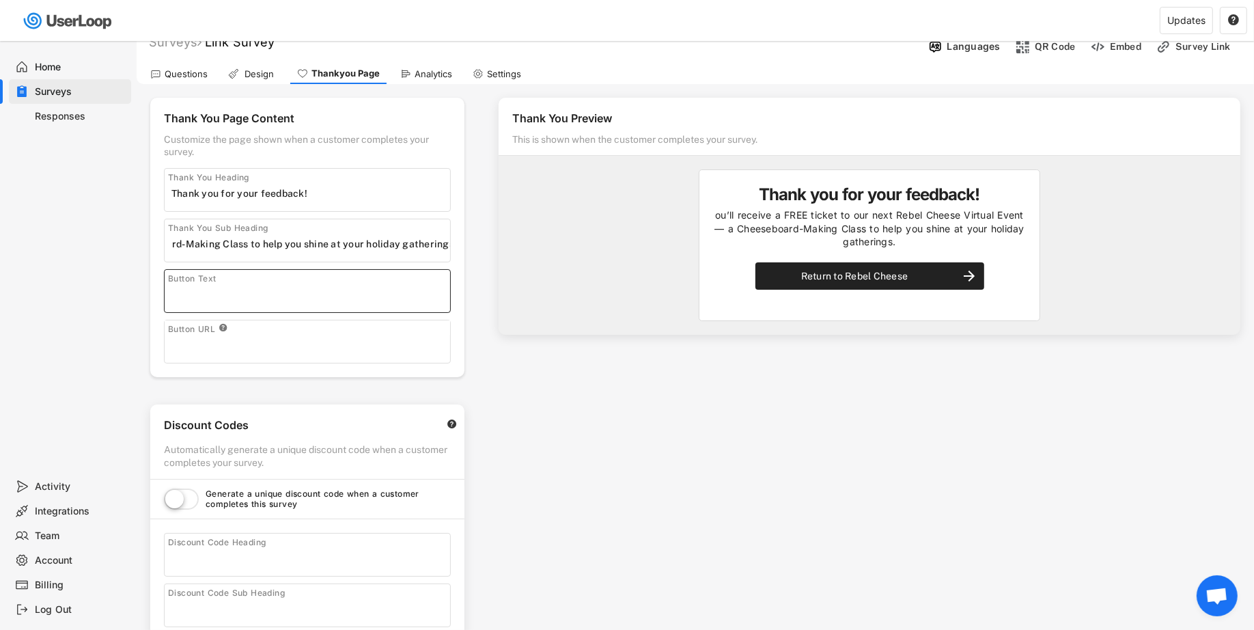
scroll to position [0, 0]
click at [333, 284] on input "input" at bounding box center [310, 294] width 279 height 20
click at [350, 249] on input "input" at bounding box center [310, 244] width 279 height 20
drag, startPoint x: 350, startPoint y: 249, endPoint x: 180, endPoint y: 242, distance: 170.9
click at [179, 242] on input "input" at bounding box center [310, 244] width 279 height 20
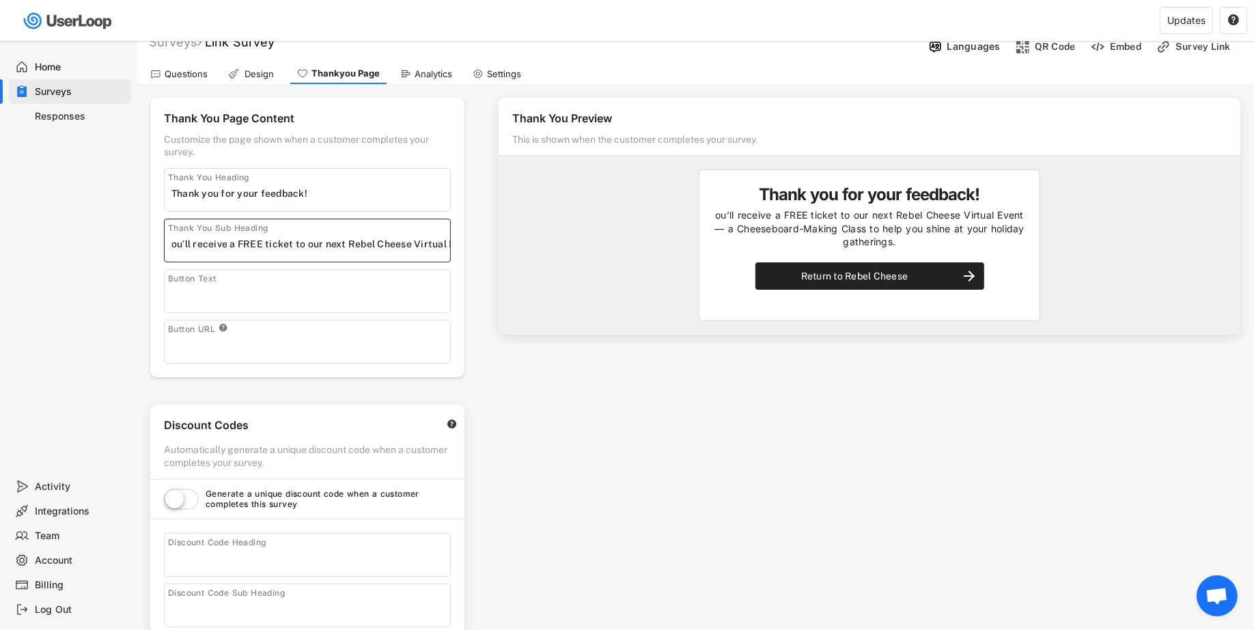
click at [180, 242] on input "input" at bounding box center [310, 244] width 279 height 20
drag, startPoint x: 191, startPoint y: 242, endPoint x: 100, endPoint y: 242, distance: 91.5
click at [100, 242] on body "Welcome, [PERSON_NAME]  Last 30 days SURVEYS 11 RESPONSES 20,646 Your surveys …" at bounding box center [627, 296] width 1254 height 630
drag, startPoint x: 339, startPoint y: 248, endPoint x: 410, endPoint y: 242, distance: 71.9
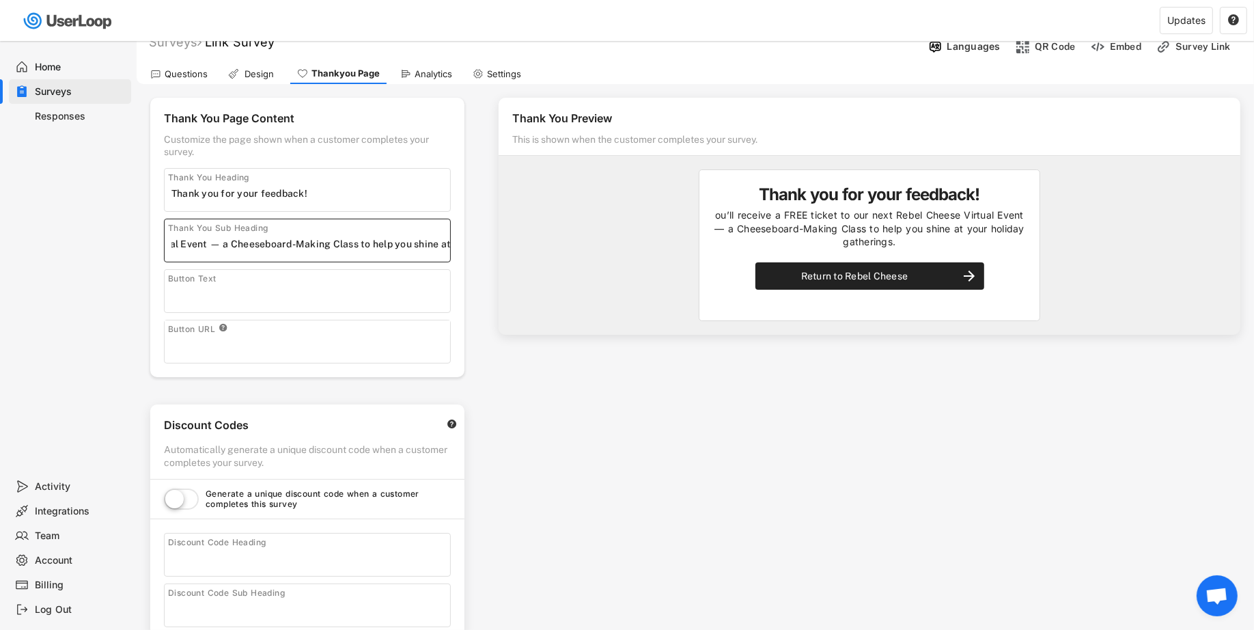
click at [410, 243] on input "input" at bounding box center [310, 244] width 279 height 20
click at [410, 242] on input "input" at bounding box center [310, 244] width 279 height 20
drag, startPoint x: 400, startPoint y: 251, endPoint x: 448, endPoint y: 247, distance: 48.7
click at [463, 247] on div "Thank You Page Content Customize the page shown when a customer completes your …" at bounding box center [307, 237] width 314 height 279
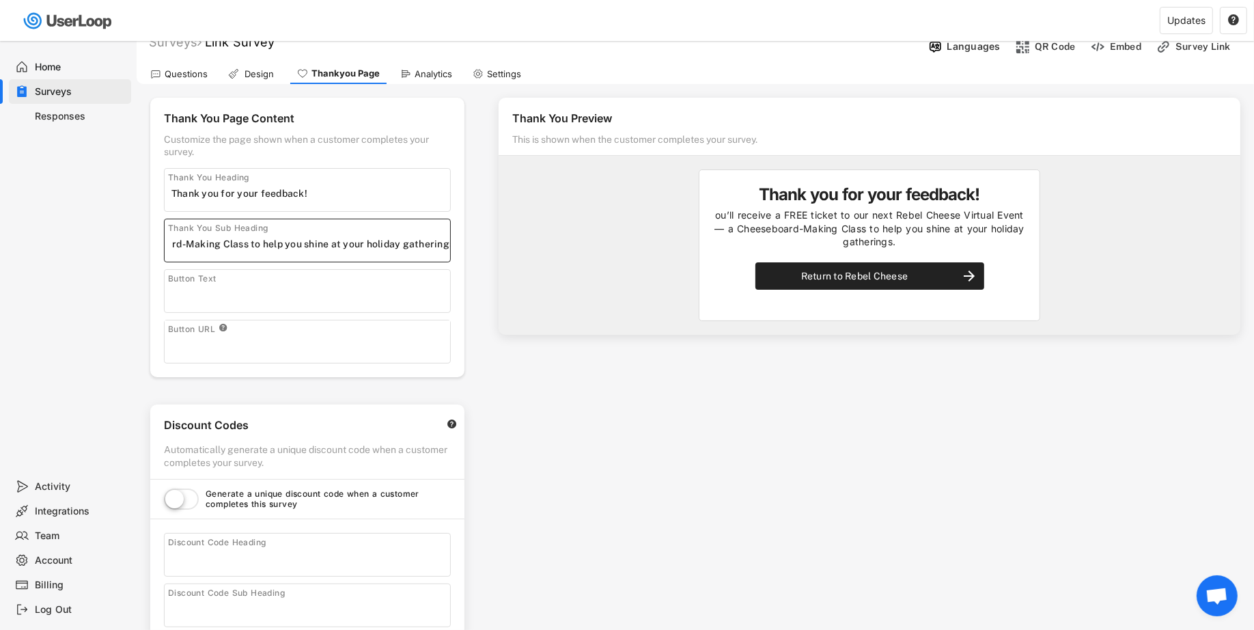
drag, startPoint x: 445, startPoint y: 247, endPoint x: 485, endPoint y: 247, distance: 39.6
click at [486, 247] on div "Thank You Page Content Customize the page shown when a customer completes your …" at bounding box center [695, 466] width 1117 height 765
click at [415, 246] on input "input" at bounding box center [310, 244] width 279 height 20
click at [442, 249] on input "input" at bounding box center [310, 244] width 279 height 20
click at [449, 249] on input "input" at bounding box center [310, 244] width 279 height 20
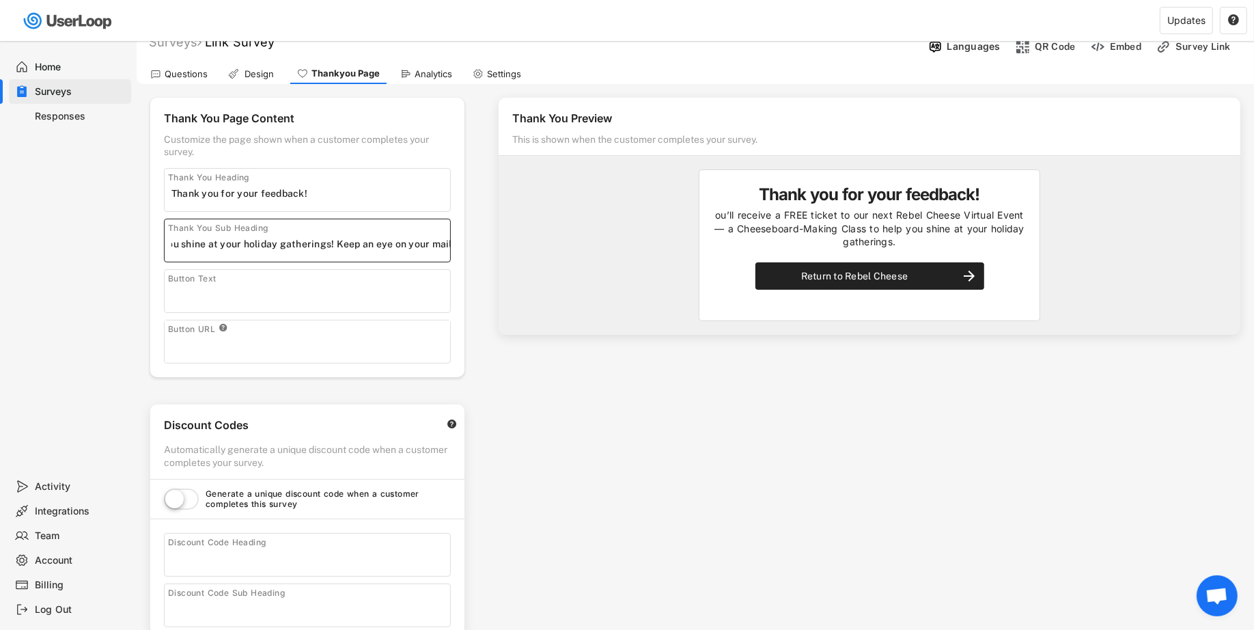
scroll to position [0, 513]
click at [421, 247] on input "input" at bounding box center [310, 244] width 279 height 20
drag, startPoint x: 370, startPoint y: 246, endPoint x: 76, endPoint y: 245, distance: 294.4
click at [76, 245] on body "Welcome, [PERSON_NAME]  Last 30 days SURVEYS 11 RESPONSES 20,646 Your surveys …" at bounding box center [627, 296] width 1254 height 630
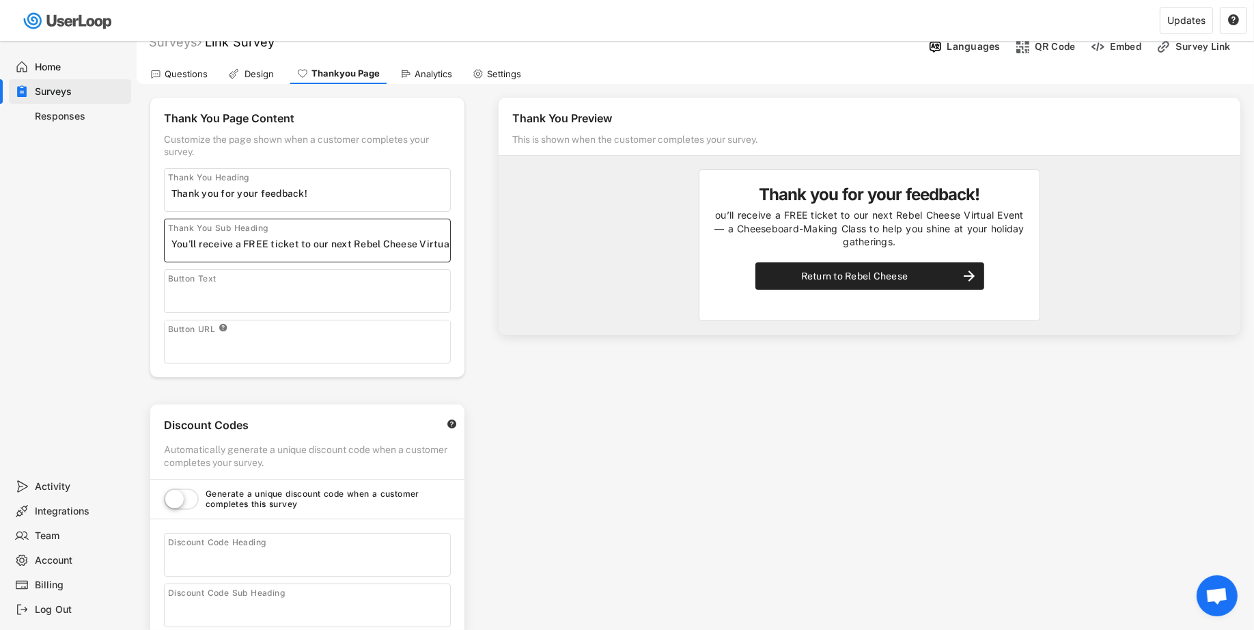
click at [184, 243] on input "input" at bounding box center [310, 244] width 279 height 20
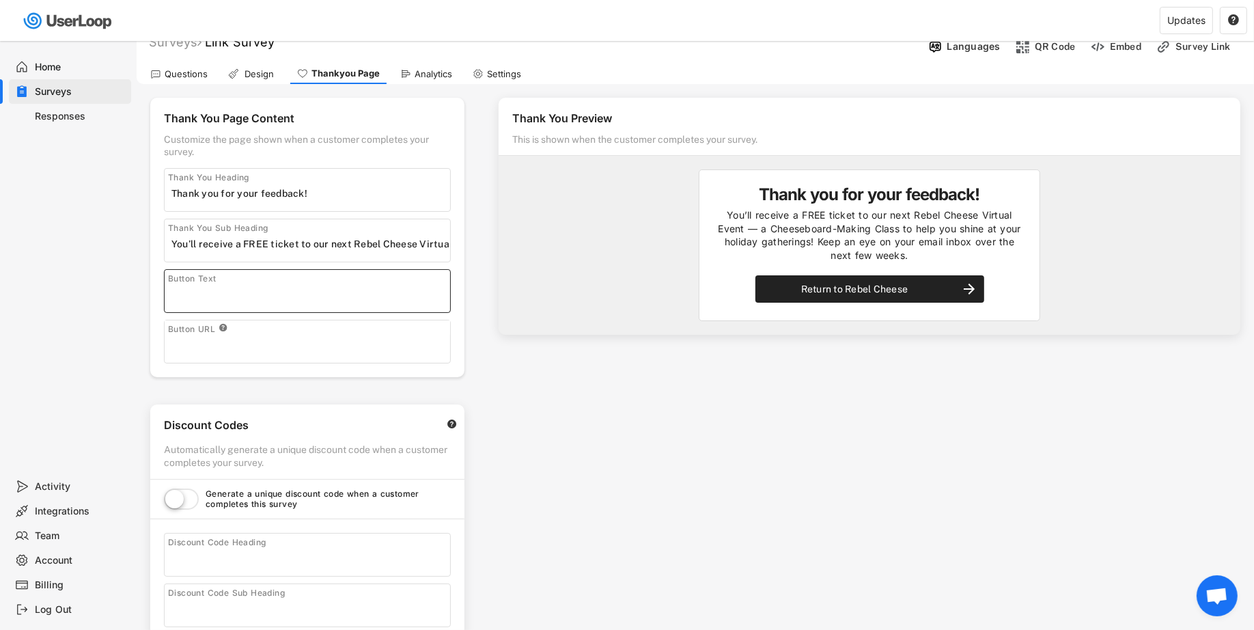
click at [245, 296] on input "input" at bounding box center [310, 294] width 279 height 20
click at [700, 370] on div "Thank You Preview This is shown when the customer completes your survey. Thank …" at bounding box center [869, 369] width 769 height 571
click at [393, 239] on input "input" at bounding box center [310, 244] width 279 height 20
drag, startPoint x: 377, startPoint y: 243, endPoint x: 522, endPoint y: 243, distance: 145.5
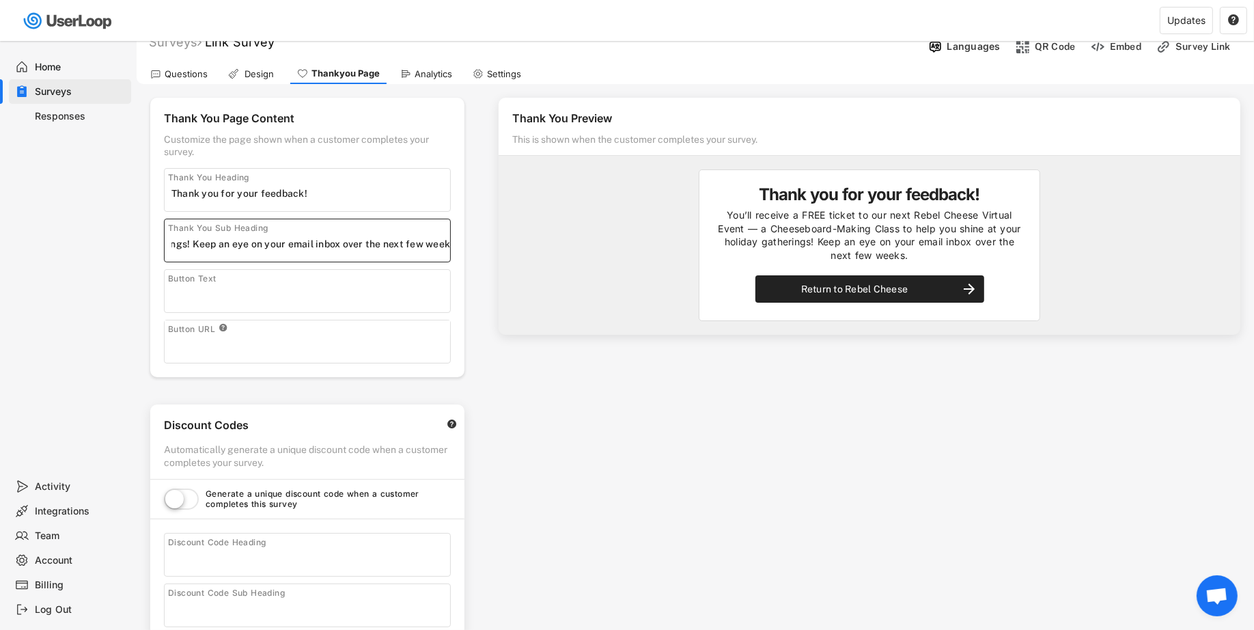
click at [524, 243] on div "Thank You Page Content Customize the page shown when a customer completes your …" at bounding box center [695, 466] width 1117 height 765
click at [249, 254] on div "Thank You Sub Heading" at bounding box center [307, 241] width 287 height 44
click at [257, 243] on input "input" at bounding box center [310, 244] width 279 height 20
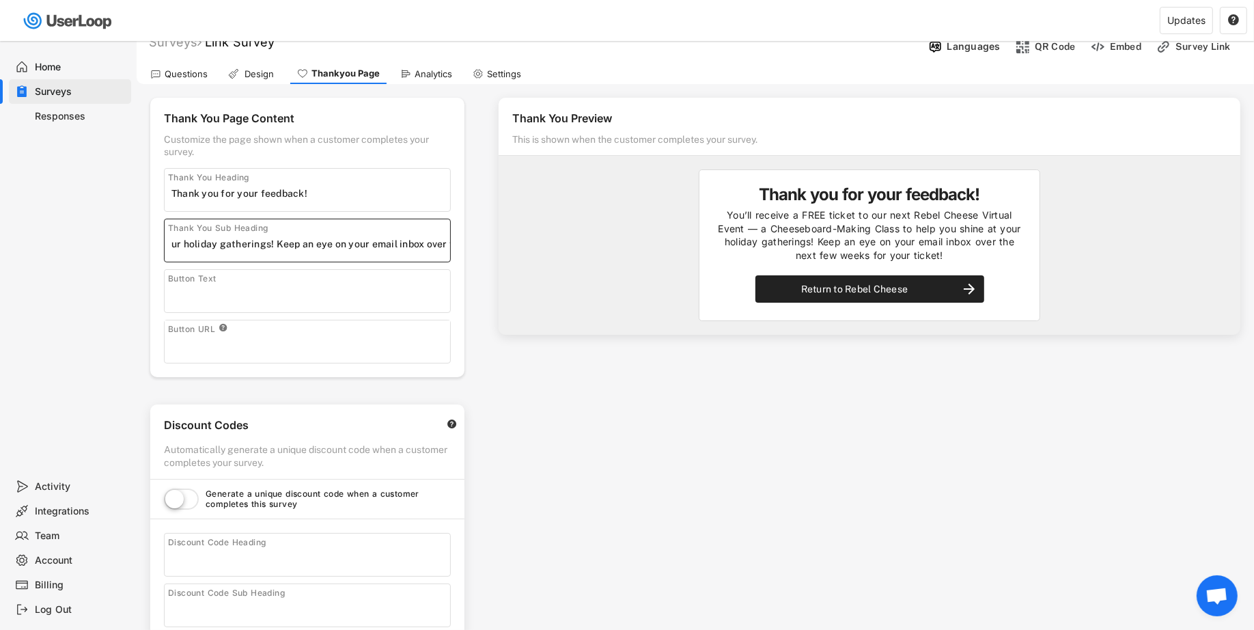
drag, startPoint x: 274, startPoint y: 243, endPoint x: 254, endPoint y: 240, distance: 20.0
click at [254, 240] on input "input" at bounding box center [310, 244] width 279 height 20
click at [267, 240] on input "input" at bounding box center [310, 244] width 279 height 20
paste input "You’ll receive a FREE ticket to our next Rebel Cheese Virtual Event — a Cheeseb…"
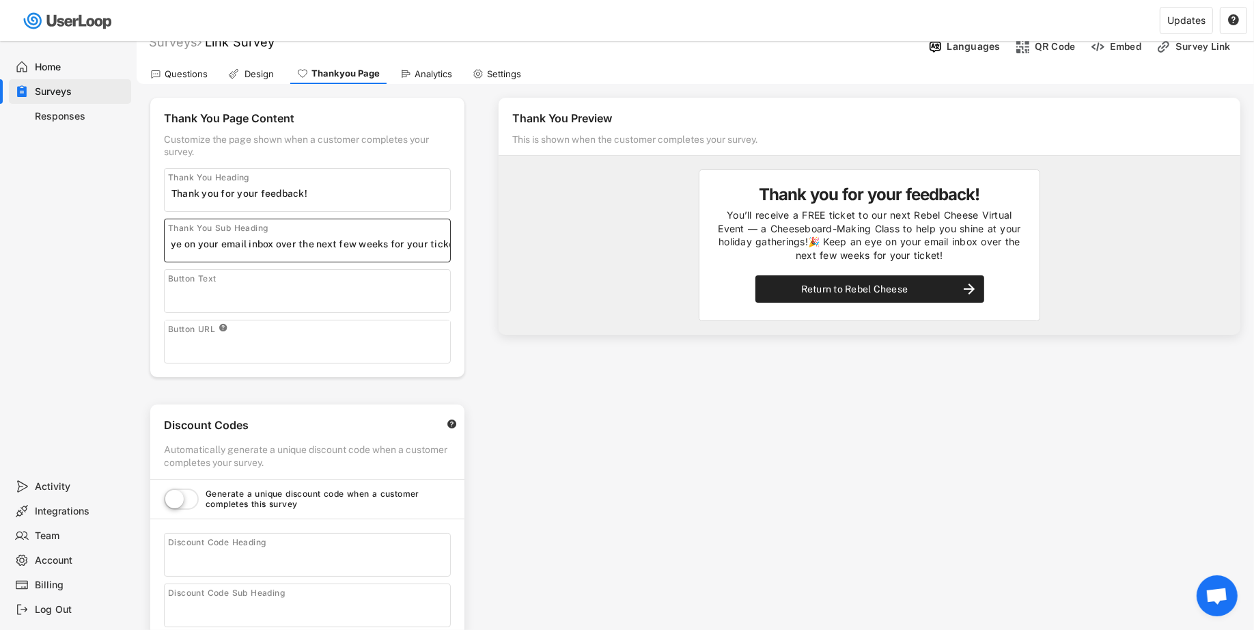
drag, startPoint x: 353, startPoint y: 241, endPoint x: 513, endPoint y: 242, distance: 159.8
click at [513, 242] on div "Thank You Page Content Customize the page shown when a customer completes your …" at bounding box center [695, 466] width 1117 height 765
paste input "You’ll receive a FREE ticket to our next Rebel Cheese Virtual Event — a Cheeseb…"
type input "You’ll receive a FREE ticket to our next Rebel Cheese Virtual Event — a Cheeseb…"
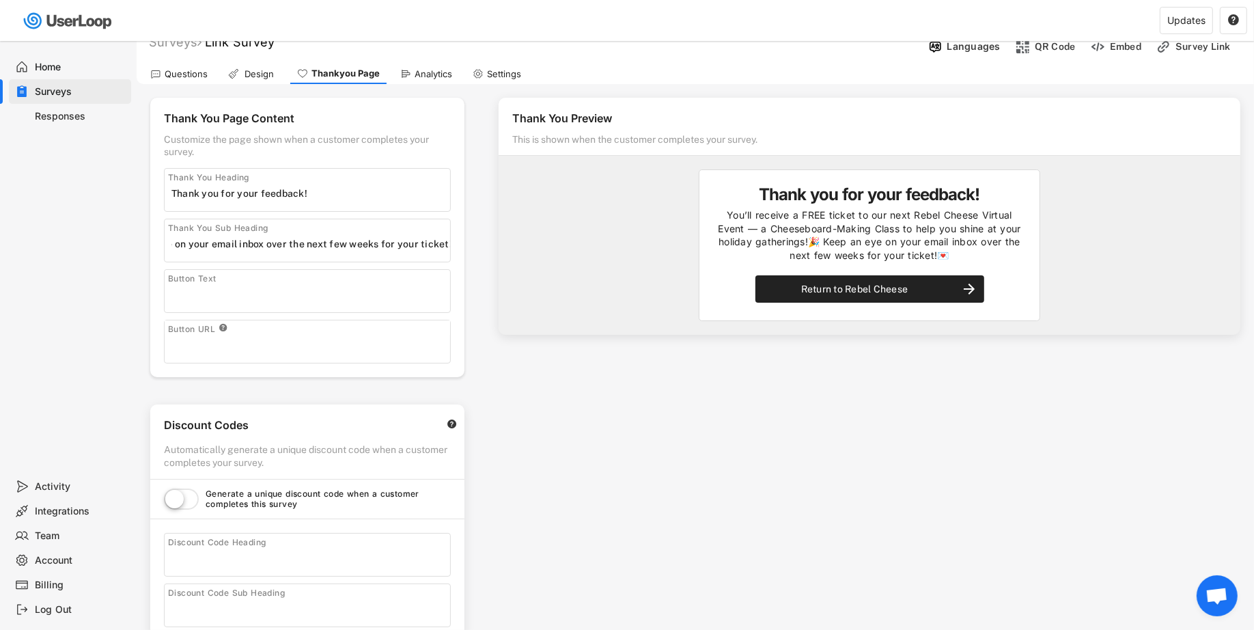
scroll to position [0, 0]
click at [645, 446] on div "Thank You Preview This is shown when the customer completes your survey. Thank …" at bounding box center [869, 369] width 769 height 571
click at [386, 247] on input "input" at bounding box center [310, 244] width 279 height 20
drag, startPoint x: 386, startPoint y: 247, endPoint x: 482, endPoint y: 245, distance: 95.6
click at [482, 247] on div "Thank You Page Content Customize the page shown when a customer completes your …" at bounding box center [695, 466] width 1117 height 765
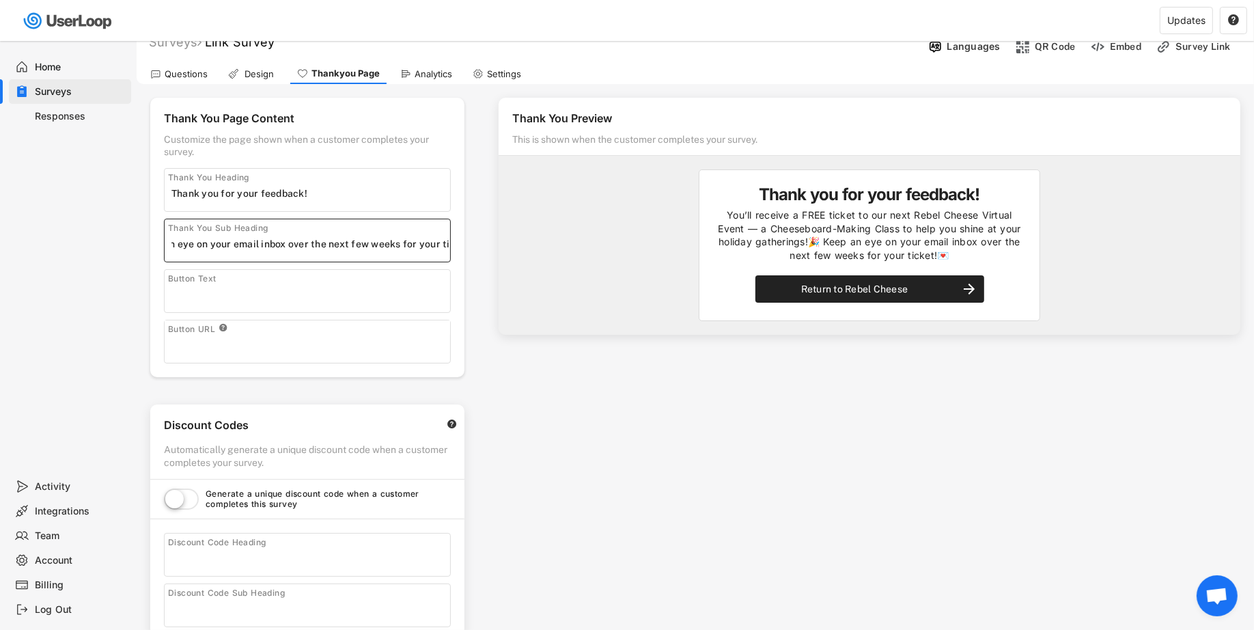
scroll to position [0, 739]
click at [382, 234] on input "input" at bounding box center [310, 244] width 279 height 20
drag, startPoint x: 284, startPoint y: 242, endPoint x: 228, endPoint y: 247, distance: 56.2
click at [228, 247] on input "input" at bounding box center [310, 244] width 279 height 20
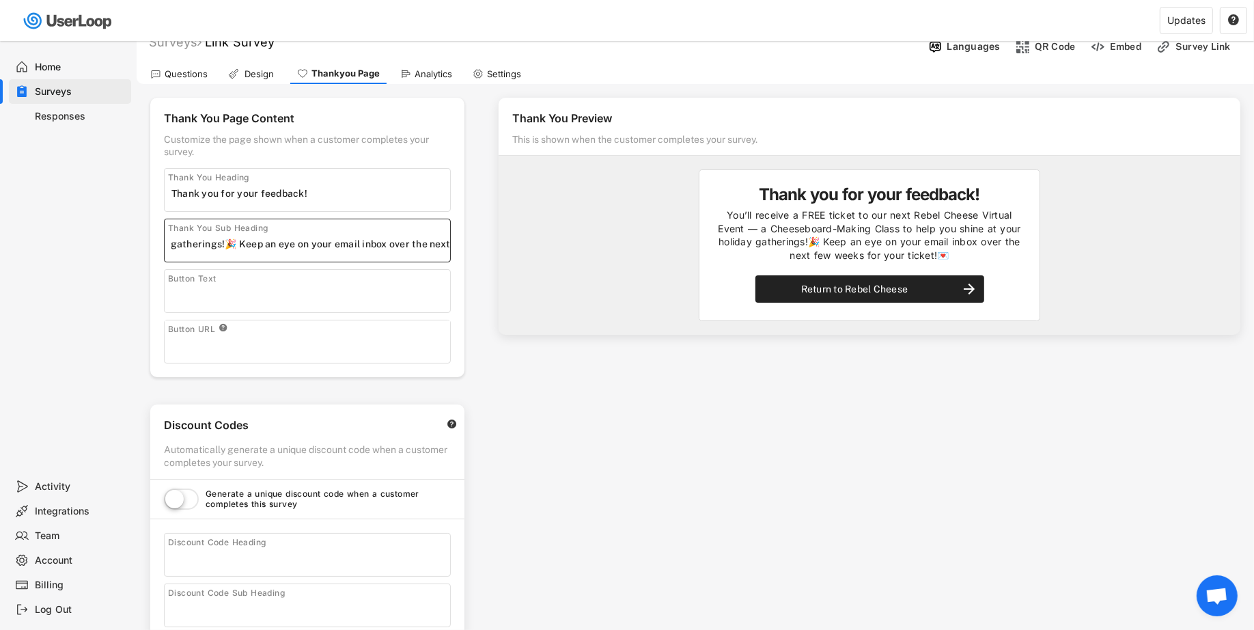
click at [229, 245] on input "input" at bounding box center [310, 244] width 279 height 20
click at [230, 243] on input "input" at bounding box center [310, 244] width 279 height 20
click at [266, 240] on input "input" at bounding box center [310, 244] width 279 height 20
click at [286, 240] on input "input" at bounding box center [310, 244] width 279 height 20
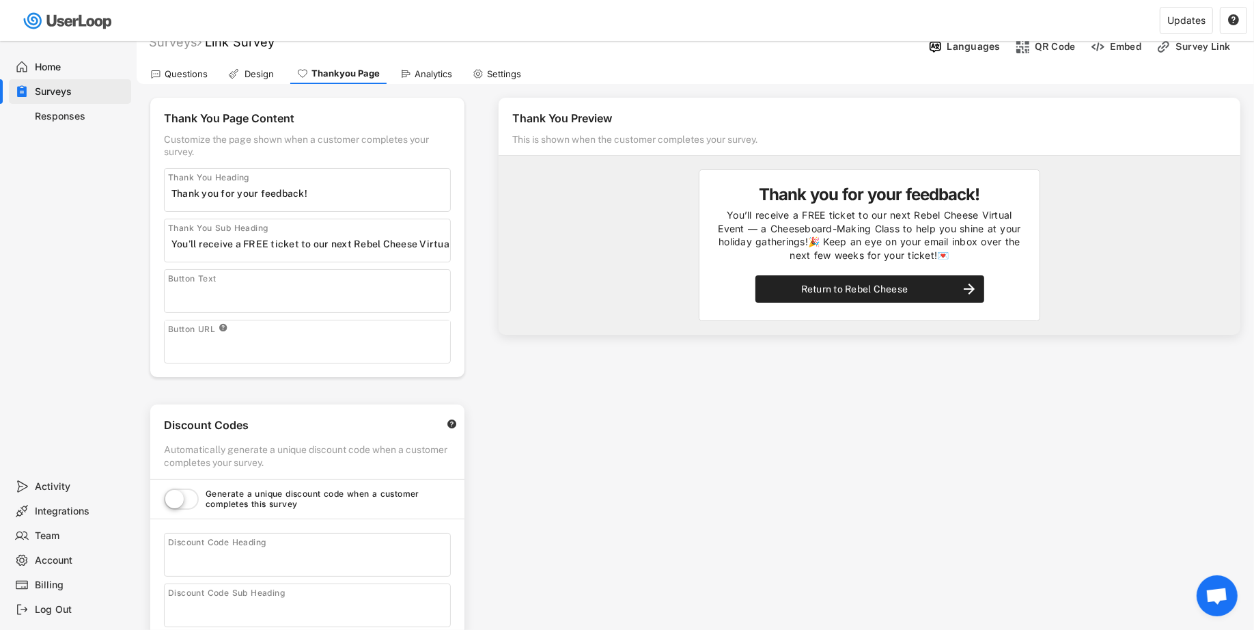
click at [329, 280] on div "Button Text" at bounding box center [307, 291] width 287 height 44
click at [624, 367] on div "Thank You Preview This is shown when the customer completes your survey. Thank …" at bounding box center [869, 369] width 769 height 571
drag, startPoint x: 335, startPoint y: 233, endPoint x: 430, endPoint y: 251, distance: 97.3
click at [431, 251] on input "input" at bounding box center [310, 244] width 279 height 20
click at [430, 251] on input "input" at bounding box center [310, 244] width 279 height 20
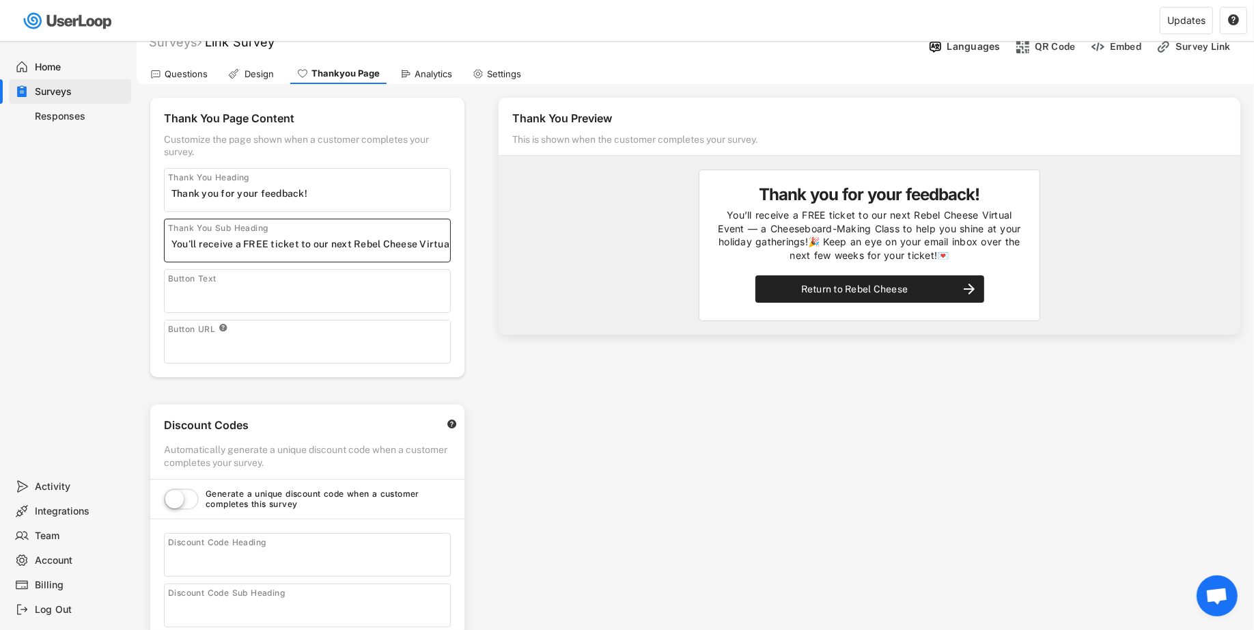
click at [424, 290] on input "input" at bounding box center [310, 294] width 279 height 20
click at [405, 339] on input "input" at bounding box center [310, 345] width 279 height 20
paste input "[DOMAIN_NAME]"
type input "[DOMAIN_NAME]"
click at [542, 385] on div "Thank You Preview This is shown when the customer completes your survey. Thank …" at bounding box center [869, 369] width 769 height 571
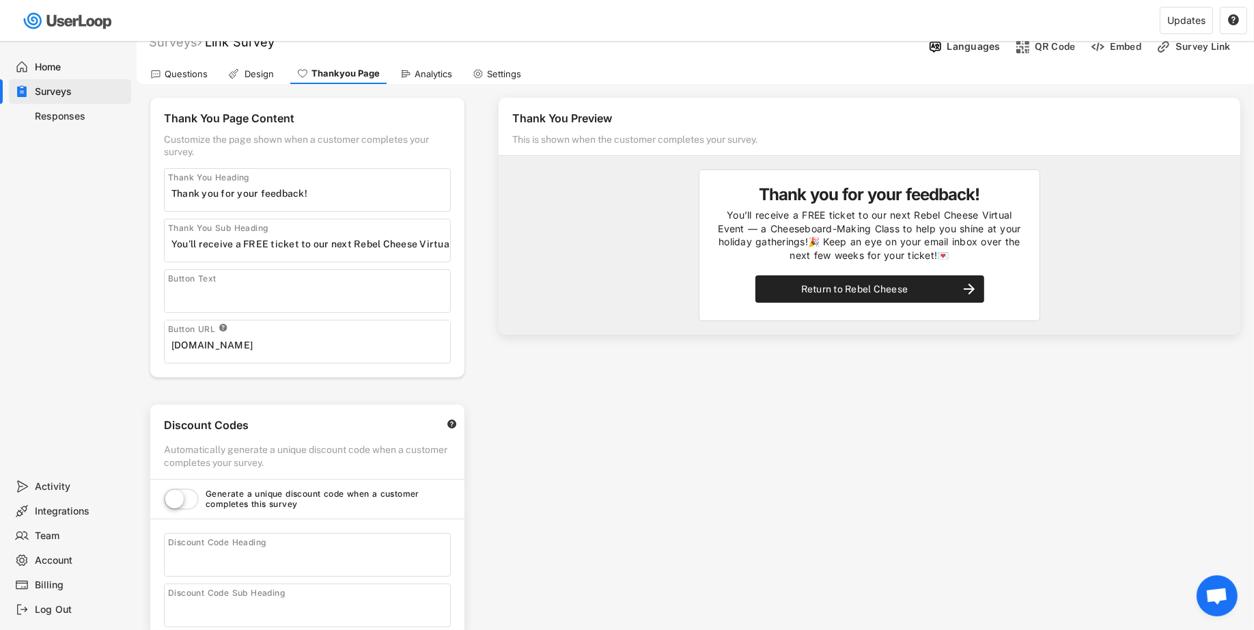
click at [774, 410] on div "Thank You Preview This is shown when the customer completes your survey. Thank …" at bounding box center [869, 369] width 769 height 571
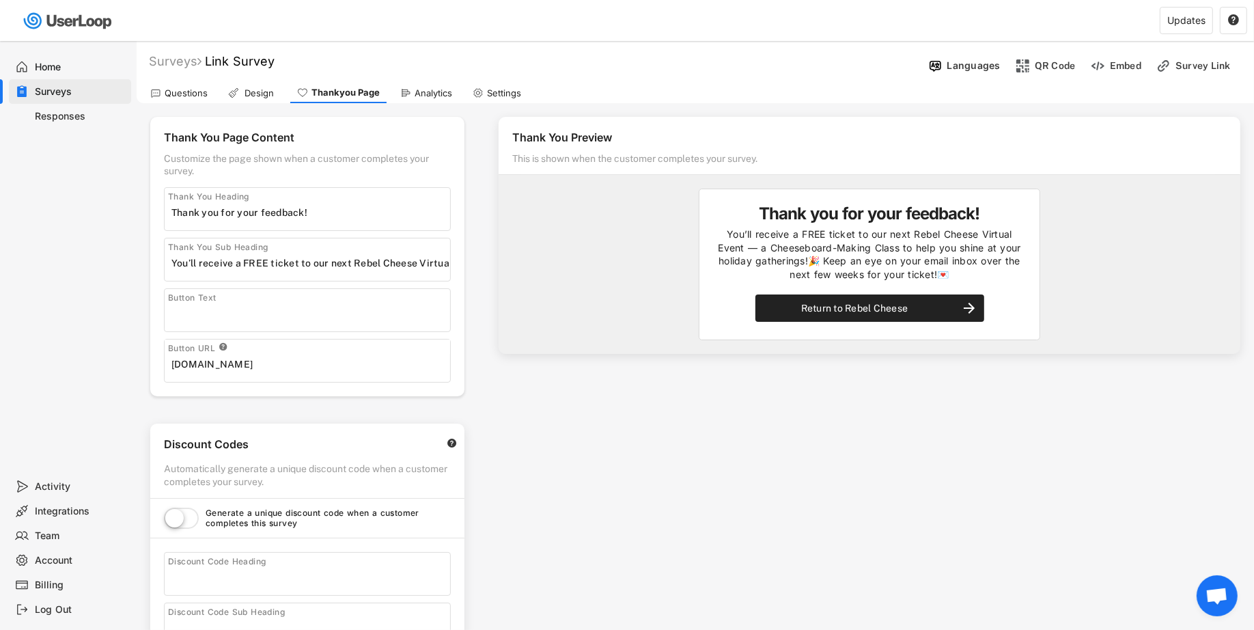
click at [251, 213] on input "input" at bounding box center [310, 212] width 279 height 20
click at [273, 212] on input "input" at bounding box center [310, 212] width 279 height 20
click at [300, 215] on input "input" at bounding box center [310, 212] width 279 height 20
click at [182, 85] on div "Questions" at bounding box center [178, 93] width 71 height 20
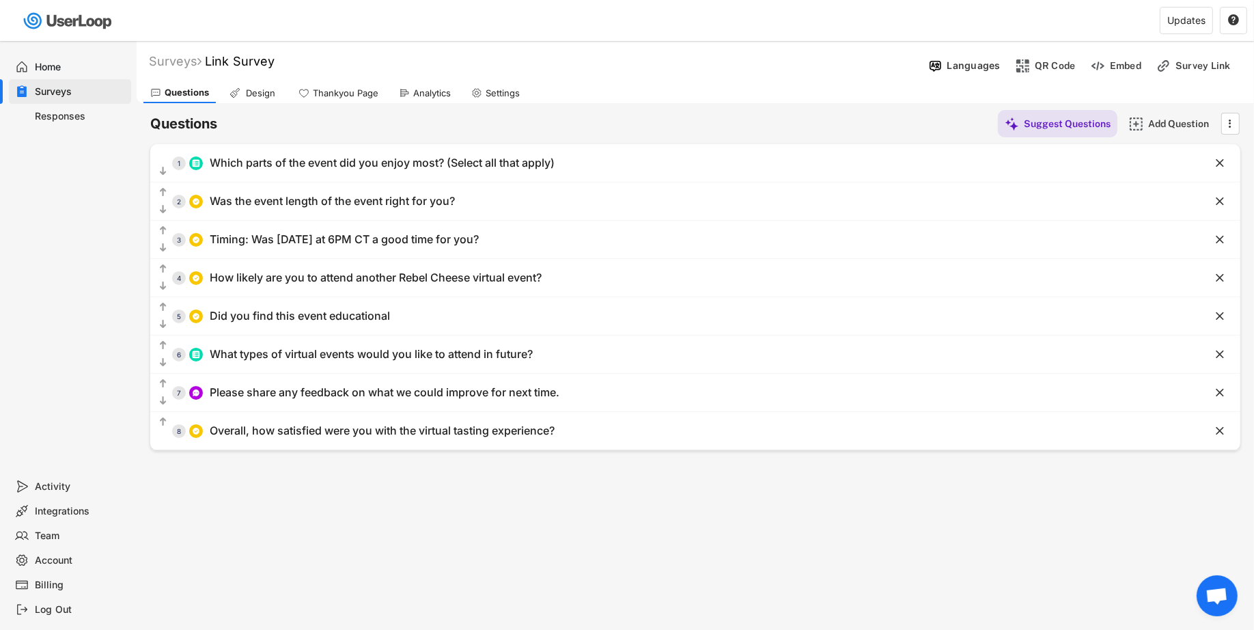
click at [541, 477] on div "Surveys Link Survey Languages QR Code Embed Survey Link Questions Design Thanky…" at bounding box center [695, 370] width 1117 height 658
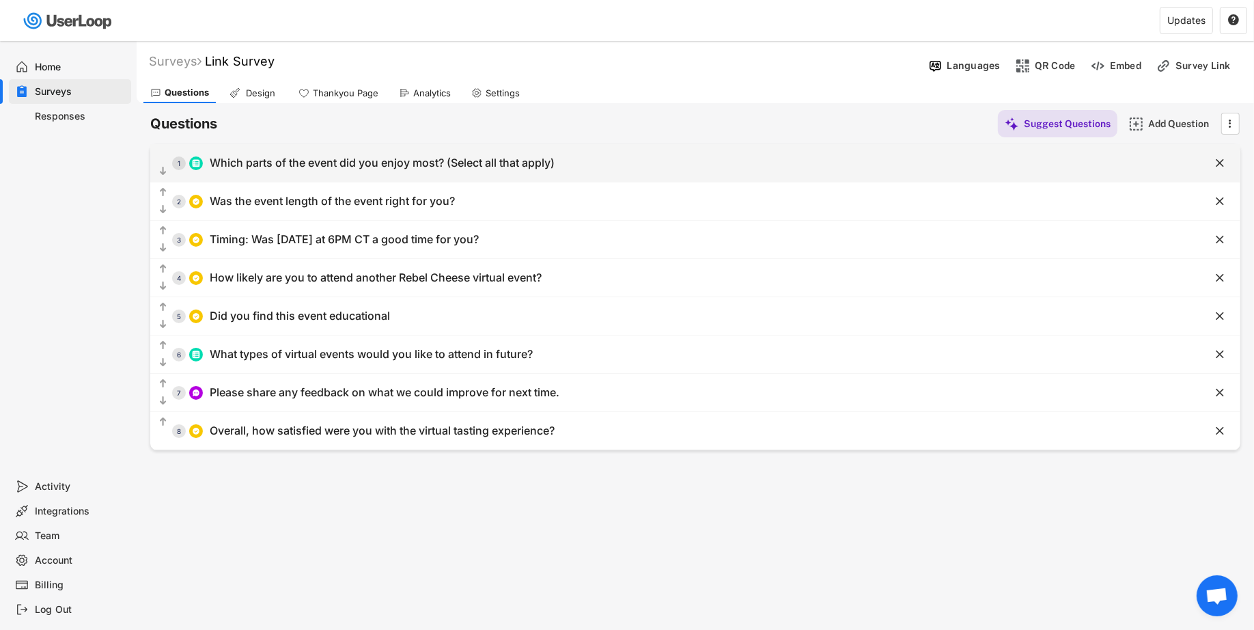
click at [484, 175] on div "  1 Which parts of the event did you enjoy most? (Select all that apply)" at bounding box center [661, 163] width 1022 height 31
type input "Which parts of the event did you enjoy most? (Select all that apply)"
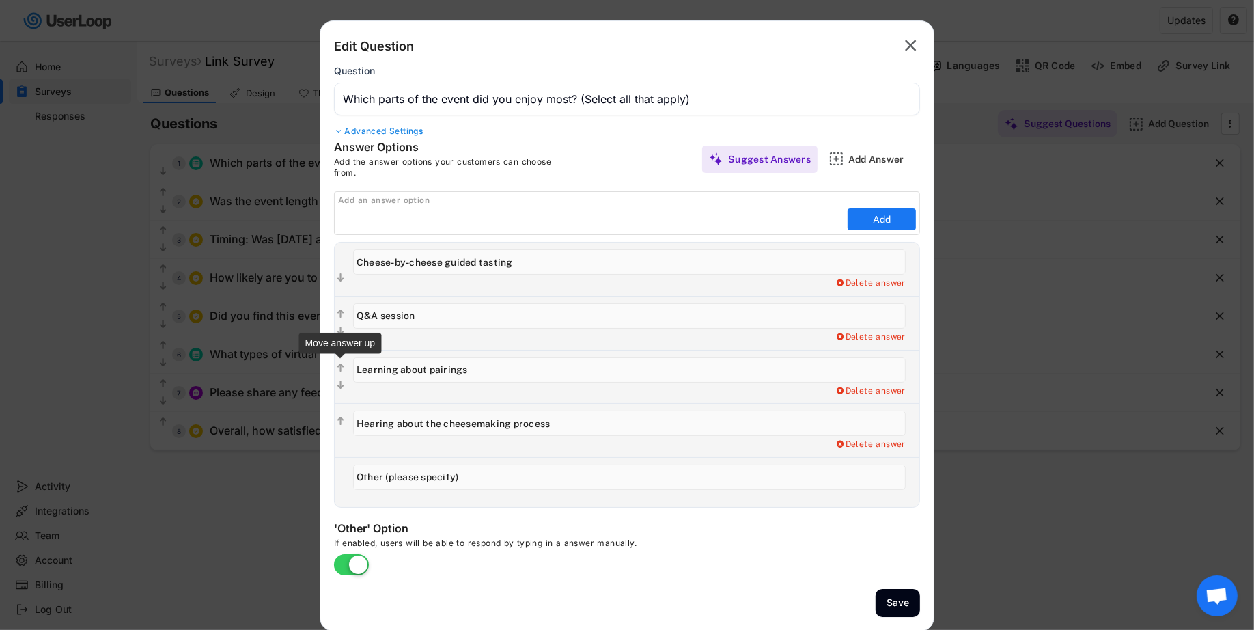
click at [341, 362] on text "" at bounding box center [340, 368] width 7 height 12
type input "Learning about pairings"
type input "Q&A session"
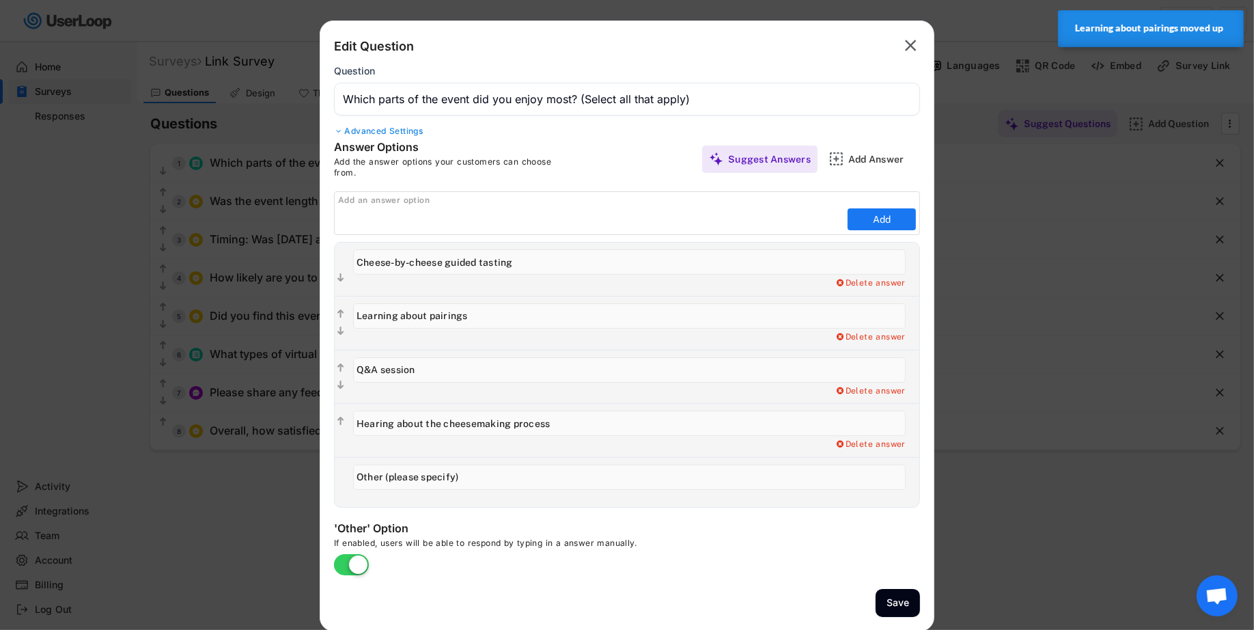
click at [562, 214] on input "input" at bounding box center [591, 219] width 506 height 20
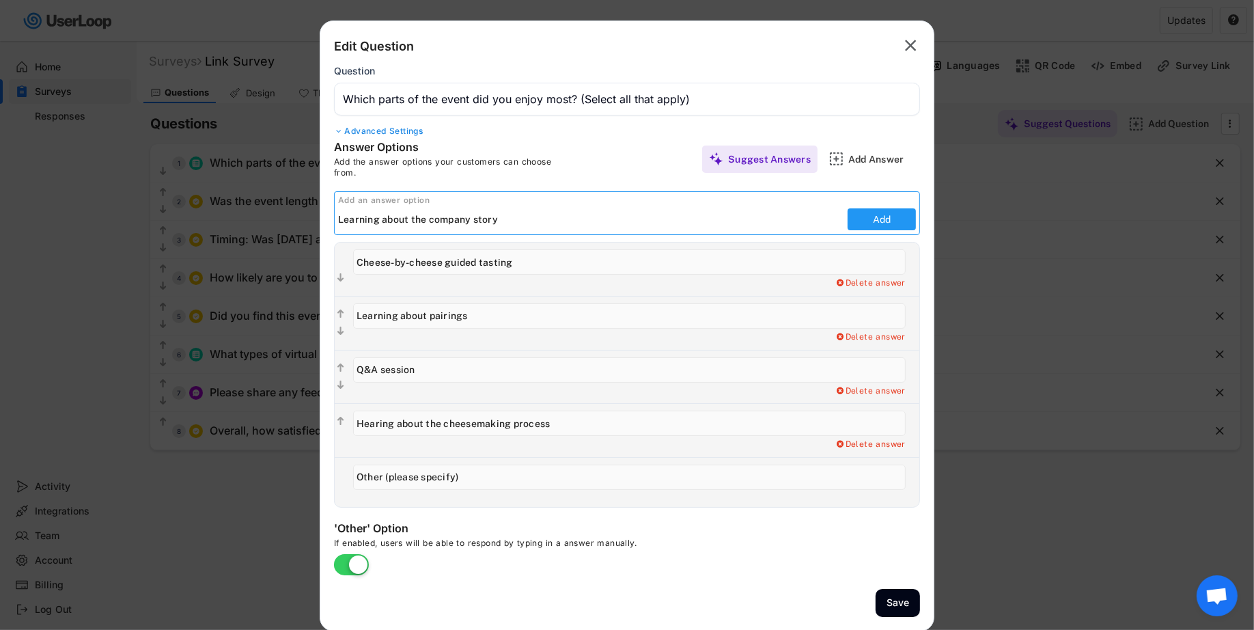
type input "Learning about the company story"
click at [884, 215] on button "Add" at bounding box center [882, 219] width 68 height 22
type input "Learning about the company story"
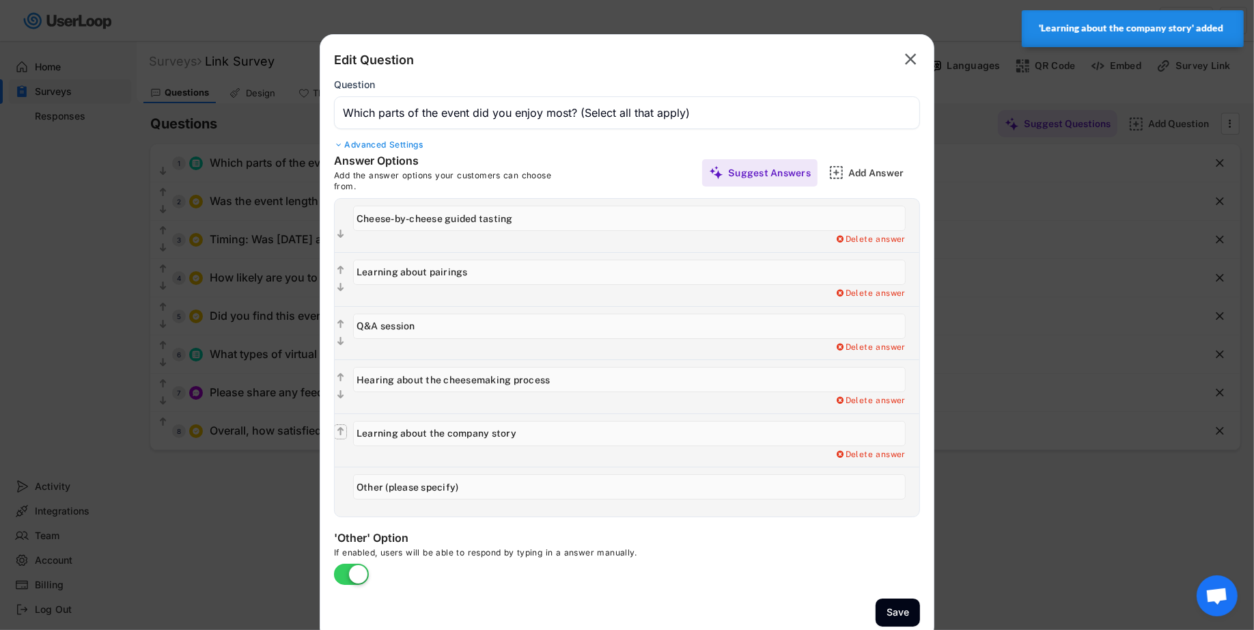
click at [339, 426] on text "" at bounding box center [340, 432] width 7 height 12
type input "Learning about the company story"
type input "Hearing about the cheesemaking process"
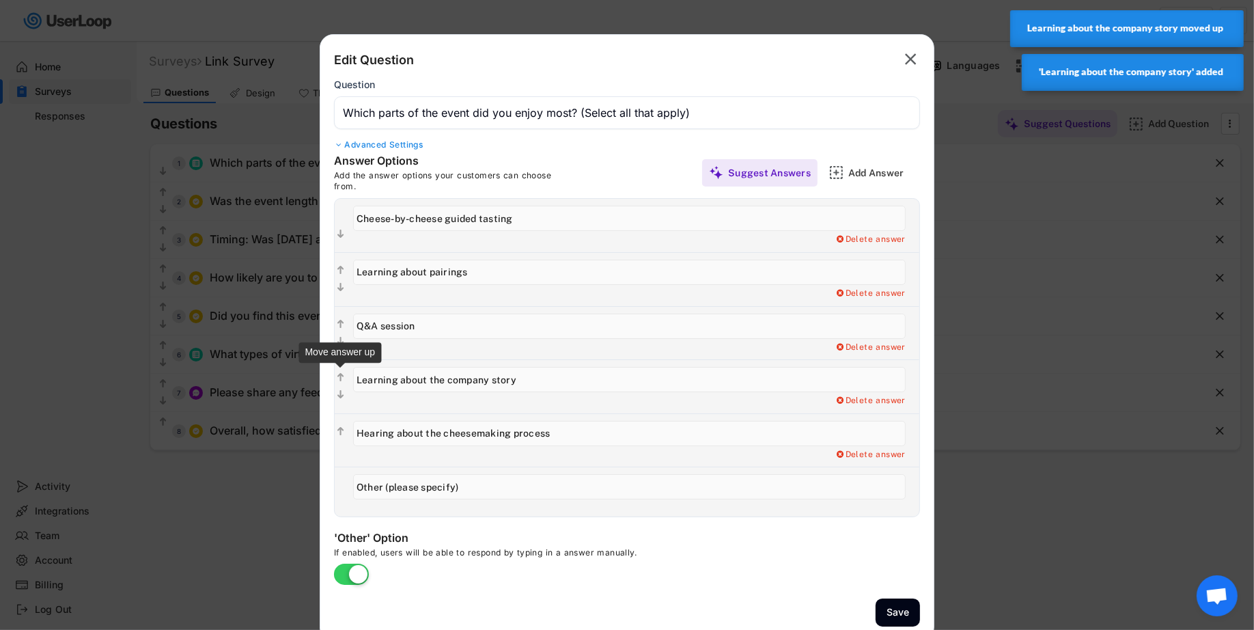
click at [337, 374] on text "" at bounding box center [340, 378] width 7 height 12
type input "Learning about the company story"
type input "Q&A session"
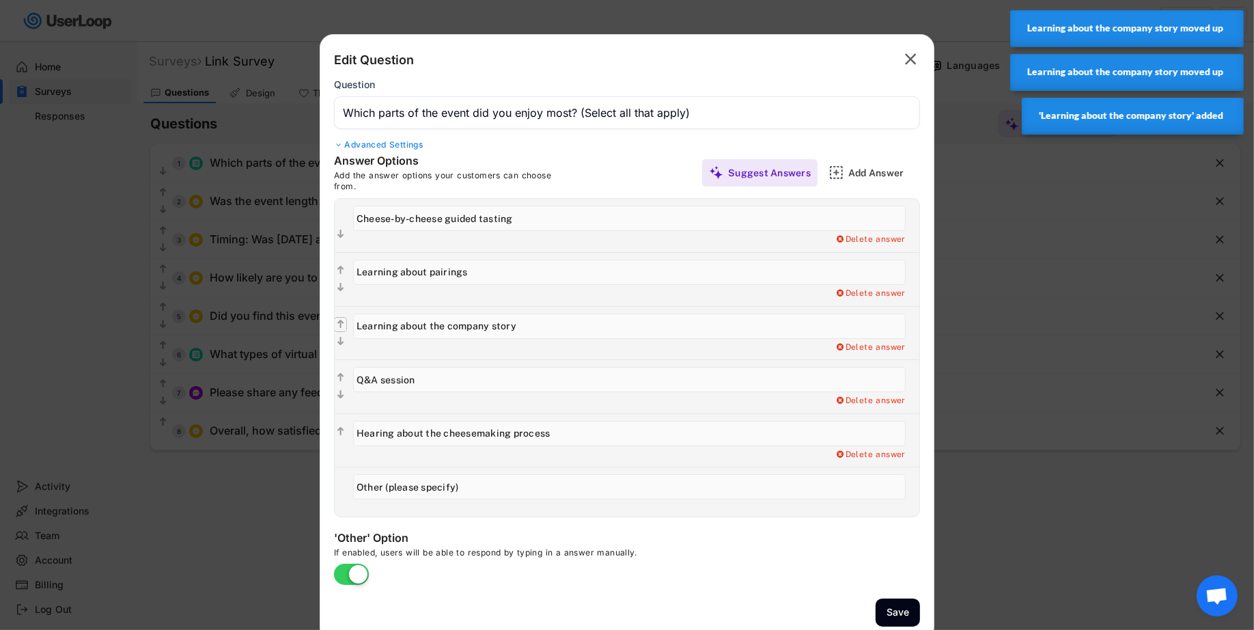
click at [342, 318] on text "" at bounding box center [340, 324] width 7 height 12
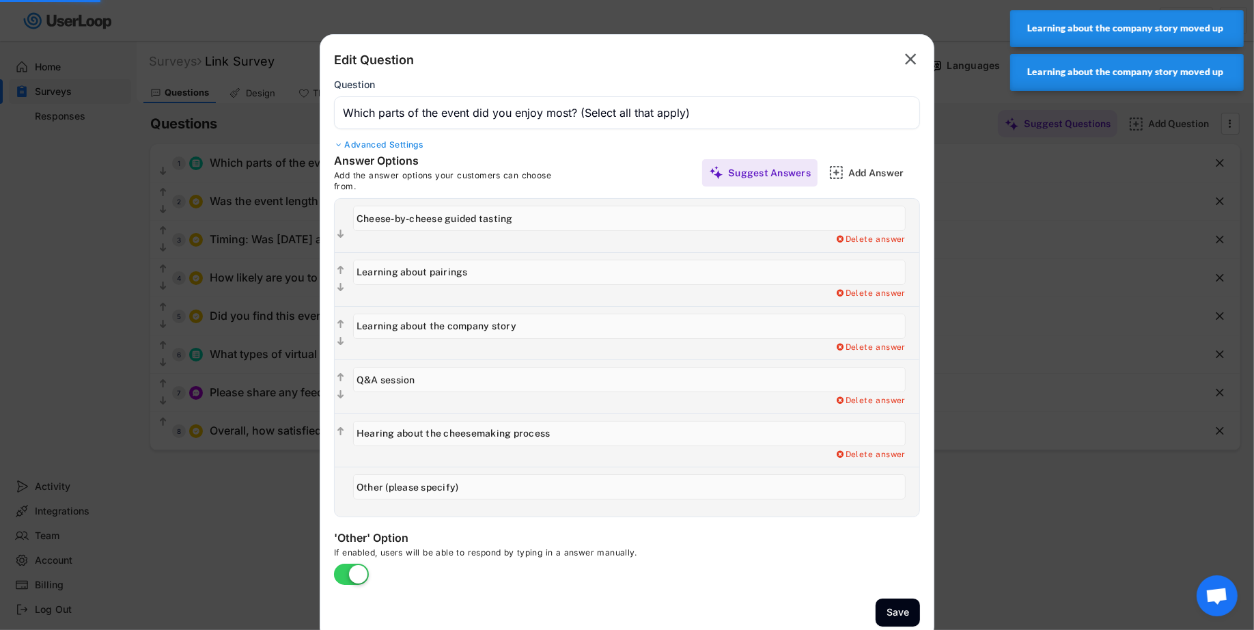
type input "Learning about the company story"
type input "Learning about pairings"
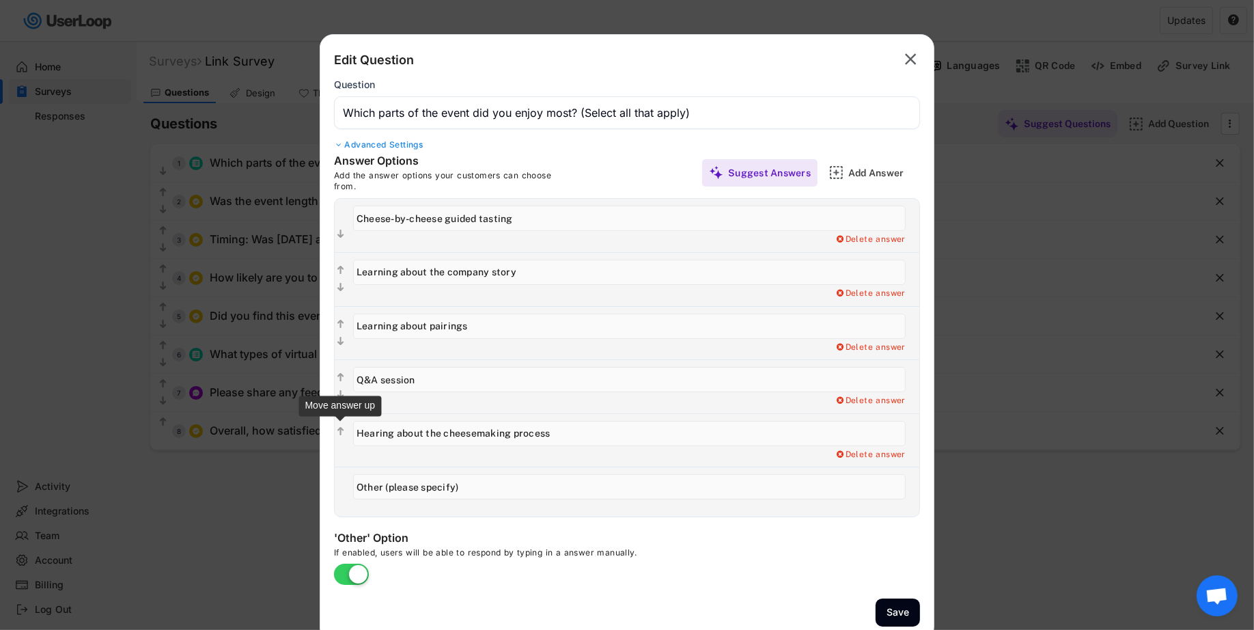
click at [339, 427] on text "" at bounding box center [340, 432] width 7 height 12
type input "Hearing about the cheesemaking process"
type input "Q&A session"
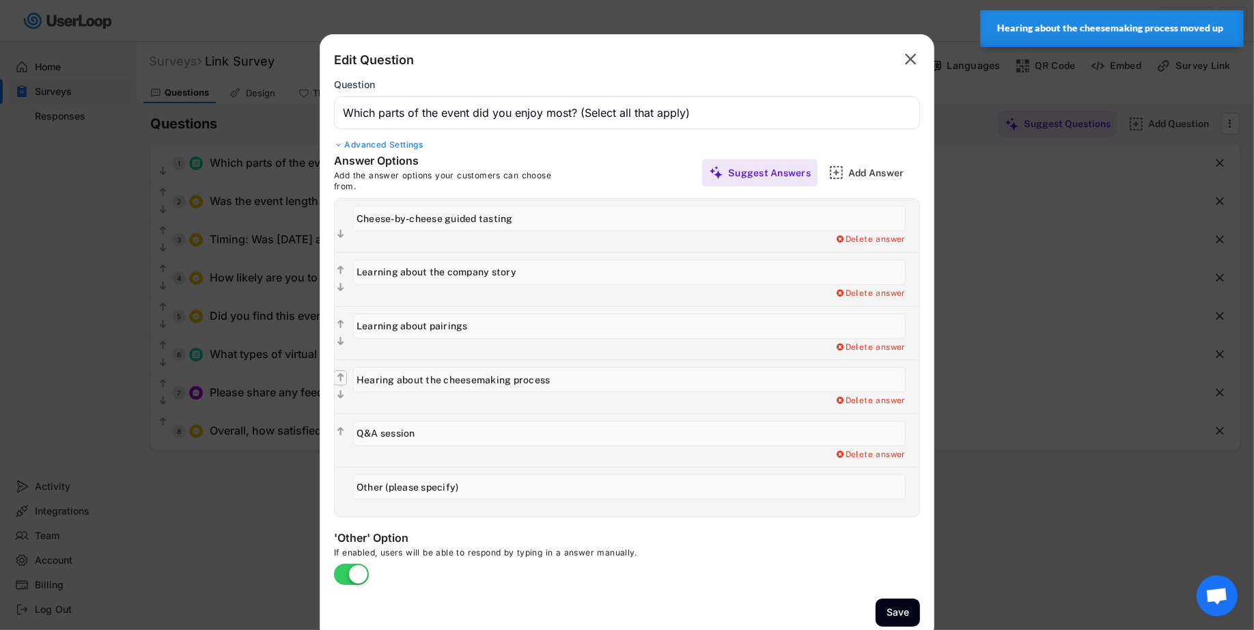
click at [337, 372] on text "" at bounding box center [340, 378] width 7 height 12
type input "Hearing about the cheesemaking process"
type input "Learning about pairings"
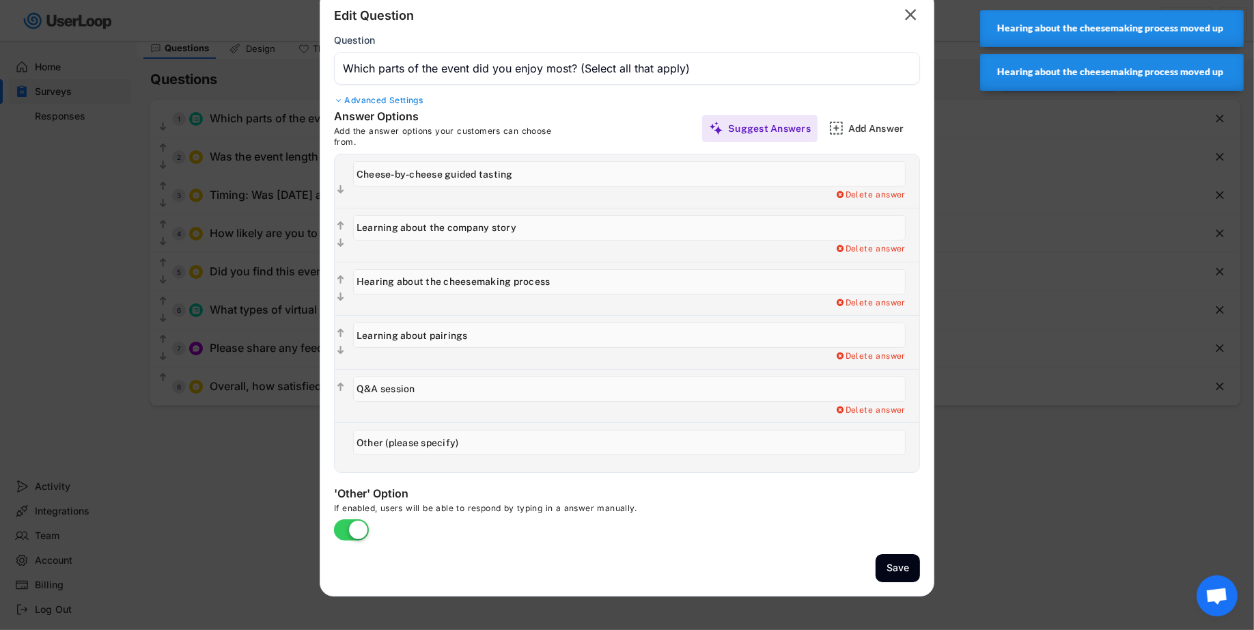
scroll to position [63, 0]
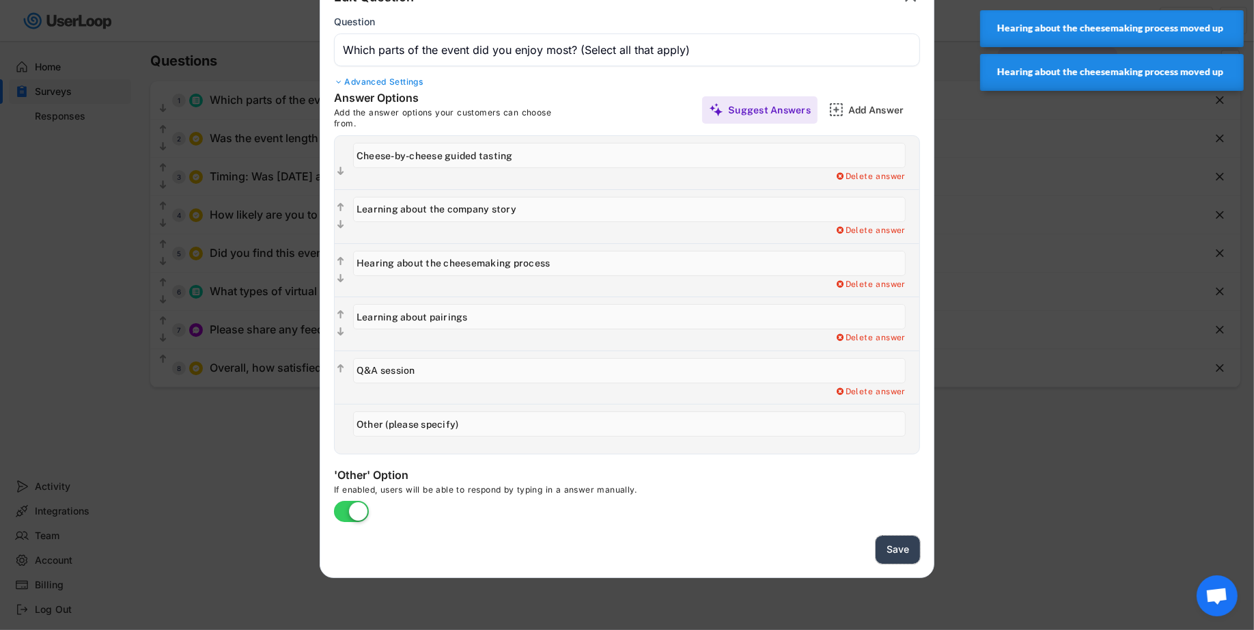
click at [897, 538] on button "Save" at bounding box center [898, 549] width 44 height 28
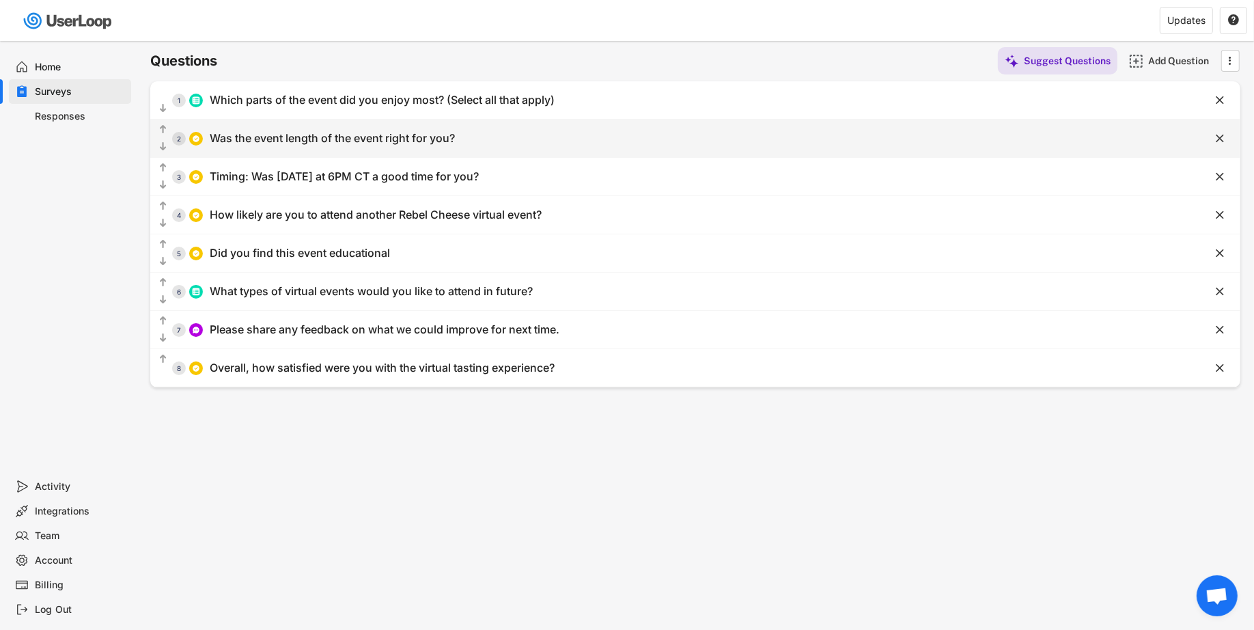
click at [421, 137] on div "Was the event length of the event right for you?" at bounding box center [332, 138] width 245 height 14
type input "Too long"
type input "Just right"
type input "Too short"
type input "Other"
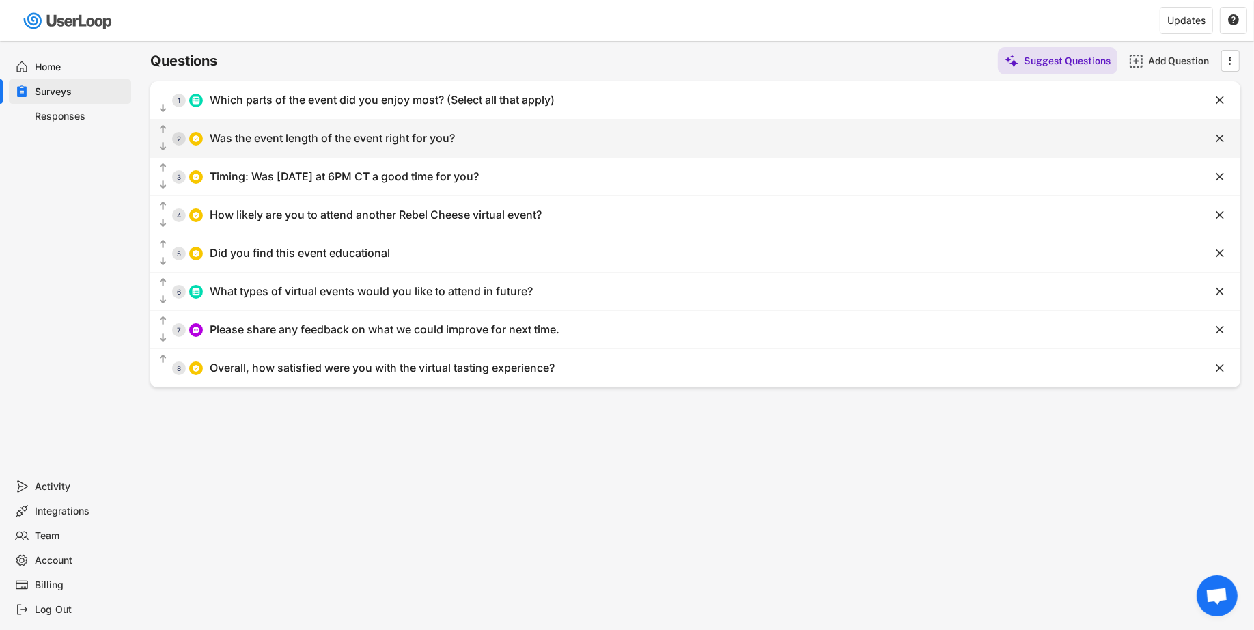
type input "Was the event length of the event right for you?"
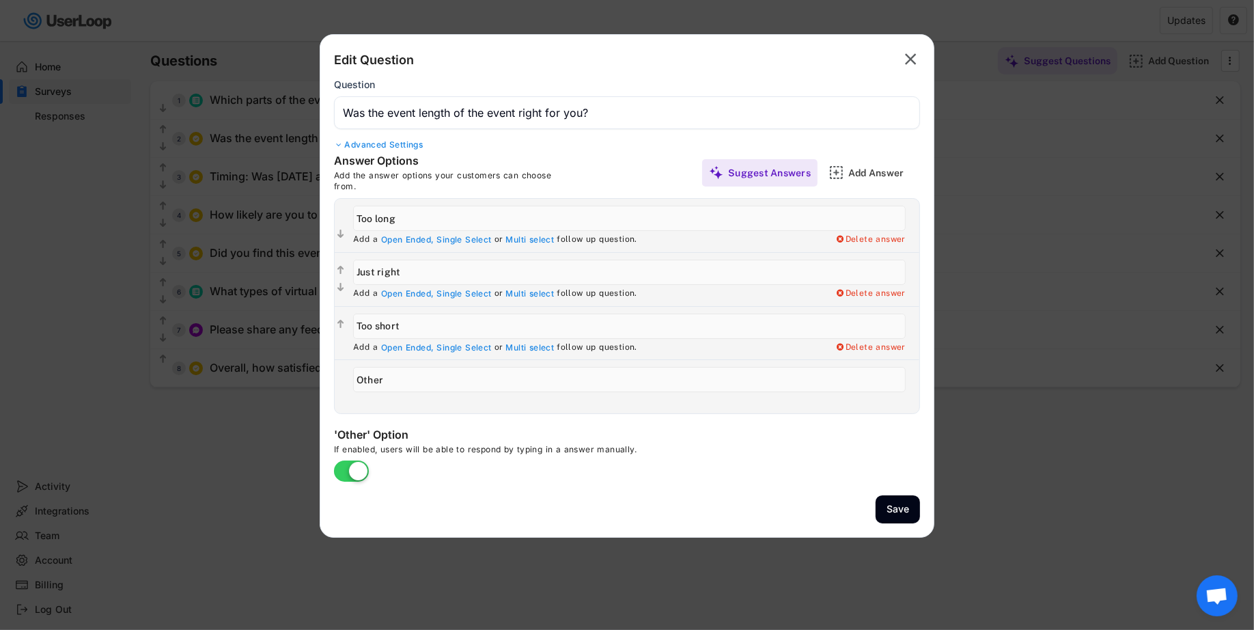
click at [887, 516] on button "Save" at bounding box center [898, 509] width 44 height 28
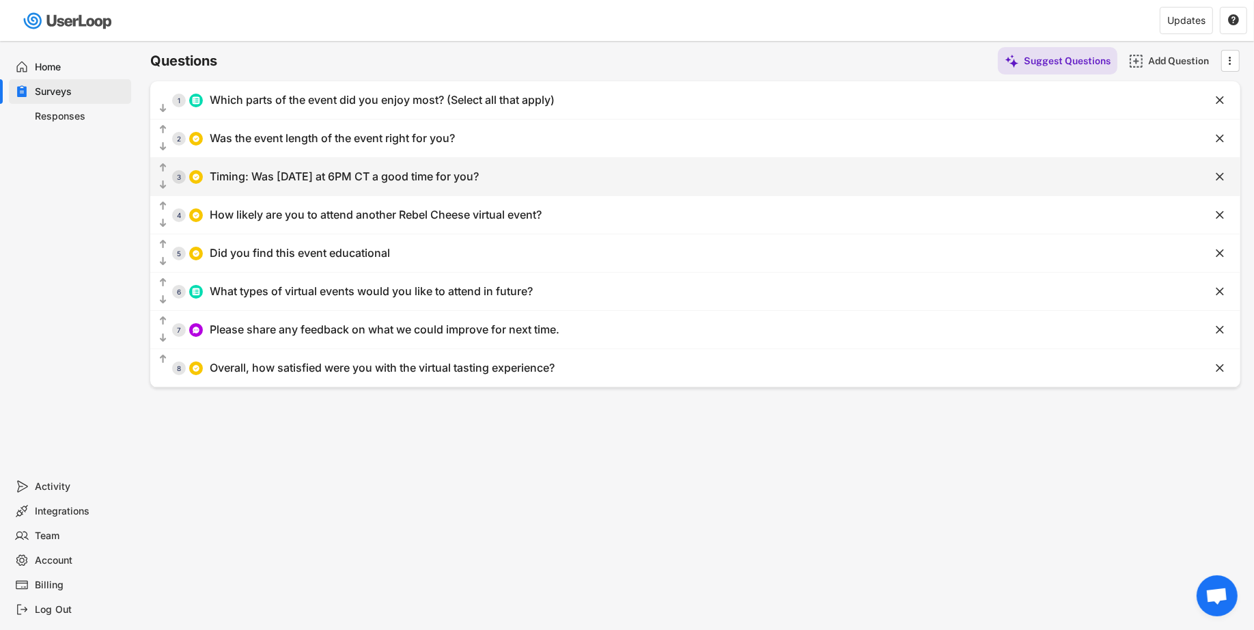
click at [340, 187] on div "  3 Timing: Was [DATE] at 6PM CT a good time for you?" at bounding box center [661, 176] width 1022 height 31
type input "Yes, it was perfect."
type input "Earlier in the day would be better."
type input "Not ideal, weekend evenings are usually busy for me."
type input "I would have preferred [DATE] night instead."
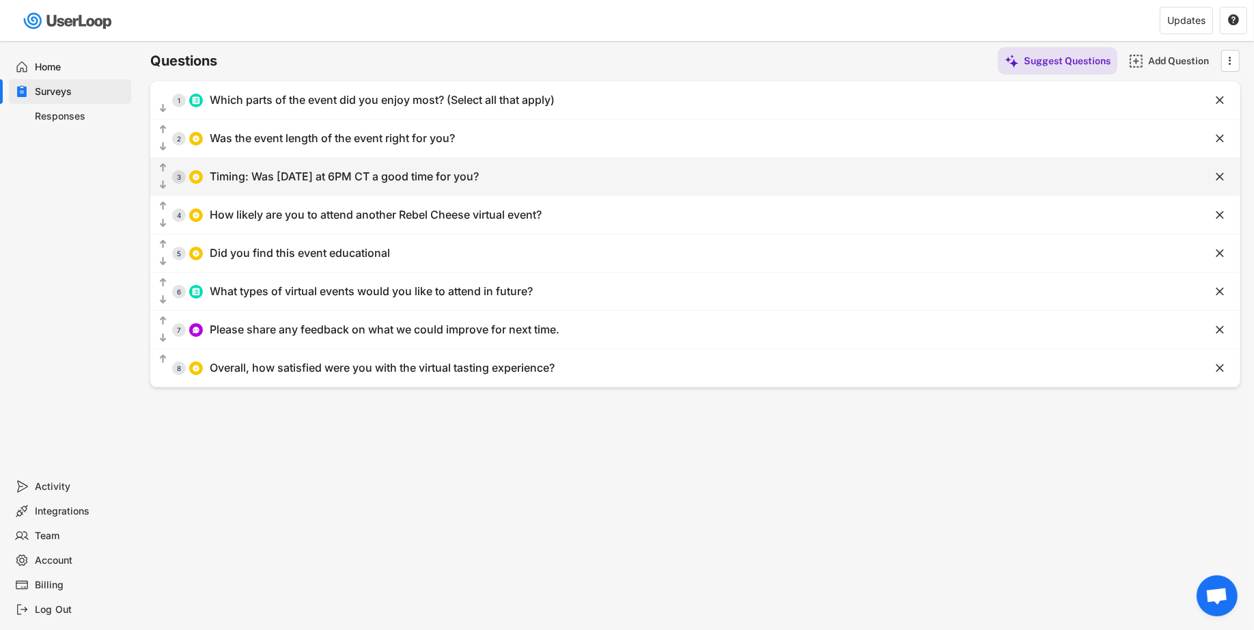
type input "No, weekday evenings work better for me."
type input "Timing: Was [DATE] at 6PM CT a good time for you?"
type input "Other (please specify your time and weekend/weekday preference)"
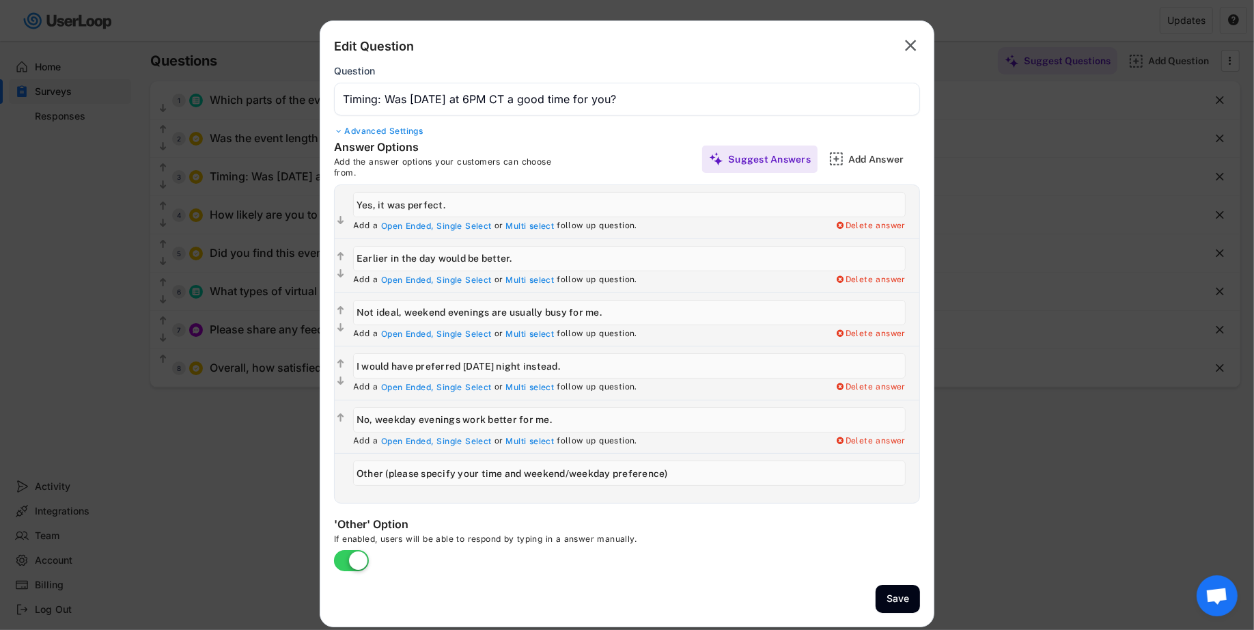
click at [551, 362] on input "input" at bounding box center [629, 365] width 553 height 25
type input "I would have preferred [DATE] night."
click at [895, 603] on button "Save" at bounding box center [898, 599] width 44 height 28
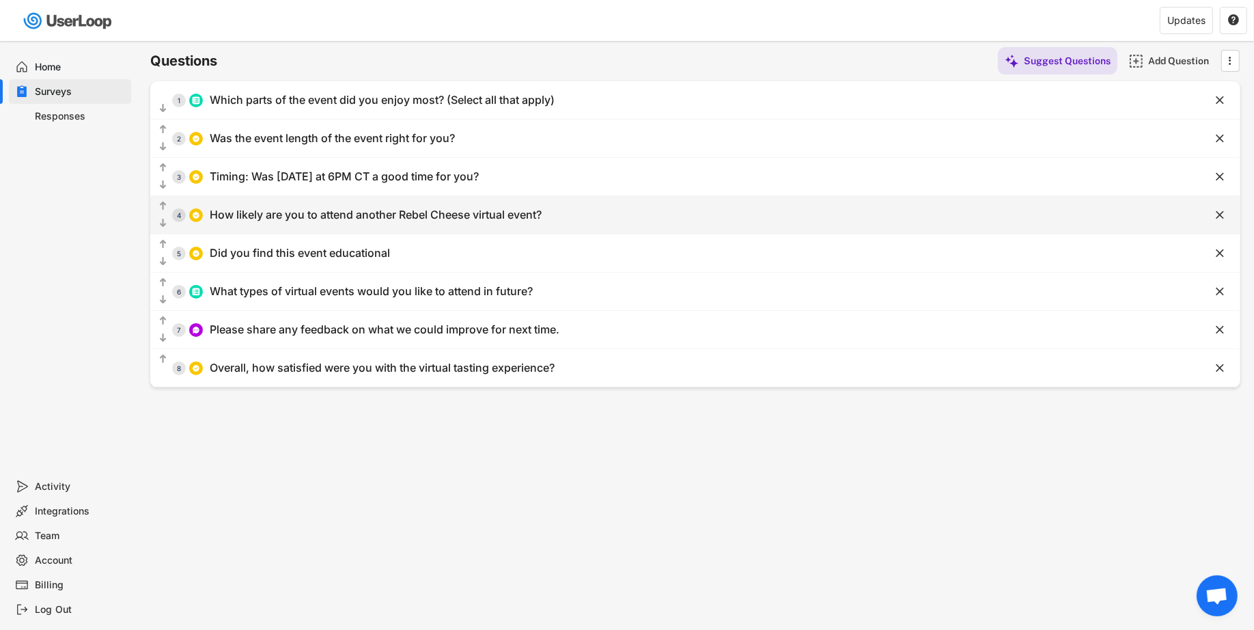
click at [434, 221] on div "  4 How likely are you to attend another Rebel Cheese virtual event?" at bounding box center [661, 214] width 1022 height 31
type input "Very likely"
type input "Somewhat likely"
type input "Neutral"
type input "Somewhat unlikely"
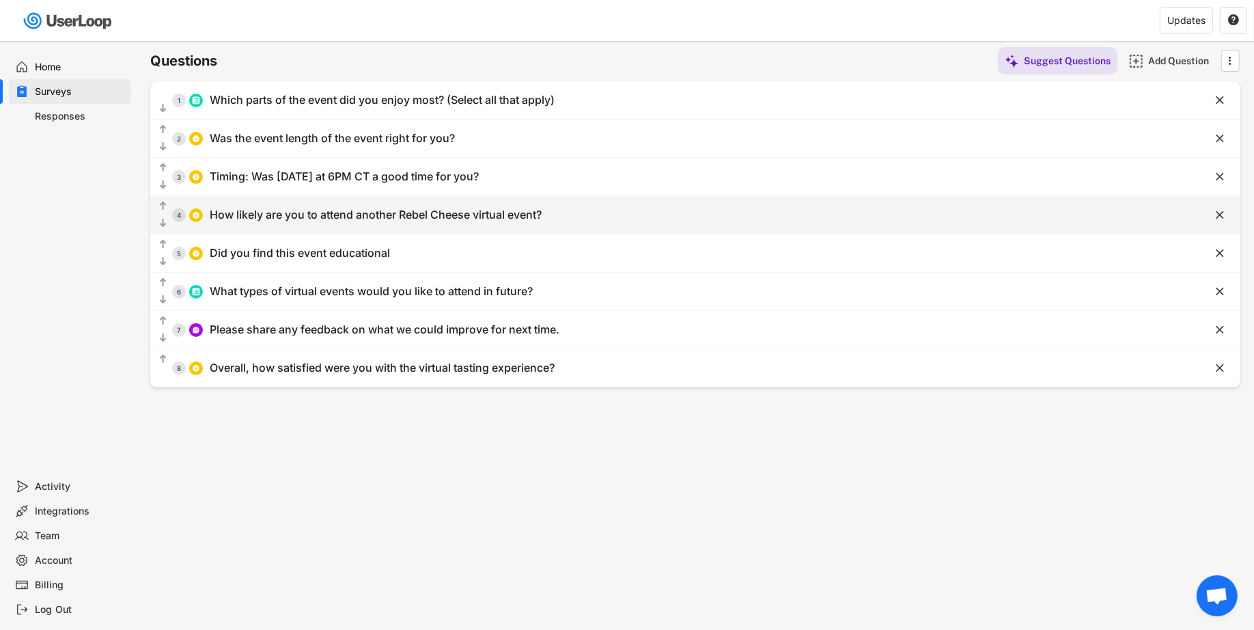
type input "Very unlikely"
type input "How likely are you to attend another Rebel Cheese virtual event?"
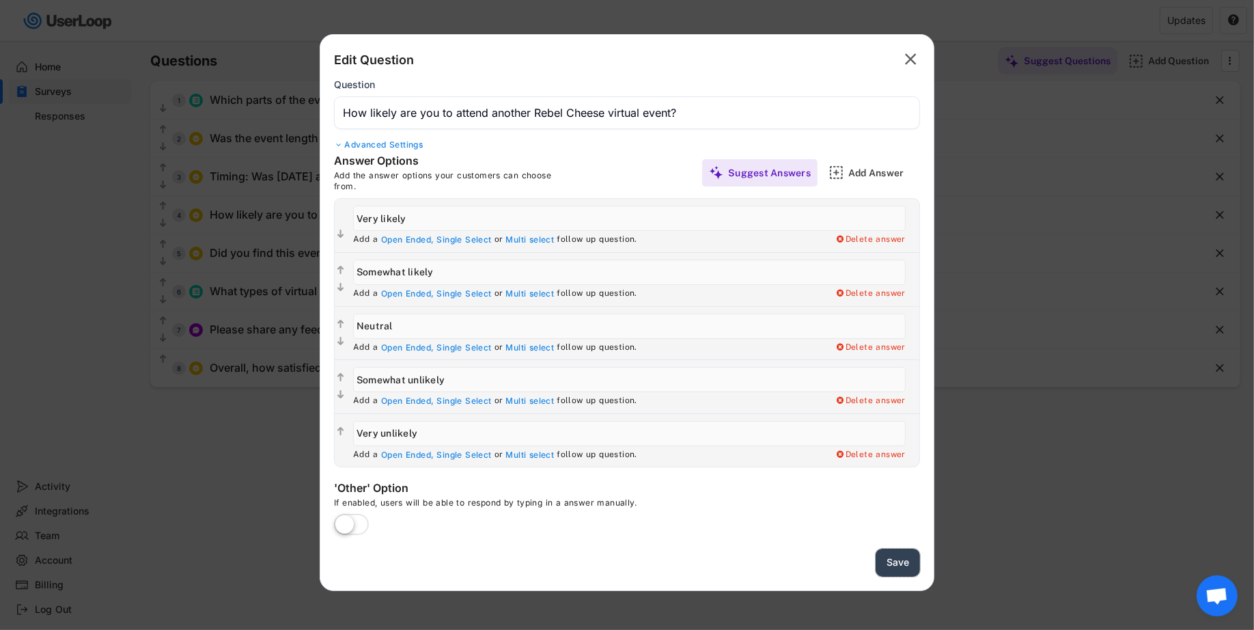
drag, startPoint x: 891, startPoint y: 568, endPoint x: 564, endPoint y: 531, distance: 329.2
click at [564, 531] on div "Edit Question  Question Advanced Settings Answer Options Add the answer option…" at bounding box center [627, 312] width 615 height 557
click at [849, 294] on div "Delete answer" at bounding box center [870, 293] width 71 height 11
click at [848, 294] on div "Yes, I want to delete this answer" at bounding box center [836, 293] width 137 height 11
type input "Neutral"
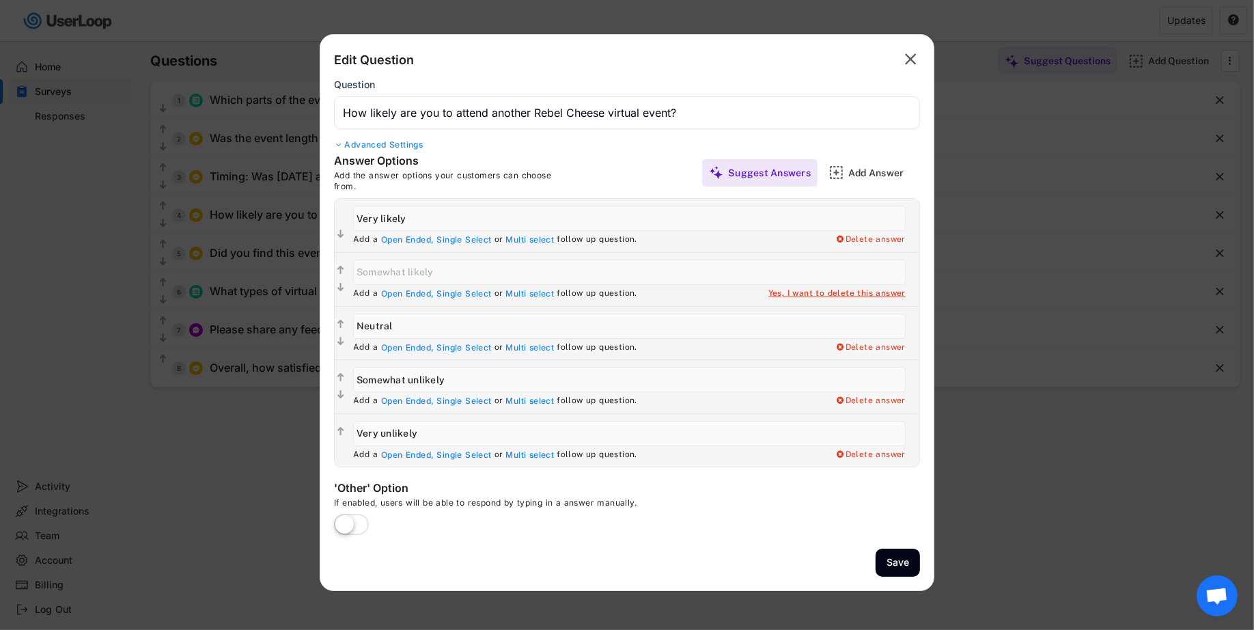
type input "Somewhat unlikely"
type input "Very unlikely"
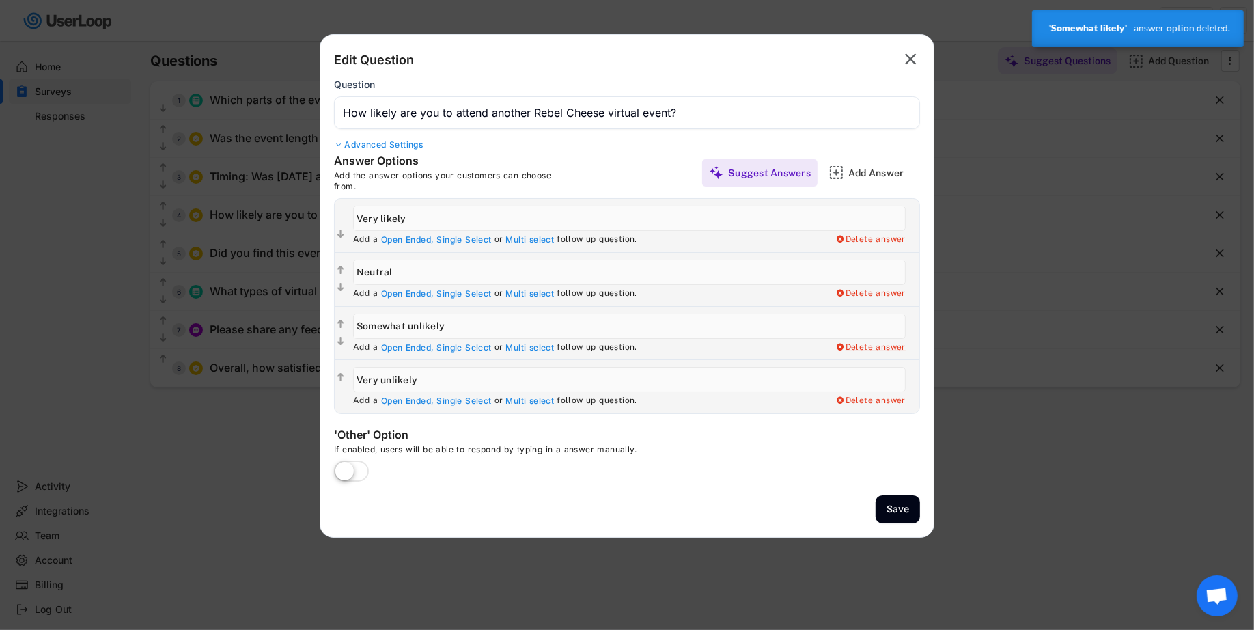
click at [862, 350] on div "Delete answer" at bounding box center [870, 347] width 71 height 11
click at [862, 346] on div "Yes, I want to delete this answer" at bounding box center [836, 347] width 137 height 11
type input "Very unlikely"
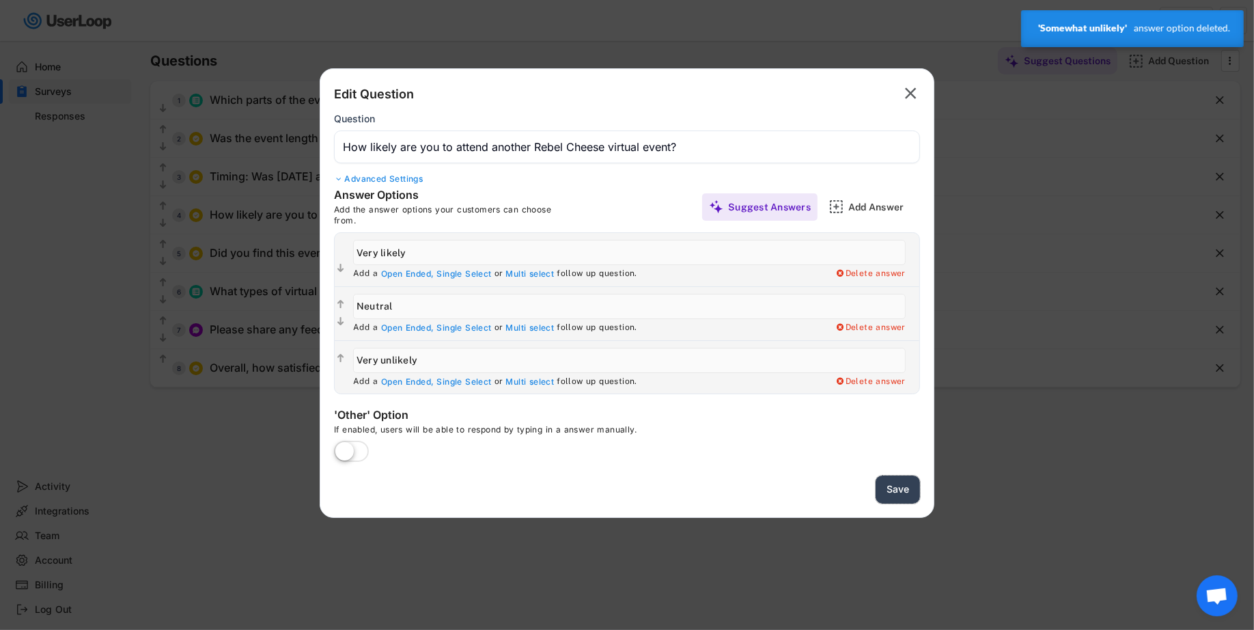
click at [894, 479] on button "Save" at bounding box center [898, 489] width 44 height 28
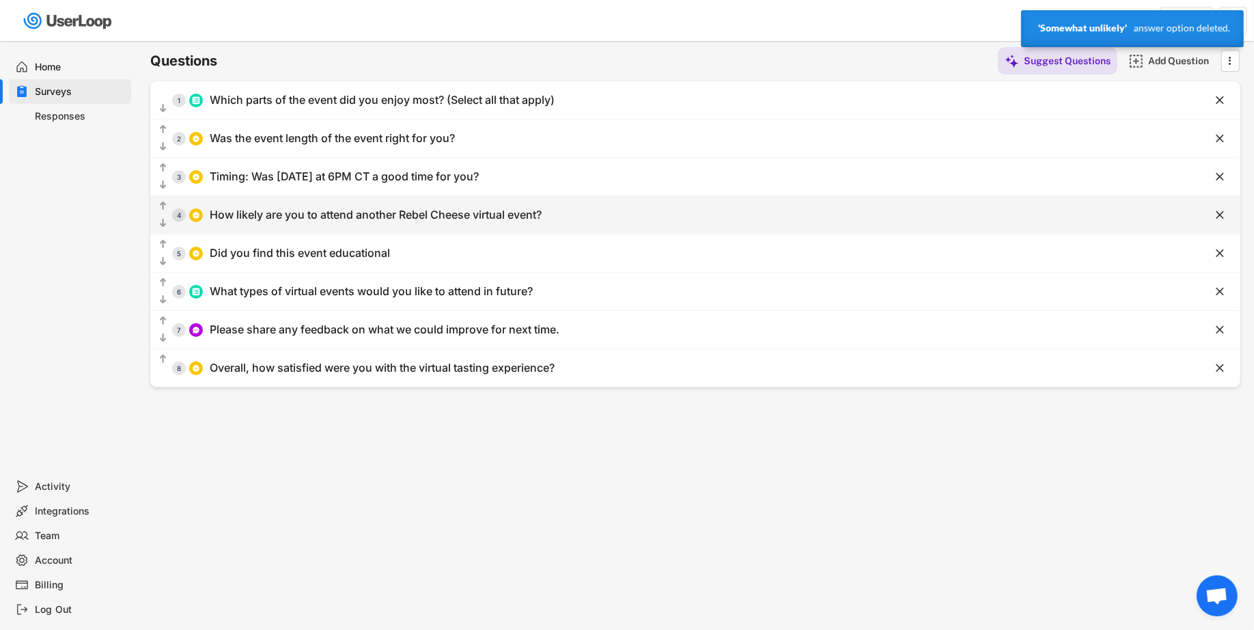
click at [476, 221] on div "How likely are you to attend another Rebel Cheese virtual event?" at bounding box center [376, 215] width 332 height 14
type input "How likely are you to attend another Rebel Cheese virtual event?"
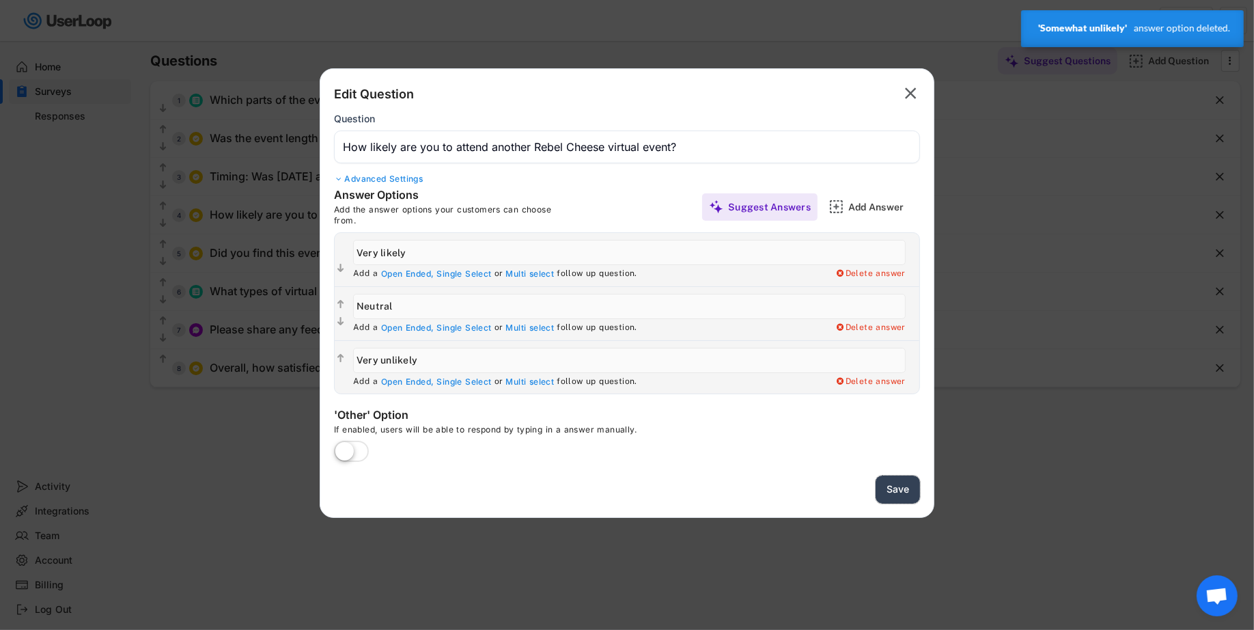
click at [889, 497] on button "Save" at bounding box center [898, 489] width 44 height 28
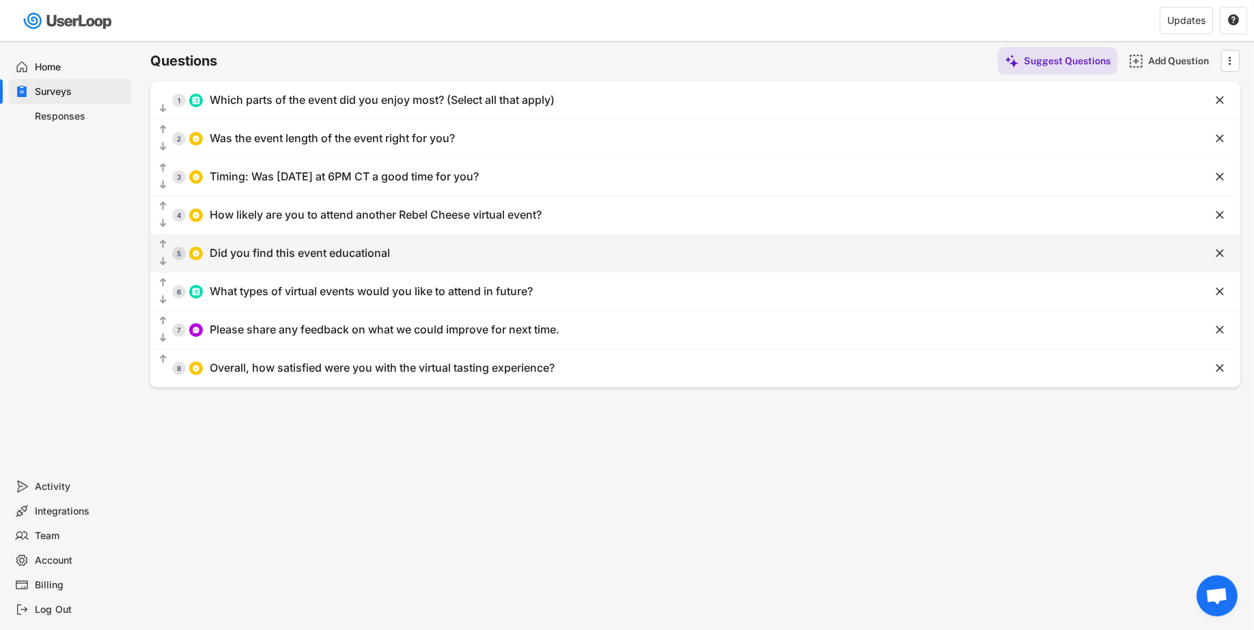
click at [517, 247] on div "  5 Did you find this event educational" at bounding box center [661, 253] width 1022 height 31
type input "Yes, I learned a lot about plant-based cheeses"
type input "Somewhat, I gained some new insights"
type input "No, it wasn't educational for me"
type input "I already knew most of the information shared"
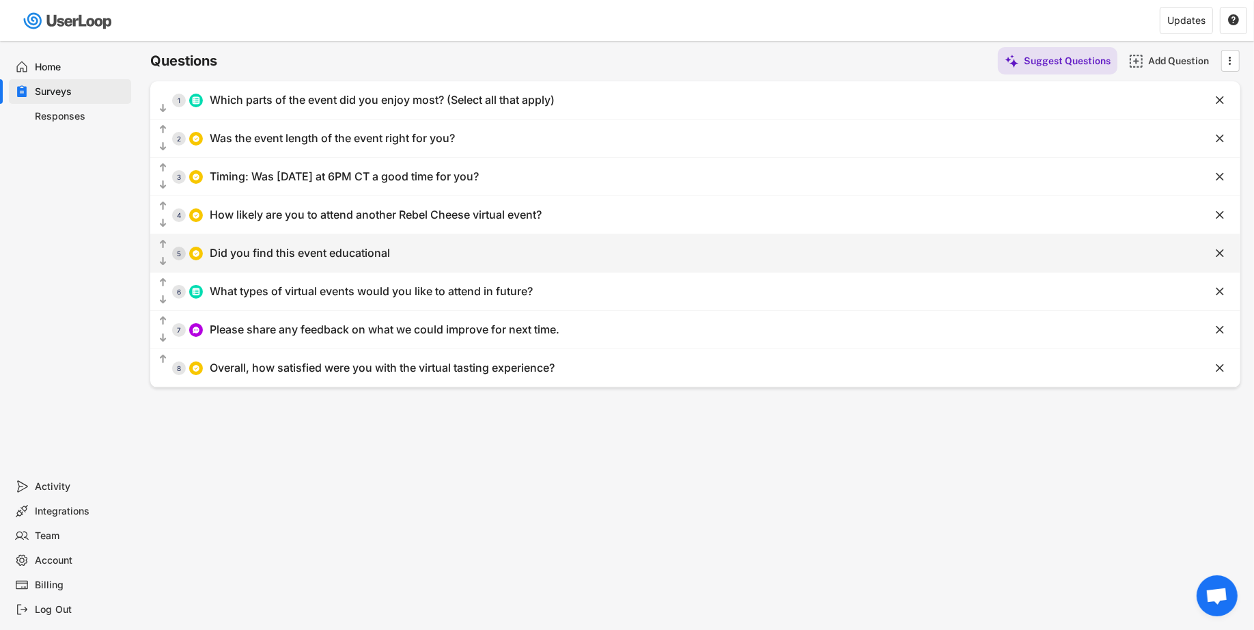
type input "Other"
type input "Did you find this event educational"
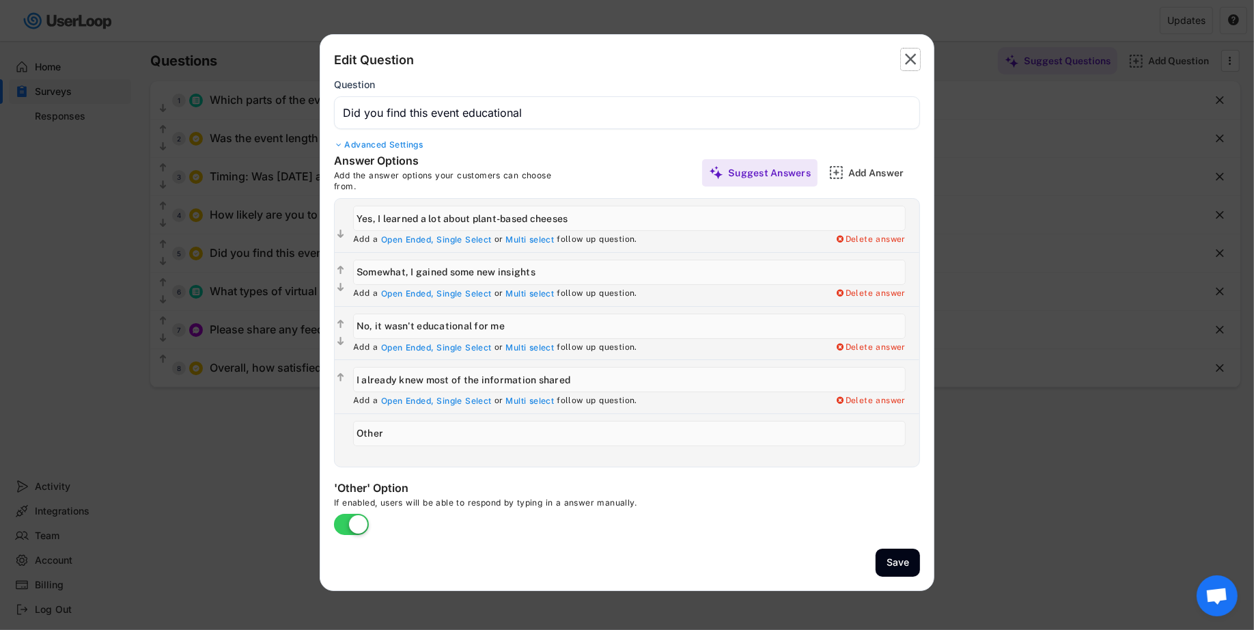
click at [904, 57] on icon "" at bounding box center [910, 59] width 19 height 22
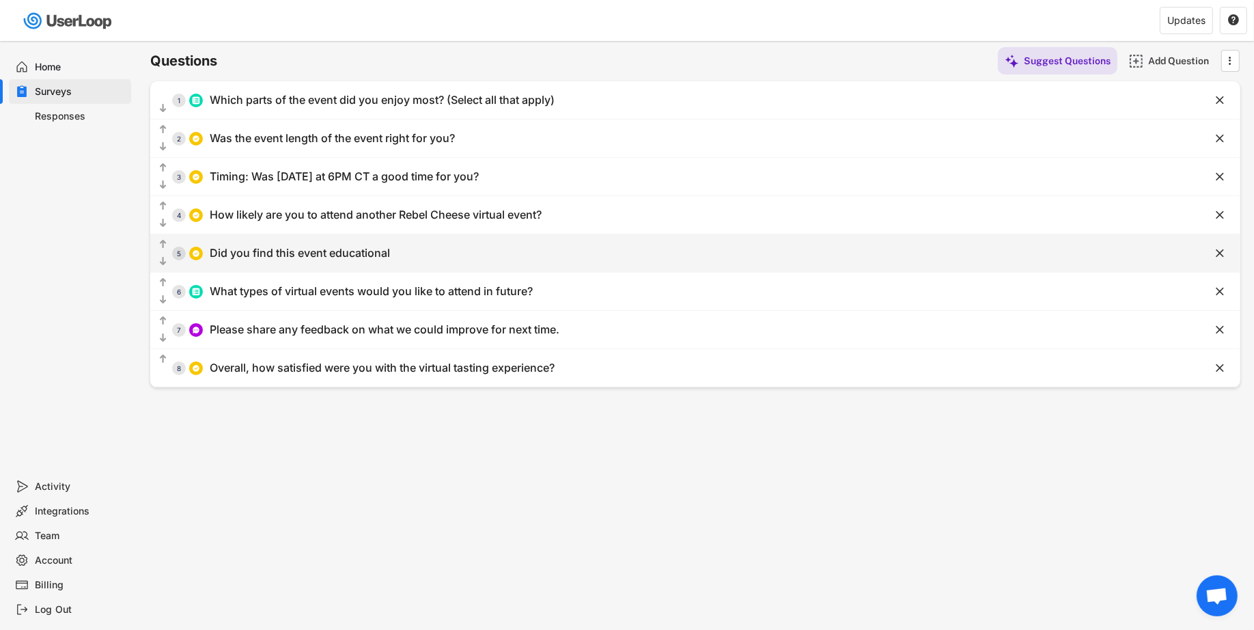
click at [879, 257] on div "  5 Did you find this event educational" at bounding box center [661, 253] width 1022 height 31
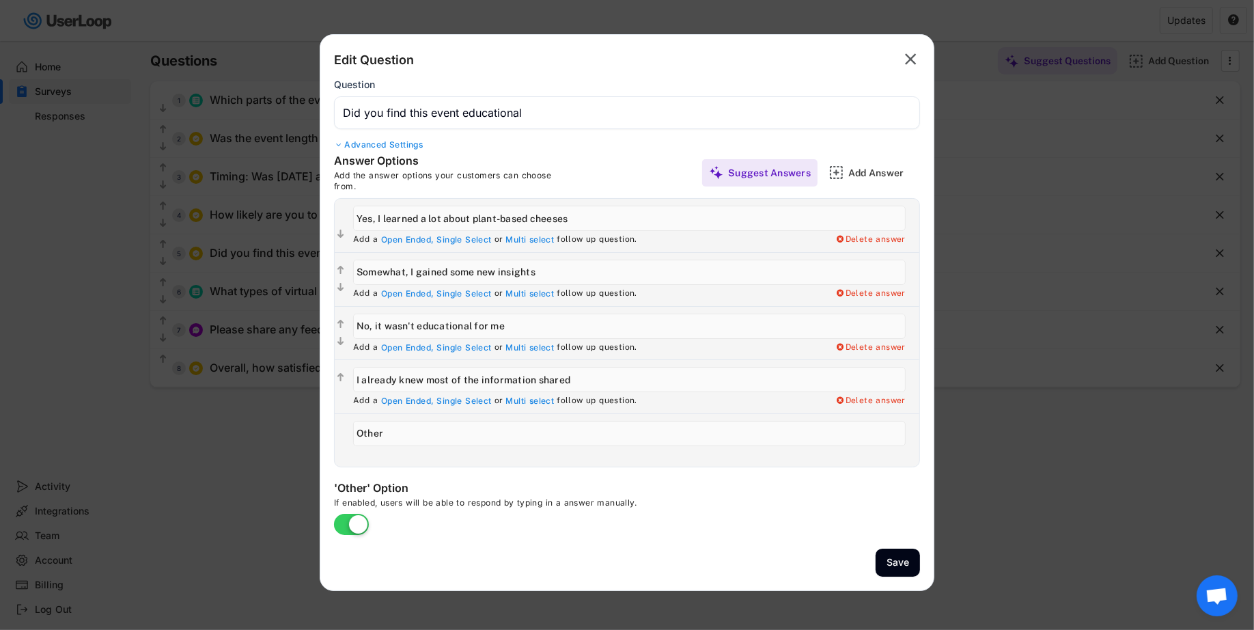
click at [755, 89] on div "Question" at bounding box center [627, 104] width 586 height 51
click at [754, 110] on input "input" at bounding box center [627, 112] width 586 height 33
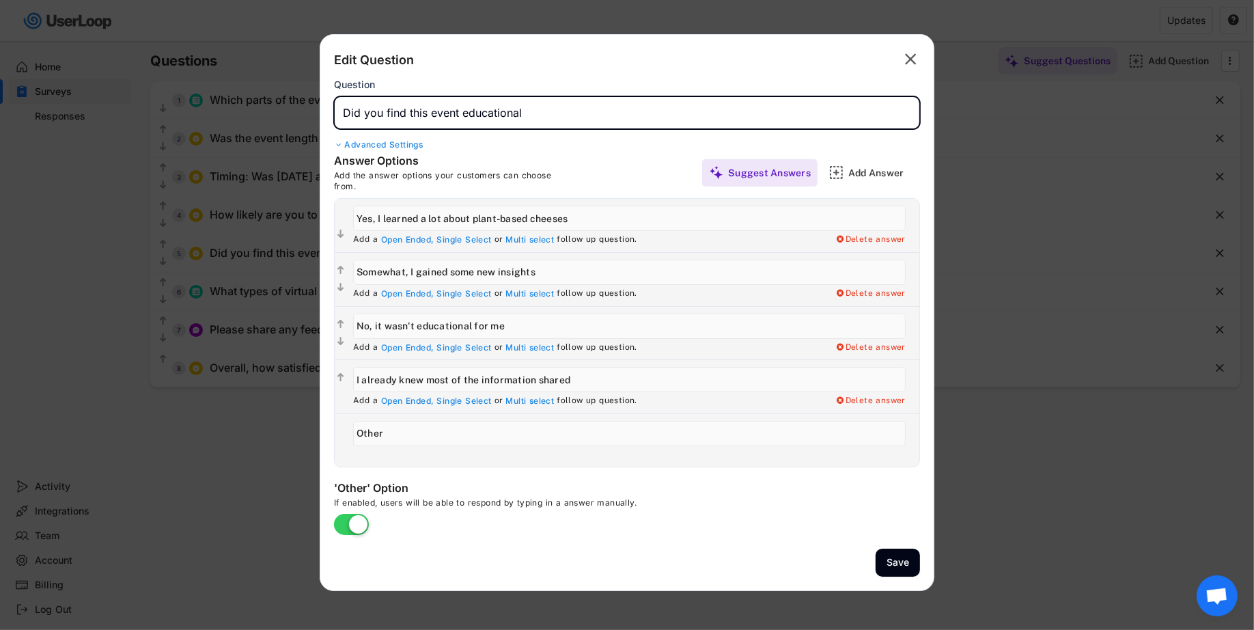
click at [754, 110] on input "input" at bounding box center [627, 112] width 586 height 33
type input "What was your favo"
click at [913, 58] on text "" at bounding box center [911, 59] width 12 height 20
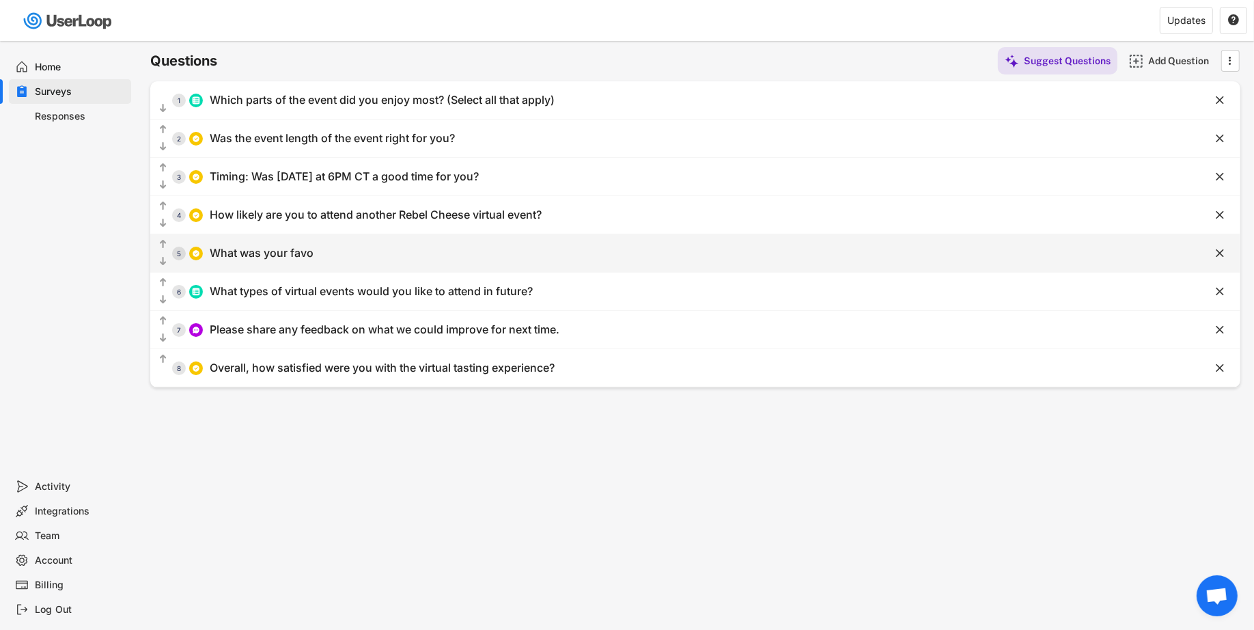
click at [453, 255] on div "  5 What was your favo" at bounding box center [661, 253] width 1022 height 31
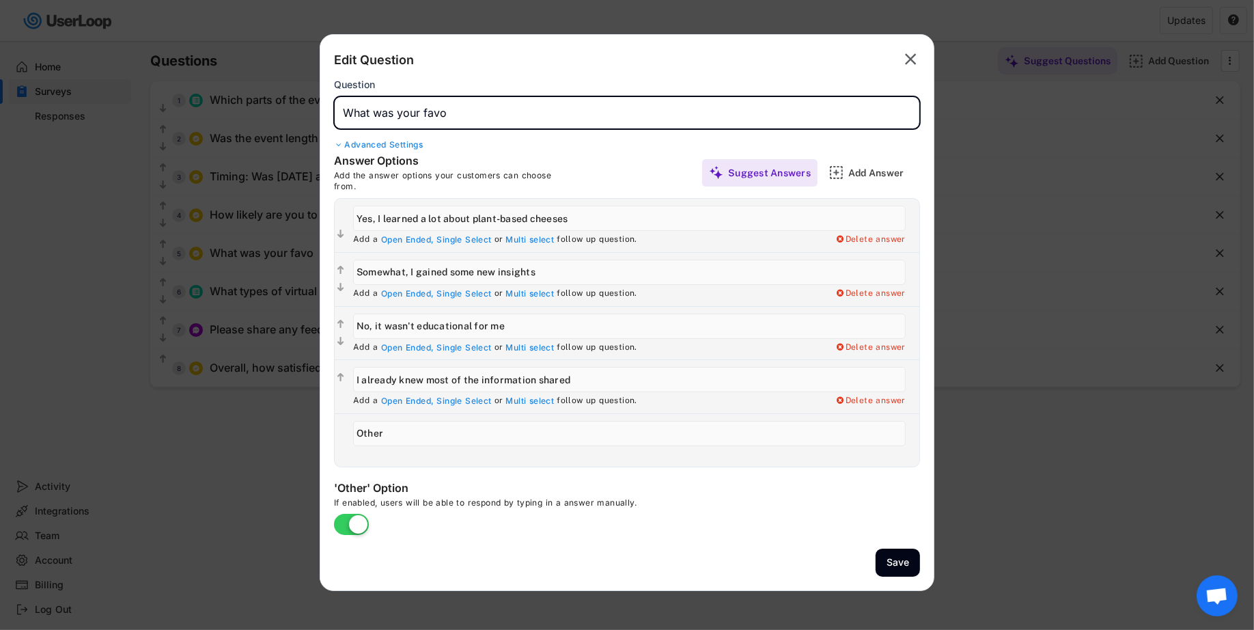
click at [434, 126] on input "input" at bounding box center [627, 112] width 586 height 33
type input "What are"
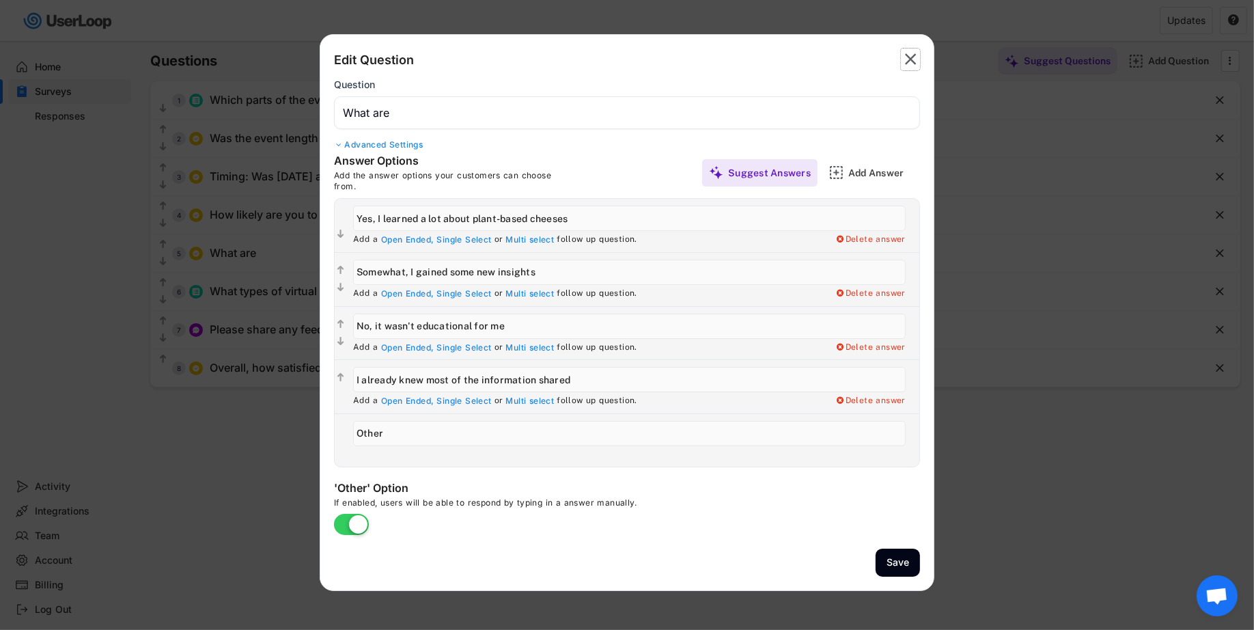
click at [907, 59] on text "" at bounding box center [911, 59] width 12 height 20
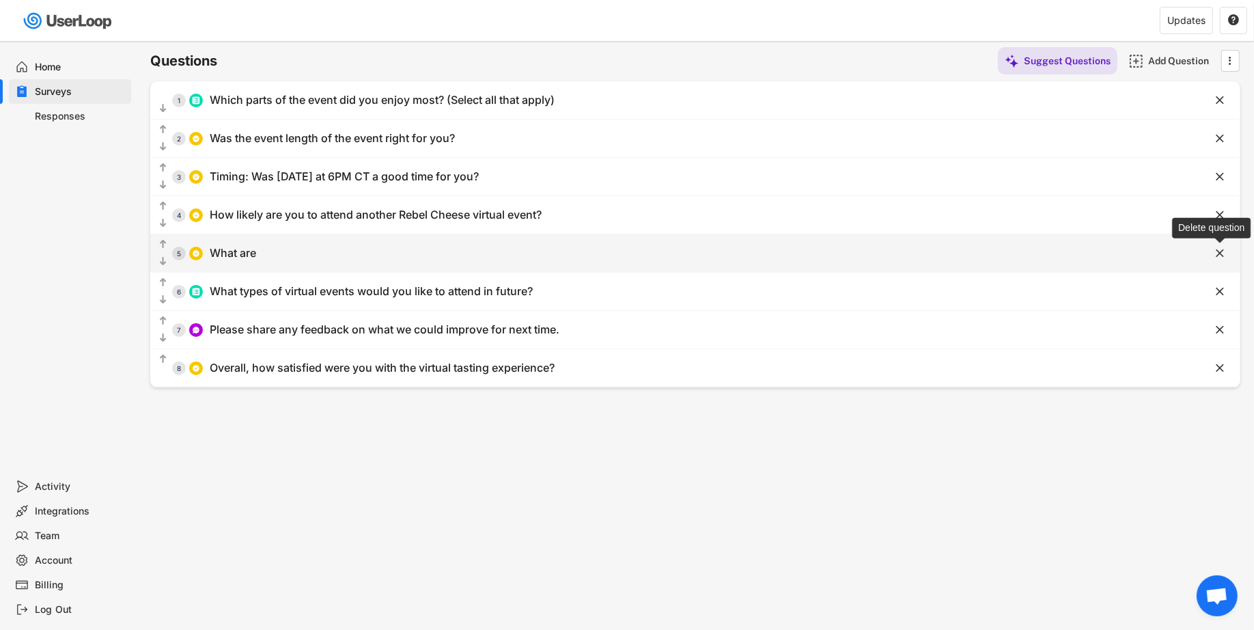
click at [1225, 249] on icon "" at bounding box center [1220, 254] width 14 height 14
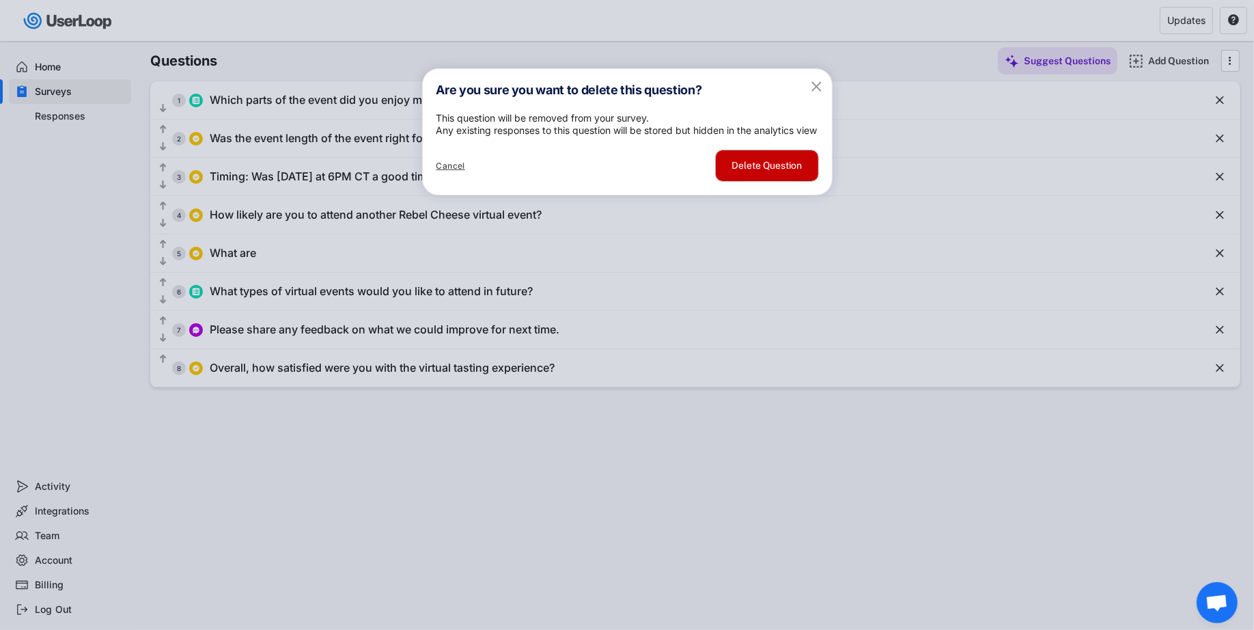
click at [777, 181] on button "Delete Question" at bounding box center [767, 165] width 102 height 31
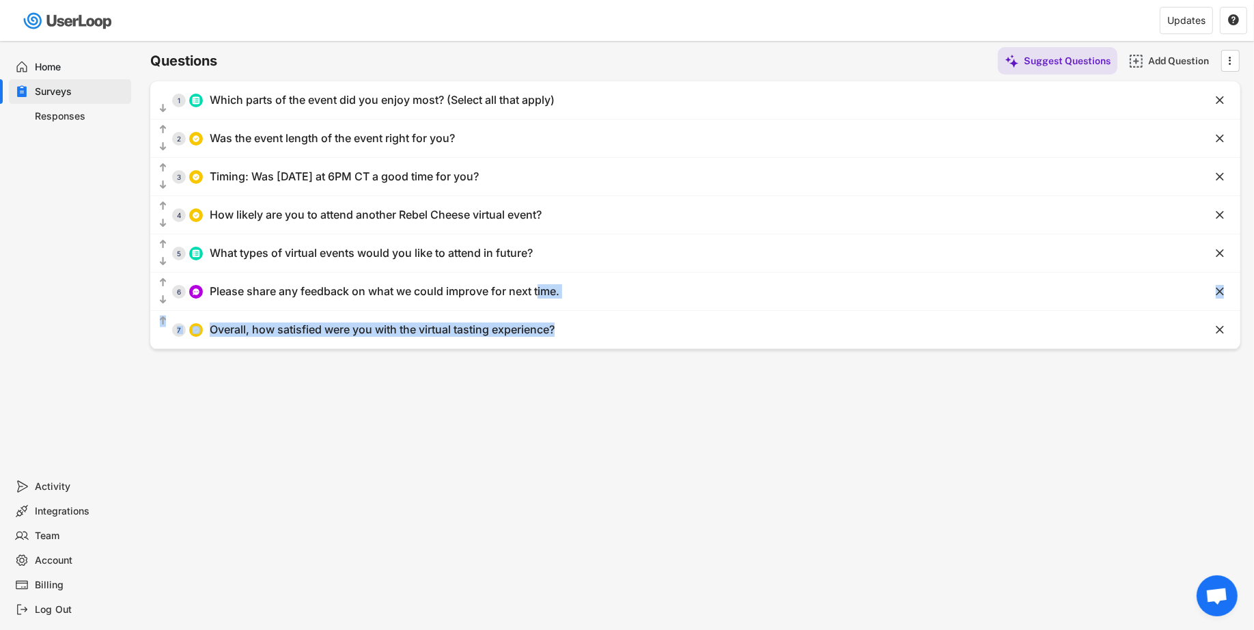
drag, startPoint x: 540, startPoint y: 285, endPoint x: 537, endPoint y: 381, distance: 96.3
click at [538, 381] on div "Surveys Link Survey Languages QR Code Embed Survey Link Questions Design Thanky…" at bounding box center [695, 307] width 1117 height 658
click at [404, 376] on div "Surveys Link Survey Languages QR Code Embed Survey Link Questions Design Thanky…" at bounding box center [695, 307] width 1117 height 658
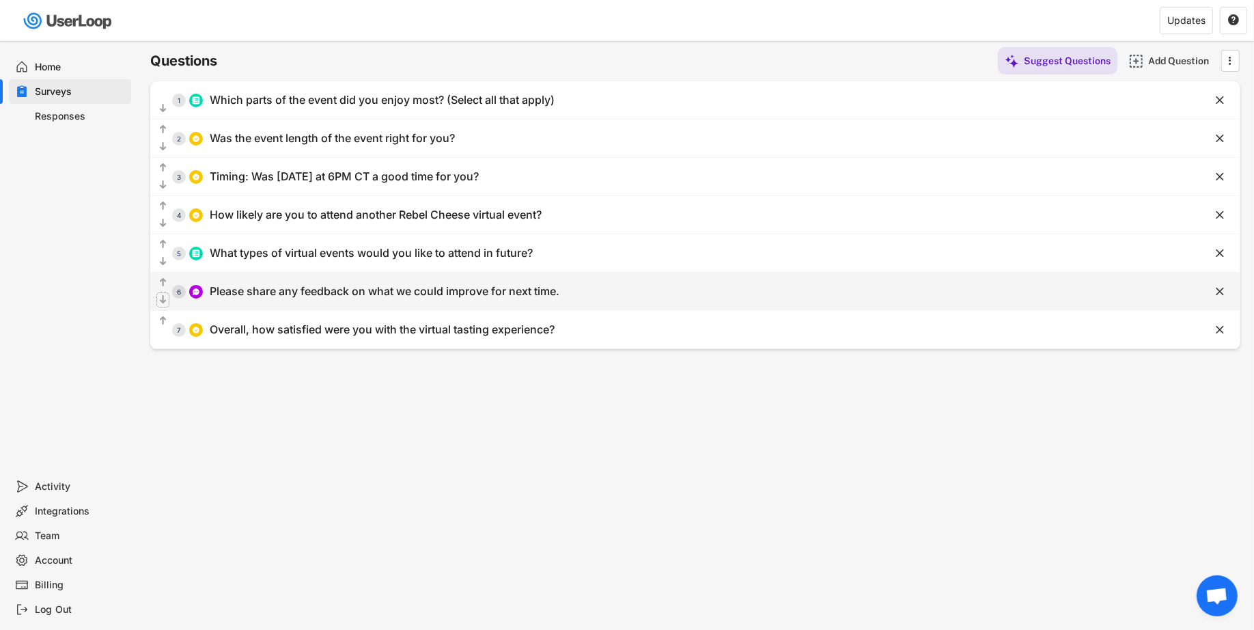
click at [163, 301] on text "" at bounding box center [163, 300] width 7 height 12
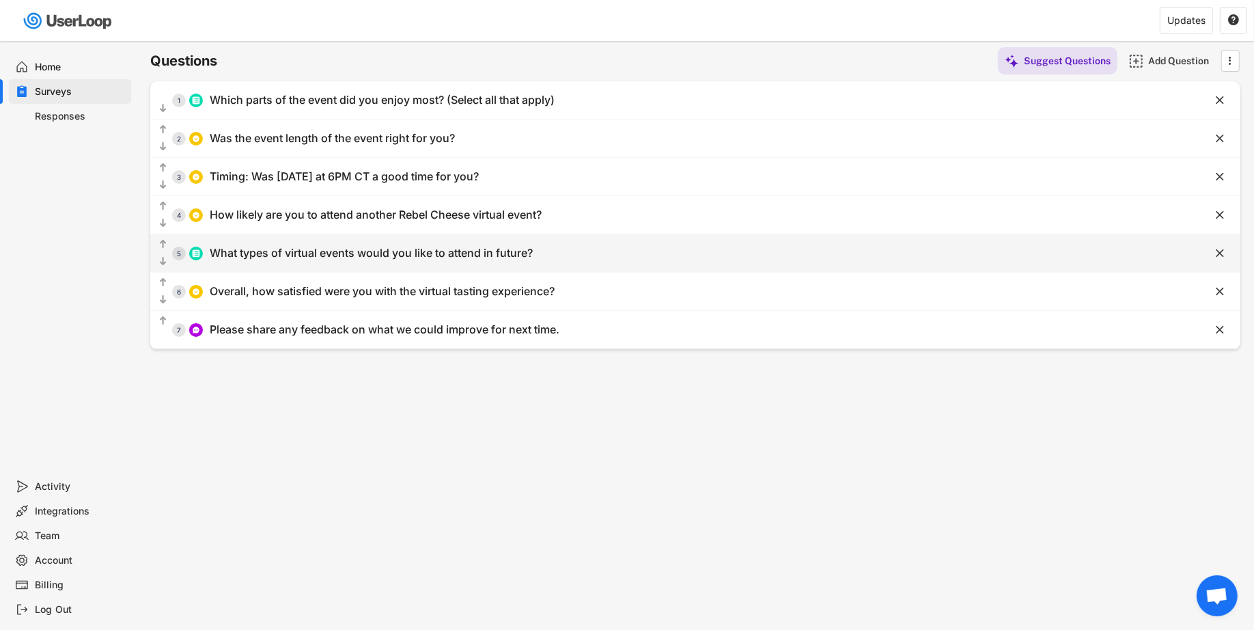
click at [330, 260] on div "  5 What types of virtual events would you like to attend in future?" at bounding box center [661, 253] width 1022 height 31
type input "Cheese tasting events, tasting specific cheeses"
type input "Wine and cheese pairing nights"
type input "Gourmet charcuterie board workshops"
type input "Vegan cooking workshops"
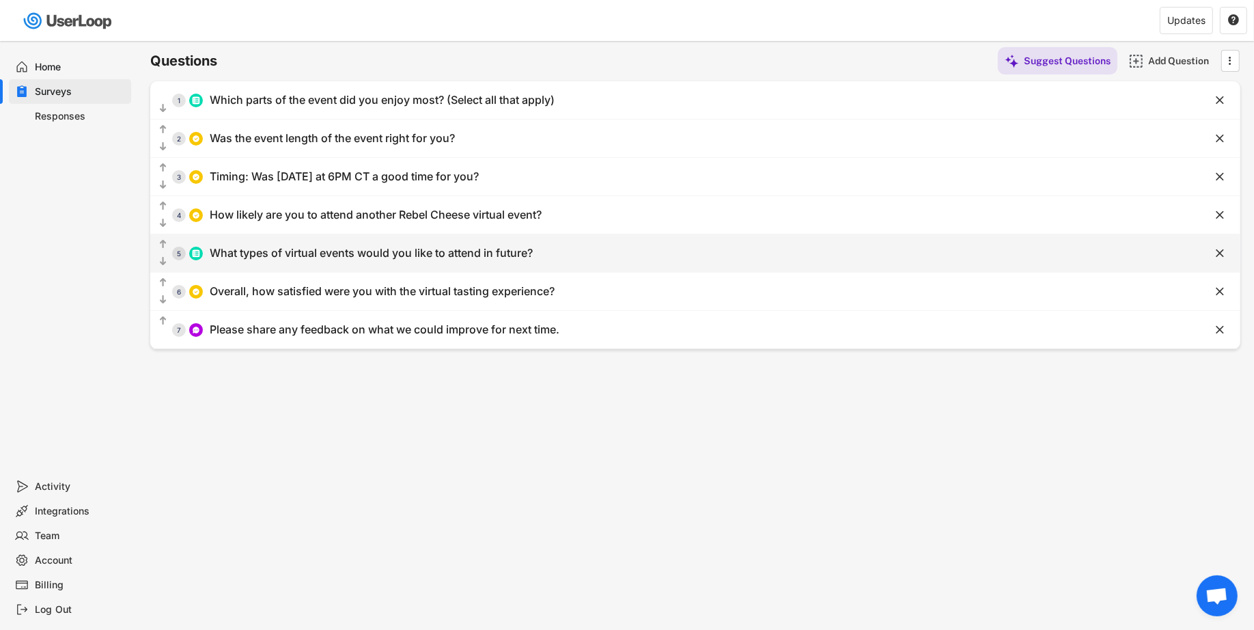
type input "Meet the expert sessions (our cheesemakers, guest cheese mongers, sommeliers)"
type input "What types of virtual events would you like to attend in future?"
type input "Other – let us know what type of virtual event you'd be excited to attend!"
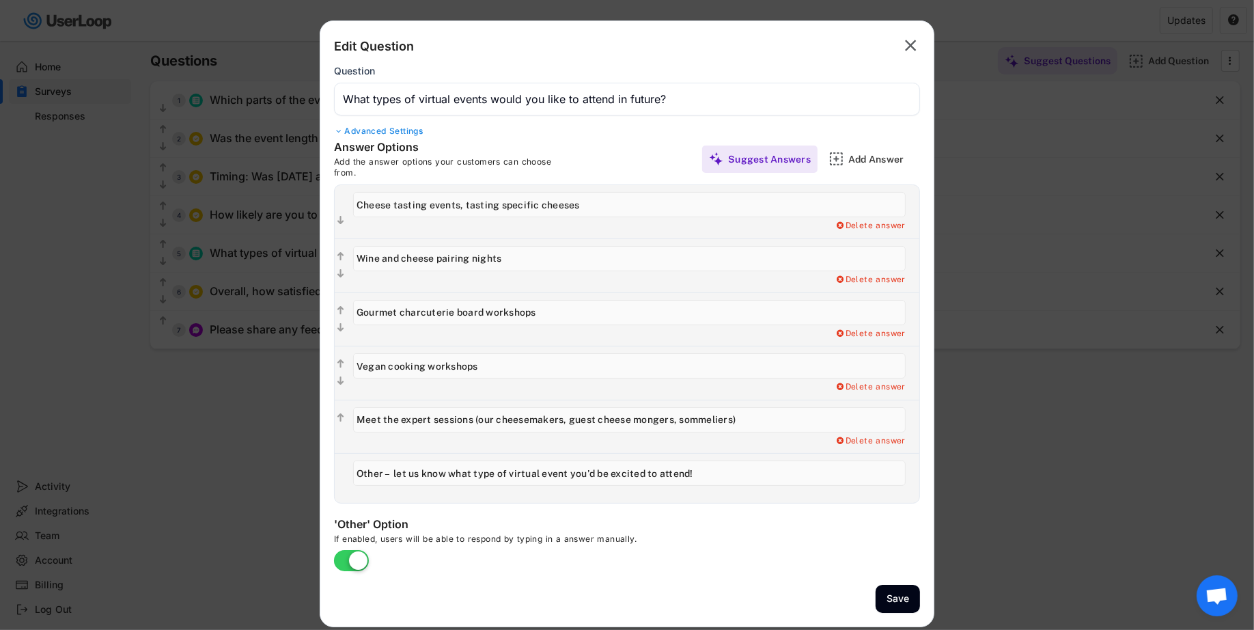
click at [249, 367] on div at bounding box center [627, 315] width 1254 height 630
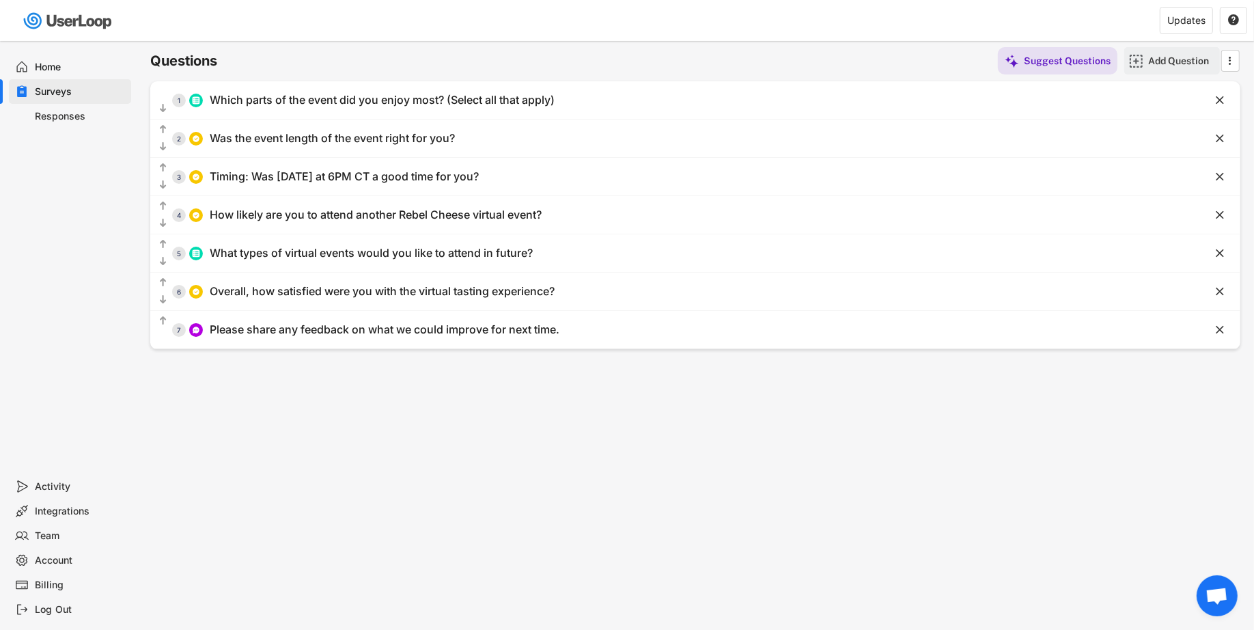
click at [1160, 66] on div "Add Question" at bounding box center [1182, 61] width 68 height 12
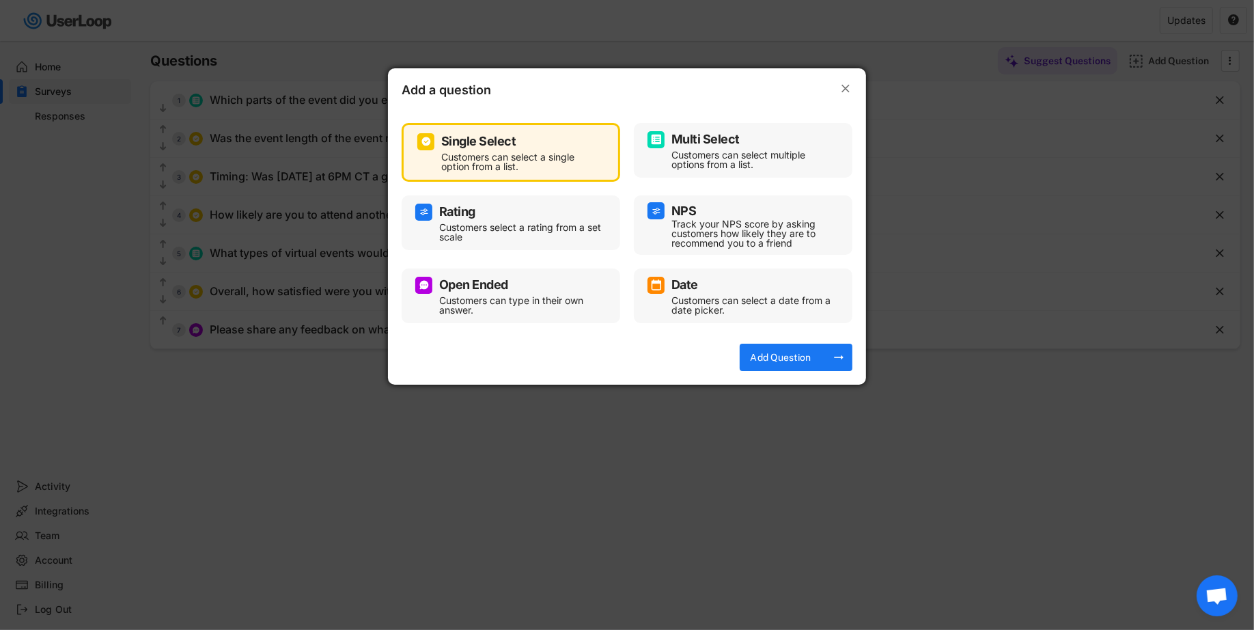
click at [674, 165] on div "Customers can select multiple options from a list." at bounding box center [753, 159] width 164 height 19
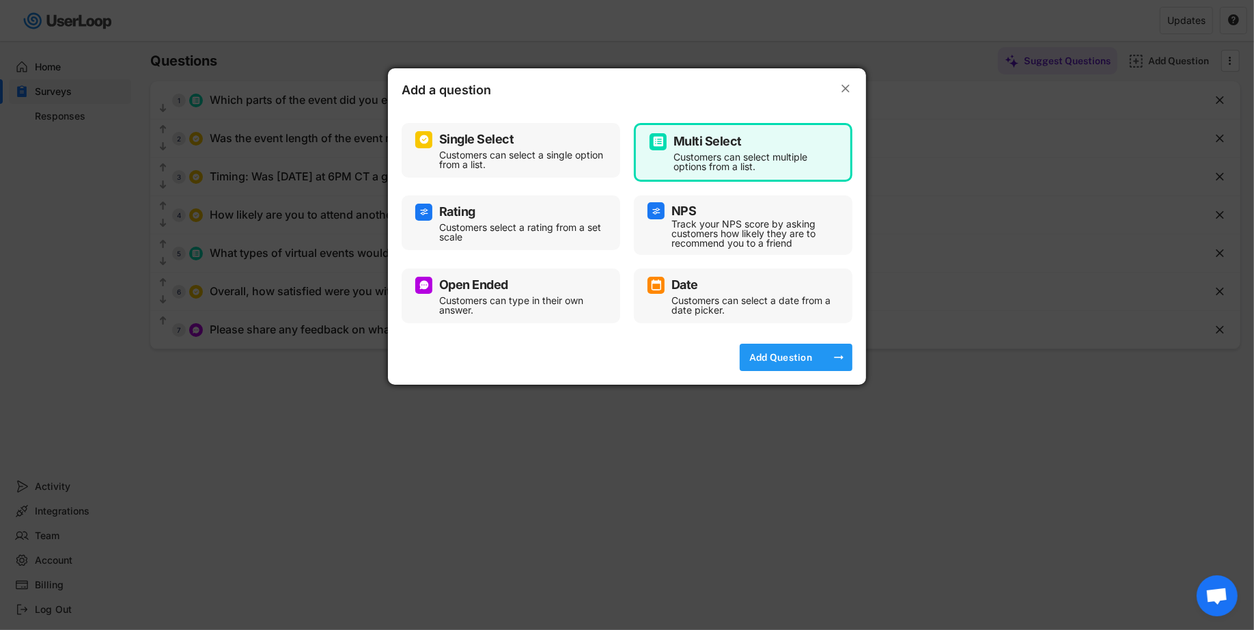
click at [760, 354] on div "Add Question" at bounding box center [781, 357] width 68 height 12
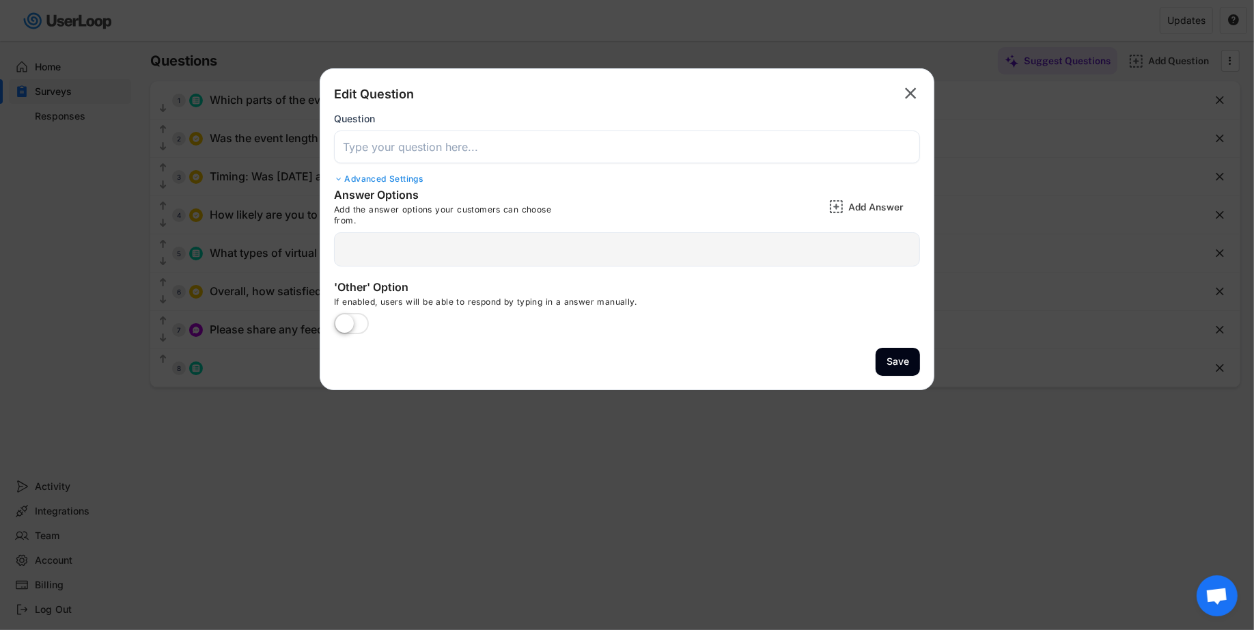
click at [563, 146] on input "input" at bounding box center [627, 146] width 586 height 33
click at [766, 204] on div "Suggest Answers" at bounding box center [769, 207] width 83 height 12
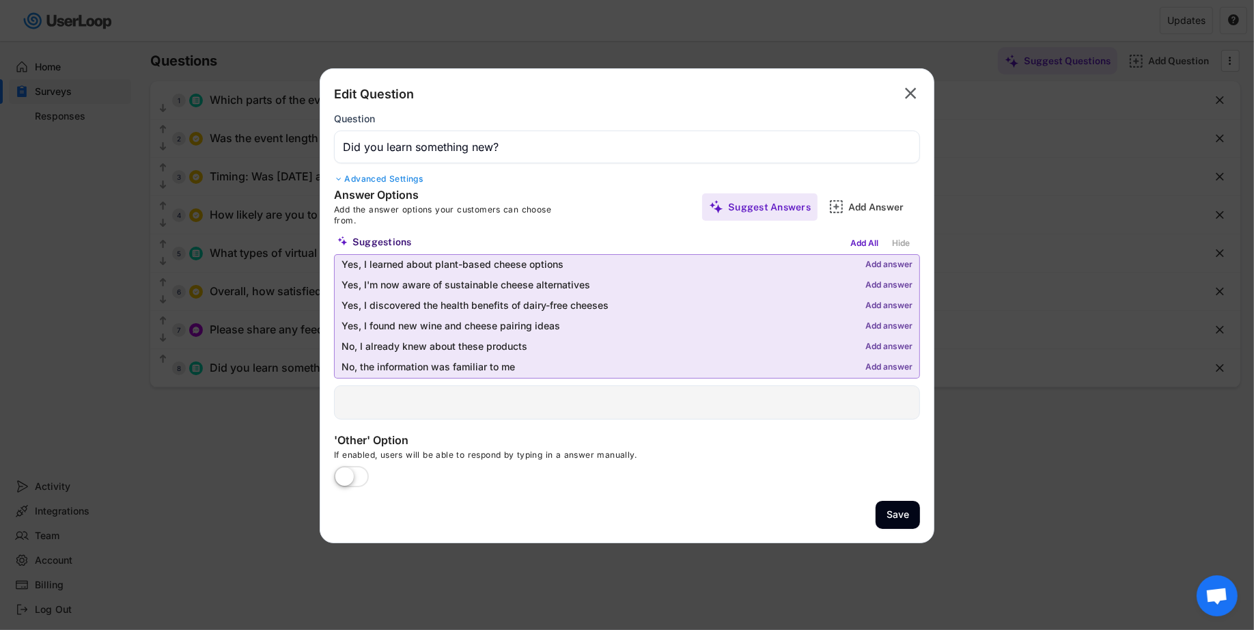
click at [641, 135] on input "input" at bounding box center [627, 146] width 586 height 33
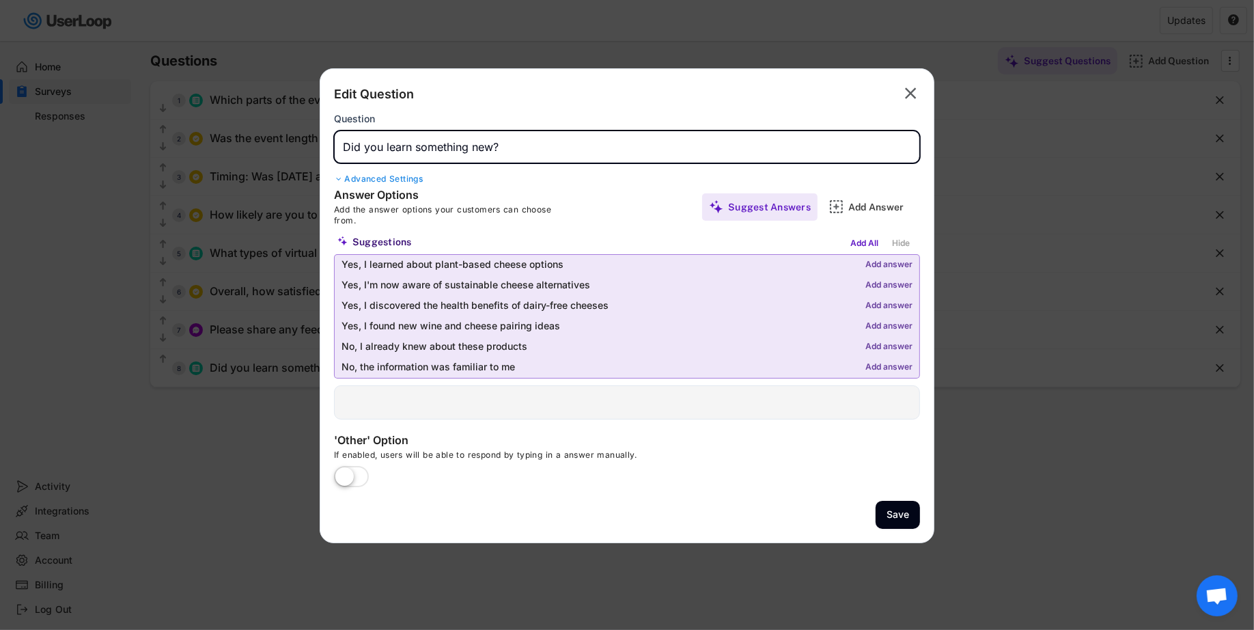
click at [641, 135] on input "input" at bounding box center [627, 146] width 586 height 33
type input "was this event educational?"
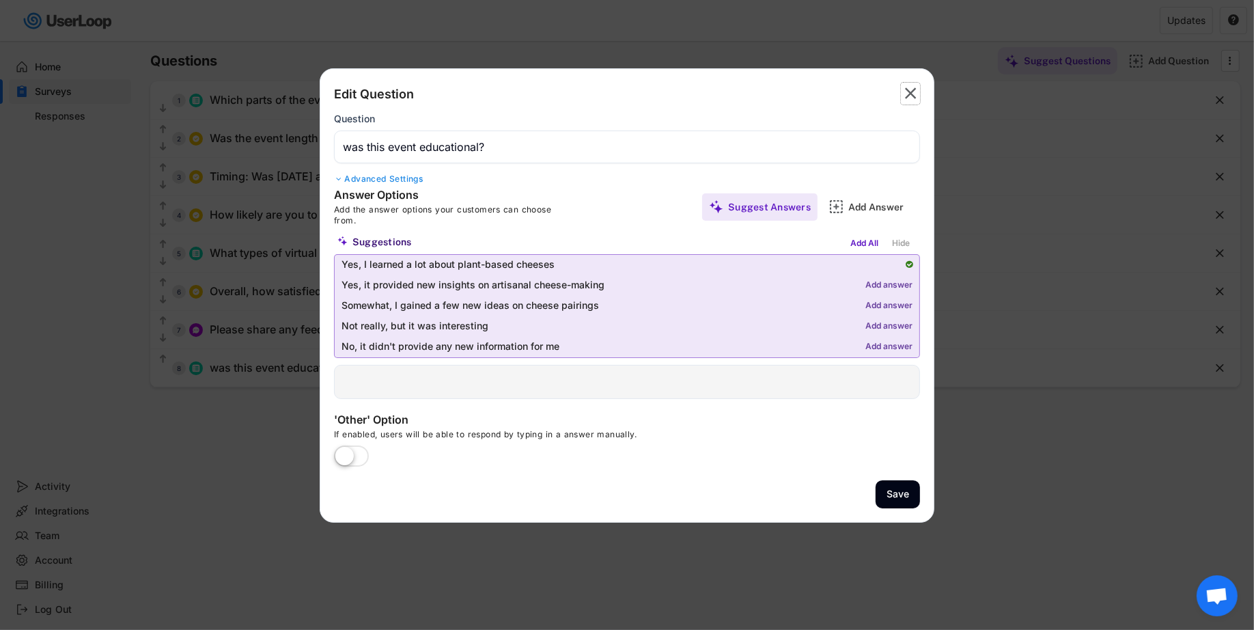
click at [904, 96] on icon "" at bounding box center [910, 94] width 19 height 22
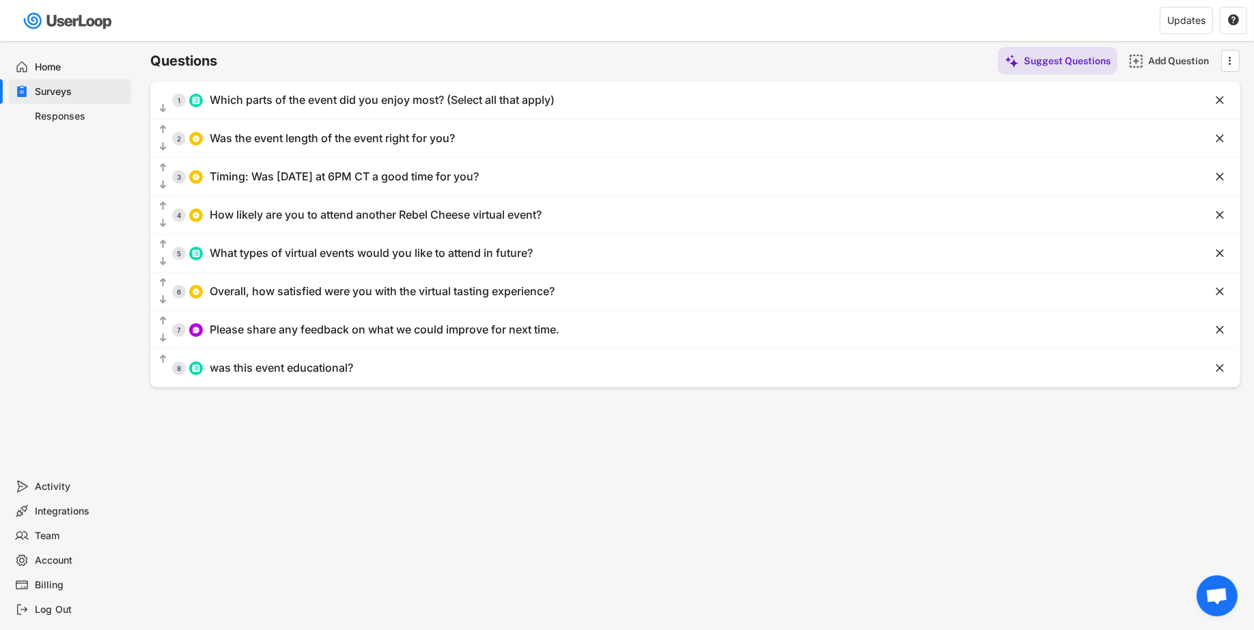
click at [839, 479] on div "Surveys Link Survey Languages QR Code Embed Survey Link Questions Design Thanky…" at bounding box center [695, 307] width 1117 height 658
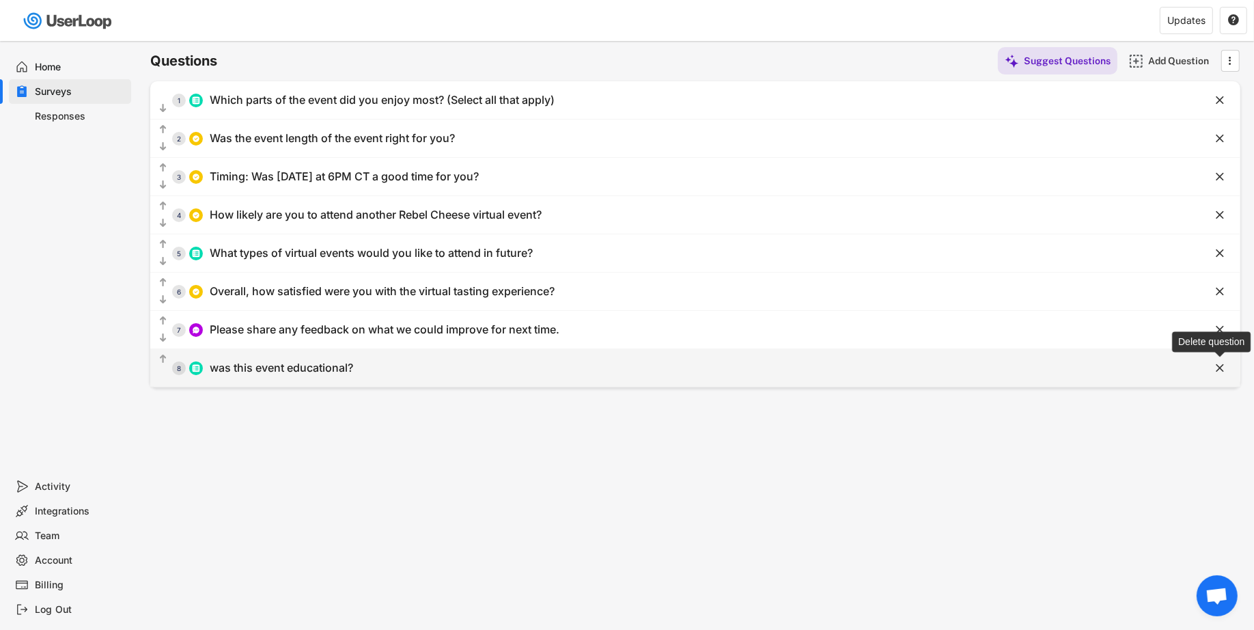
click at [1217, 367] on text "" at bounding box center [1220, 368] width 8 height 14
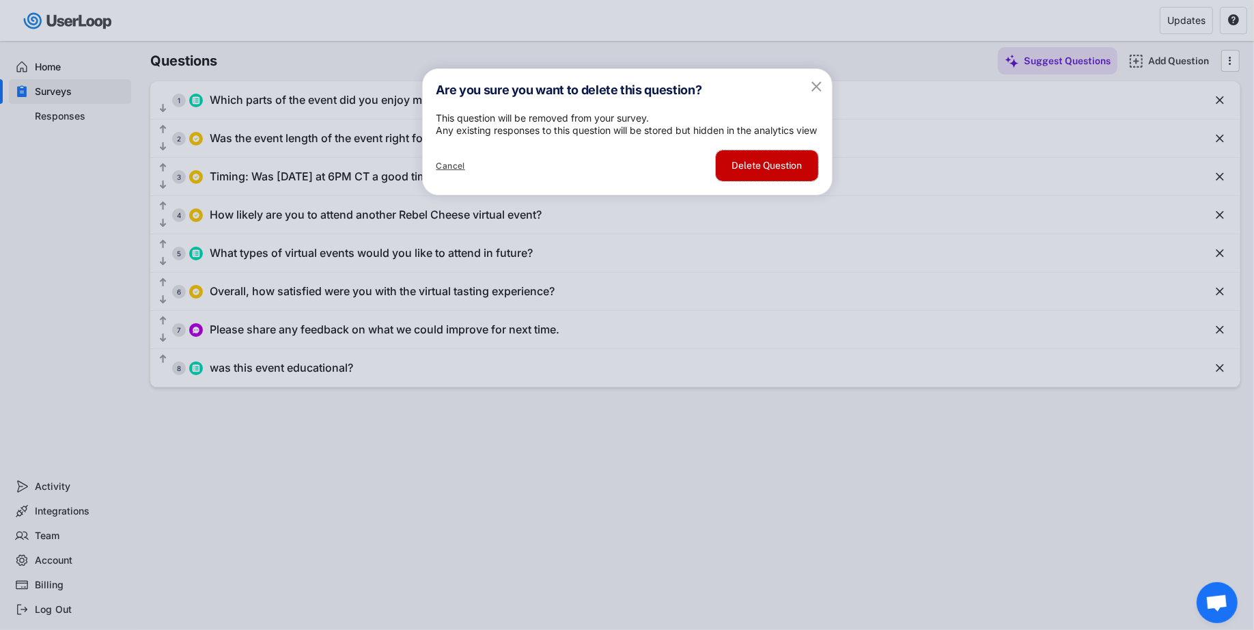
click at [756, 181] on button "Delete Question" at bounding box center [767, 165] width 102 height 31
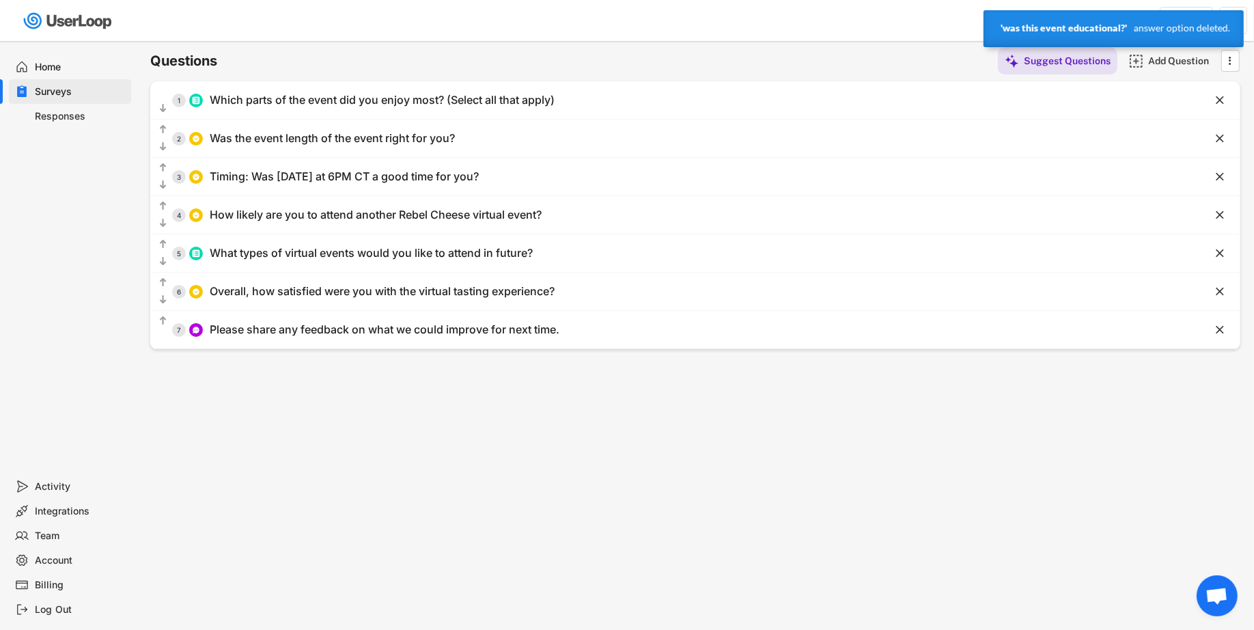
click at [739, 477] on div "Surveys Link Survey Languages QR Code Embed Survey Link Questions Design Thanky…" at bounding box center [695, 307] width 1117 height 658
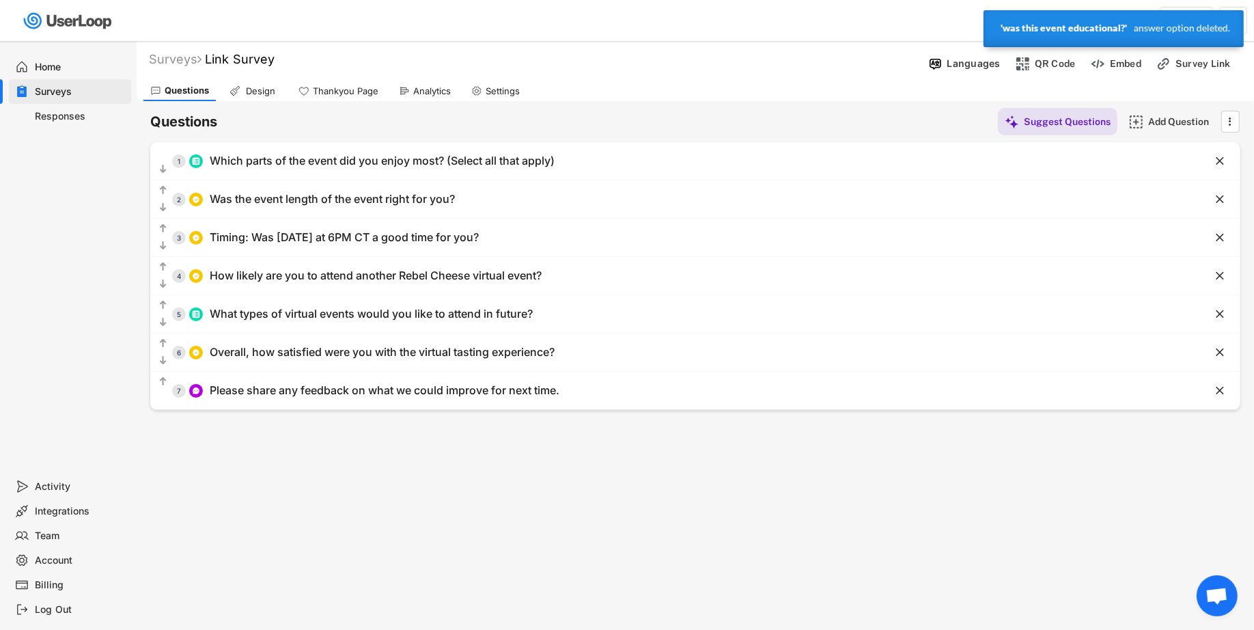
scroll to position [0, 0]
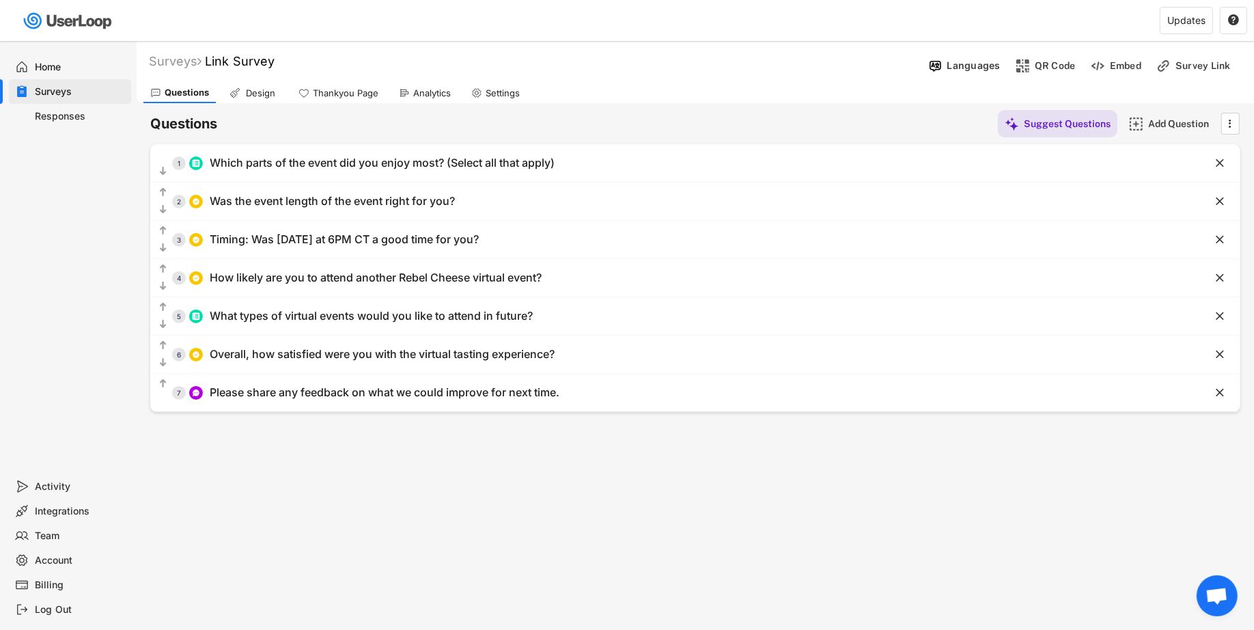
click at [519, 538] on div "Surveys Link Survey Languages QR Code Embed Survey Link Questions Design Thanky…" at bounding box center [695, 370] width 1117 height 658
